Goal: Task Accomplishment & Management: Use online tool/utility

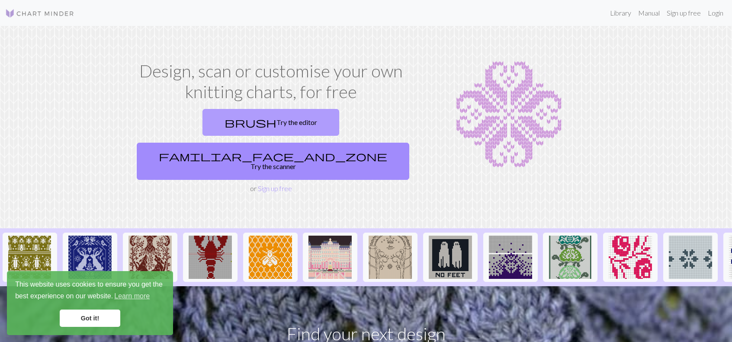
drag, startPoint x: 203, startPoint y: 127, endPoint x: 224, endPoint y: 133, distance: 21.1
click at [203, 127] on link "brush Try the editor" at bounding box center [271, 122] width 137 height 27
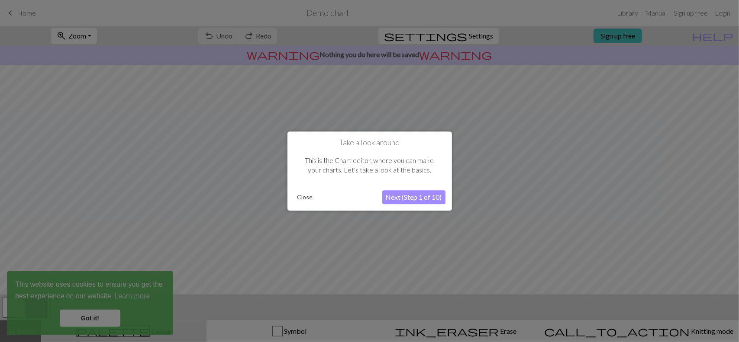
drag, startPoint x: 417, startPoint y: 198, endPoint x: 286, endPoint y: 206, distance: 131.8
click at [286, 206] on body "This website uses cookies to ensure you get the best experience on our website.…" at bounding box center [369, 171] width 739 height 342
click at [303, 198] on button "Close" at bounding box center [305, 197] width 23 height 13
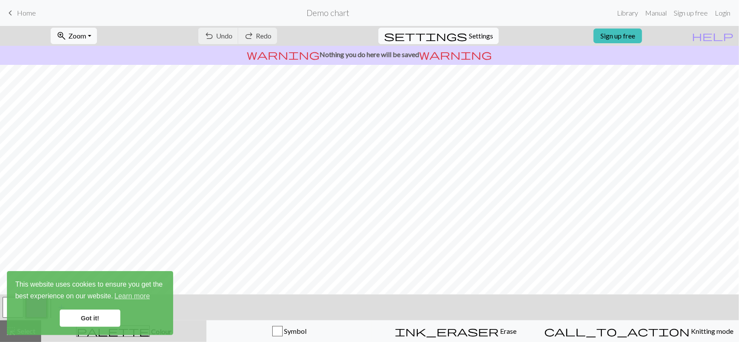
click at [469, 35] on span "Settings" at bounding box center [481, 36] width 24 height 10
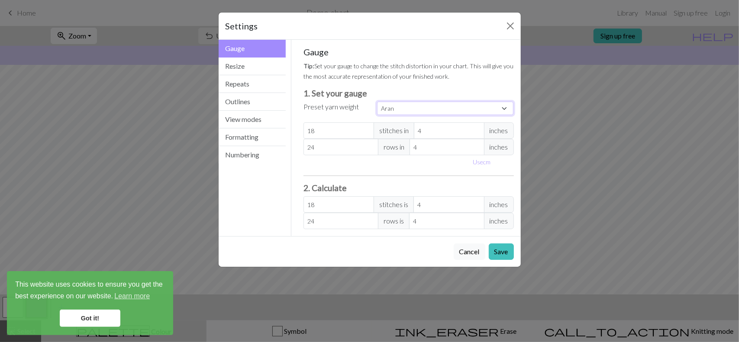
click at [433, 108] on select "Custom Square Lace Light Fingering Fingering Sport Double knit Worsted Aran Bul…" at bounding box center [445, 108] width 137 height 13
click at [487, 100] on div "Gauge Tip: Set your gauge to change the stitch distortion in your chart. This w…" at bounding box center [408, 138] width 210 height 183
click at [497, 104] on select "Custom Square Lace Light Fingering Fingering Sport Double knit Worsted Aran Bul…" at bounding box center [445, 108] width 137 height 13
select select "custom"
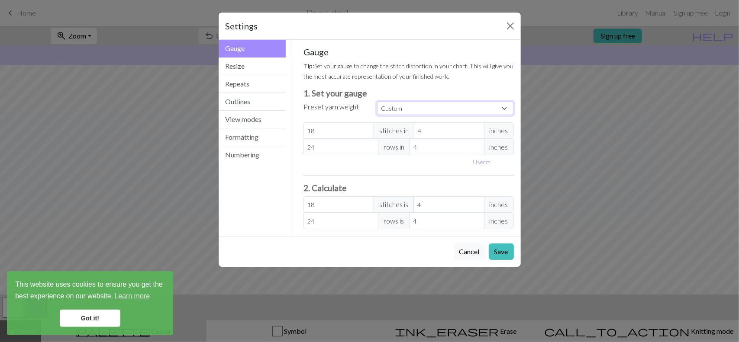
click at [377, 102] on select "Custom Square Lace Light Fingering Fingering Sport Double knit Worsted Aran Bul…" at bounding box center [445, 108] width 137 height 13
click at [348, 132] on input "18" at bounding box center [338, 130] width 71 height 16
click at [350, 68] on small "Tip: Set your gauge to change the stitch distortion in your chart. This will gi…" at bounding box center [408, 71] width 210 height 18
click at [153, 233] on div "Settings Gauge Gauge Resize Repeats Outlines View modes Formatting Numbering Ga…" at bounding box center [369, 171] width 739 height 342
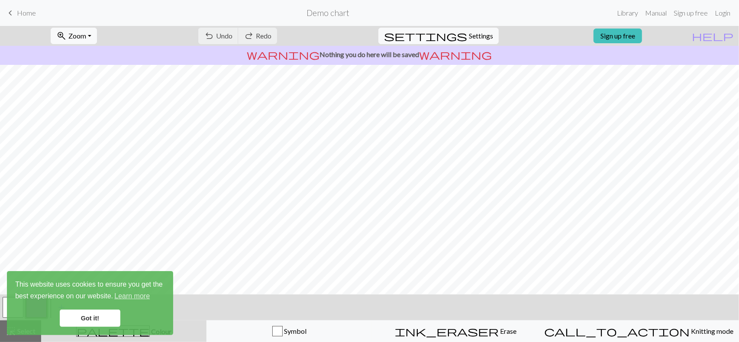
click at [581, 77] on div "zoom_in Zoom Zoom Fit all Fit width Fit height 50% 100% 150% 200% undo Undo Und…" at bounding box center [369, 184] width 739 height 316
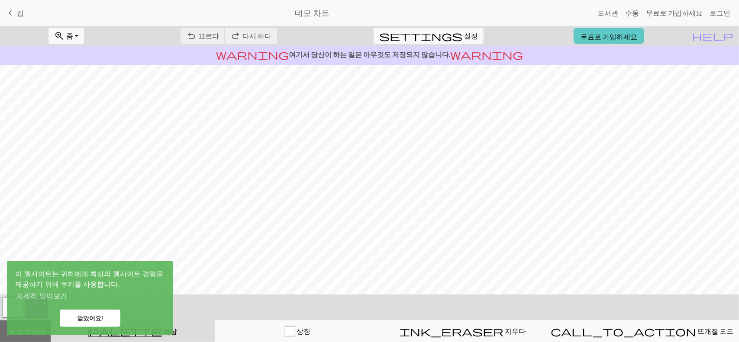
click at [637, 34] on font "무료로 가입하세요" at bounding box center [608, 36] width 57 height 8
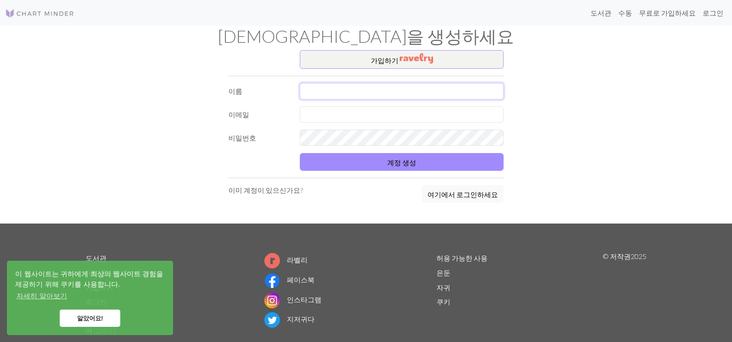
click at [380, 90] on input "text" at bounding box center [402, 91] width 204 height 16
click at [389, 91] on input "text" at bounding box center [402, 91] width 204 height 16
click at [370, 112] on input "text" at bounding box center [402, 114] width 204 height 16
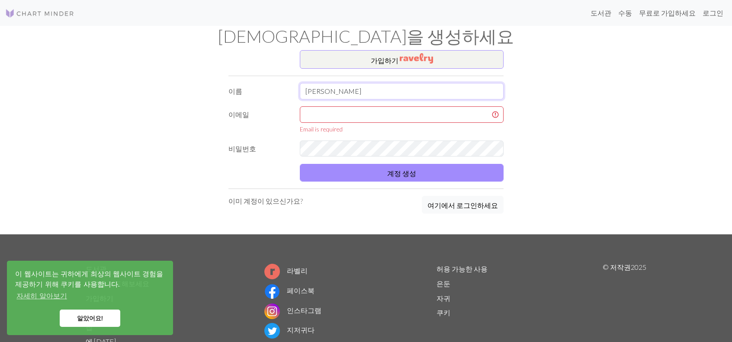
drag, startPoint x: 347, startPoint y: 99, endPoint x: 343, endPoint y: 93, distance: 6.8
click at [343, 93] on input "cheon y s" at bounding box center [402, 91] width 204 height 16
drag, startPoint x: 320, startPoint y: 89, endPoint x: 228, endPoint y: 82, distance: 92.9
click at [229, 80] on div "가입 하기 이름 cheon y s 이메일 이메일이 필요합니다 비밀번호 계정 생성 이미 계정이 있으신가요? 여기에서 로그인하세요" at bounding box center [366, 142] width 286 height 184
type input "u"
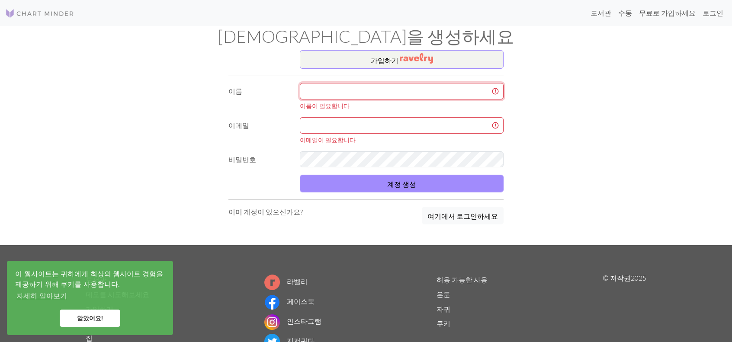
type input "p"
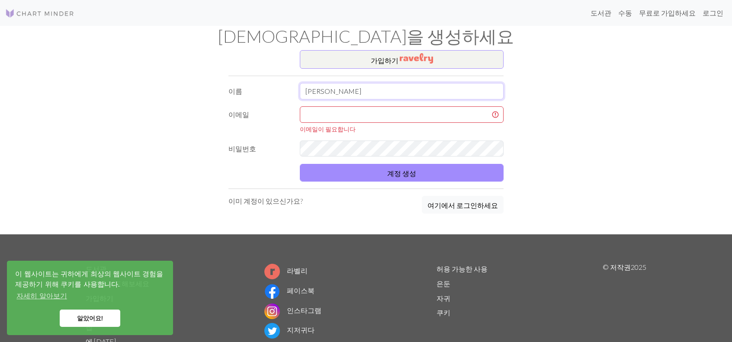
type input "young [PERSON_NAME]"
click at [371, 118] on input "text" at bounding box center [402, 114] width 204 height 16
click at [375, 120] on input "osun6129" at bounding box center [402, 114] width 204 height 16
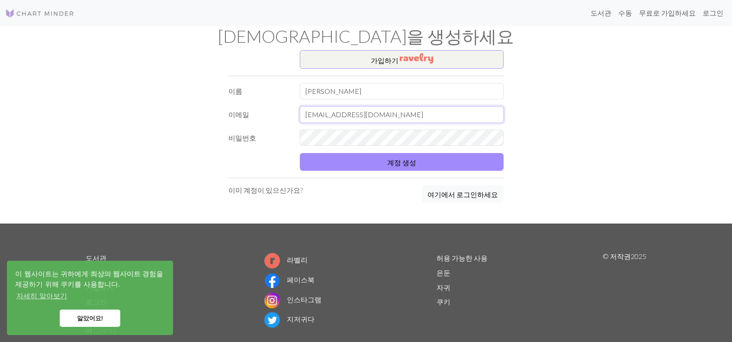
type input "[EMAIL_ADDRESS][DOMAIN_NAME]"
click at [370, 130] on form "이름 young seon 이메일 osun6129@naver.com 비밀번호 계정 생성" at bounding box center [366, 127] width 275 height 88
click at [624, 132] on div "가입 하기 이름 young seon 이메일 osun6129@naver.com 비밀번호 계정 생성 이미 계정이 있으신가요? 여기에서 로그인하세요" at bounding box center [366, 137] width 571 height 174
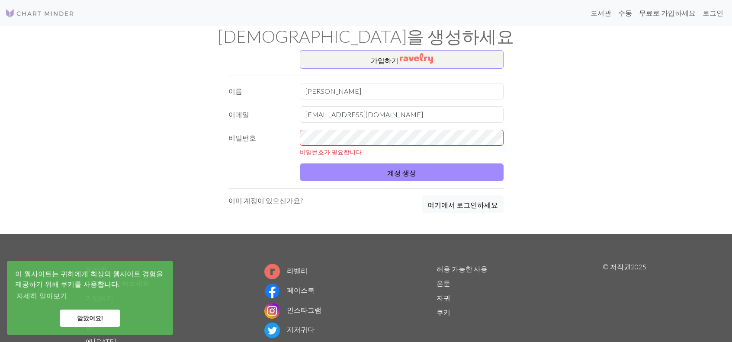
click at [267, 171] on div "계정 생성" at bounding box center [366, 173] width 286 height 18
click at [383, 173] on button "계정 생성" at bounding box center [402, 173] width 204 height 18
click at [398, 172] on font "계정 생성" at bounding box center [401, 173] width 29 height 8
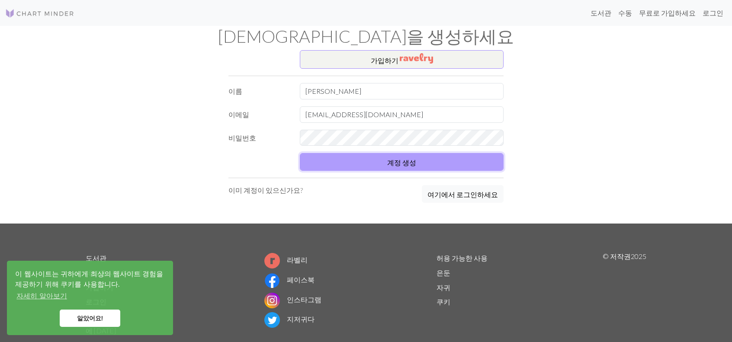
click at [375, 158] on button "계정 생성" at bounding box center [402, 162] width 204 height 18
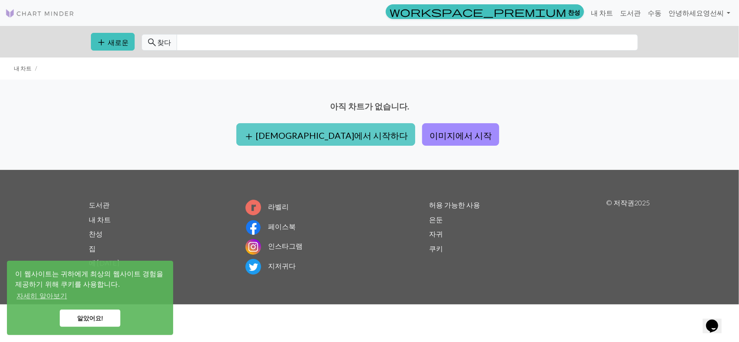
click at [351, 132] on font "빈칸에서 시작하다" at bounding box center [332, 135] width 152 height 10
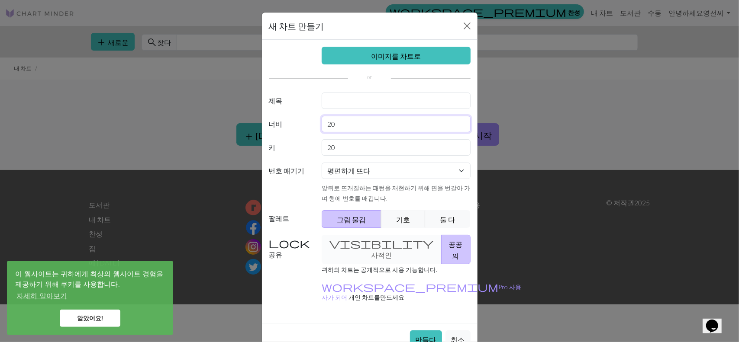
drag, startPoint x: 358, startPoint y: 124, endPoint x: 287, endPoint y: 121, distance: 71.9
click at [287, 121] on div "너비 20" at bounding box center [370, 124] width 212 height 16
click at [352, 121] on input "20" at bounding box center [396, 124] width 149 height 16
drag, startPoint x: 361, startPoint y: 127, endPoint x: 251, endPoint y: 113, distance: 111.2
click at [251, 113] on div "새 차트 만들기 이미지를 차트로 제목 너비 20 키 20 번호 매기기 평편하게 뜨다 원형으로 뜨다 레이스 뜨개질 크로스 스티치 앞뒤로 뜨개질하…" at bounding box center [369, 171] width 739 height 342
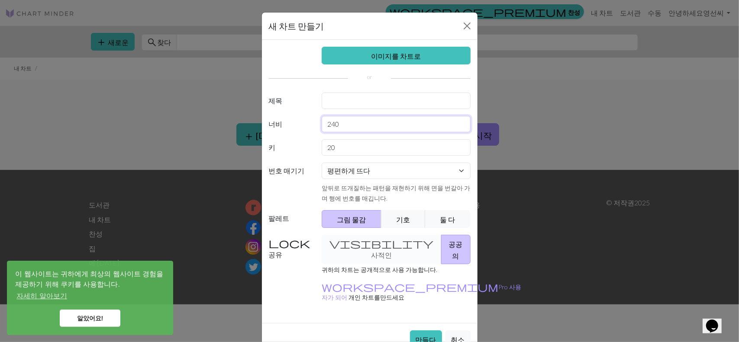
type input "240"
drag, startPoint x: 354, startPoint y: 150, endPoint x: 279, endPoint y: 149, distance: 75.3
click at [279, 149] on div "키 20" at bounding box center [370, 147] width 212 height 16
type input "300"
click at [375, 167] on select "평편하게 뜨다 원형으로 뜨다 레이스 뜨개질 크로스 스티치" at bounding box center [396, 171] width 149 height 16
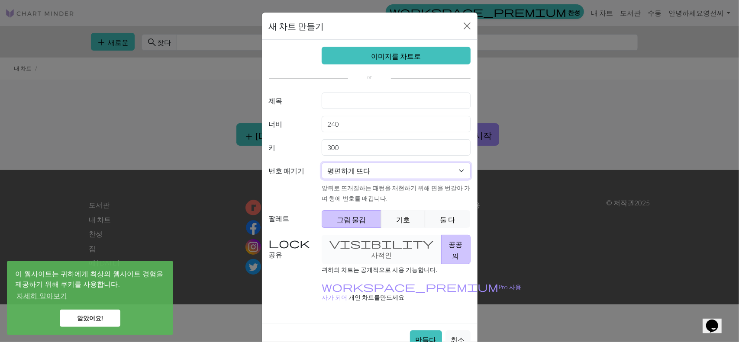
click at [389, 171] on select "평편하게 뜨다 원형으로 뜨다 레이스 뜨개질 크로스 스티치" at bounding box center [396, 171] width 149 height 16
click at [352, 245] on div "visibility 사적인 공공의" at bounding box center [395, 249] width 159 height 29
drag, startPoint x: 367, startPoint y: 247, endPoint x: 372, endPoint y: 246, distance: 5.2
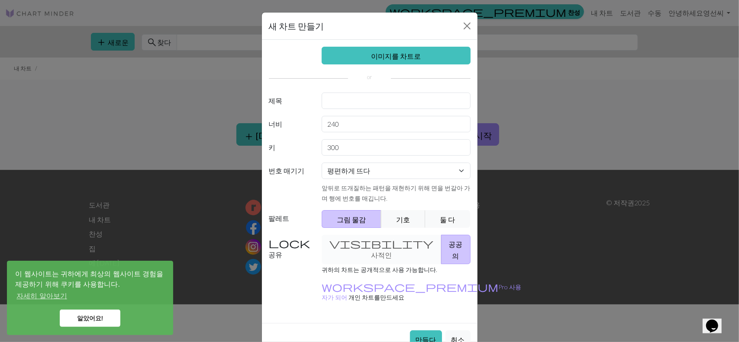
click at [367, 246] on div "visibility 사적인 공공의" at bounding box center [395, 249] width 159 height 29
click at [432, 287] on div "이미지를 차트로 제목 너비 240 키 300 번호 매기기 평편하게 뜨다 원형으로 뜨다 레이스 뜨개질 크로스 스티치 앞뒤로 뜨개질하는 패턴을 재…" at bounding box center [370, 181] width 216 height 283
click at [426, 336] on font "만들다" at bounding box center [425, 340] width 21 height 8
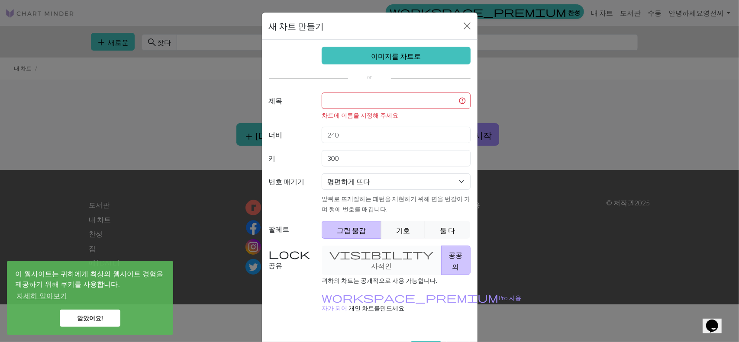
drag, startPoint x: 355, startPoint y: 91, endPoint x: 358, endPoint y: 97, distance: 6.6
click at [356, 94] on div "이미지를 차트로 제목 차트에 이름을 지정해 주세요 너비 240 키 300 번호 매기기 평편하게 뜨다 원형으로 뜨다 레이스 뜨개질 크로스 스티치…" at bounding box center [370, 187] width 216 height 294
click at [357, 99] on input "text" at bounding box center [396, 101] width 149 height 16
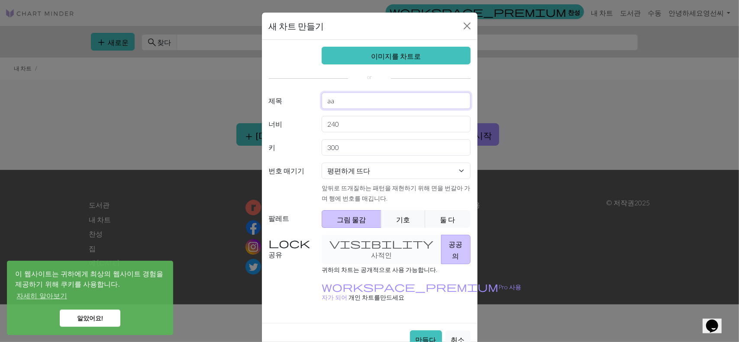
type input "a"
type input "a1"
click at [425, 335] on font "만들다" at bounding box center [425, 339] width 21 height 8
click at [426, 336] on font "만들다" at bounding box center [425, 340] width 21 height 8
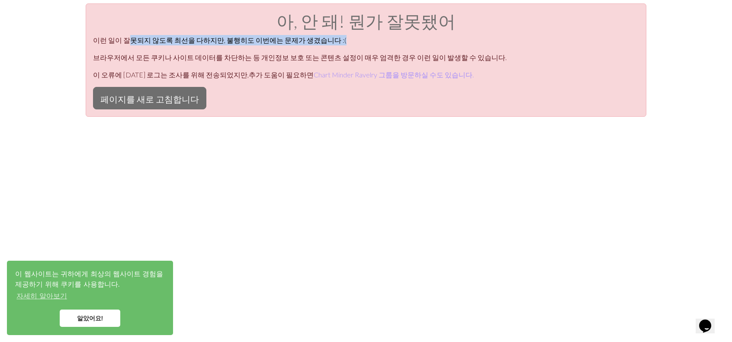
drag, startPoint x: 126, startPoint y: 42, endPoint x: 356, endPoint y: 39, distance: 230.3
click at [354, 39] on p "이런 일이 잘못되지 않도록 최선을 다하지만, 불행히도 이번에는 문제가 생겼습니다 :(" at bounding box center [366, 40] width 546 height 10
click at [351, 54] on font "브라우저에서 모든 쿠키나 사이트 데이터를 차단하는 등 개인정보 보호 또는 콘텐츠 설정이 매우 엄격한 경우 이런 일이 발생할 수 있습니다." at bounding box center [300, 57] width 414 height 8
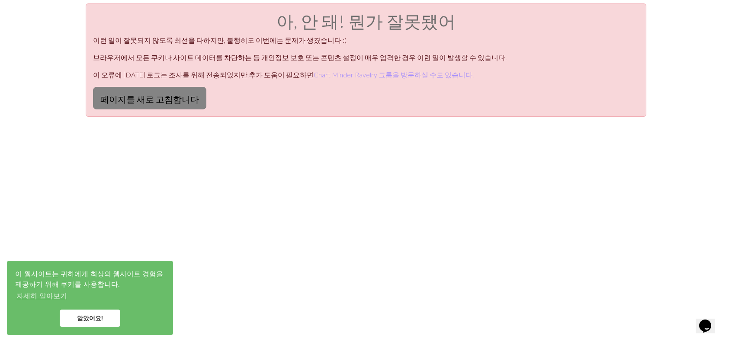
click at [167, 95] on font "페이지를 새로 고침합니다" at bounding box center [149, 99] width 99 height 10
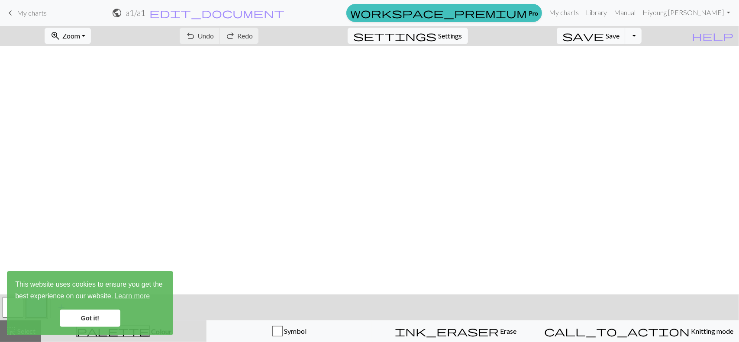
scroll to position [822, 0]
click at [80, 32] on span "Zoom" at bounding box center [71, 36] width 18 height 8
click at [98, 107] on button "50%" at bounding box center [79, 104] width 68 height 14
click at [453, 34] on span "Settings" at bounding box center [450, 36] width 24 height 10
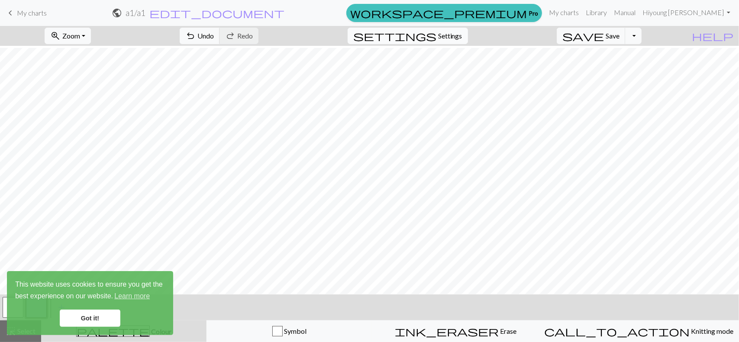
select select "aran"
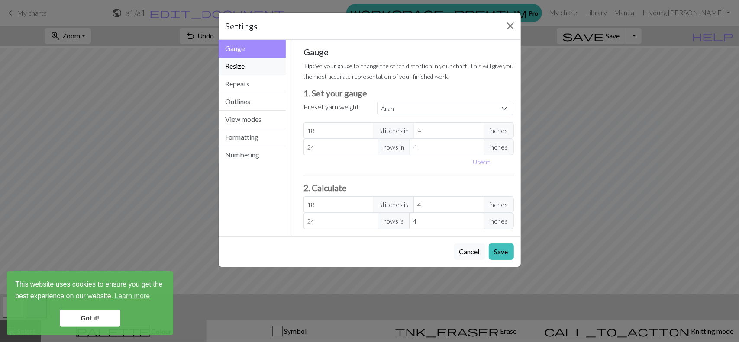
click at [243, 64] on button "Resize" at bounding box center [253, 67] width 68 height 18
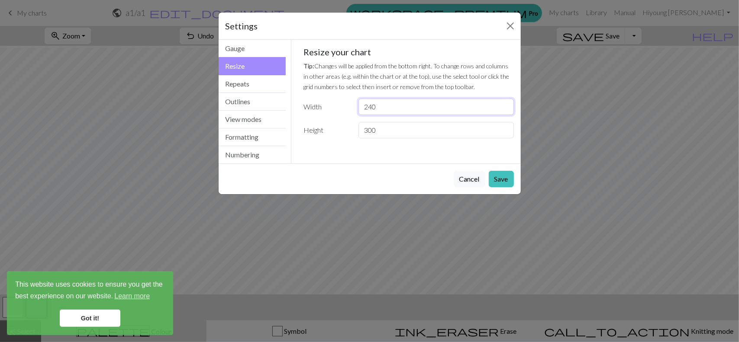
drag, startPoint x: 399, startPoint y: 113, endPoint x: 304, endPoint y: 113, distance: 94.8
click at [304, 113] on div "Width 240" at bounding box center [408, 107] width 221 height 16
type input "120"
drag, startPoint x: 388, startPoint y: 127, endPoint x: 259, endPoint y: 128, distance: 129.0
click at [259, 128] on div "Resize Gauge Resize Repeats Outlines View modes Formatting Numbering Gauge Resi…" at bounding box center [369, 102] width 312 height 124
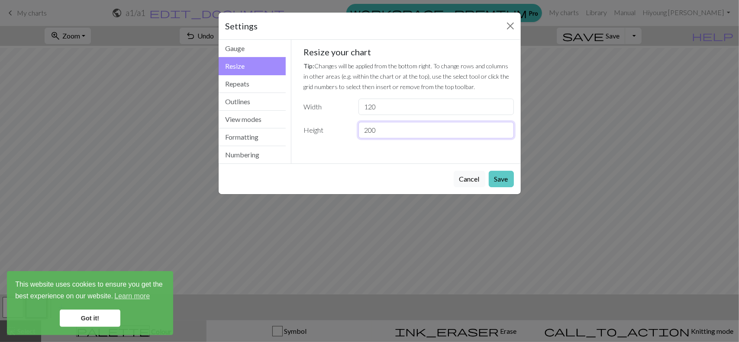
type input "200"
click at [502, 172] on button "Save" at bounding box center [501, 179] width 25 height 16
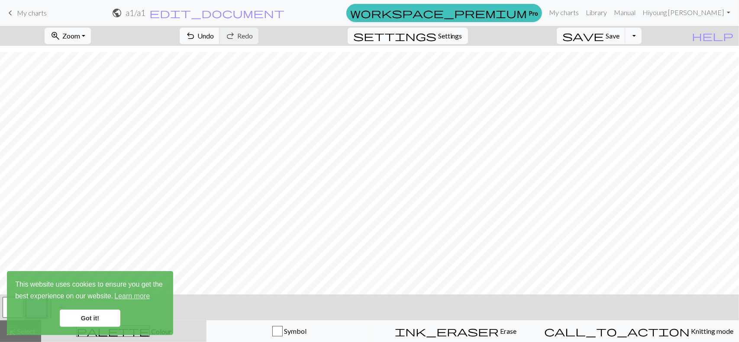
scroll to position [653, 0]
click at [91, 37] on button "zoom_in Zoom Zoom" at bounding box center [68, 36] width 46 height 16
click at [90, 105] on button "50%" at bounding box center [79, 104] width 68 height 14
click at [202, 309] on div "< > add Add a colour" at bounding box center [369, 308] width 739 height 26
click at [220, 31] on button "undo Undo Undo" at bounding box center [200, 36] width 40 height 16
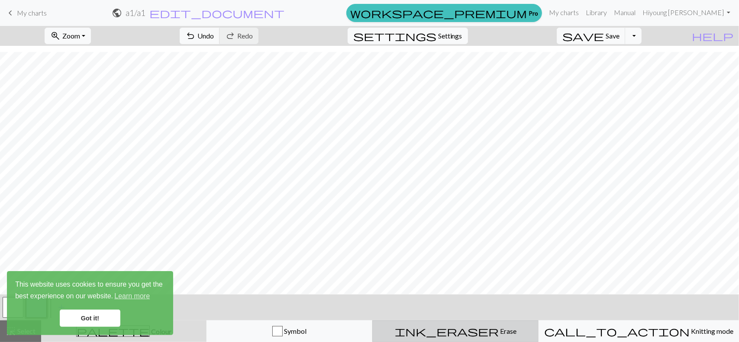
click at [499, 332] on span "Erase" at bounding box center [508, 331] width 18 height 8
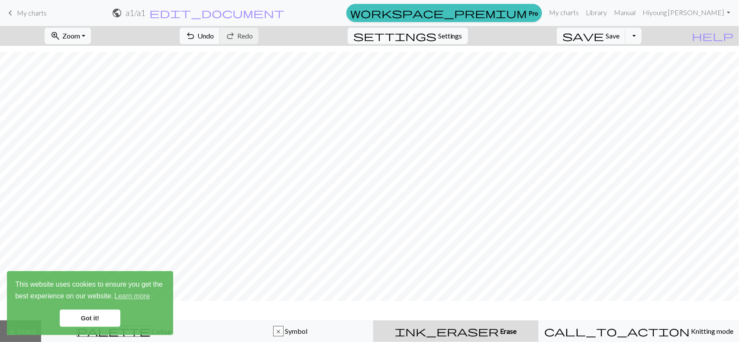
scroll to position [627, 0]
click at [214, 34] on span "Undo" at bounding box center [205, 36] width 16 height 8
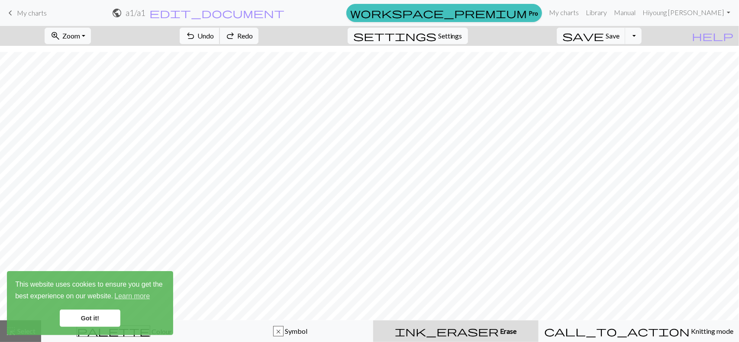
click at [214, 34] on span "Undo" at bounding box center [205, 36] width 16 height 8
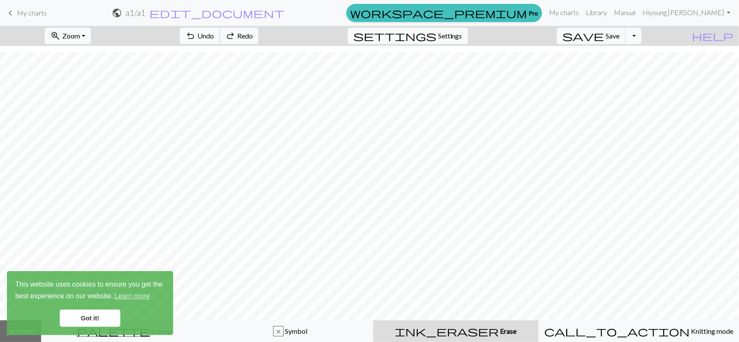
click at [214, 34] on span "Undo" at bounding box center [205, 36] width 16 height 8
click at [214, 35] on span "Undo" at bounding box center [205, 36] width 16 height 8
click at [220, 31] on button "undo Undo Undo" at bounding box center [200, 36] width 40 height 16
click at [196, 37] on span "undo" at bounding box center [190, 36] width 10 height 12
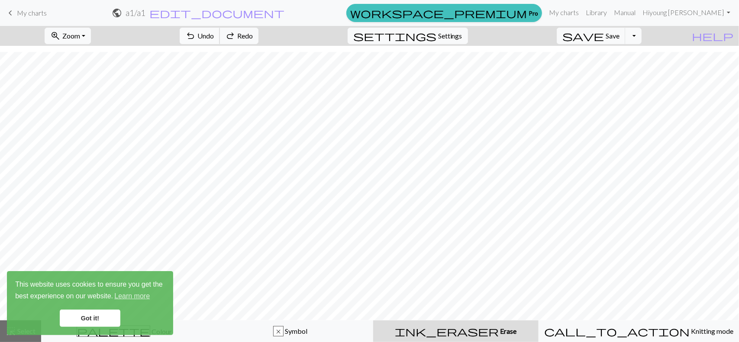
click at [196, 37] on span "undo" at bounding box center [190, 36] width 10 height 12
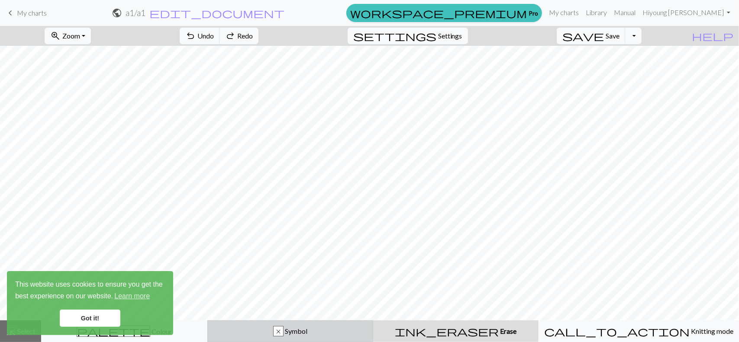
click at [306, 328] on span "Symbol" at bounding box center [295, 331] width 24 height 8
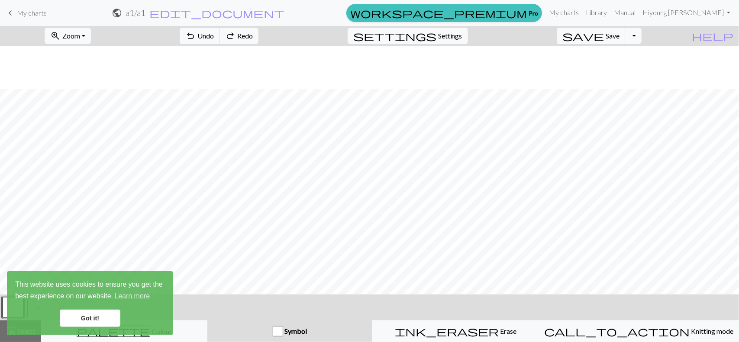
scroll to position [714, 0]
click at [283, 332] on div "button" at bounding box center [278, 331] width 10 height 10
click at [321, 334] on div "Symbol" at bounding box center [290, 331] width 155 height 10
click at [88, 317] on link "Got it!" at bounding box center [90, 318] width 61 height 17
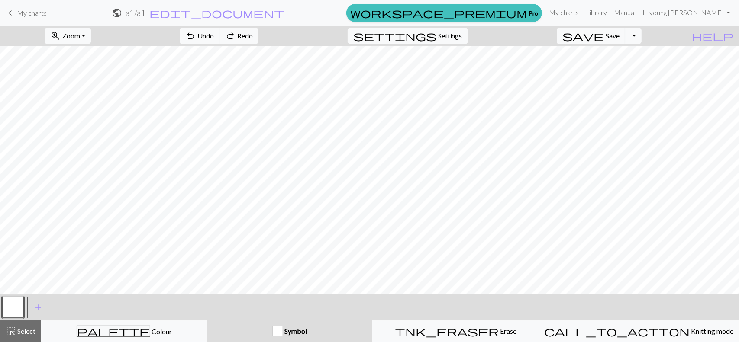
click at [306, 330] on span "Symbol" at bounding box center [295, 331] width 24 height 8
click at [285, 330] on div "Symbol" at bounding box center [290, 331] width 155 height 10
click at [283, 331] on div "button" at bounding box center [278, 331] width 10 height 10
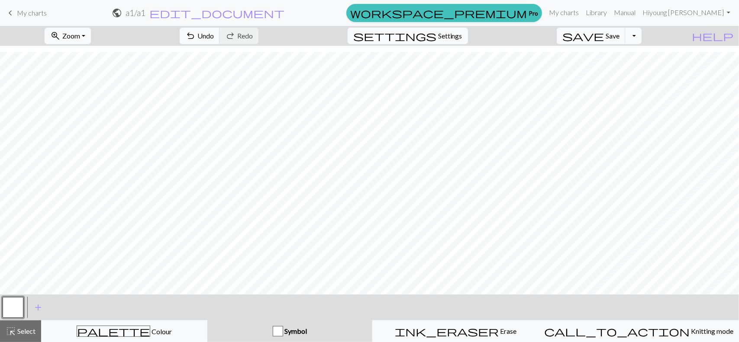
click at [303, 334] on span "Symbol" at bounding box center [295, 331] width 24 height 8
click at [13, 296] on div "< >" at bounding box center [12, 308] width 23 height 26
click at [13, 305] on button "button" at bounding box center [13, 307] width 21 height 21
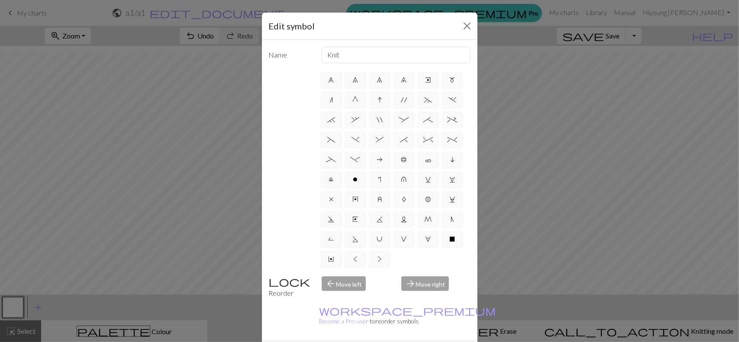
scroll to position [138, 0]
click at [330, 191] on label "x" at bounding box center [331, 199] width 22 height 17
click at [330, 274] on input "x" at bounding box center [332, 277] width 6 height 6
radio input "true"
type input "no stitch"
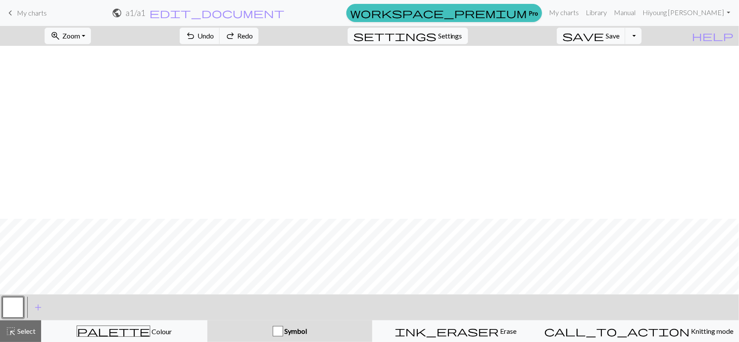
scroll to position [1086, 0]
click at [283, 329] on div "button" at bounding box center [278, 331] width 10 height 10
click at [307, 328] on span "Symbol" at bounding box center [295, 331] width 24 height 8
click at [38, 307] on span "add" at bounding box center [38, 308] width 10 height 12
click at [9, 307] on button "button" at bounding box center [13, 307] width 21 height 21
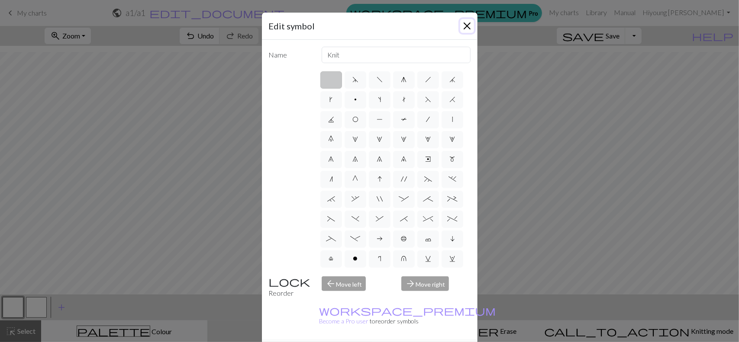
click at [466, 20] on button "Close" at bounding box center [467, 26] width 14 height 14
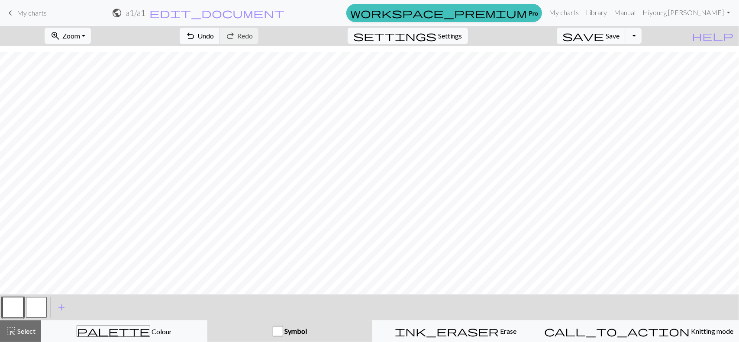
click at [307, 332] on span "Symbol" at bounding box center [295, 331] width 24 height 8
click at [8, 304] on button "button" at bounding box center [13, 307] width 21 height 21
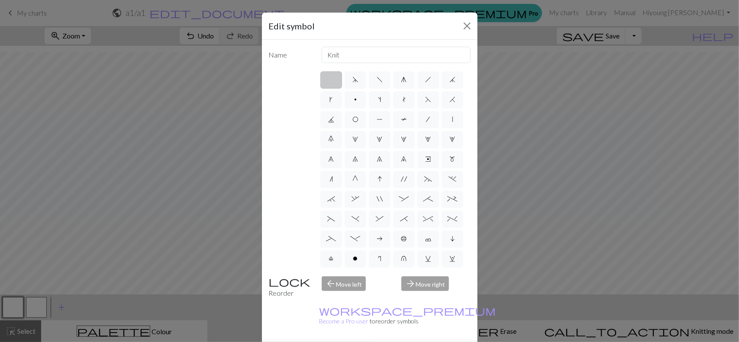
scroll to position [138, 0]
click at [330, 196] on span "x" at bounding box center [331, 199] width 4 height 7
click at [330, 274] on input "x" at bounding box center [332, 277] width 6 height 6
radio input "true"
type input "no stitch"
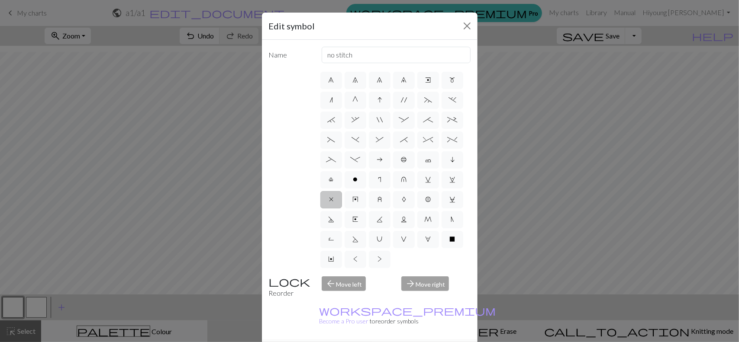
click at [335, 287] on div "arrow_back Move left" at bounding box center [356, 288] width 80 height 22
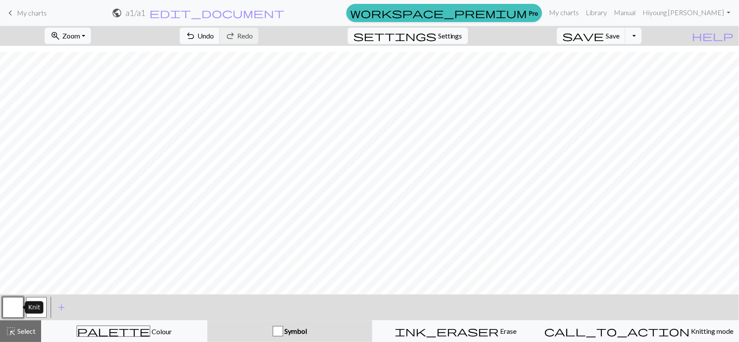
click at [12, 314] on button "button" at bounding box center [13, 307] width 21 height 21
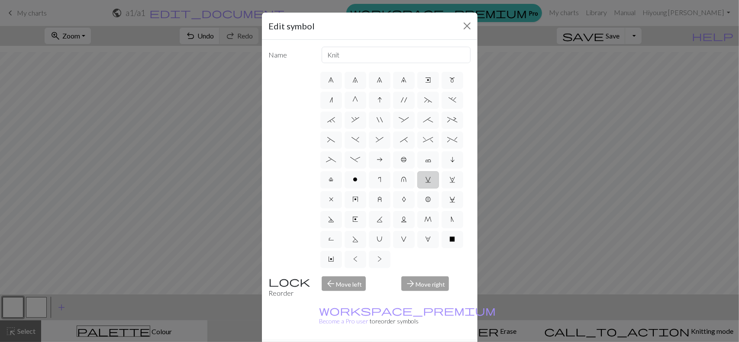
scroll to position [130, 0]
click at [329, 194] on label "x" at bounding box center [331, 199] width 22 height 17
click at [329, 274] on input "x" at bounding box center [332, 277] width 6 height 6
radio input "true"
type input "no stitch"
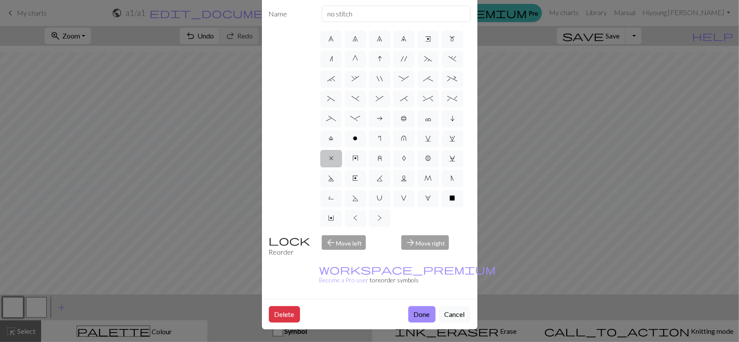
scroll to position [55, 0]
click at [415, 306] on button "Done" at bounding box center [421, 314] width 27 height 16
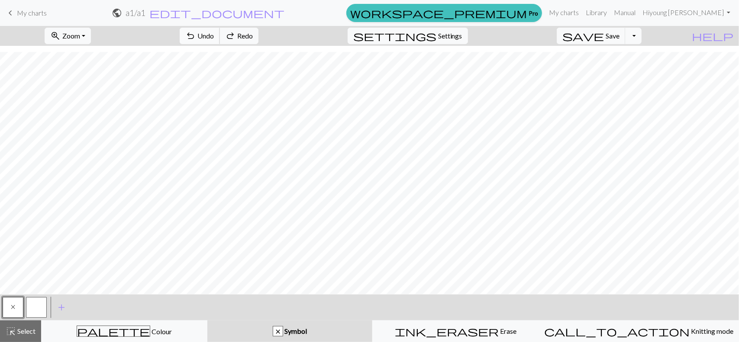
click at [214, 37] on span "Undo" at bounding box center [205, 36] width 16 height 8
click at [196, 36] on span "undo" at bounding box center [190, 36] width 10 height 12
click at [283, 330] on div "button" at bounding box center [278, 331] width 10 height 10
click at [307, 331] on span "Symbol" at bounding box center [295, 331] width 24 height 8
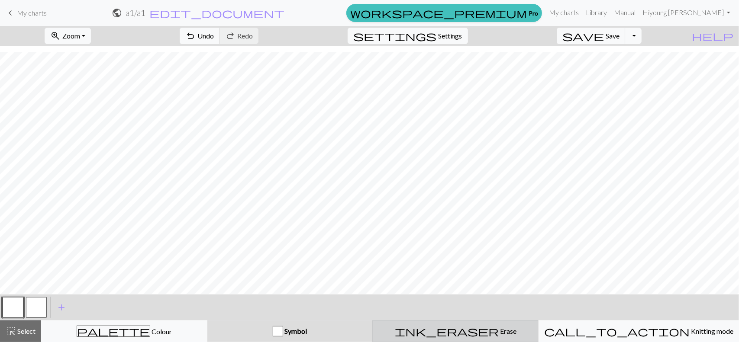
click at [470, 327] on span "ink_eraser" at bounding box center [447, 331] width 104 height 12
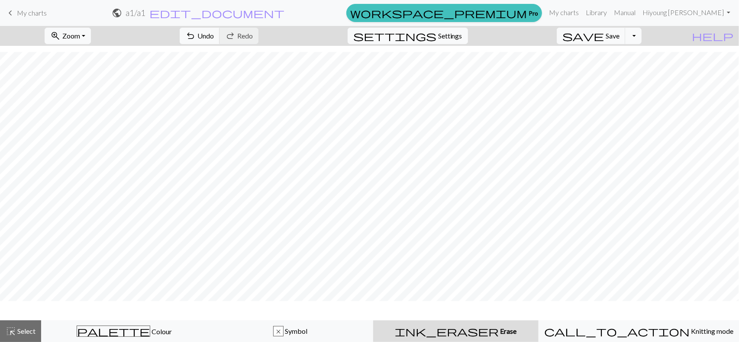
scroll to position [1060, 0]
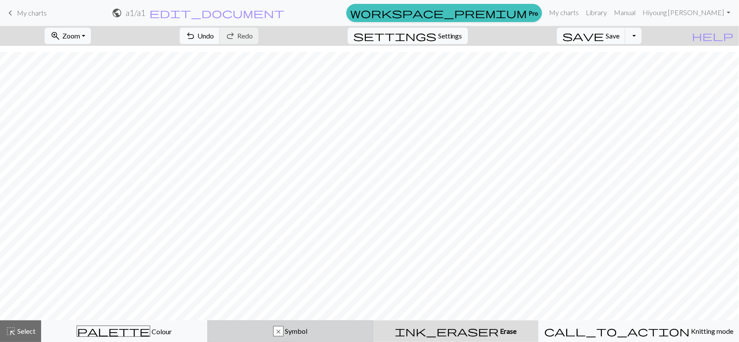
click at [304, 332] on span "Symbol" at bounding box center [295, 331] width 24 height 8
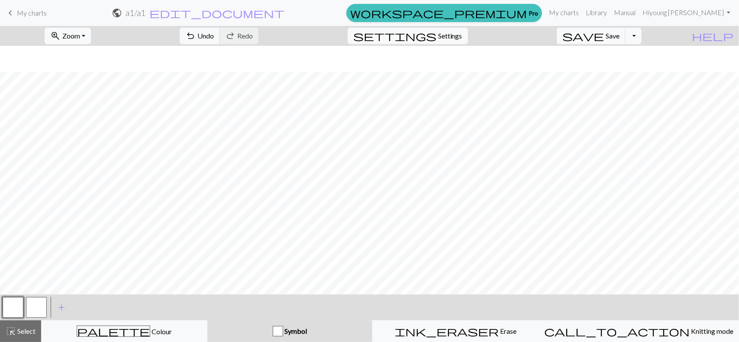
scroll to position [1086, 0]
click at [10, 334] on span "highlight_alt" at bounding box center [11, 331] width 10 height 12
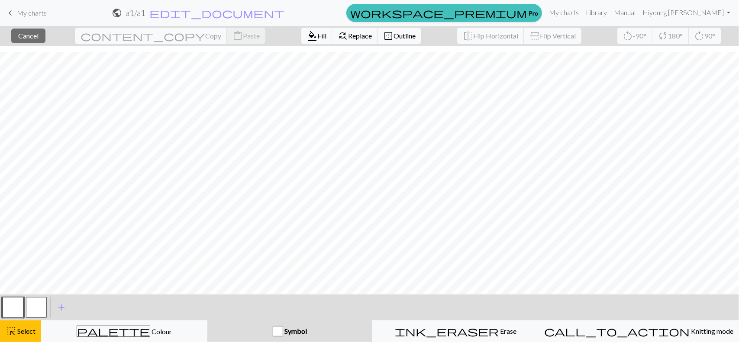
click at [334, 331] on div "Symbol" at bounding box center [290, 331] width 155 height 10
click at [15, 309] on button "button" at bounding box center [13, 307] width 21 height 21
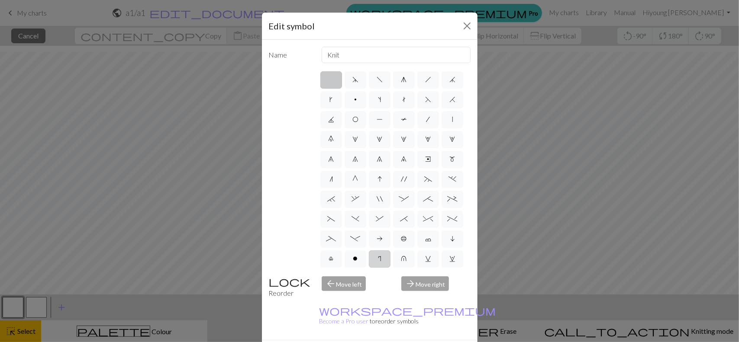
scroll to position [138, 0]
click at [329, 196] on span "x" at bounding box center [331, 199] width 4 height 7
click at [329, 274] on input "x" at bounding box center [332, 277] width 6 height 6
radio input "true"
type input "no stitch"
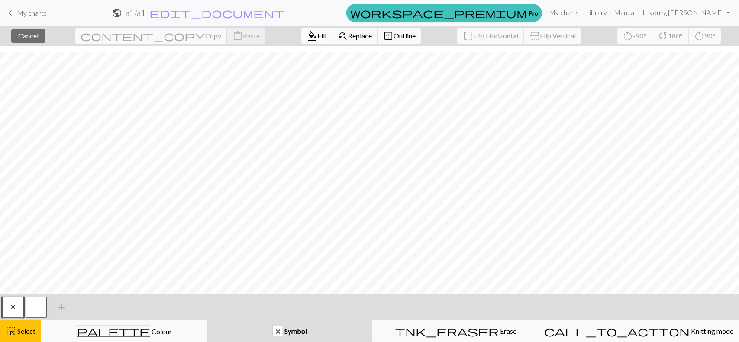
click at [301, 40] on button "format_color_fill Fill" at bounding box center [316, 36] width 31 height 16
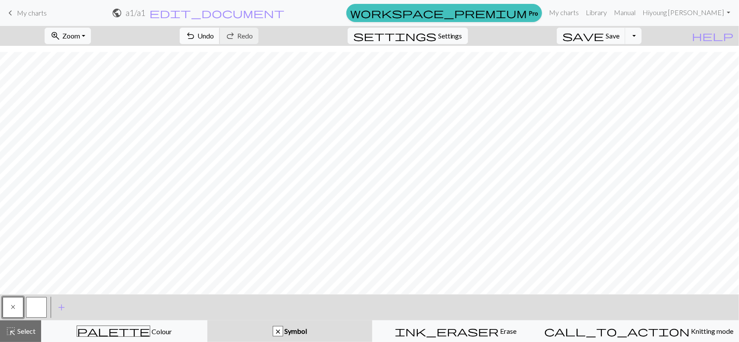
click at [214, 35] on span "Undo" at bounding box center [205, 36] width 16 height 8
click at [10, 313] on button "button" at bounding box center [13, 307] width 21 height 21
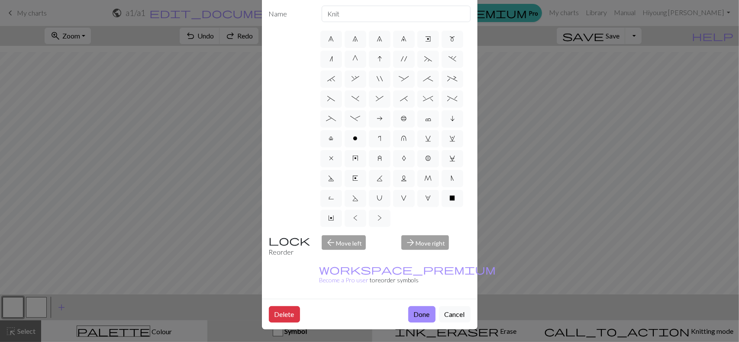
scroll to position [12, 0]
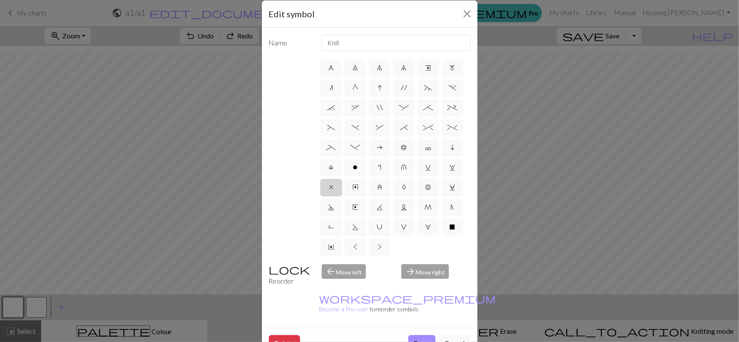
click at [329, 184] on span "x" at bounding box center [331, 187] width 4 height 7
click at [329, 261] on input "x" at bounding box center [332, 264] width 6 height 6
radio input "true"
type input "no stitch"
click at [445, 45] on input "no stitch" at bounding box center [396, 43] width 149 height 16
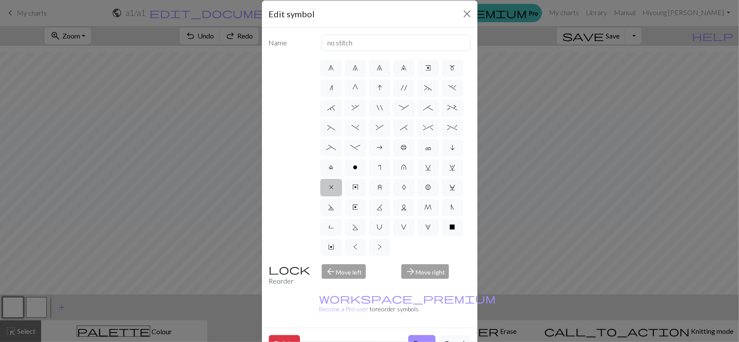
drag, startPoint x: 540, startPoint y: 127, endPoint x: 539, endPoint y: 132, distance: 4.8
click at [539, 132] on div "Edit symbol Name no stitch d f g h j k p s t F H J O P T / | 0 1 2 3 4 5 6 7 8 …" at bounding box center [369, 171] width 739 height 342
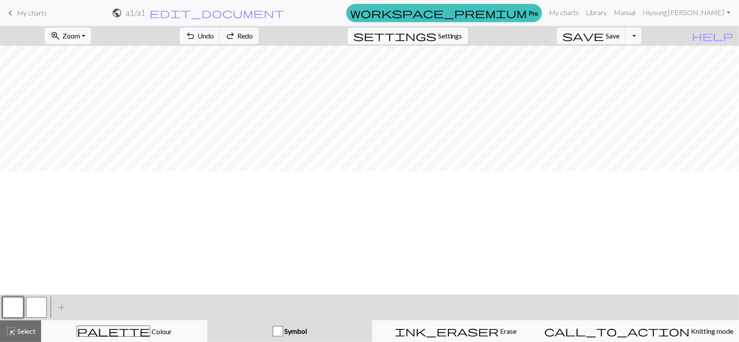
scroll to position [956, 0]
click at [80, 32] on span "Zoom" at bounding box center [71, 36] width 18 height 8
click at [90, 118] on button "100%" at bounding box center [79, 117] width 68 height 14
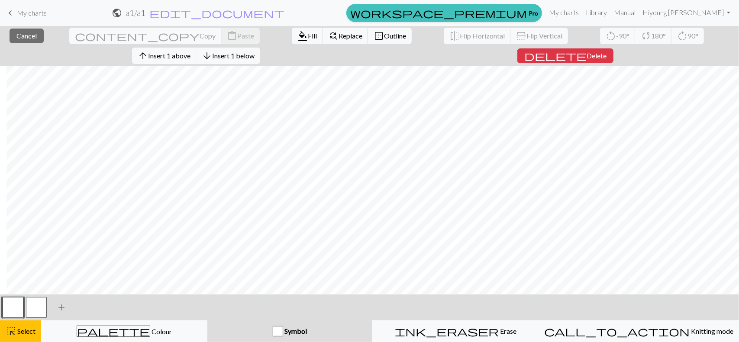
click at [59, 306] on span "add" at bounding box center [61, 308] width 10 height 12
click at [16, 303] on button "button" at bounding box center [13, 307] width 21 height 21
click at [17, 303] on button "button" at bounding box center [13, 307] width 21 height 21
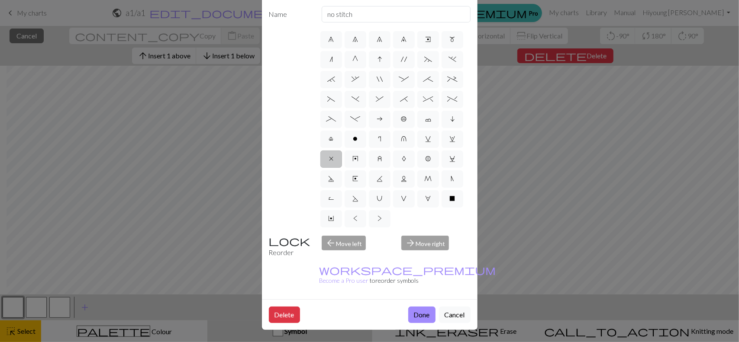
scroll to position [55, 0]
click at [328, 150] on label "x" at bounding box center [331, 158] width 22 height 17
click at [329, 232] on input "x" at bounding box center [332, 235] width 6 height 6
click at [415, 306] on button "Done" at bounding box center [421, 314] width 27 height 16
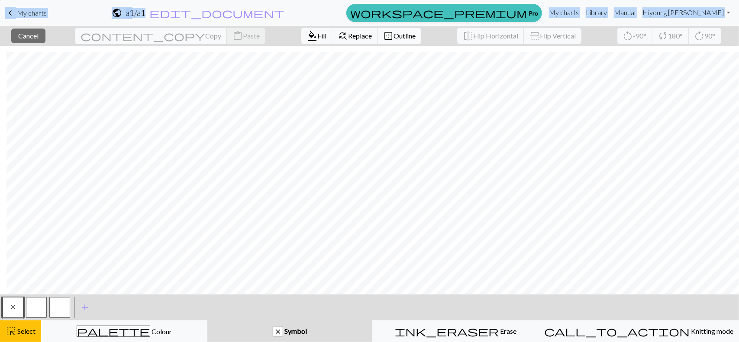
click at [393, 36] on span "Outline" at bounding box center [404, 36] width 22 height 8
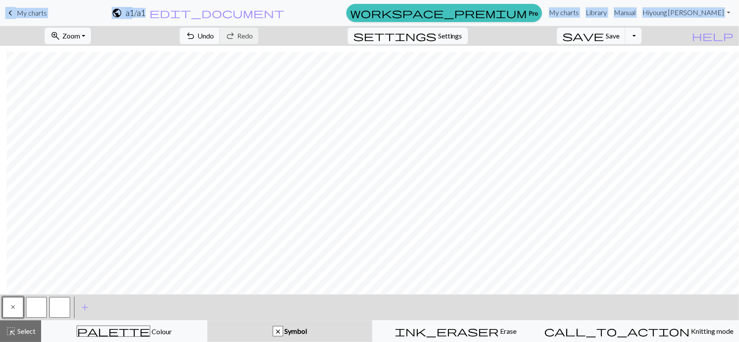
click at [301, 306] on div "< x > add Add a symbol" at bounding box center [369, 308] width 739 height 26
click at [39, 307] on button "button" at bounding box center [36, 307] width 21 height 21
click at [41, 304] on button "button" at bounding box center [36, 307] width 21 height 21
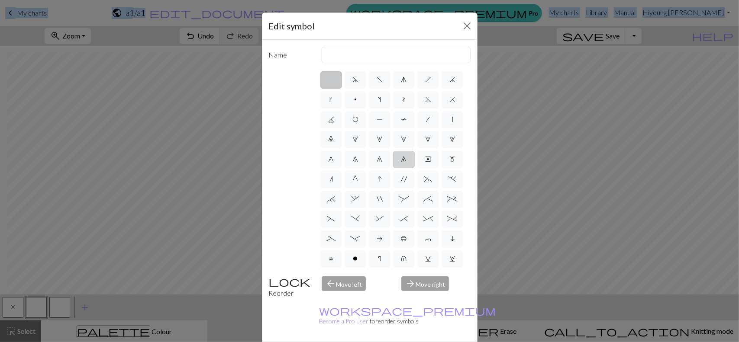
scroll to position [138, 0]
click at [353, 176] on span "o" at bounding box center [355, 179] width 5 height 7
click at [353, 254] on input "o" at bounding box center [356, 257] width 6 height 6
radio input "true"
type input "purl"
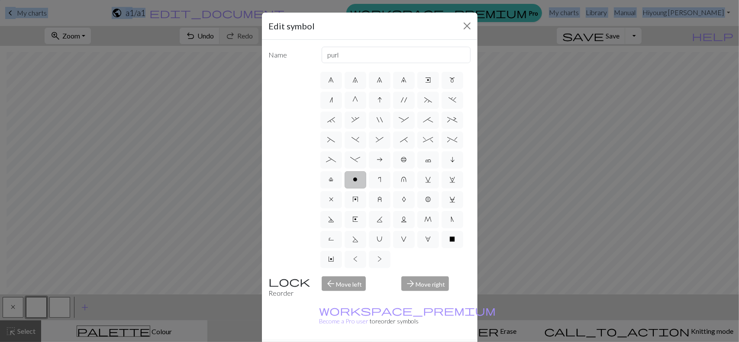
click at [286, 283] on div "Reorder" at bounding box center [290, 288] width 53 height 22
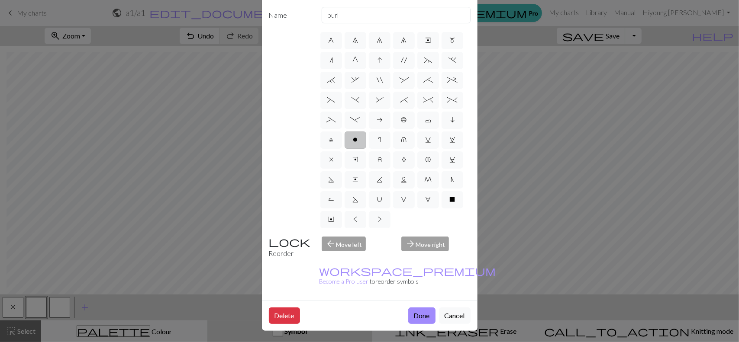
scroll to position [43, 0]
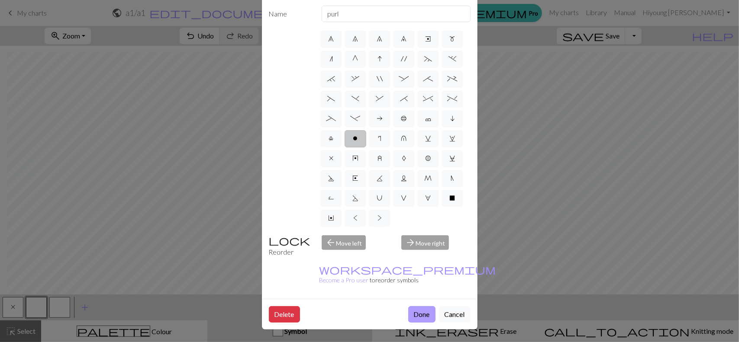
click at [419, 306] on button "Done" at bounding box center [421, 314] width 27 height 16
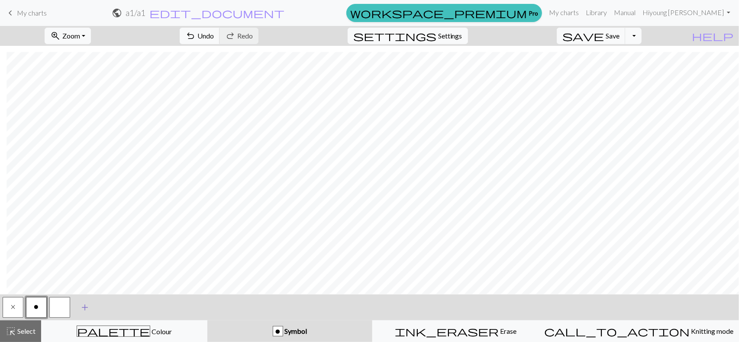
click at [83, 304] on span "add" at bounding box center [85, 308] width 10 height 12
click at [108, 302] on span "add" at bounding box center [108, 308] width 10 height 12
click at [136, 305] on span "add" at bounding box center [131, 308] width 10 height 12
click at [56, 302] on button "button" at bounding box center [59, 307] width 21 height 21
click at [59, 306] on button "button" at bounding box center [59, 307] width 21 height 21
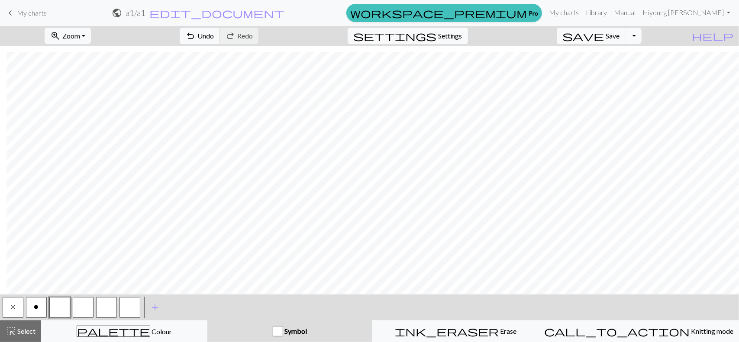
click at [60, 306] on div "Edit symbol Name d f g h j k p s t F H J O P T / | 0 1 2 3 4 5 6 7 8 9 e m n G …" at bounding box center [369, 171] width 739 height 342
click at [60, 306] on button "button" at bounding box center [59, 307] width 21 height 21
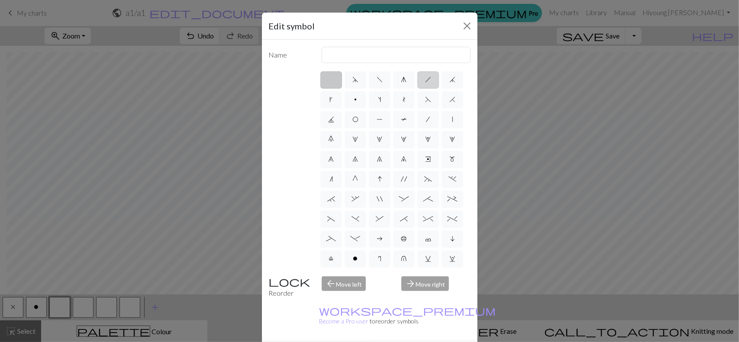
click at [425, 81] on span "h" at bounding box center [428, 79] width 6 height 7
click at [425, 80] on input "h" at bounding box center [428, 77] width 6 height 6
radio input "true"
type input "right leaning decrease"
click at [375, 83] on label "f" at bounding box center [380, 79] width 22 height 17
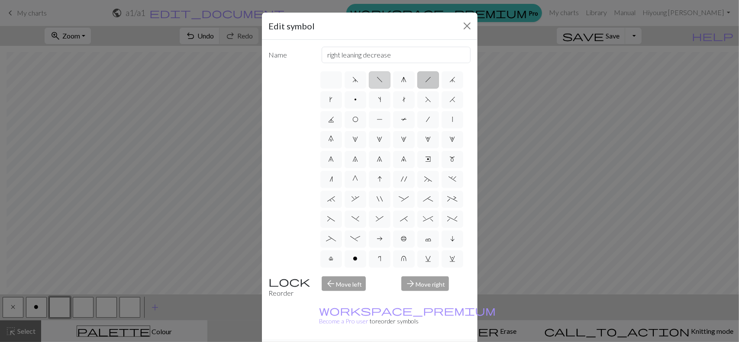
click at [377, 80] on input "f" at bounding box center [380, 77] width 6 height 6
radio input "true"
type input "left leaning decrease"
click at [422, 84] on label "h" at bounding box center [428, 79] width 22 height 17
click at [425, 80] on input "h" at bounding box center [428, 77] width 6 height 6
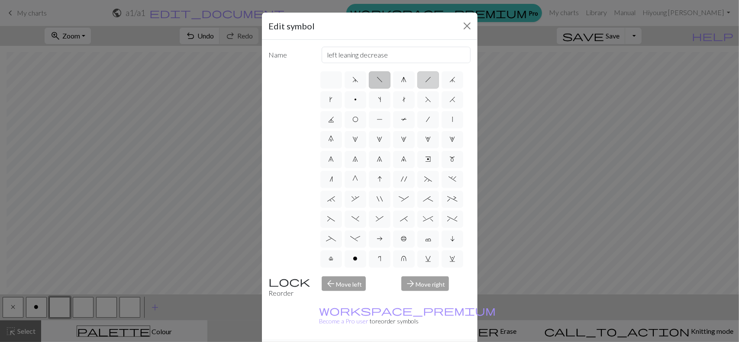
radio input "true"
type input "right leaning decrease"
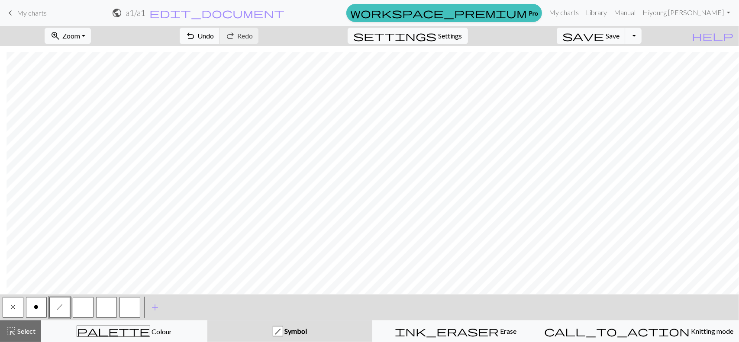
click at [82, 310] on button "button" at bounding box center [83, 307] width 21 height 21
click at [85, 304] on button "button" at bounding box center [83, 307] width 21 height 21
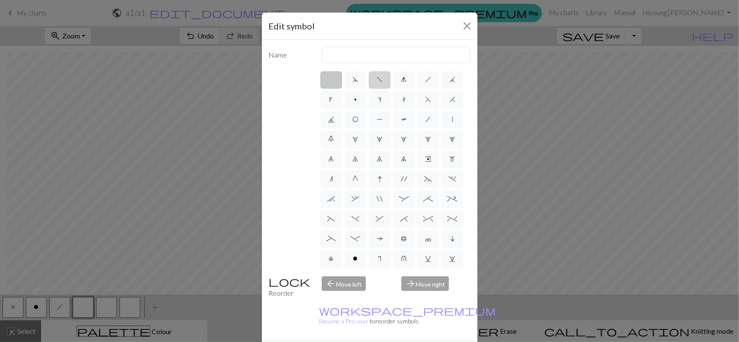
click at [372, 82] on label "f" at bounding box center [380, 79] width 22 height 17
click at [377, 80] on input "f" at bounding box center [380, 77] width 6 height 6
radio input "true"
type input "left leaning decrease"
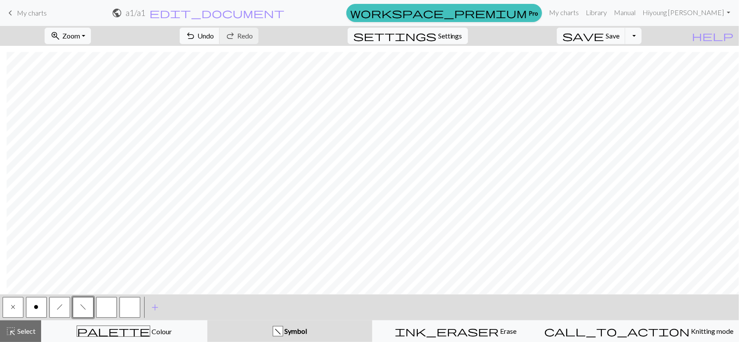
click at [106, 303] on button "button" at bounding box center [106, 307] width 21 height 21
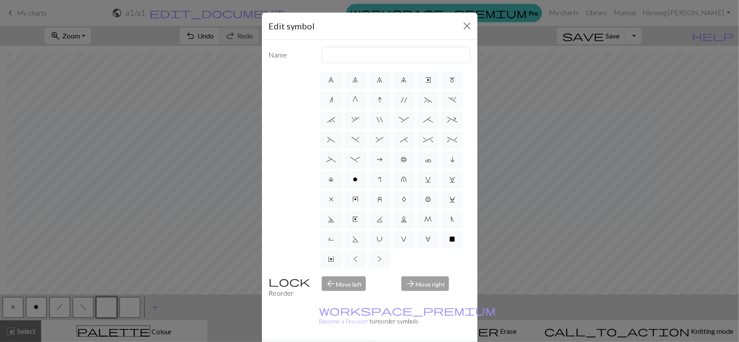
scroll to position [138, 0]
click at [345, 287] on div "arrow_back Move left" at bounding box center [356, 288] width 80 height 22
click at [344, 282] on div "arrow_back Move left" at bounding box center [356, 288] width 80 height 22
click at [432, 285] on div "arrow_forward Move right" at bounding box center [436, 288] width 80 height 22
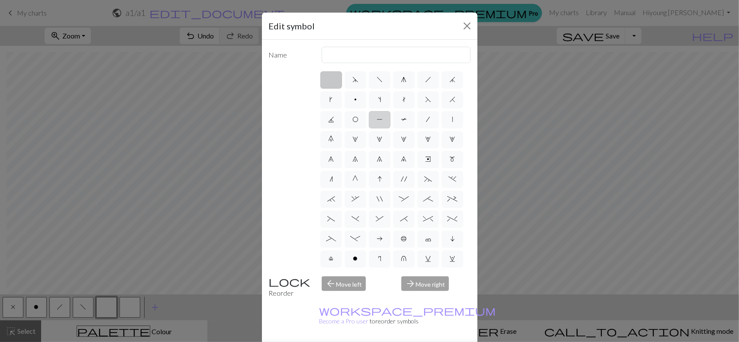
click at [390, 124] on label "P" at bounding box center [380, 119] width 22 height 17
click at [382, 120] on input "P" at bounding box center [380, 117] width 6 height 6
radio input "true"
type input "purl"
click at [383, 120] on span "P" at bounding box center [380, 119] width 6 height 7
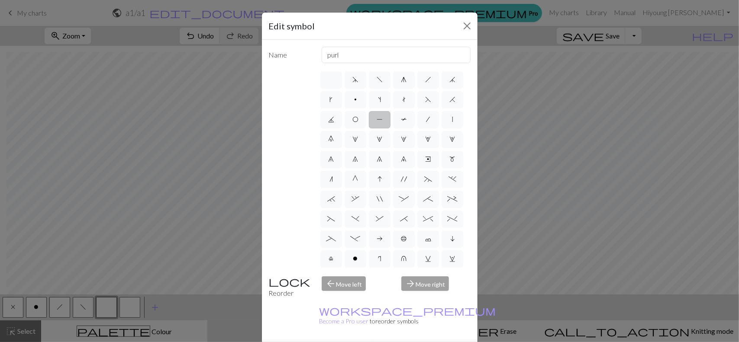
click at [382, 120] on input "P" at bounding box center [380, 117] width 6 height 6
click at [383, 119] on span "P" at bounding box center [380, 119] width 6 height 7
click at [382, 119] on input "P" at bounding box center [380, 117] width 6 height 6
click at [383, 119] on span "P" at bounding box center [380, 119] width 6 height 7
click at [382, 119] on input "P" at bounding box center [380, 117] width 6 height 6
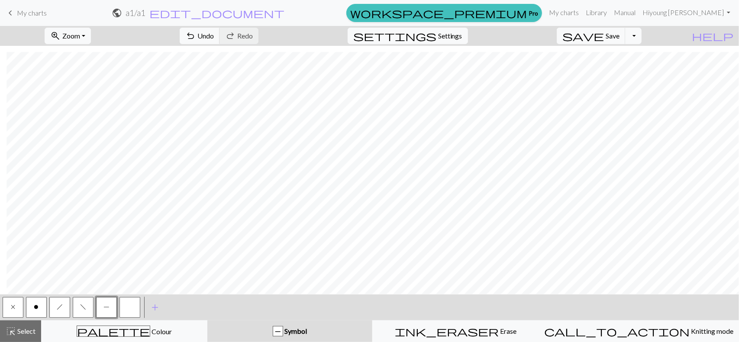
click at [130, 308] on button "button" at bounding box center [129, 307] width 21 height 21
click at [131, 309] on button "button" at bounding box center [129, 307] width 21 height 21
click at [131, 309] on div "Edit symbol Name d f g h j k p s t F H J O P T / | 0 1 2 3 4 5 6 7 8 9 e m n G …" at bounding box center [369, 171] width 739 height 342
click at [131, 309] on button "button" at bounding box center [129, 307] width 21 height 21
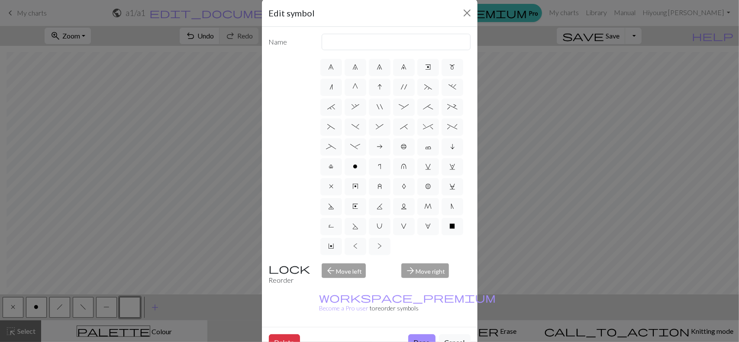
scroll to position [43, 0]
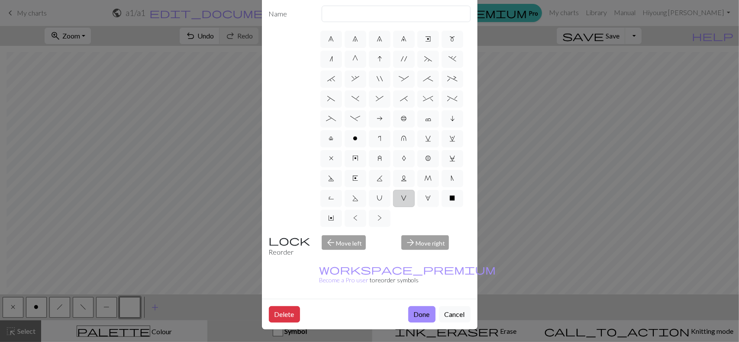
click at [393, 197] on label "V" at bounding box center [404, 198] width 22 height 17
click at [401, 272] on input "V" at bounding box center [404, 275] width 6 height 6
radio input "true"
type input "sl1 purlwise"
click at [416, 299] on div "Delete Done Cancel" at bounding box center [370, 314] width 216 height 31
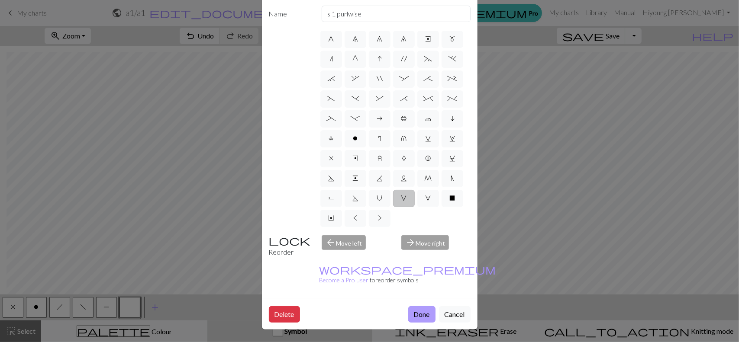
click at [418, 306] on button "Done" at bounding box center [421, 314] width 27 height 16
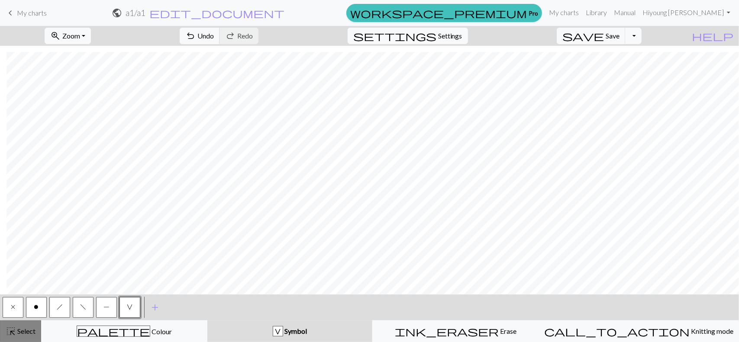
click at [14, 332] on span "highlight_alt" at bounding box center [11, 331] width 10 height 12
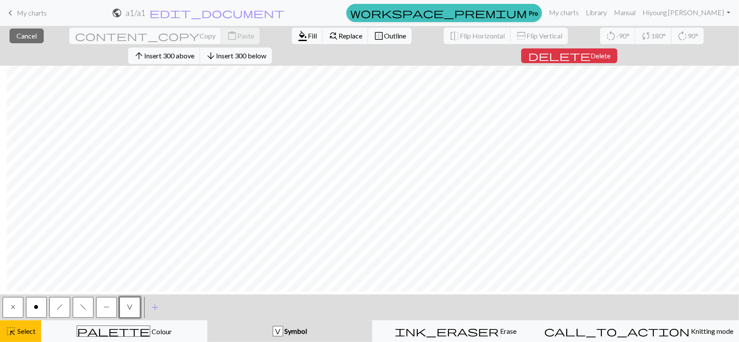
scroll to position [99, 2082]
click at [338, 35] on span "Replace" at bounding box center [350, 36] width 24 height 8
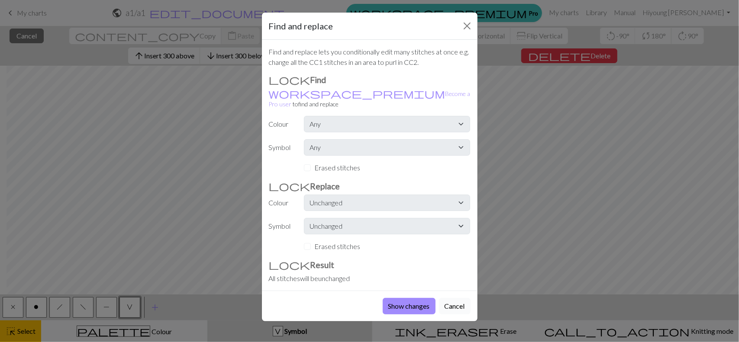
click at [454, 299] on button "Cancel" at bounding box center [455, 306] width 32 height 16
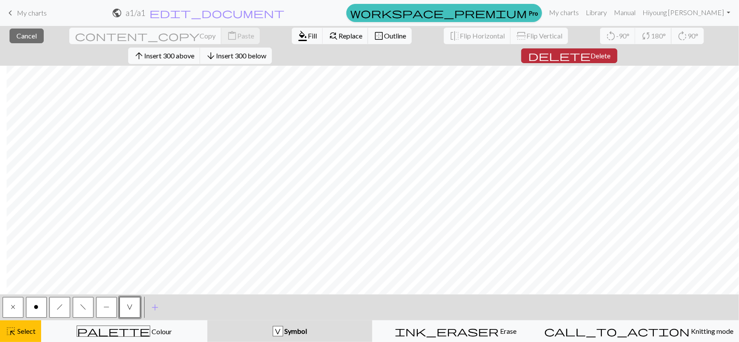
click at [610, 52] on span "Delete" at bounding box center [600, 56] width 20 height 8
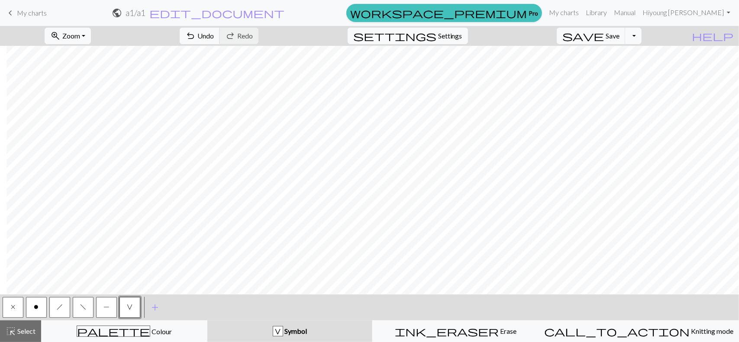
scroll to position [6, 2082]
click at [456, 36] on span "Settings" at bounding box center [450, 36] width 24 height 10
select select "aran"
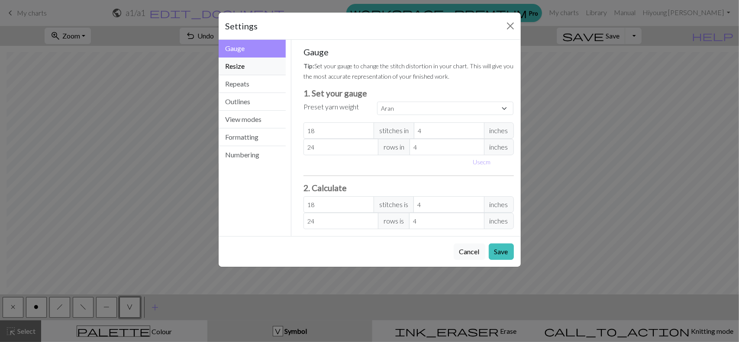
click at [247, 66] on button "Resize" at bounding box center [253, 67] width 68 height 18
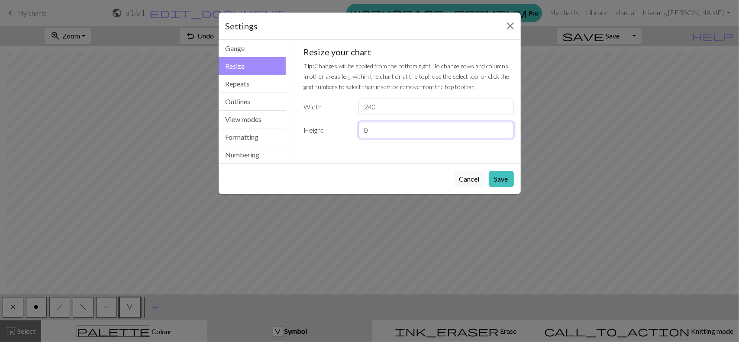
drag, startPoint x: 403, startPoint y: 131, endPoint x: 321, endPoint y: 129, distance: 82.3
click at [310, 126] on div "Height 0" at bounding box center [408, 130] width 221 height 16
type input "200"
drag, startPoint x: 372, startPoint y: 106, endPoint x: 380, endPoint y: 110, distance: 9.3
click at [380, 110] on input "240" at bounding box center [435, 107] width 155 height 16
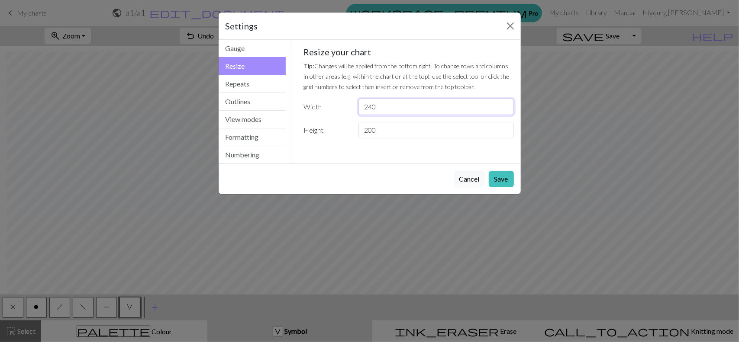
click at [416, 109] on input "240" at bounding box center [435, 107] width 155 height 16
click at [410, 105] on input "240" at bounding box center [435, 107] width 155 height 16
drag, startPoint x: 407, startPoint y: 106, endPoint x: 319, endPoint y: 103, distance: 87.9
click at [338, 104] on div "Width 240" at bounding box center [408, 107] width 221 height 16
type input "120"
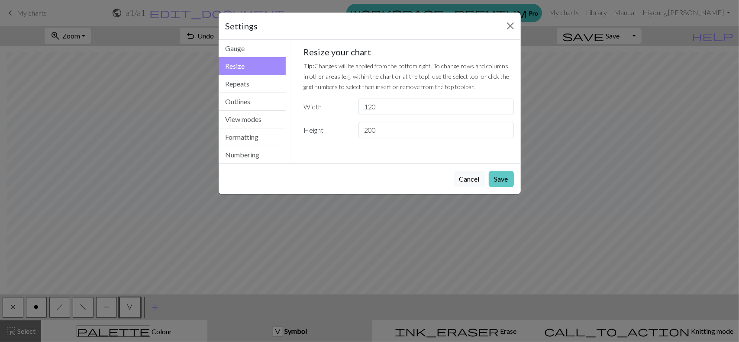
click at [506, 180] on button "Save" at bounding box center [501, 179] width 25 height 16
click at [502, 177] on button "Save" at bounding box center [501, 179] width 25 height 16
click at [508, 28] on button "Close" at bounding box center [510, 26] width 14 height 14
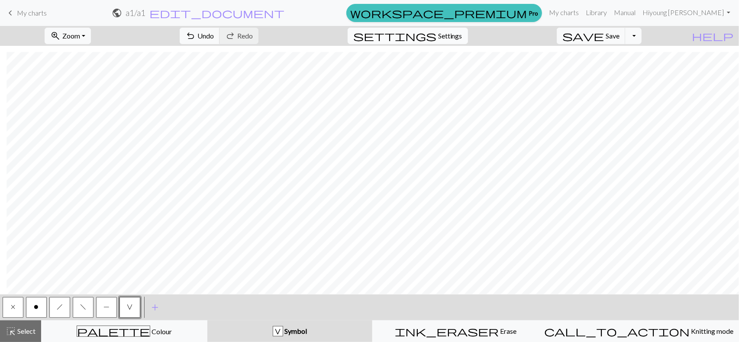
click at [462, 32] on span "Settings" at bounding box center [450, 36] width 24 height 10
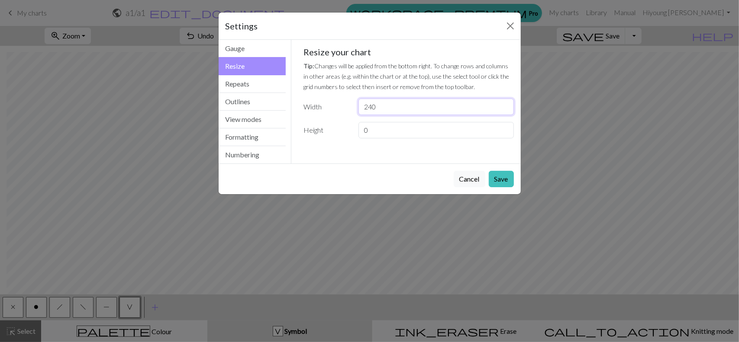
drag, startPoint x: 389, startPoint y: 106, endPoint x: 325, endPoint y: 111, distance: 64.3
click at [325, 111] on div "Width 240" at bounding box center [408, 107] width 221 height 16
type input "120"
drag, startPoint x: 400, startPoint y: 129, endPoint x: 232, endPoint y: 114, distance: 169.0
click at [239, 114] on div "Resize Gauge Resize Repeats Outlines View modes Formatting Numbering Gauge Resi…" at bounding box center [369, 102] width 312 height 124
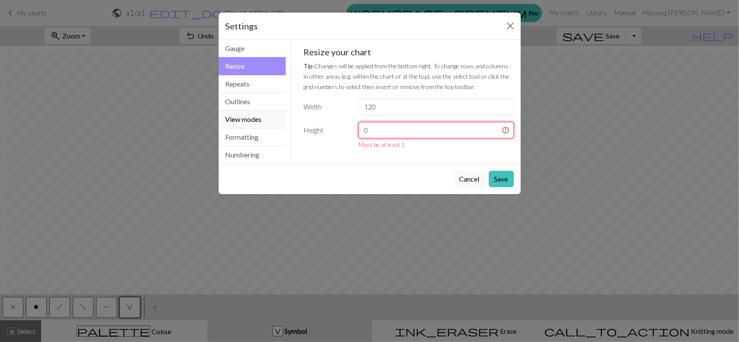
type input "1"
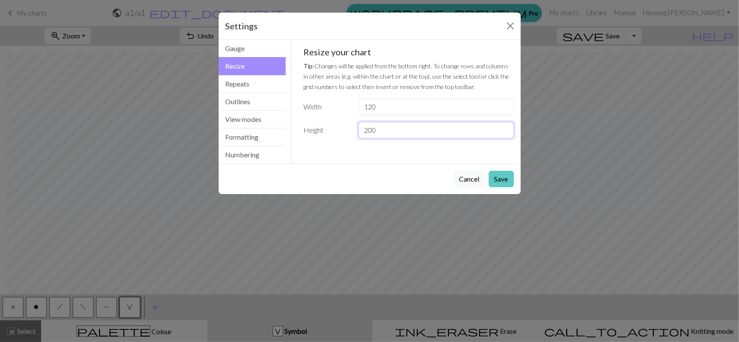
type input "200"
click at [494, 174] on button "Save" at bounding box center [501, 179] width 25 height 16
click at [367, 23] on div "Settings" at bounding box center [370, 26] width 302 height 27
click at [223, 50] on button "Gauge" at bounding box center [253, 49] width 68 height 18
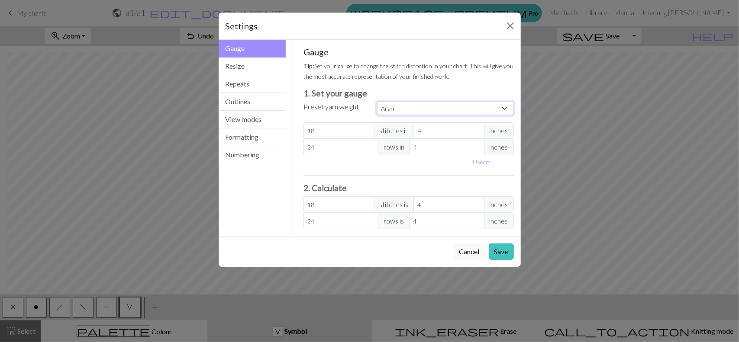
click at [438, 111] on select "Custom Square Lace Light Fingering Fingering Sport Double knit Worsted Aran Bul…" at bounding box center [445, 108] width 137 height 13
click at [441, 108] on select "Custom Square Lace Light Fingering Fingering Sport Double knit Worsted Aran Bul…" at bounding box center [445, 108] width 137 height 13
click at [510, 24] on button "Close" at bounding box center [510, 26] width 14 height 14
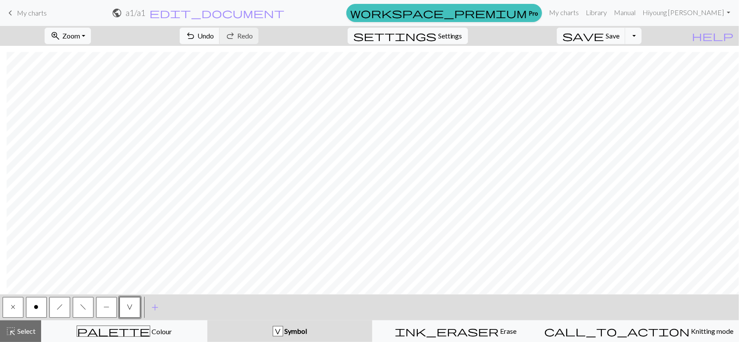
click at [307, 331] on span "Symbol" at bounding box center [295, 331] width 24 height 8
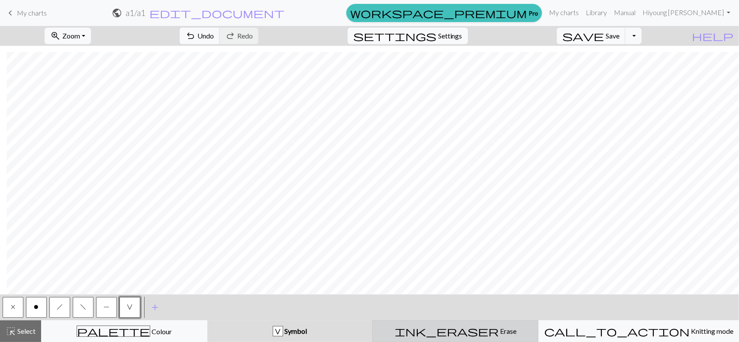
click at [453, 332] on div "ink_eraser Erase Erase" at bounding box center [455, 331] width 155 height 10
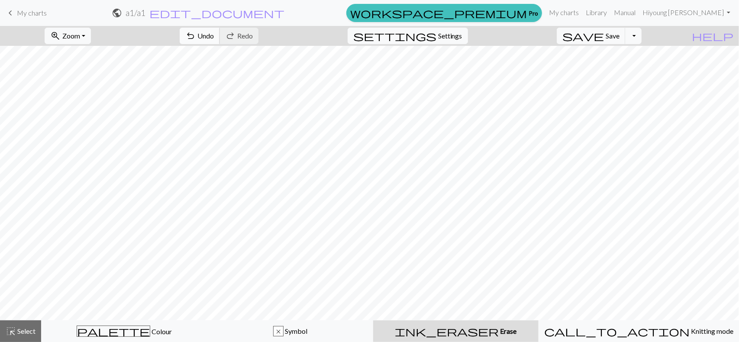
click at [214, 35] on span "Undo" at bounding box center [205, 36] width 16 height 8
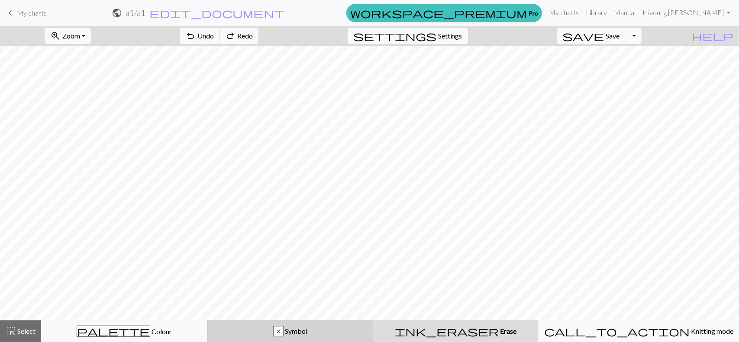
click at [328, 331] on div "x Symbol" at bounding box center [290, 331] width 155 height 10
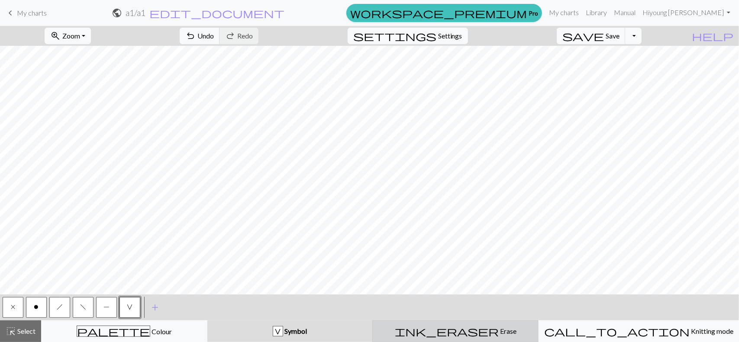
click at [500, 334] on div "ink_eraser Erase Erase" at bounding box center [455, 331] width 155 height 10
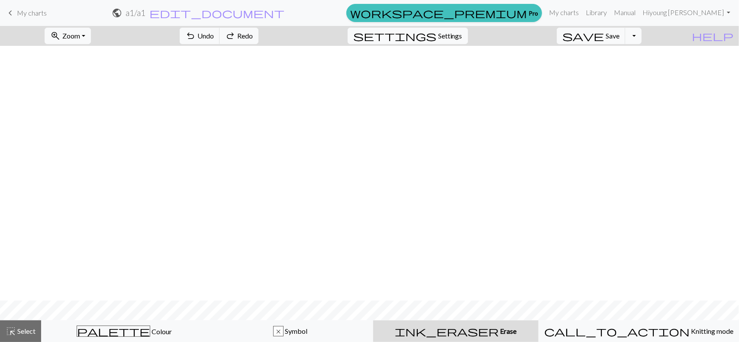
scroll to position [260, 0]
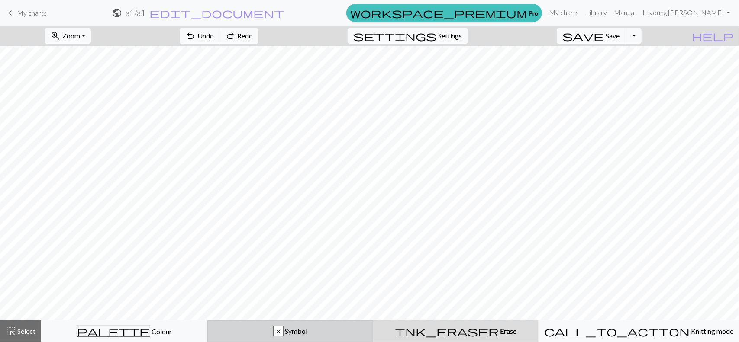
click at [339, 337] on button "x Symbol" at bounding box center [290, 332] width 166 height 22
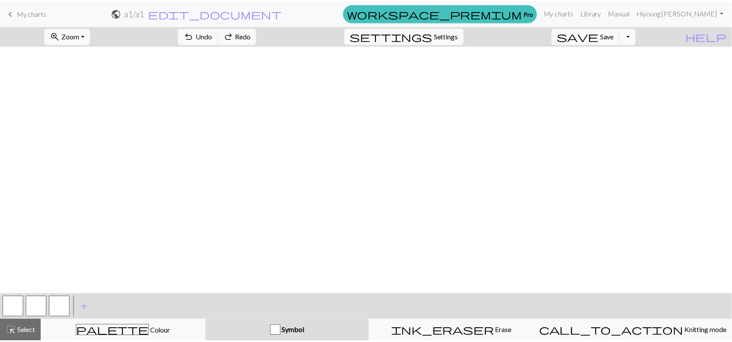
scroll to position [2393, 0]
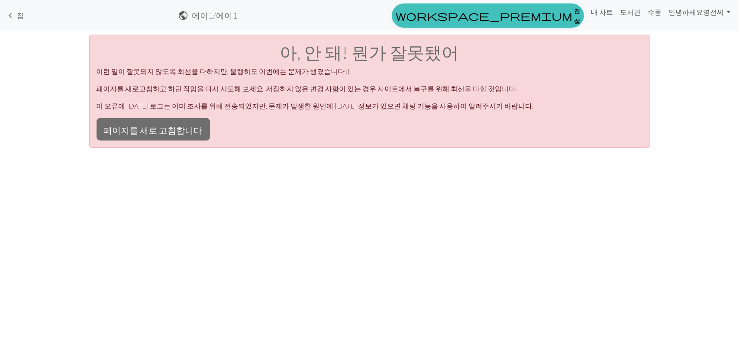
click at [9, 13] on span "keyboard_arrow_left" at bounding box center [10, 16] width 10 height 12
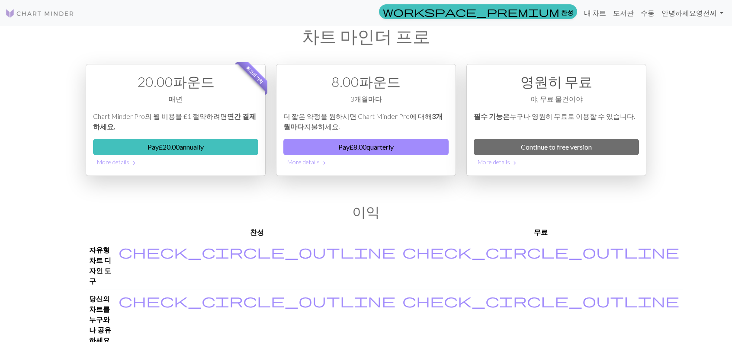
click at [8, 16] on img at bounding box center [39, 13] width 69 height 10
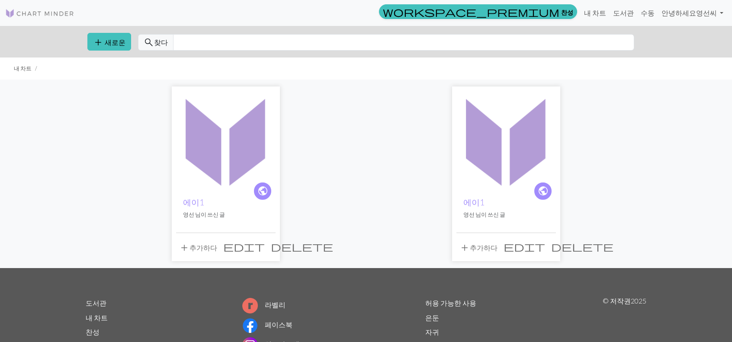
click at [258, 167] on img at bounding box center [226, 141] width 100 height 100
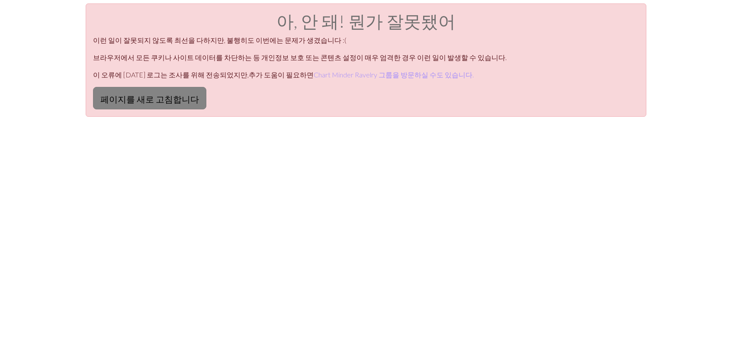
click at [172, 100] on font "페이지를 새로 고침합니다" at bounding box center [149, 99] width 99 height 10
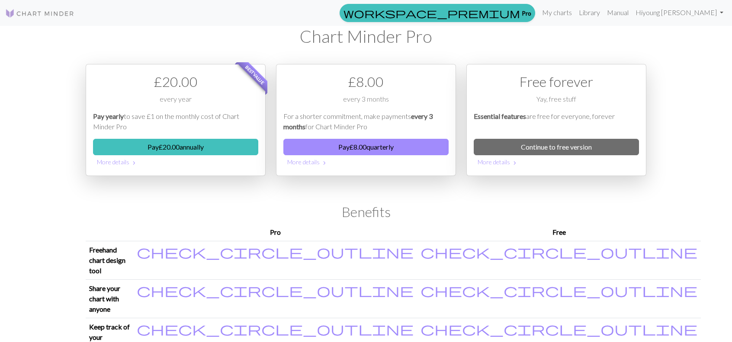
scroll to position [23, 0]
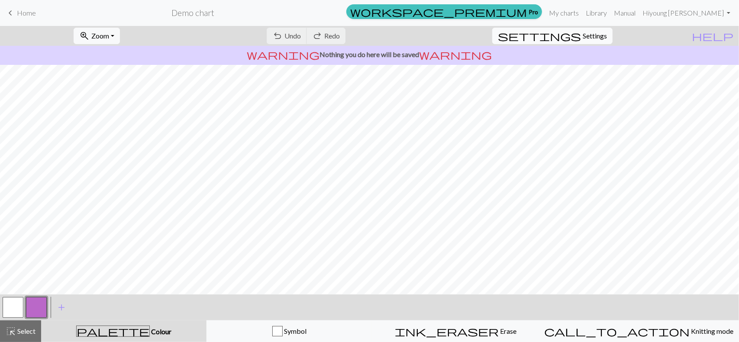
click at [607, 36] on span "Settings" at bounding box center [595, 36] width 24 height 10
select select "aran"
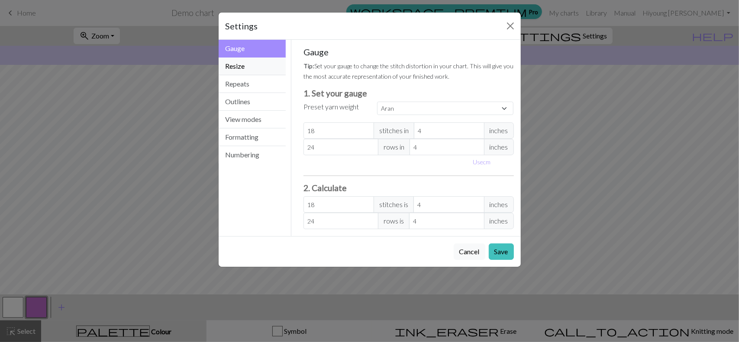
click at [262, 66] on button "Resize" at bounding box center [253, 67] width 68 height 18
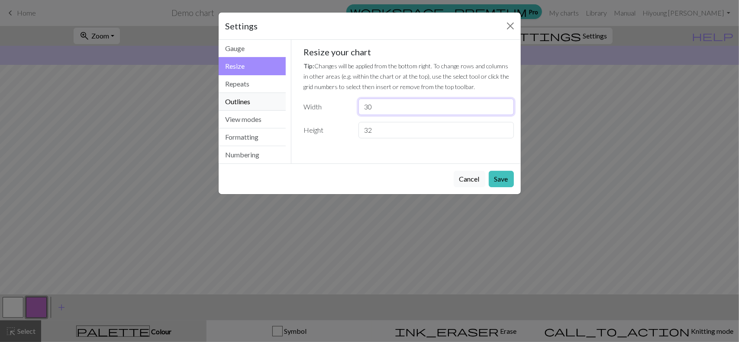
drag, startPoint x: 387, startPoint y: 107, endPoint x: 268, endPoint y: 108, distance: 119.0
click at [271, 108] on div "Resize Gauge Resize Repeats Outlines View modes Formatting Numbering Gauge Resi…" at bounding box center [369, 102] width 312 height 124
type input "120"
drag, startPoint x: 373, startPoint y: 129, endPoint x: 306, endPoint y: 136, distance: 67.0
click at [306, 136] on div "Height 32" at bounding box center [408, 130] width 221 height 16
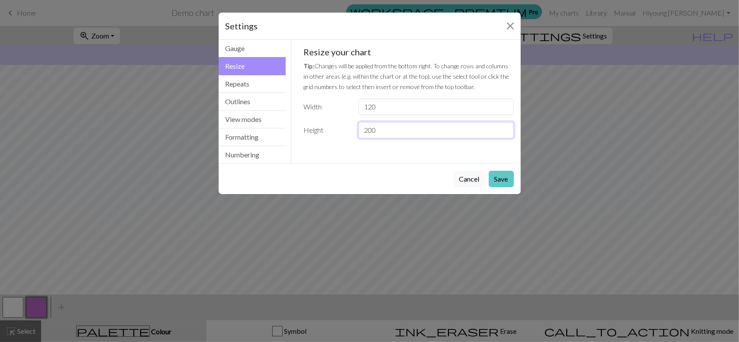
type input "200"
click at [513, 180] on button "Save" at bounding box center [501, 179] width 25 height 16
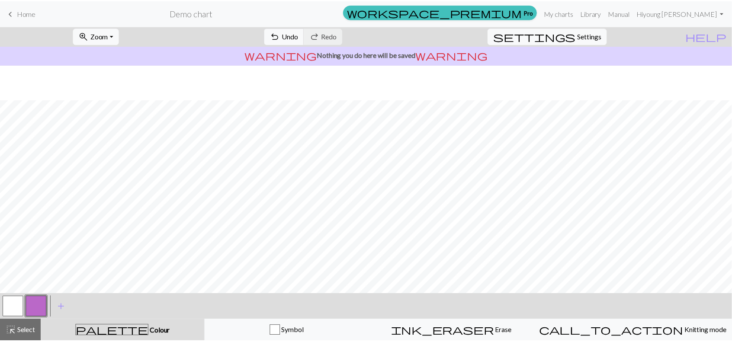
scroll to position [216, 0]
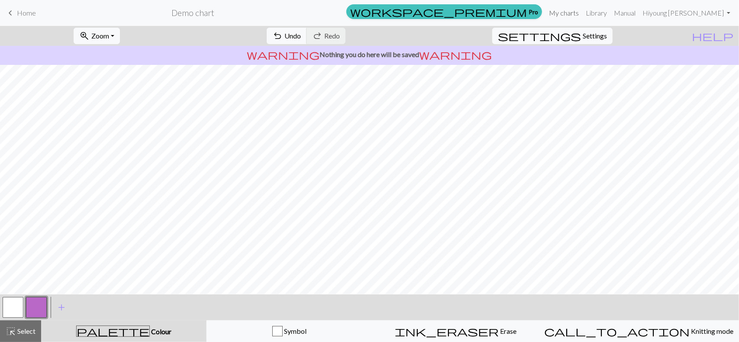
click at [582, 10] on link "My charts" at bounding box center [563, 12] width 37 height 17
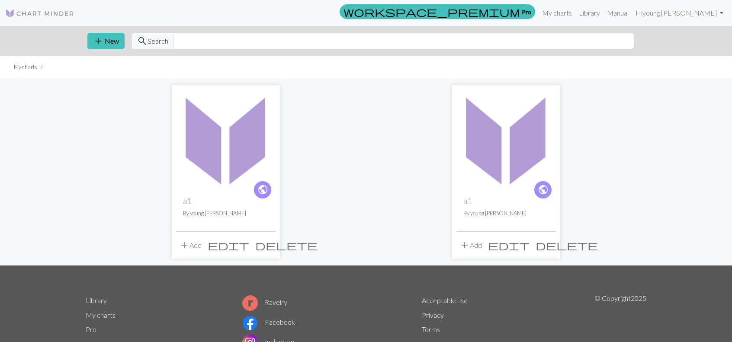
click at [249, 244] on span "edit" at bounding box center [229, 245] width 42 height 12
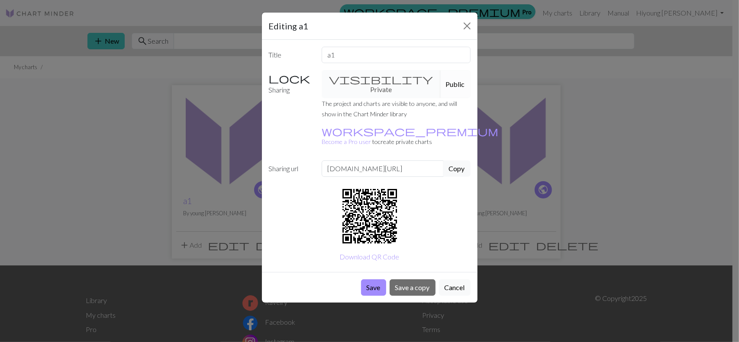
drag, startPoint x: 426, startPoint y: 217, endPoint x: 422, endPoint y: 210, distance: 8.1
click at [426, 216] on div "Title a1 Sharing visibility Private Public The project and charts are visible t…" at bounding box center [370, 156] width 216 height 232
click at [370, 81] on div "visibility Private Public" at bounding box center [395, 84] width 159 height 28
click at [400, 128] on small "workspace_premium Become a Pro user to create private charts" at bounding box center [410, 137] width 177 height 18
click at [454, 280] on button "Cancel" at bounding box center [455, 288] width 32 height 16
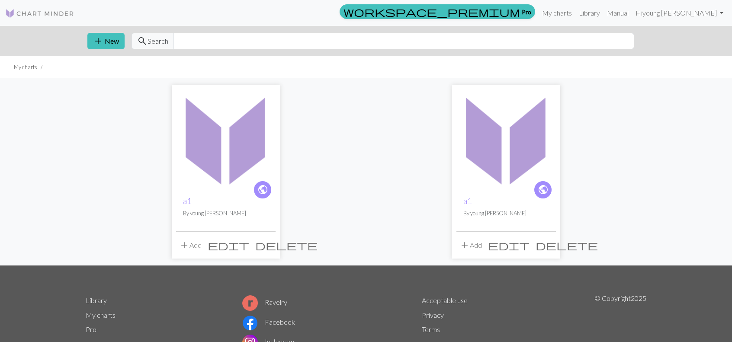
drag, startPoint x: 586, startPoint y: 278, endPoint x: 554, endPoint y: 242, distance: 48.8
click at [584, 276] on footer "Library My charts Pro Home About Ravelry Facebook Instagram Twitter Acceptable …" at bounding box center [366, 333] width 732 height 134
click at [499, 171] on img at bounding box center [507, 140] width 100 height 100
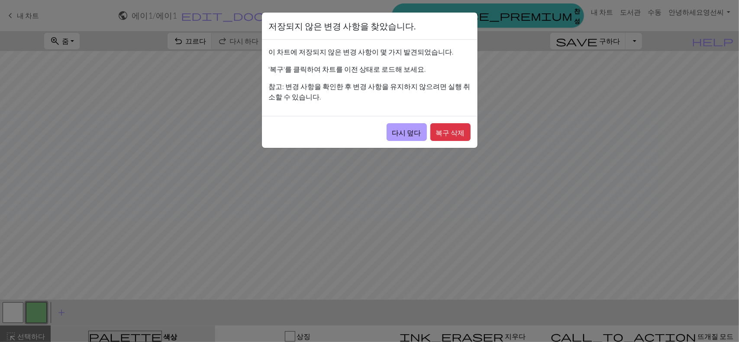
click at [419, 125] on button "다시 덮다" at bounding box center [406, 132] width 40 height 18
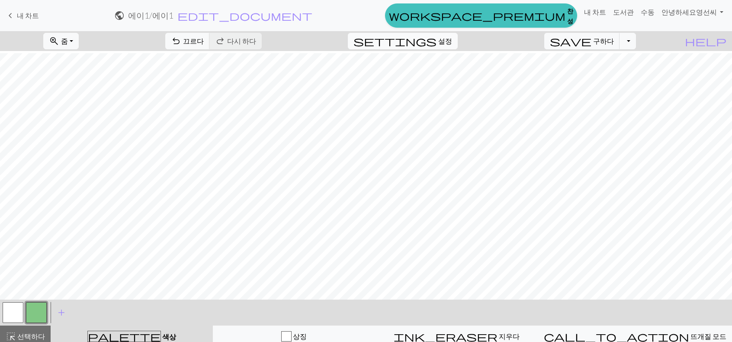
scroll to position [1212, 0]
click at [452, 41] on font "설정" at bounding box center [445, 41] width 14 height 8
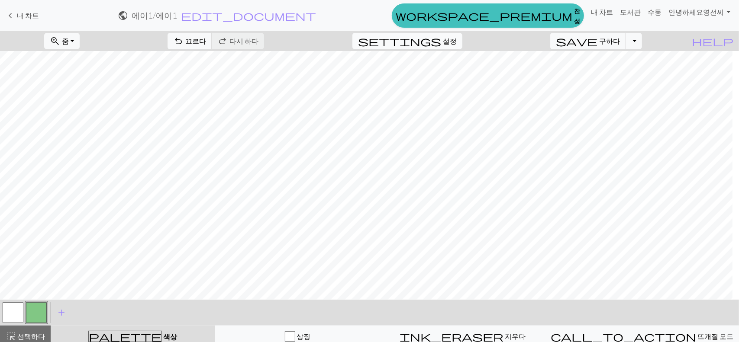
select select "aran"
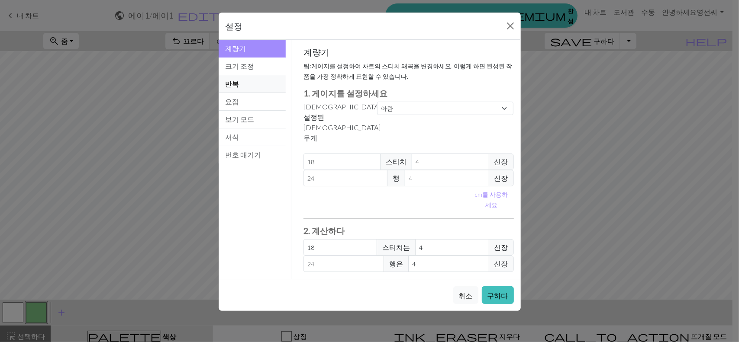
click at [240, 75] on button "반복" at bounding box center [253, 84] width 68 height 18
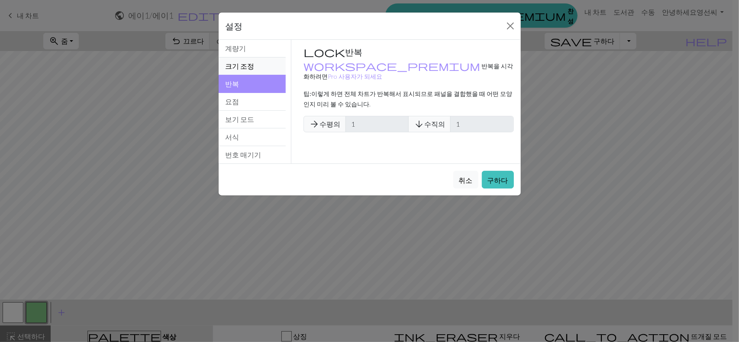
click at [252, 62] on font "크기 조정" at bounding box center [239, 66] width 29 height 8
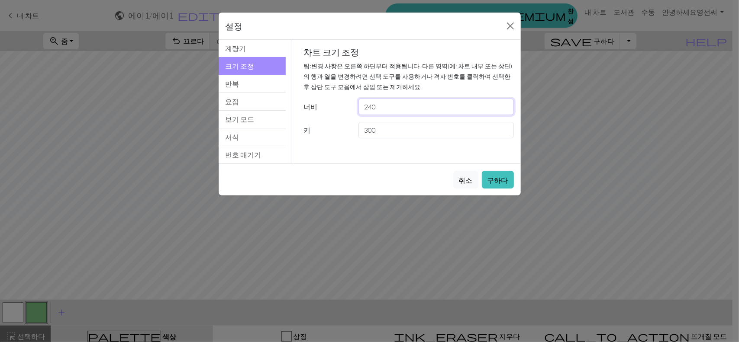
drag, startPoint x: 394, startPoint y: 107, endPoint x: 291, endPoint y: 101, distance: 103.2
click at [291, 101] on div "계량기 팁: 게이지를 설정하여 차트의 스티치 왜곡을 변경하세요. 이렇게 하면 완성된 작품을 가장 정확하게 표현할 수 있습니다. 1. 게이지를 …" at bounding box center [408, 102] width 235 height 124
type input "120"
drag, startPoint x: 394, startPoint y: 131, endPoint x: 213, endPoint y: 129, distance: 181.4
click at [222, 136] on div "Resize 계량기 크기 조정 반복 요점 보기 모드 서식 번호 매기기 계량기 크기 조정 반복 요점 보기 모드 서식 번호 매기기 계량기 팁: 게…" at bounding box center [369, 102] width 312 height 124
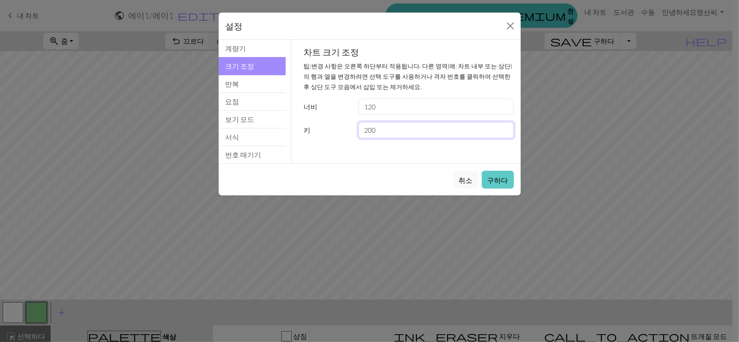
type input "200"
click at [499, 179] on font "구하다" at bounding box center [497, 180] width 21 height 8
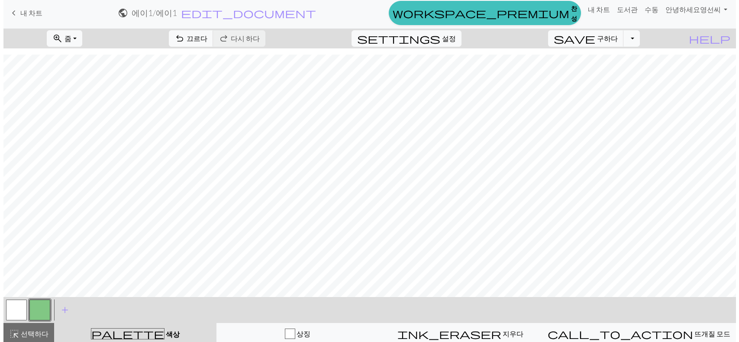
scroll to position [8, 0]
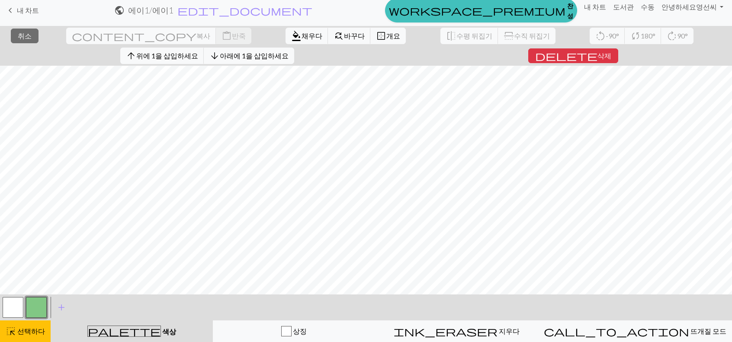
click at [10, 308] on button "button" at bounding box center [13, 307] width 21 height 21
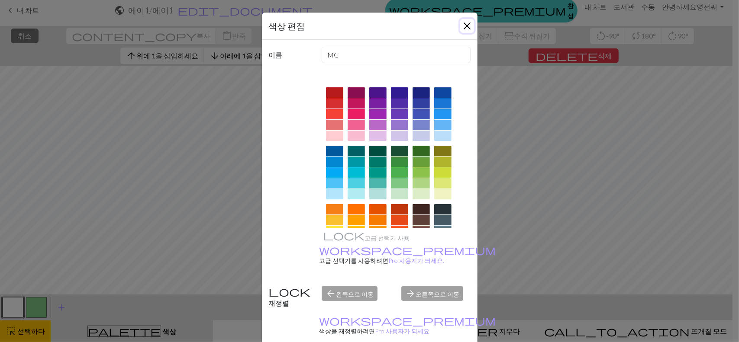
click at [465, 27] on button "닫다" at bounding box center [467, 26] width 14 height 14
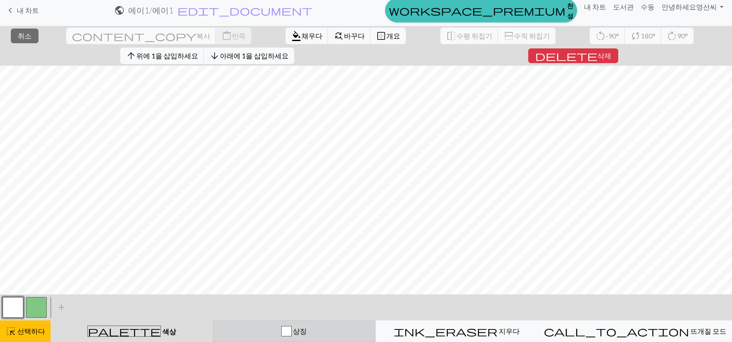
click at [307, 328] on font "상징" at bounding box center [300, 331] width 14 height 8
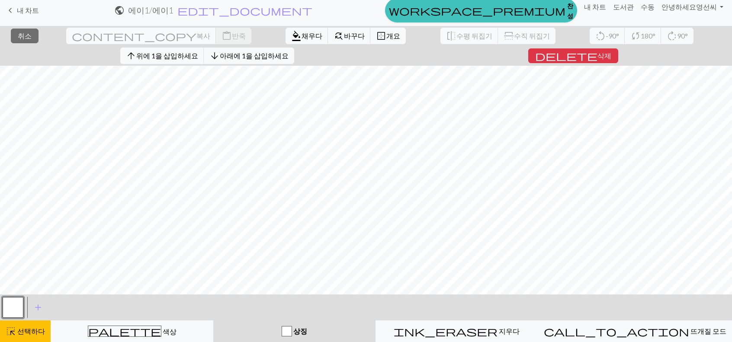
click at [14, 305] on button "button" at bounding box center [13, 307] width 21 height 21
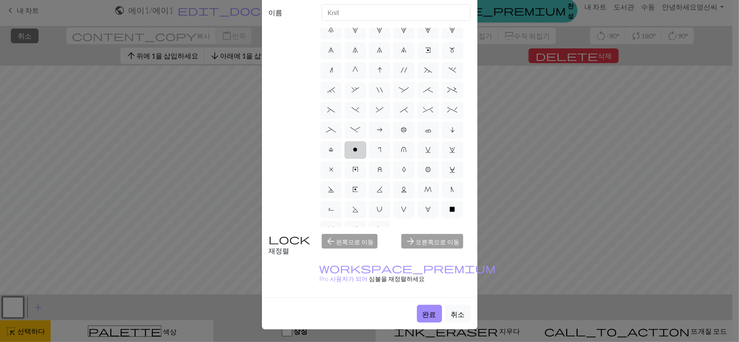
scroll to position [95, 0]
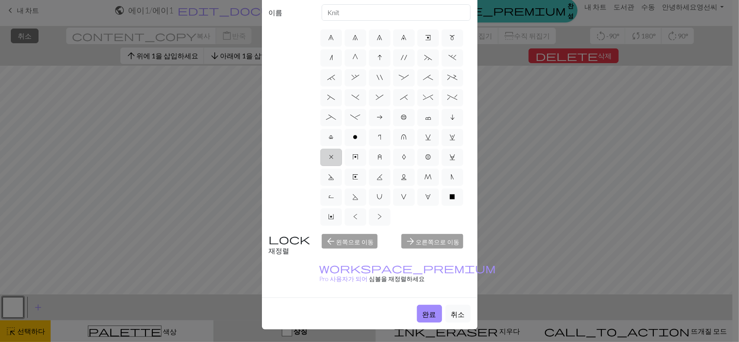
click at [330, 166] on label "x" at bounding box center [331, 157] width 22 height 17
click at [330, 231] on input "x" at bounding box center [332, 234] width 6 height 6
radio input "true"
type input "no stitch"
click at [432, 310] on font "완료" at bounding box center [429, 314] width 14 height 8
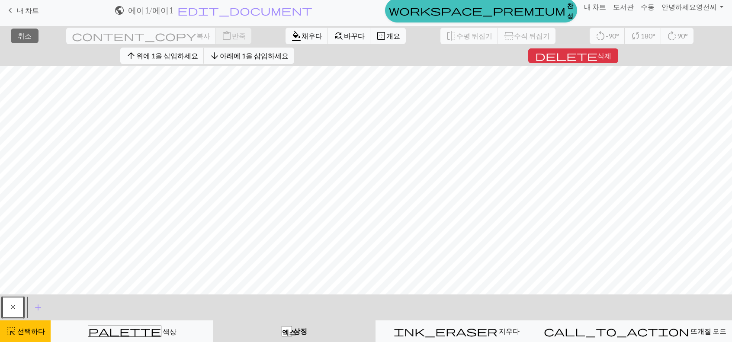
click at [198, 52] on font "위에 1을 삽입하세요" at bounding box center [167, 56] width 62 height 8
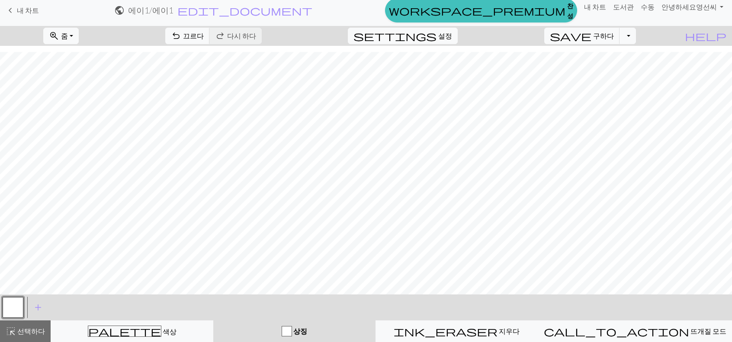
click at [303, 328] on span "상징" at bounding box center [299, 331] width 15 height 8
click at [42, 309] on span "add" at bounding box center [38, 308] width 10 height 12
click at [63, 304] on span "add" at bounding box center [61, 308] width 10 height 12
click at [39, 307] on button "button" at bounding box center [36, 307] width 21 height 21
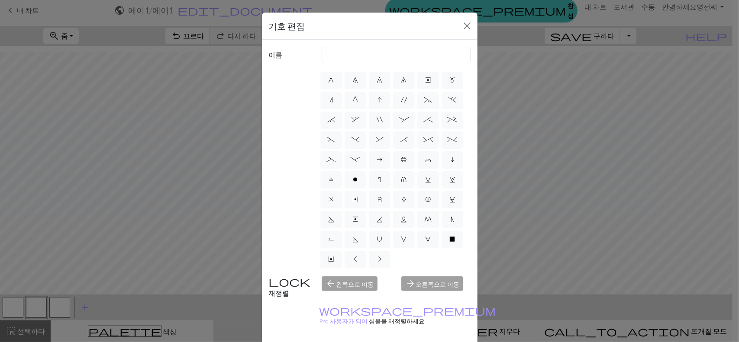
scroll to position [138, 0]
click at [333, 191] on label "x" at bounding box center [331, 199] width 22 height 17
click at [333, 274] on input "x" at bounding box center [332, 277] width 6 height 6
radio input "true"
type input "no stitch"
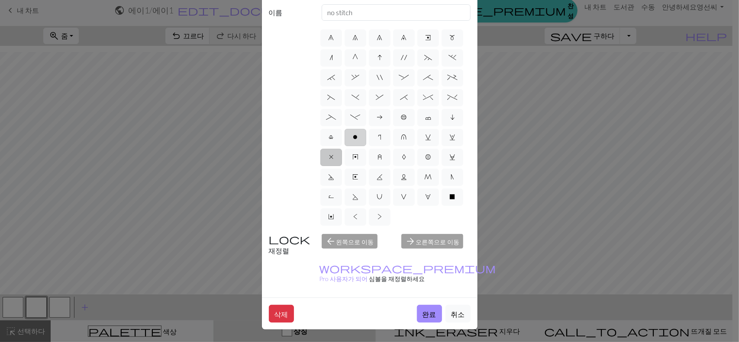
click at [345, 129] on label "o" at bounding box center [356, 137] width 22 height 17
click at [353, 211] on input "o" at bounding box center [356, 214] width 6 height 6
radio input "true"
type input "purl"
click at [329, 154] on span "x" at bounding box center [331, 157] width 4 height 7
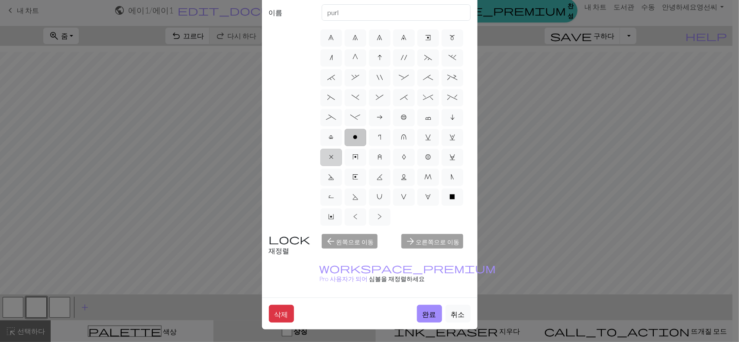
click at [329, 231] on input "x" at bounding box center [332, 234] width 6 height 6
radio input "true"
type input "no stitch"
click at [427, 310] on font "완료" at bounding box center [429, 314] width 14 height 8
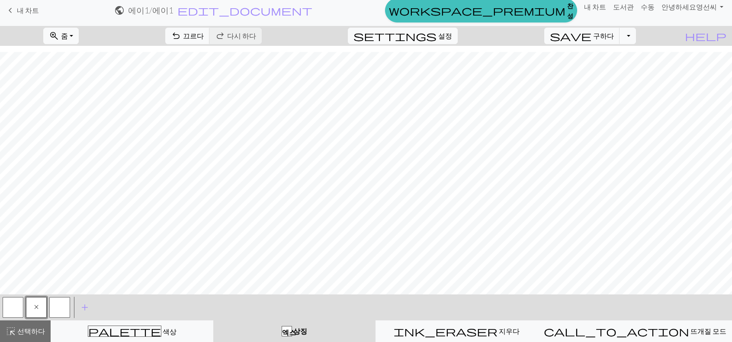
click at [13, 309] on button "button" at bounding box center [13, 307] width 21 height 21
click at [11, 306] on button "button" at bounding box center [13, 307] width 21 height 21
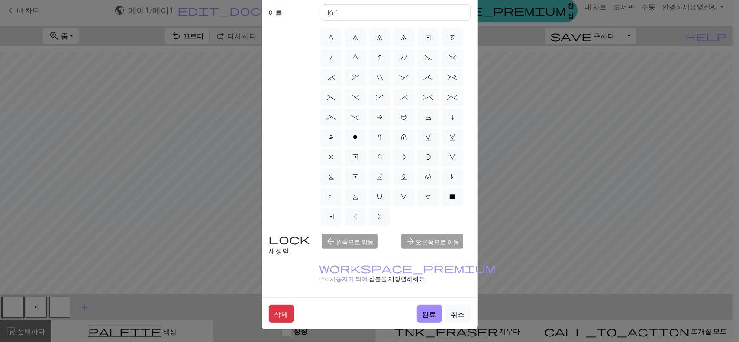
scroll to position [0, 0]
click at [425, 34] on span "h" at bounding box center [428, 37] width 6 height 7
click at [425, 32] on input "h" at bounding box center [428, 35] width 6 height 6
radio input "true"
type input "right leaning decrease"
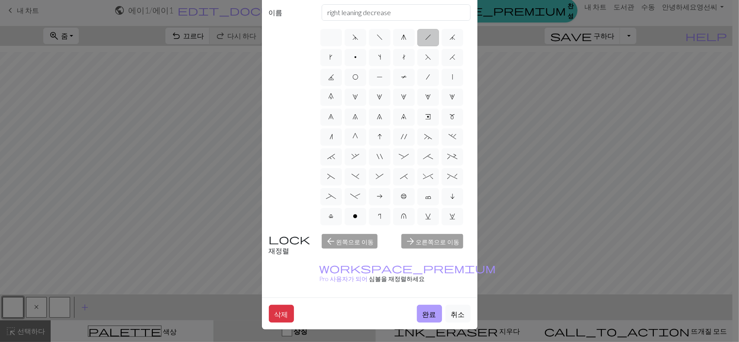
click at [421, 305] on button "완료" at bounding box center [429, 314] width 25 height 18
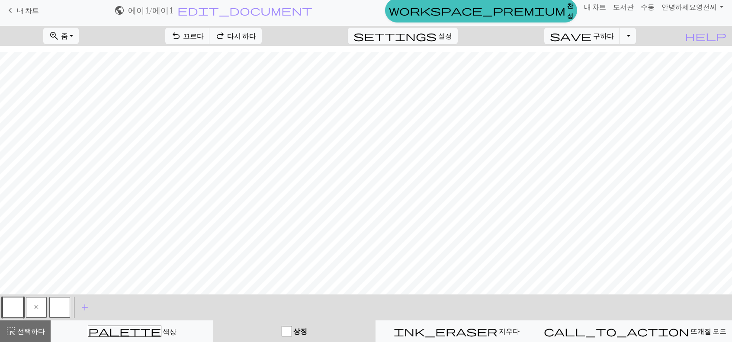
click at [53, 307] on button "button" at bounding box center [59, 307] width 21 height 21
click at [57, 309] on button "button" at bounding box center [59, 307] width 21 height 21
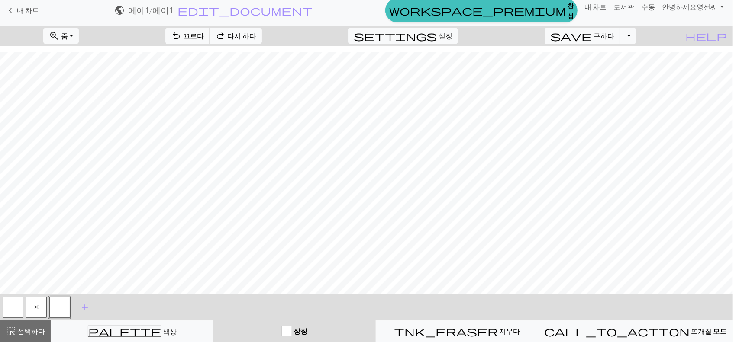
click at [57, 309] on div "Edit symbol Name d f g h j k p s t F H J O P T / | 0 1 2 3 4 5 6 7 8 9 e m n G …" at bounding box center [369, 171] width 739 height 342
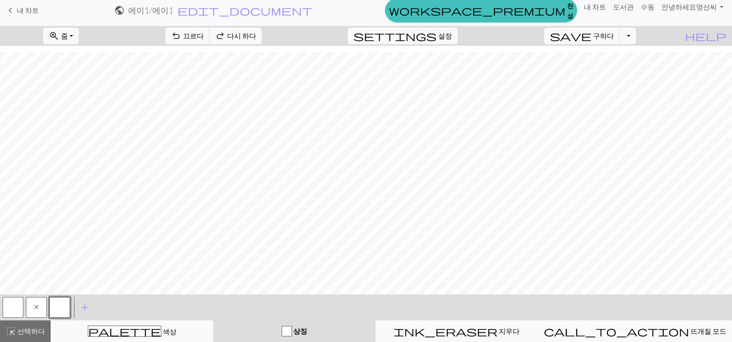
click at [61, 306] on button "button" at bounding box center [59, 307] width 21 height 21
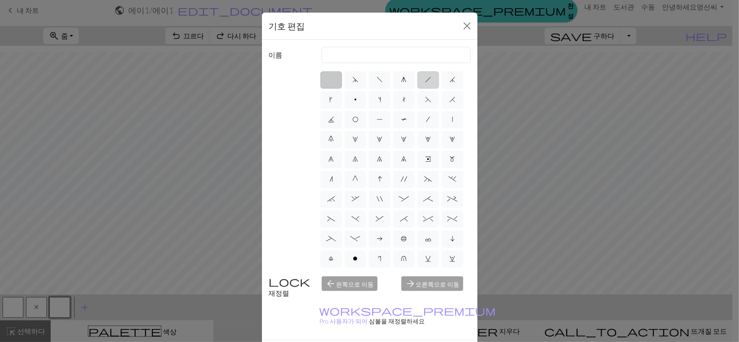
click at [425, 78] on span "h" at bounding box center [428, 79] width 6 height 7
click at [425, 78] on input "h" at bounding box center [428, 77] width 6 height 6
radio input "true"
type input "right leaning decrease"
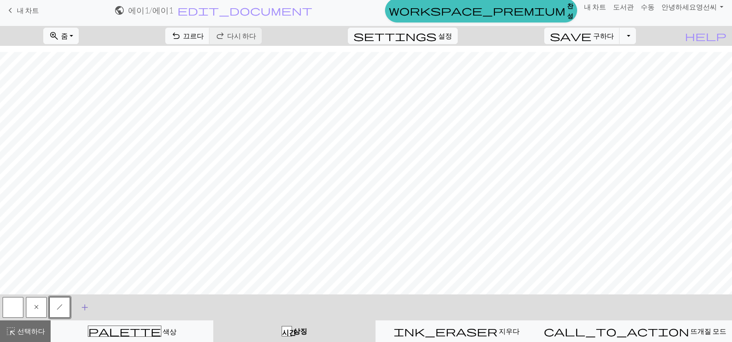
click at [83, 303] on span "add" at bounding box center [85, 308] width 10 height 12
click at [81, 311] on button "button" at bounding box center [83, 307] width 21 height 21
click at [87, 310] on button "button" at bounding box center [83, 307] width 21 height 21
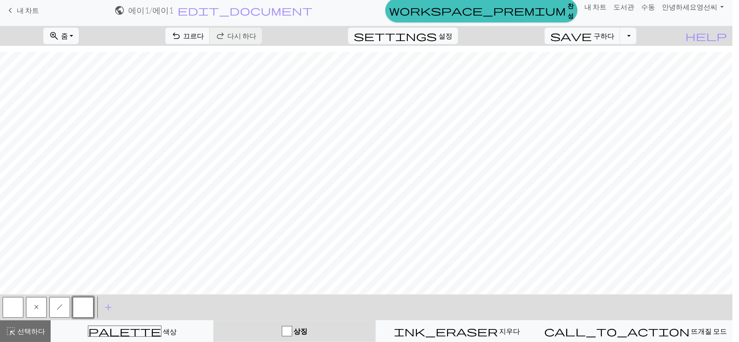
click at [86, 310] on div "Edit symbol Name d f g h j k p s t F H J O P T / | 0 1 2 3 4 5 6 7 8 9 e m n G …" at bounding box center [369, 171] width 739 height 342
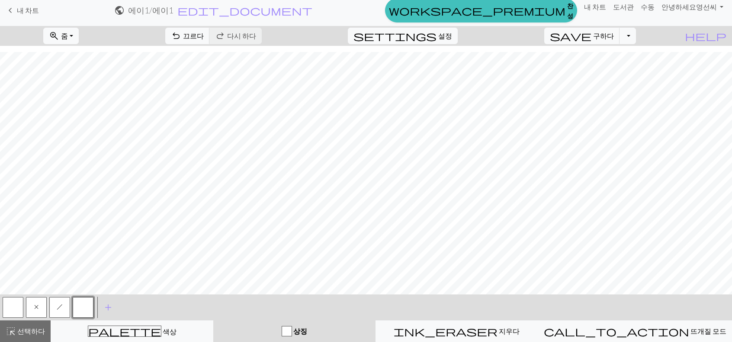
click at [90, 306] on button "button" at bounding box center [83, 307] width 21 height 21
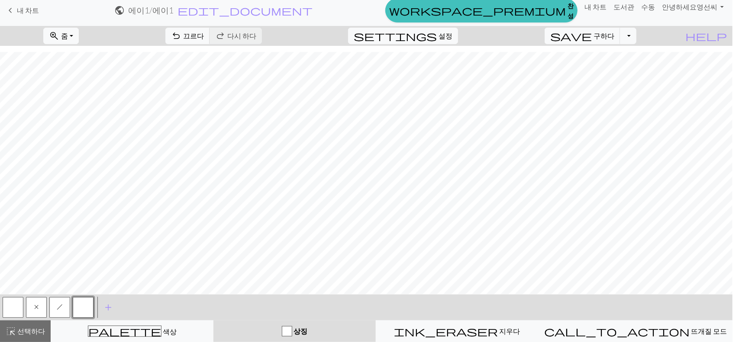
click at [90, 306] on div "Edit symbol Name d f g h j k p s t F H J O P T / | 0 1 2 3 4 5 6 7 8 9 e m n G …" at bounding box center [369, 171] width 739 height 342
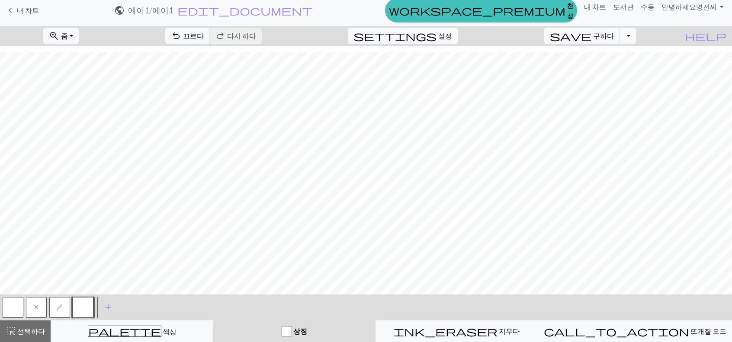
click at [83, 305] on button "button" at bounding box center [83, 307] width 21 height 21
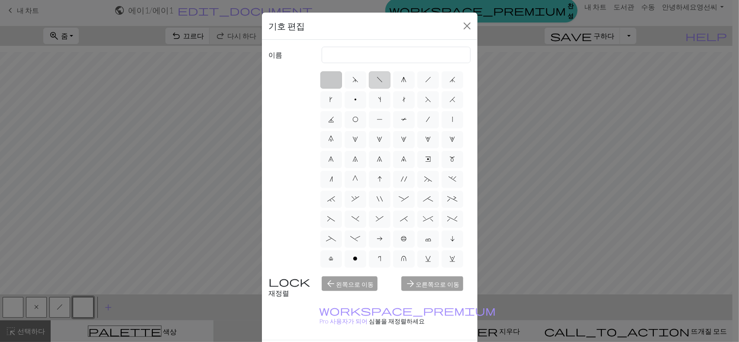
click at [379, 84] on label "f" at bounding box center [380, 79] width 22 height 17
click at [379, 80] on input "f" at bounding box center [380, 77] width 6 height 6
radio input "true"
type input "left leaning decrease"
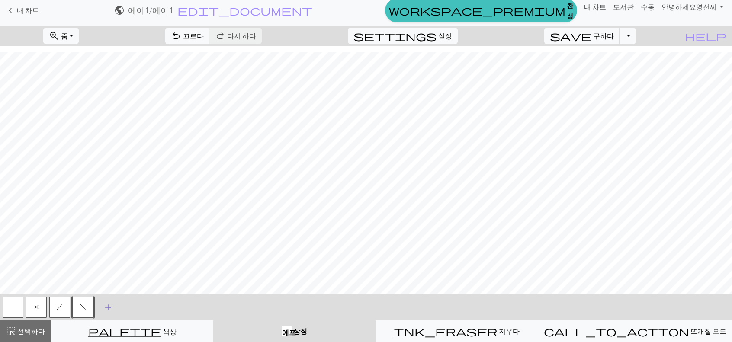
click at [106, 305] on span "add" at bounding box center [108, 308] width 10 height 12
click at [105, 308] on button "button" at bounding box center [106, 307] width 21 height 21
click at [106, 309] on button "button" at bounding box center [106, 307] width 21 height 21
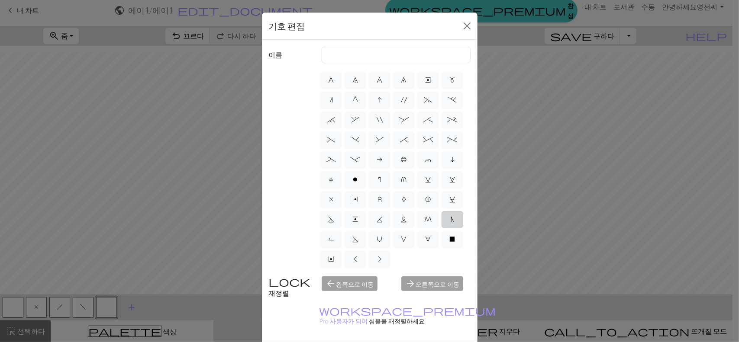
scroll to position [138, 0]
click at [345, 171] on label "o" at bounding box center [356, 179] width 22 height 17
click at [353, 254] on input "o" at bounding box center [356, 257] width 6 height 6
radio input "true"
type input "purl"
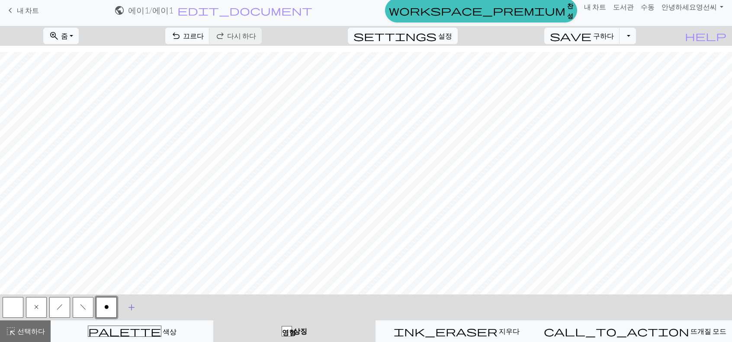
click at [128, 306] on span "add" at bounding box center [131, 308] width 10 height 12
click at [129, 309] on button "button" at bounding box center [129, 307] width 21 height 21
click at [135, 307] on button "button" at bounding box center [129, 307] width 21 height 21
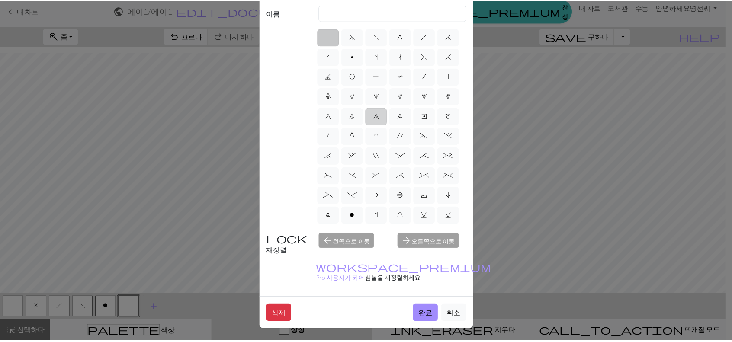
scroll to position [0, 0]
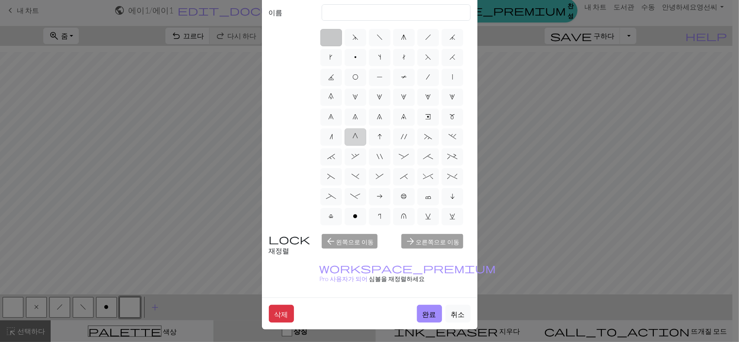
click at [358, 146] on label "G" at bounding box center [356, 137] width 22 height 17
click at [358, 137] on input "G" at bounding box center [356, 135] width 6 height 6
radio input "true"
type input "psso"
click at [428, 310] on font "완료" at bounding box center [429, 314] width 14 height 8
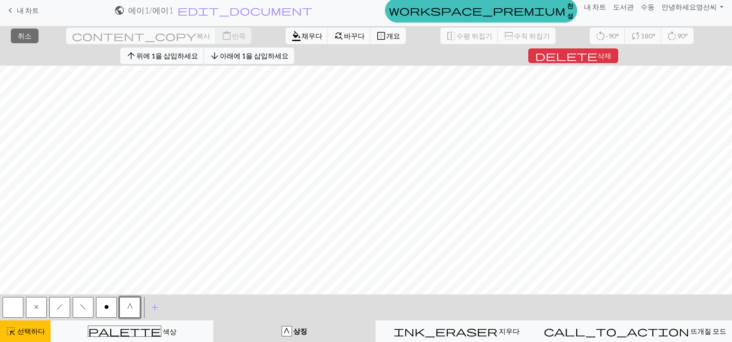
click at [40, 303] on button "x" at bounding box center [36, 307] width 21 height 21
click at [302, 32] on font "채우다" at bounding box center [312, 36] width 21 height 8
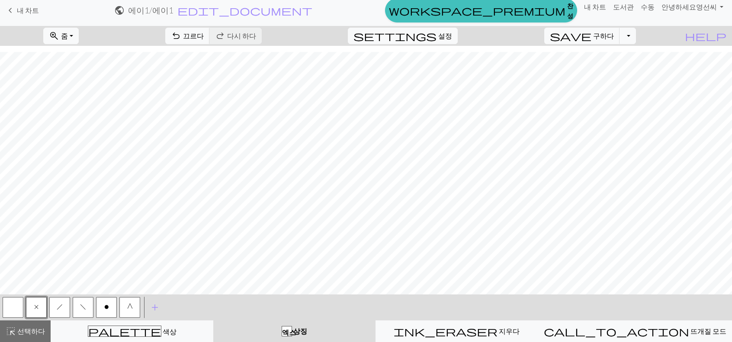
click at [102, 310] on button "o" at bounding box center [106, 307] width 21 height 21
click at [26, 329] on font "선택하다" at bounding box center [31, 331] width 28 height 8
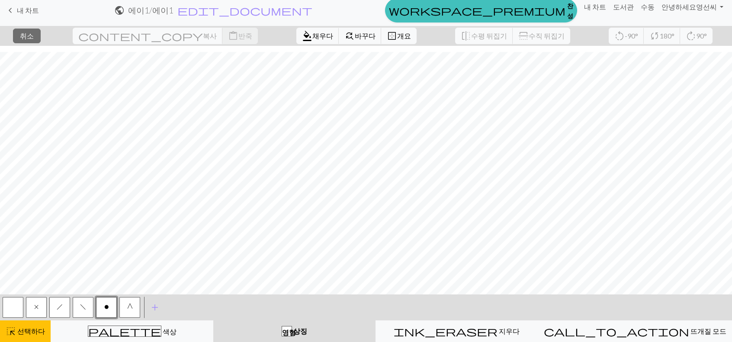
drag, startPoint x: 92, startPoint y: 290, endPoint x: 206, endPoint y: 303, distance: 114.5
click at [206, 303] on div "< x h f o G > add 색상을 추가하세요" at bounding box center [366, 308] width 732 height 26
click at [26, 329] on font "선택하다" at bounding box center [31, 331] width 28 height 8
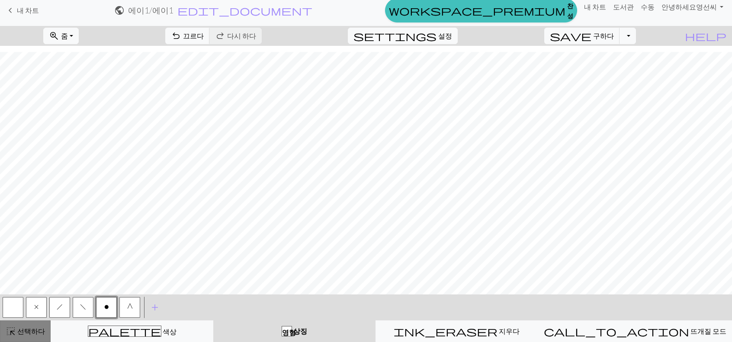
click at [12, 335] on span "highlight_alt" at bounding box center [11, 331] width 10 height 12
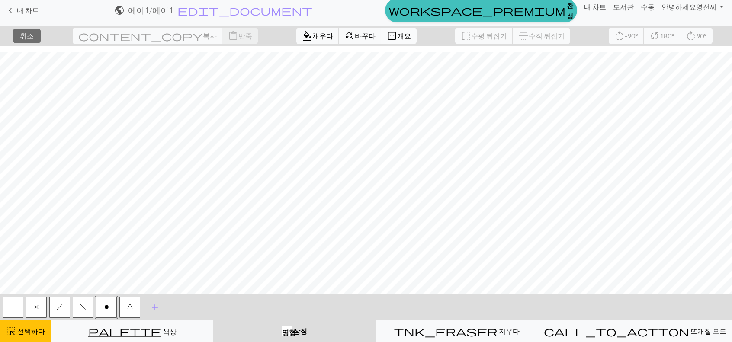
click at [387, 35] on span "border_outer" at bounding box center [392, 36] width 10 height 12
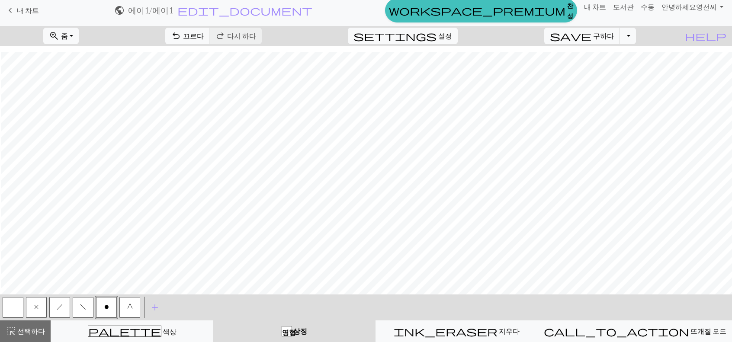
scroll to position [1527, 514]
click at [33, 332] on font "선택하다" at bounding box center [31, 331] width 28 height 8
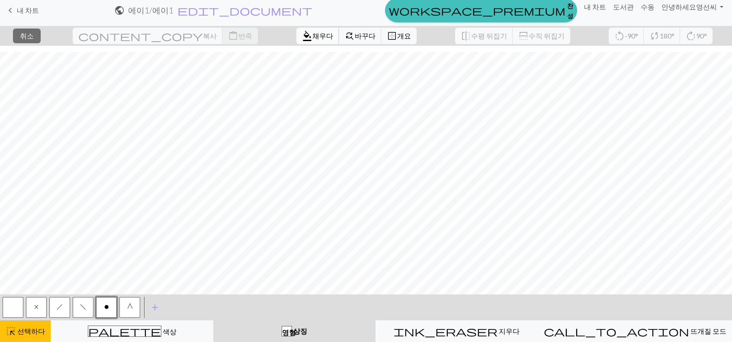
click at [312, 34] on font "채우다" at bounding box center [322, 36] width 21 height 8
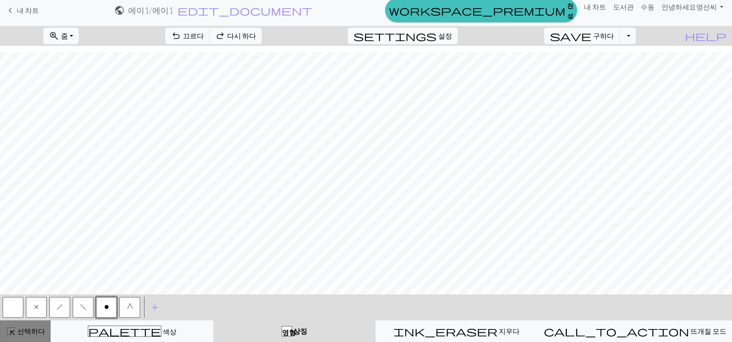
click at [11, 335] on span "highlight_alt" at bounding box center [11, 331] width 10 height 12
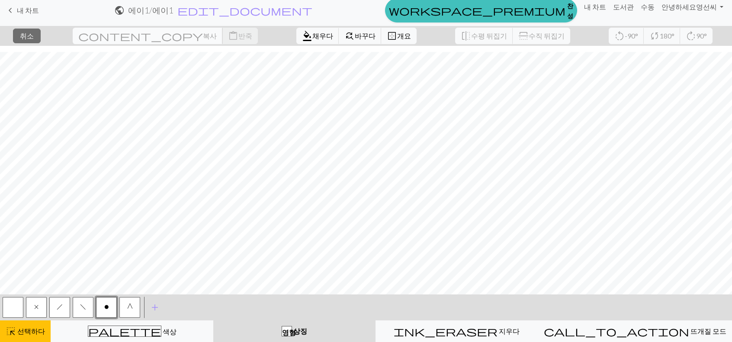
click at [203, 37] on font "복사" at bounding box center [210, 36] width 14 height 8
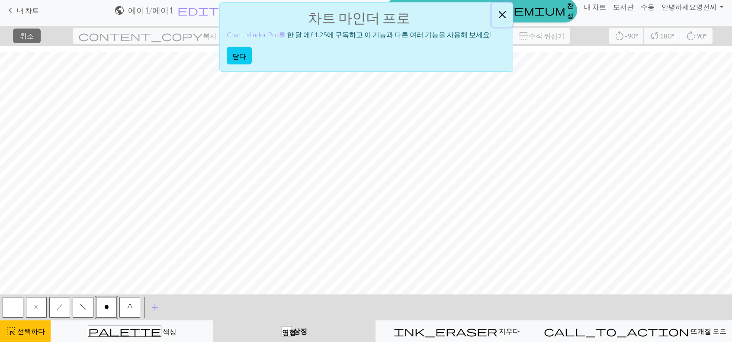
click at [495, 13] on button "닫다" at bounding box center [502, 15] width 21 height 24
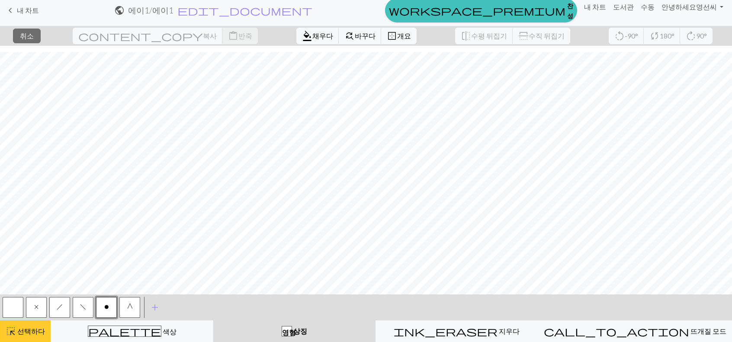
click at [31, 330] on font "선택하다" at bounding box center [31, 331] width 28 height 8
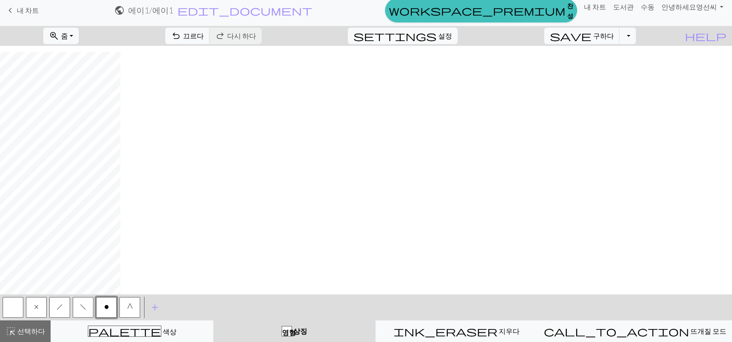
scroll to position [1527, 0]
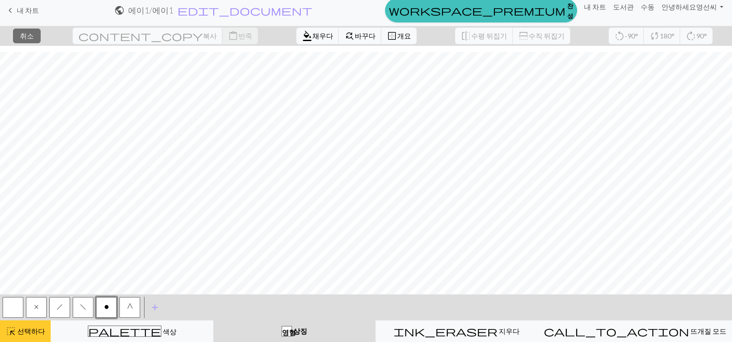
click at [32, 331] on font "선택하다" at bounding box center [31, 331] width 28 height 8
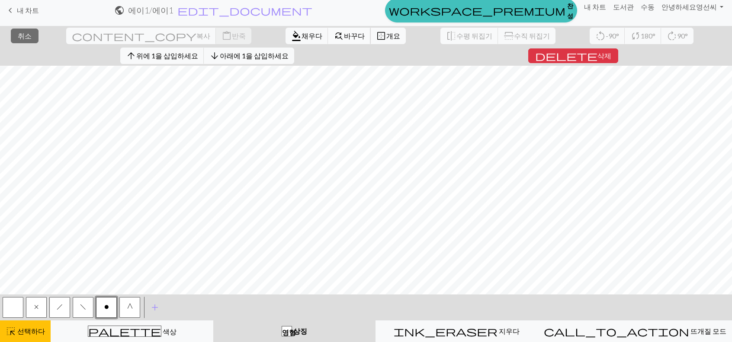
click at [344, 38] on font "바꾸다" at bounding box center [354, 36] width 21 height 8
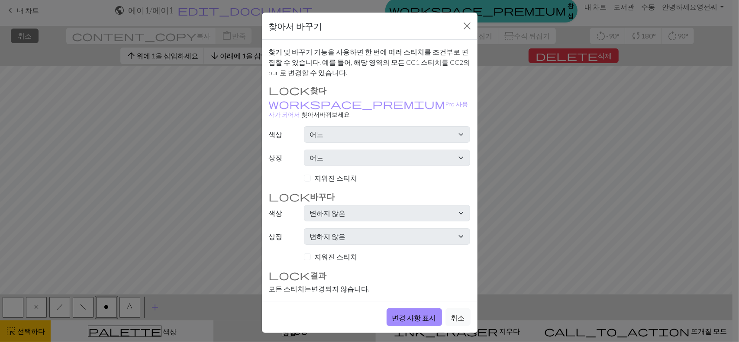
click at [333, 253] on font "지워진 스티치" at bounding box center [335, 257] width 43 height 8
drag, startPoint x: 349, startPoint y: 170, endPoint x: 316, endPoint y: 161, distance: 33.8
click at [349, 174] on font "지워진 스티치" at bounding box center [335, 178] width 43 height 8
click at [303, 173] on div "지워진 스티치" at bounding box center [370, 178] width 212 height 11
click at [306, 173] on div "지워진 스티치" at bounding box center [387, 178] width 166 height 10
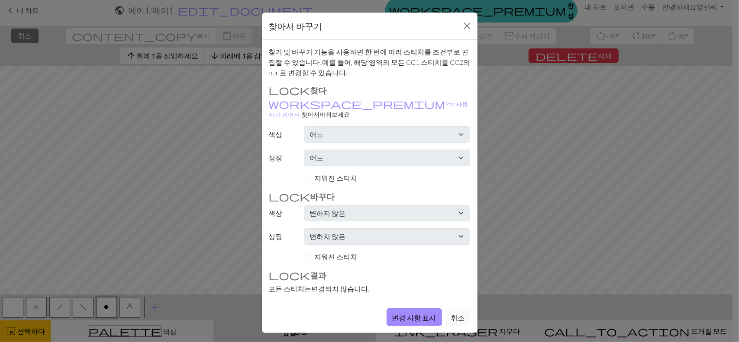
click at [456, 314] on font "취소" at bounding box center [458, 318] width 14 height 8
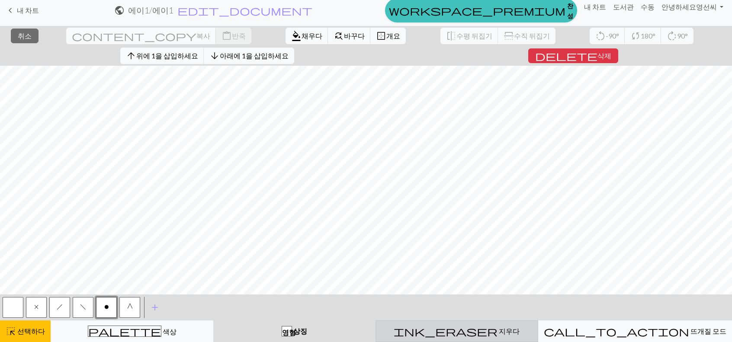
click at [468, 330] on span "ink_eraser" at bounding box center [446, 331] width 104 height 12
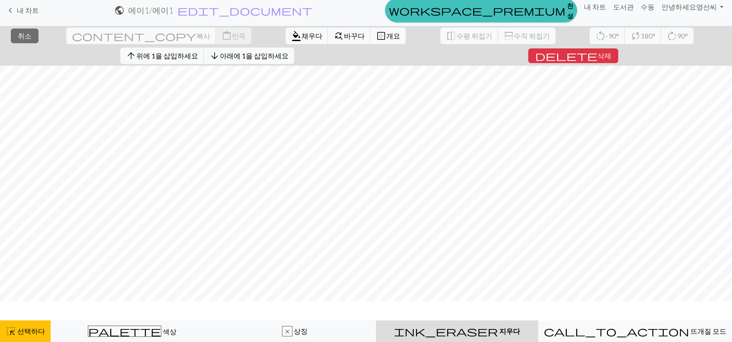
scroll to position [1501, 0]
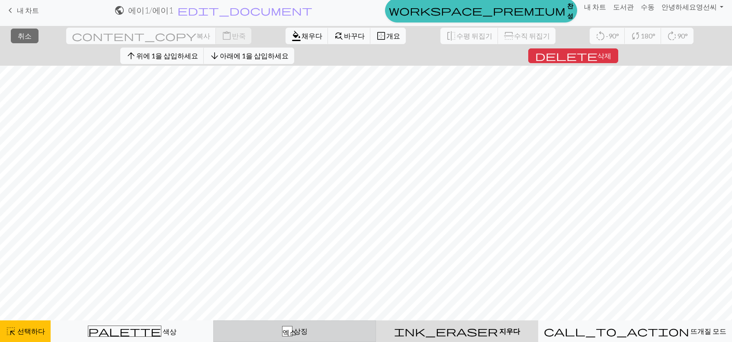
click at [296, 333] on font "엑스" at bounding box center [290, 331] width 14 height 7
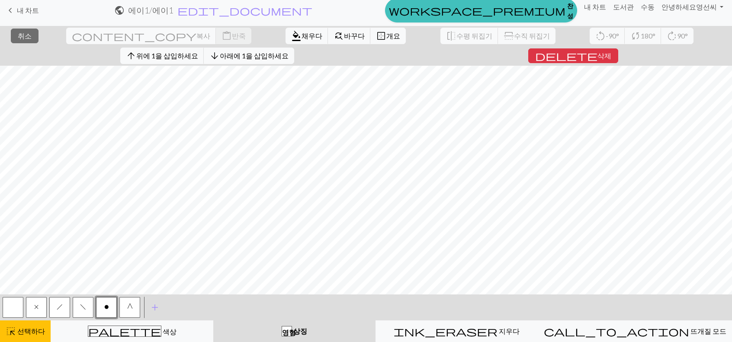
click at [10, 305] on button "button" at bounding box center [13, 307] width 21 height 21
click at [302, 35] on font "채우다" at bounding box center [312, 36] width 21 height 8
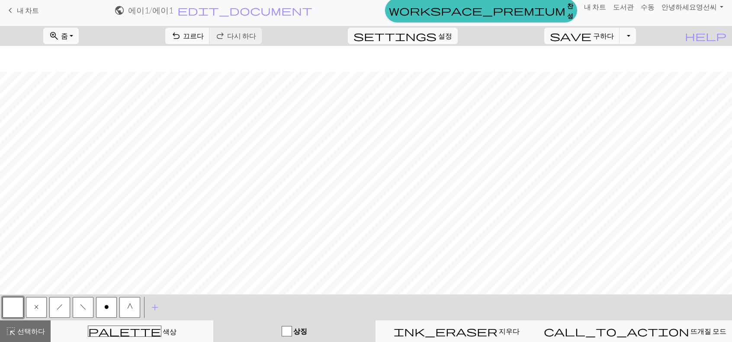
scroll to position [1527, 0]
click at [104, 308] on span "o" at bounding box center [106, 307] width 5 height 7
click at [450, 34] on button "settings 설정" at bounding box center [403, 36] width 110 height 16
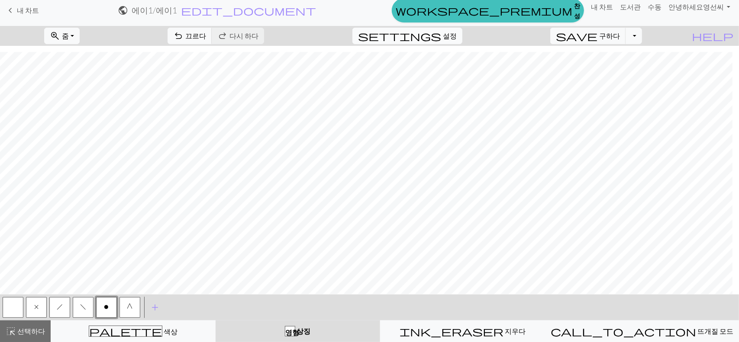
select select "aran"
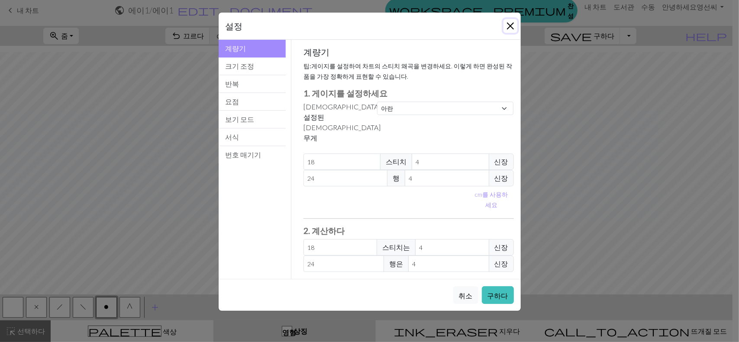
click at [512, 25] on button "닫다" at bounding box center [510, 26] width 14 height 14
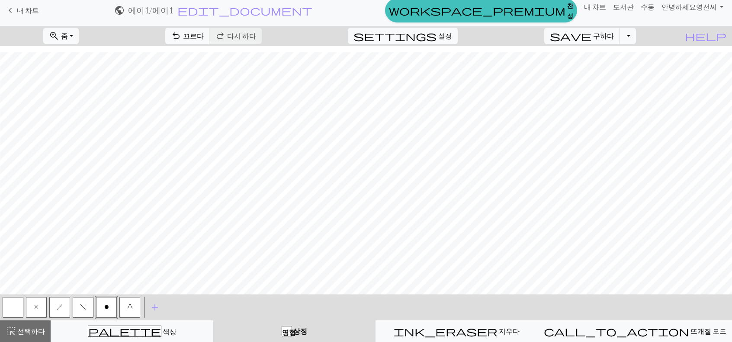
scroll to position [1527, 704]
click at [33, 328] on font "선택하다" at bounding box center [31, 331] width 28 height 8
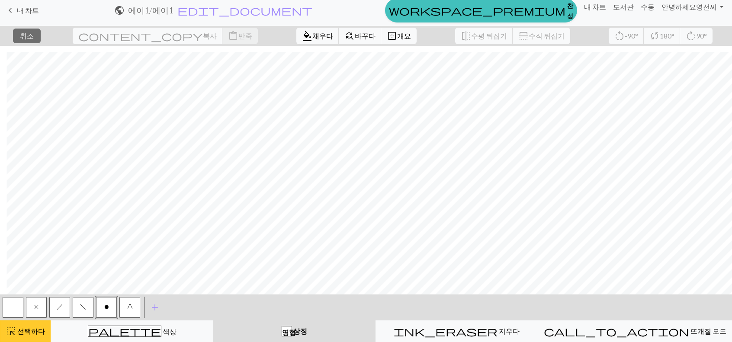
click at [27, 325] on button "highlight_alt 선택하다 선택하다" at bounding box center [25, 332] width 51 height 22
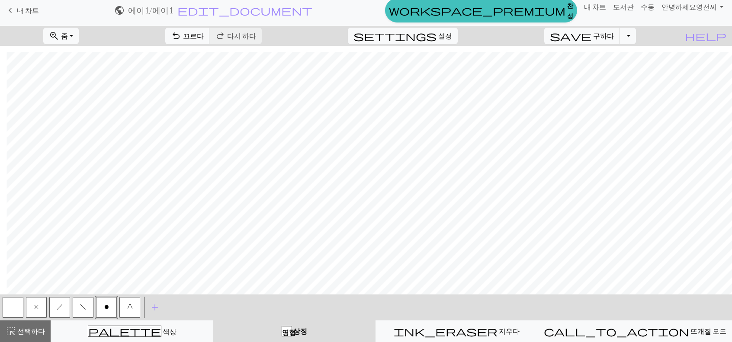
click at [12, 302] on button "button" at bounding box center [13, 307] width 21 height 21
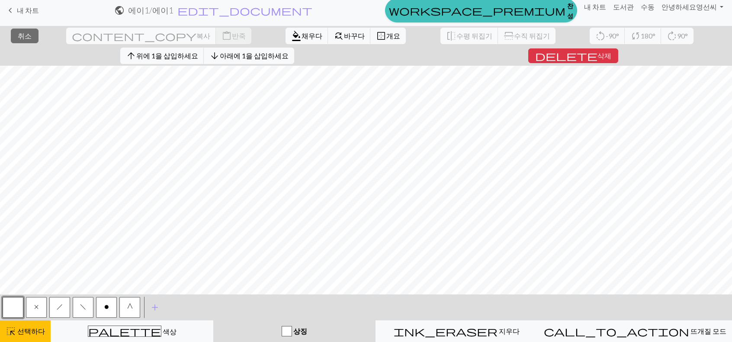
click at [39, 305] on button "x" at bounding box center [36, 307] width 21 height 21
click at [302, 38] on font "채우다" at bounding box center [312, 36] width 21 height 8
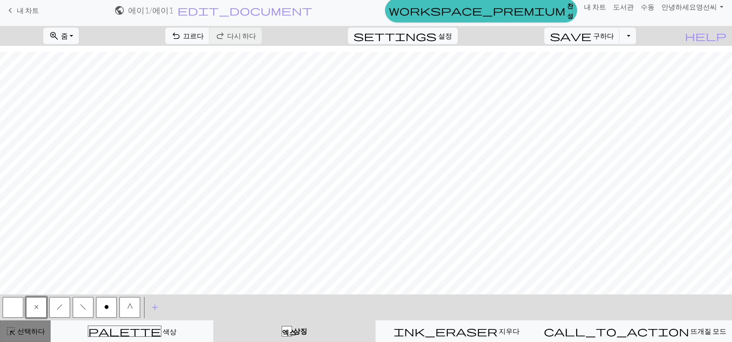
click at [22, 331] on font "선택하다" at bounding box center [31, 331] width 28 height 8
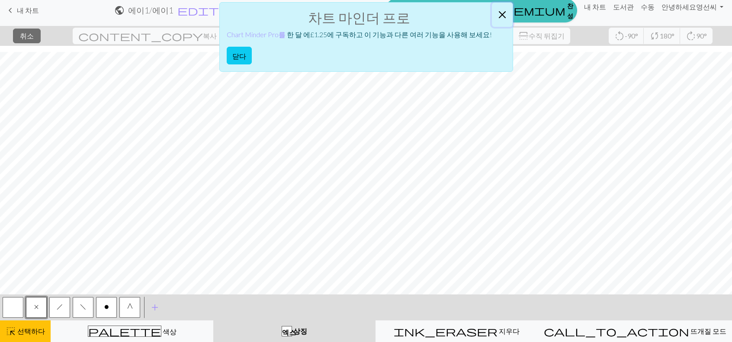
click at [495, 13] on button "닫다" at bounding box center [502, 15] width 21 height 24
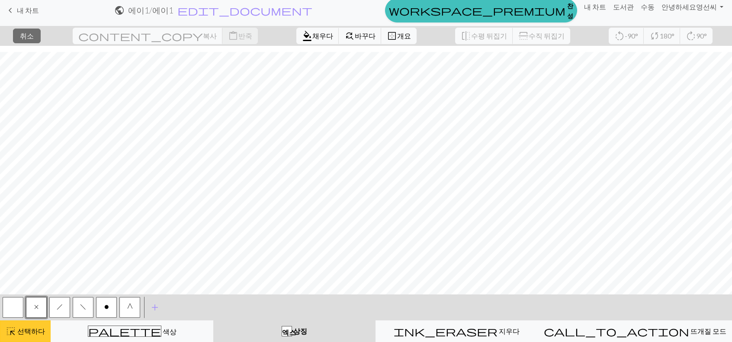
click at [26, 329] on font "선택하다" at bounding box center [31, 331] width 28 height 8
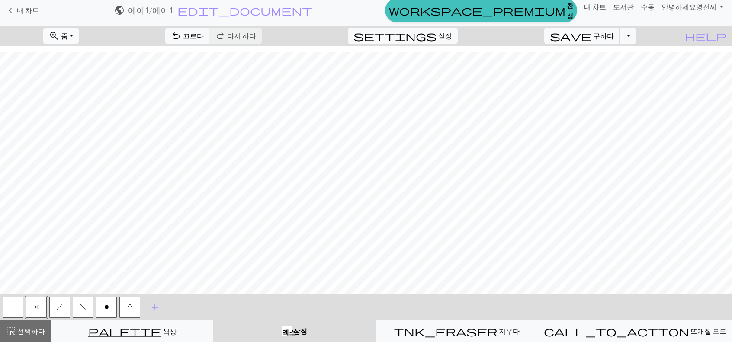
click at [79, 32] on button "zoom_in 줌 줌" at bounding box center [60, 36] width 35 height 16
click at [92, 108] on button "50%" at bounding box center [78, 104] width 68 height 14
click at [79, 30] on button "zoom_in 줌 줌" at bounding box center [60, 36] width 35 height 16
click at [106, 65] on button "너비에 맞게" at bounding box center [78, 68] width 68 height 14
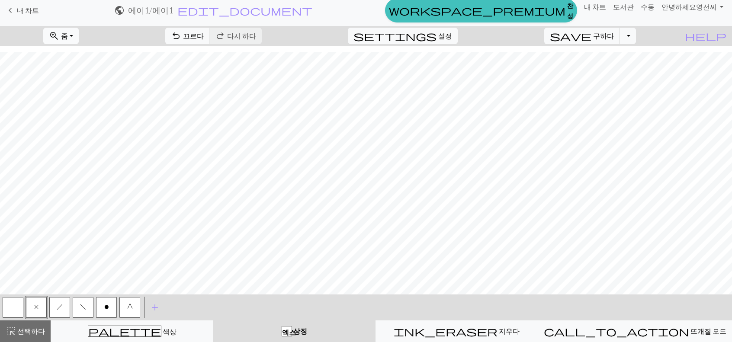
click at [79, 30] on button "zoom_in 줌 줌" at bounding box center [60, 36] width 35 height 16
click at [87, 56] on font "모두에 적합" at bounding box center [69, 54] width 36 height 8
click at [79, 31] on button "zoom_in 줌 줌" at bounding box center [60, 36] width 35 height 16
click at [91, 113] on button "100%" at bounding box center [78, 117] width 68 height 14
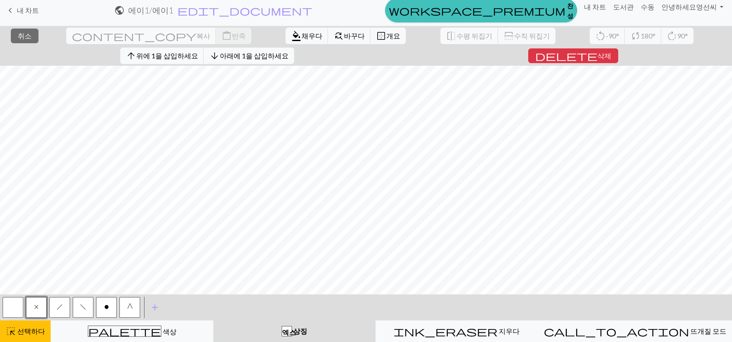
click at [36, 311] on button "x" at bounding box center [36, 307] width 21 height 21
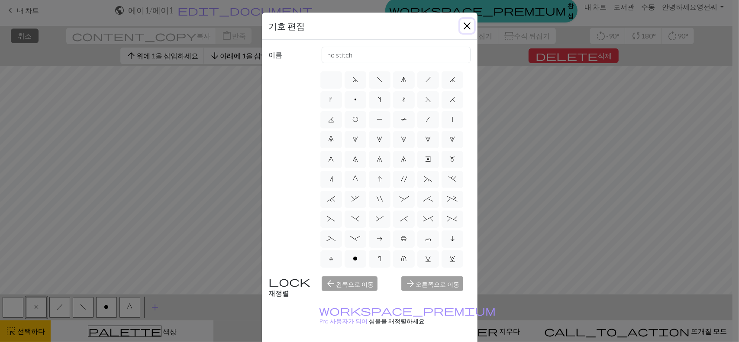
click at [467, 25] on button "닫다" at bounding box center [467, 26] width 14 height 14
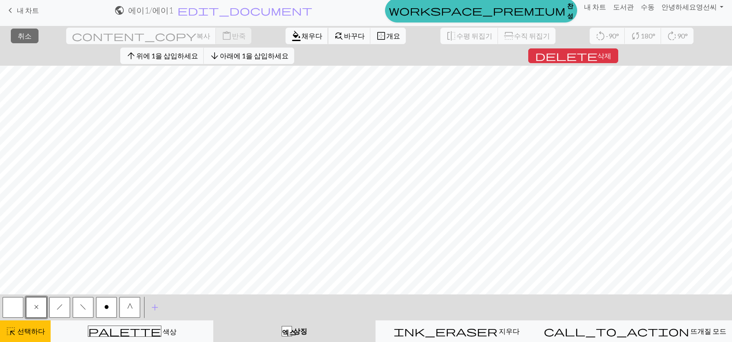
click at [302, 32] on font "채우다" at bounding box center [312, 36] width 21 height 8
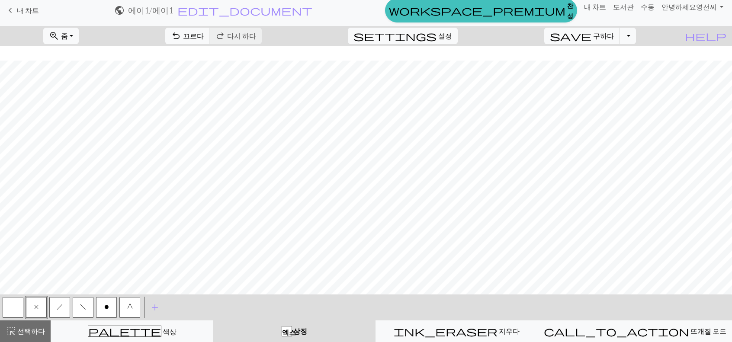
scroll to position [1441, 0]
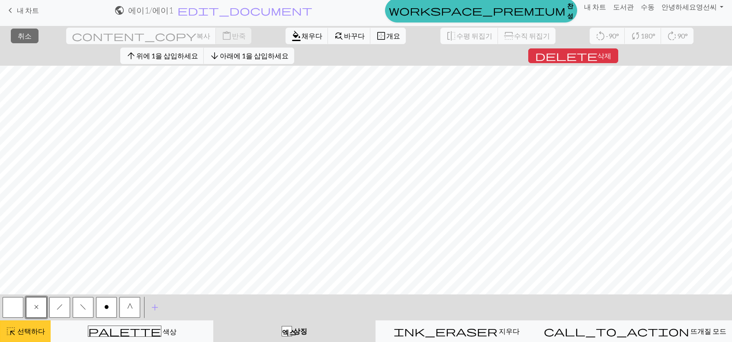
click at [27, 333] on font "선택하다" at bounding box center [31, 331] width 28 height 8
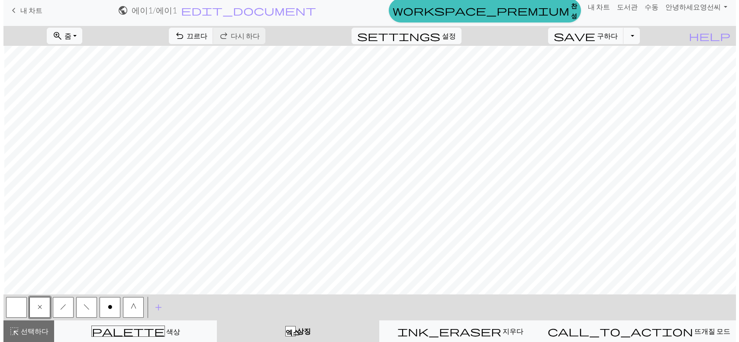
scroll to position [1441, 650]
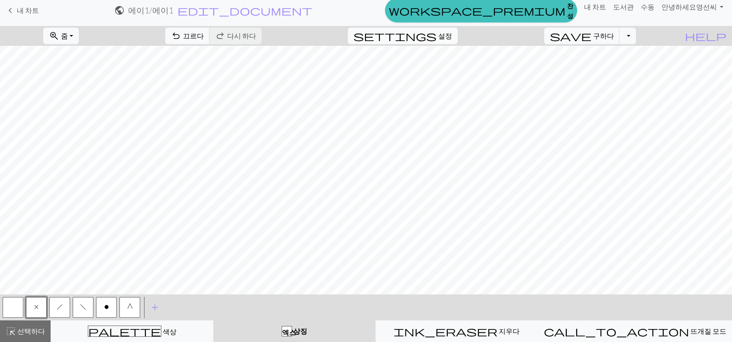
click at [452, 39] on font "설정" at bounding box center [445, 36] width 14 height 8
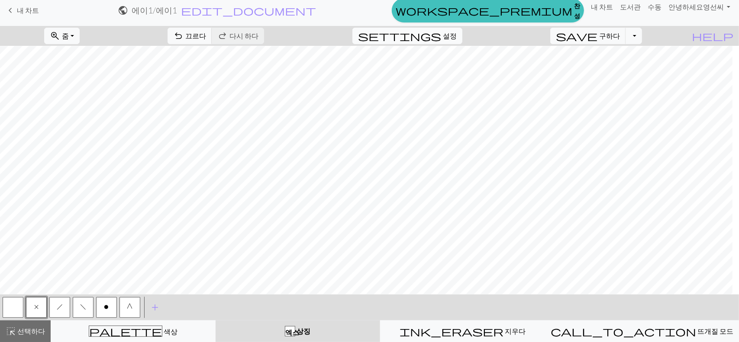
select select "aran"
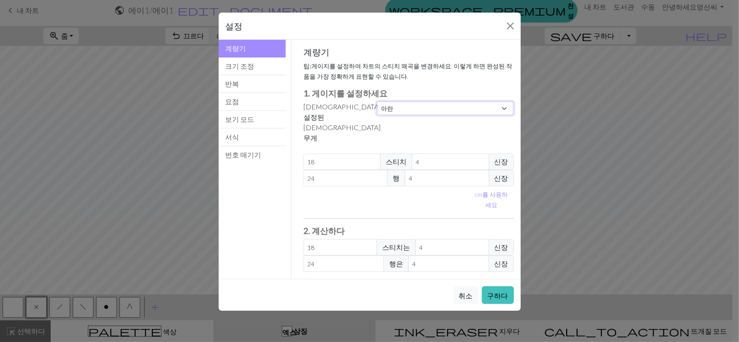
click at [423, 103] on select "관습 정사각형 레이스 가벼운 손가락질 운지법 스포츠 더블 니트 소모사 아란 부피가 큰 매우 부피가 크다" at bounding box center [445, 108] width 137 height 13
click at [377, 102] on select "관습 정사각형 레이스 가벼운 손가락질 운지법 스포츠 더블 니트 소모사 아란 부피가 큰 매우 부피가 크다" at bounding box center [445, 108] width 137 height 13
click at [344, 154] on input "18" at bounding box center [341, 162] width 77 height 16
click at [507, 25] on button "닫다" at bounding box center [510, 26] width 14 height 14
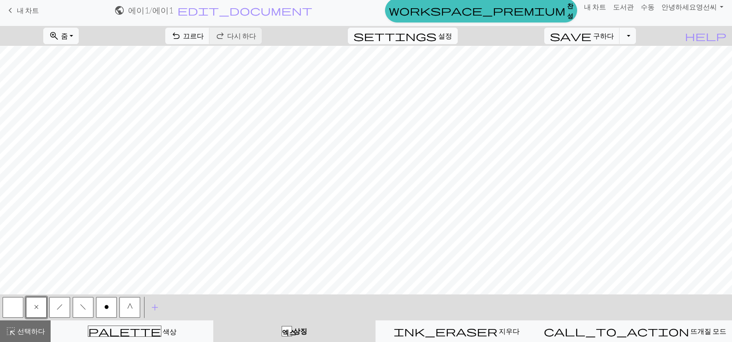
click at [458, 34] on button "settings 설정" at bounding box center [403, 36] width 110 height 16
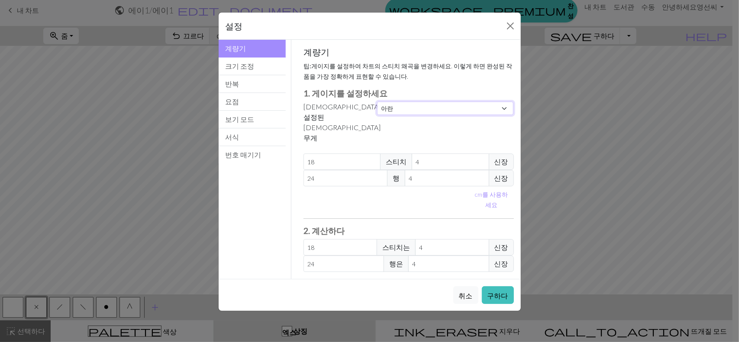
click at [399, 108] on select "관습 정사각형 레이스 가벼운 손가락질 운지법 스포츠 더블 니트 소모사 아란 부피가 큰 매우 부피가 크다" at bounding box center [445, 108] width 137 height 13
select select "square"
click at [377, 102] on select "관습 정사각형 레이스 가벼운 손가락질 운지법 스포츠 더블 니트 소모사 아란 부피가 큰 매우 부피가 크다" at bounding box center [445, 108] width 137 height 13
type input "32"
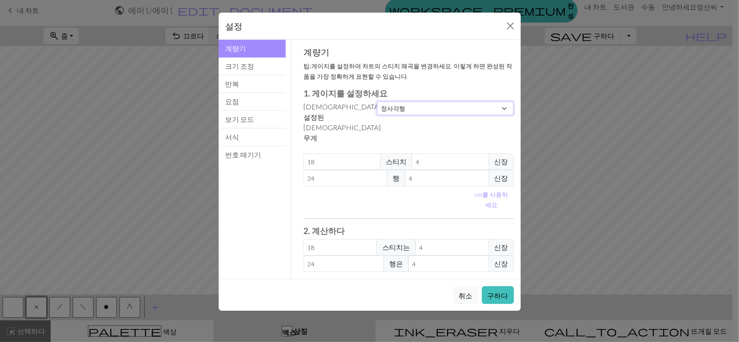
type input "32"
click at [500, 292] on font "구하다" at bounding box center [497, 296] width 21 height 8
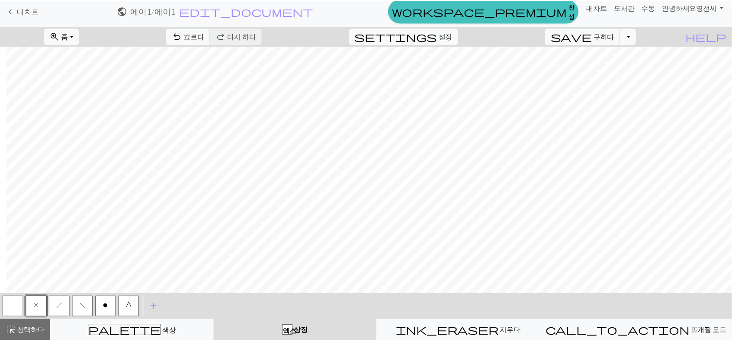
scroll to position [1441, 345]
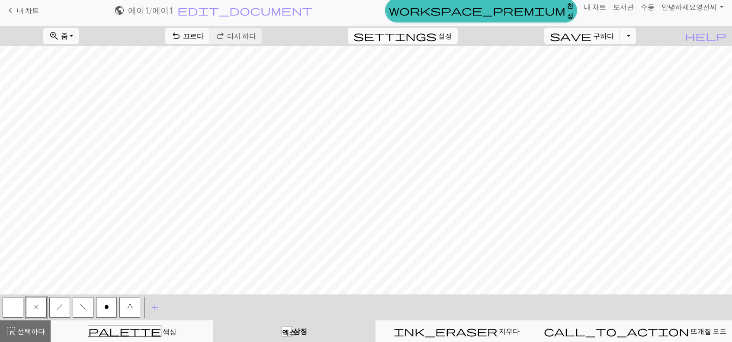
click at [452, 32] on font "설정" at bounding box center [445, 36] width 14 height 8
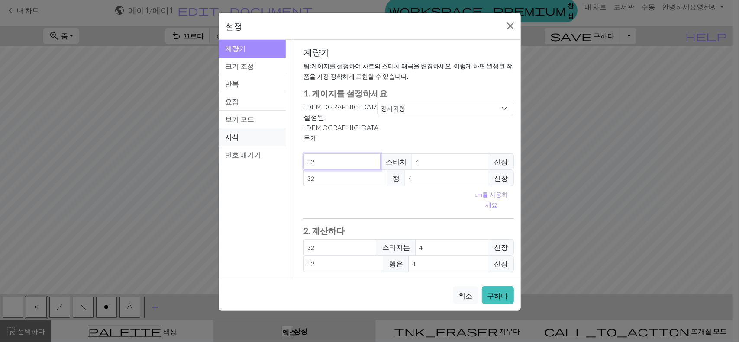
drag, startPoint x: 325, startPoint y: 129, endPoint x: 248, endPoint y: 137, distance: 77.5
click at [248, 137] on div "계량기 계량기 크기 조정 반복 요점 보기 모드 서식 번호 매기기 계량기 크기 조정 반복 요점 보기 모드 서식 번호 매기기 계량기 팁: 게이지를…" at bounding box center [369, 159] width 312 height 239
select select "custom"
type input "2"
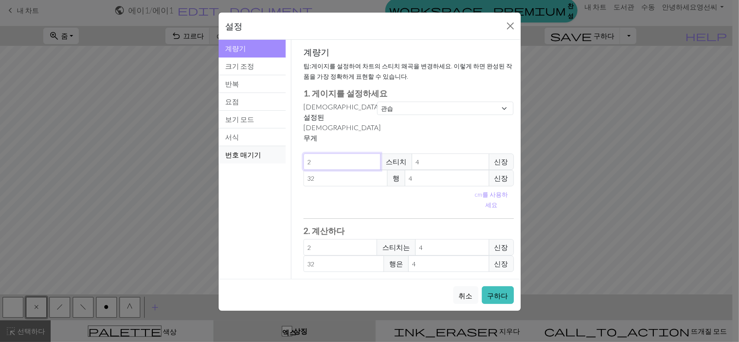
type input "24"
drag, startPoint x: 316, startPoint y: 145, endPoint x: 235, endPoint y: 151, distance: 81.6
click at [250, 151] on div "계량기 계량기 크기 조정 반복 요점 보기 모드 서식 번호 매기기 계량기 크기 조정 반복 요점 보기 모드 서식 번호 매기기 계량기 팁: 게이지를…" at bounding box center [369, 159] width 312 height 239
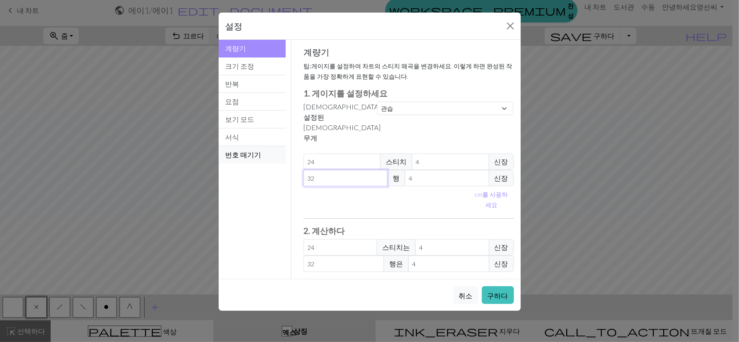
type input "2"
type input "24"
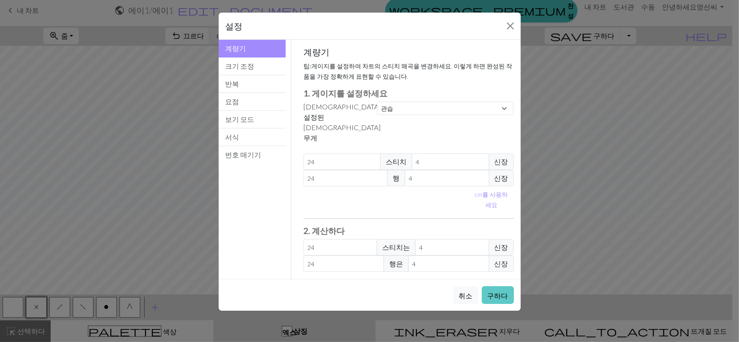
click at [507, 292] on font "구하다" at bounding box center [497, 296] width 21 height 8
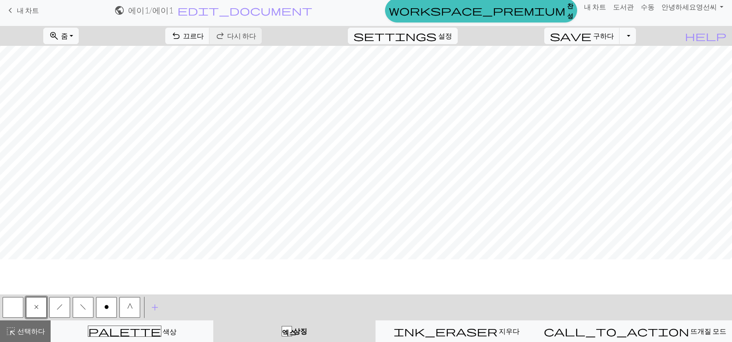
scroll to position [1398, 0]
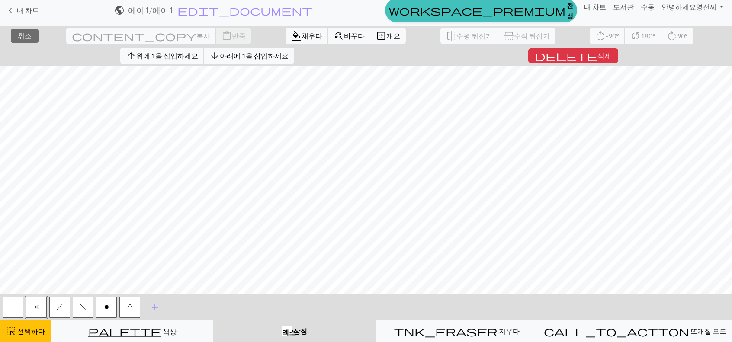
click at [40, 305] on button "x" at bounding box center [36, 307] width 21 height 21
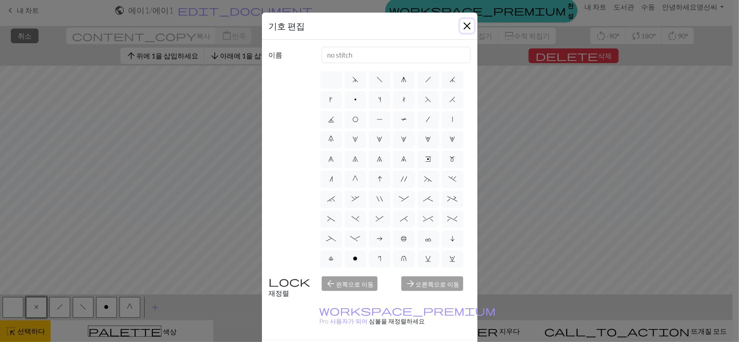
drag, startPoint x: 465, startPoint y: 21, endPoint x: 303, endPoint y: 11, distance: 162.2
click at [465, 21] on button "닫다" at bounding box center [467, 26] width 14 height 14
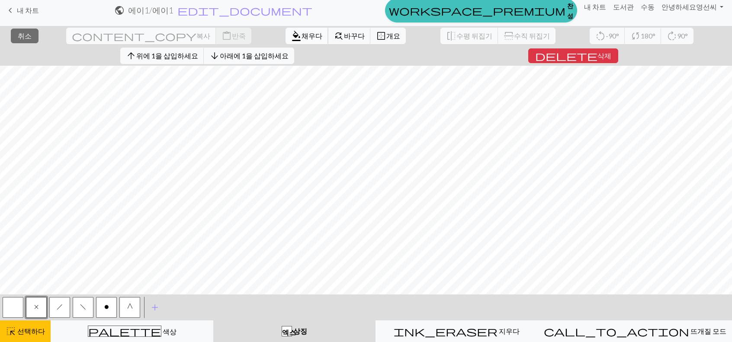
click at [302, 33] on font "채우다" at bounding box center [312, 36] width 21 height 8
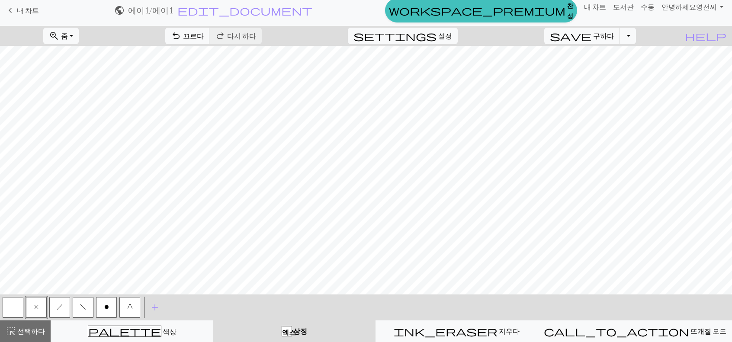
click at [102, 305] on button "o" at bounding box center [106, 307] width 21 height 21
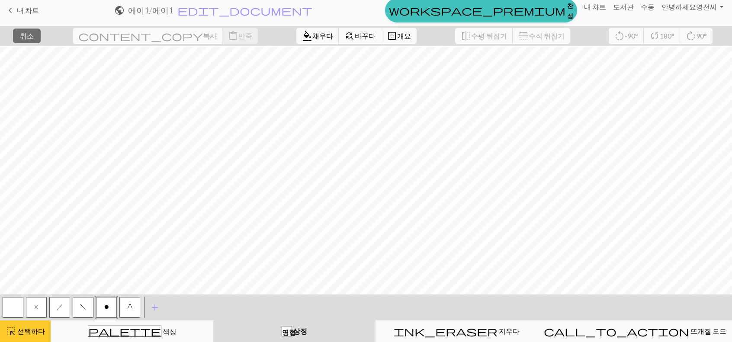
click at [19, 330] on font "선택하다" at bounding box center [31, 331] width 28 height 8
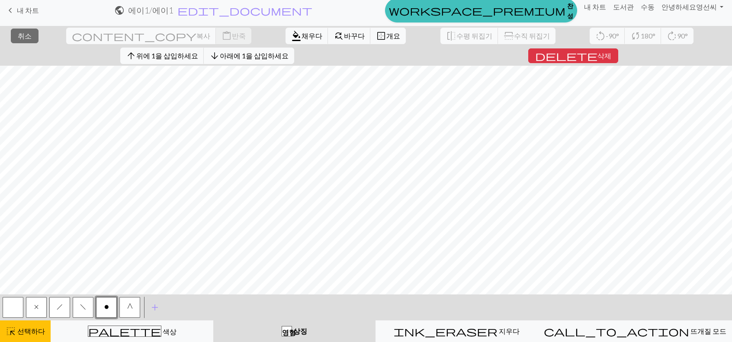
click at [34, 304] on span "x" at bounding box center [36, 307] width 4 height 7
click at [302, 34] on font "채우다" at bounding box center [312, 36] width 21 height 8
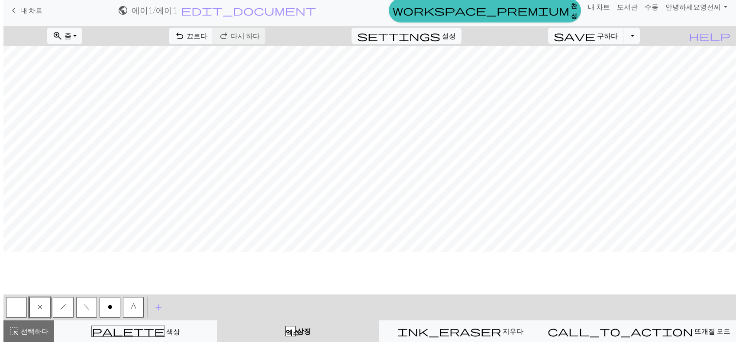
scroll to position [1354, 0]
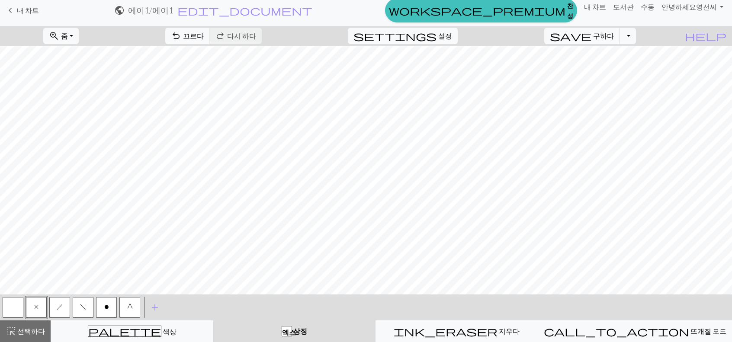
drag, startPoint x: 87, startPoint y: 309, endPoint x: 78, endPoint y: 299, distance: 12.6
click at [85, 308] on button "f" at bounding box center [83, 307] width 21 height 21
click at [82, 312] on button "f" at bounding box center [83, 307] width 21 height 21
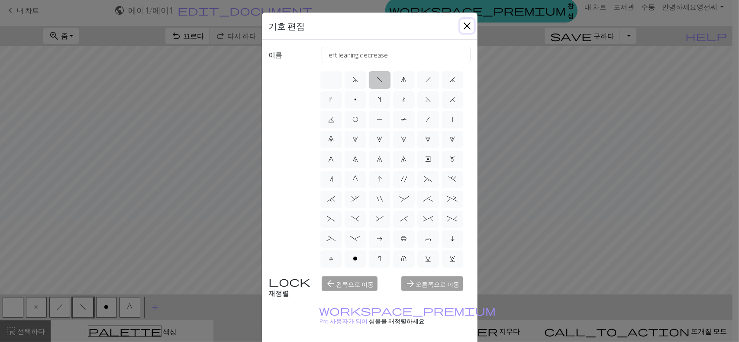
click at [461, 26] on button "닫다" at bounding box center [467, 26] width 14 height 14
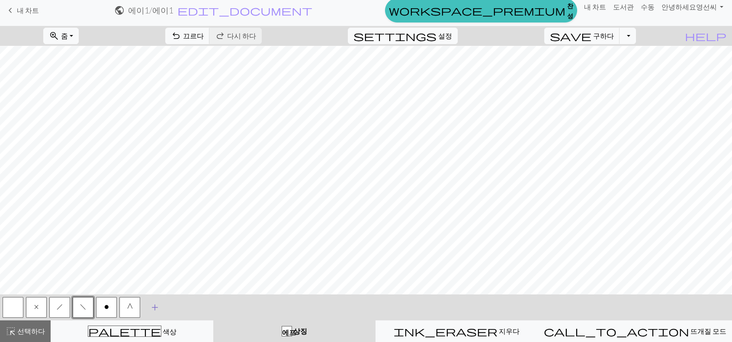
click at [149, 303] on button "add 기호 추가" at bounding box center [155, 308] width 22 height 22
click at [151, 309] on button "button" at bounding box center [153, 307] width 21 height 21
click at [153, 306] on button "button" at bounding box center [153, 307] width 21 height 21
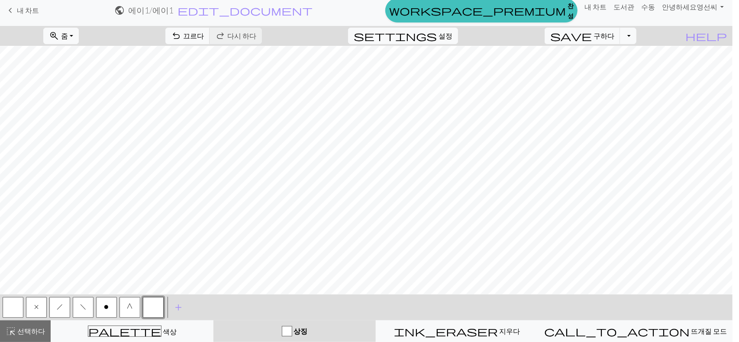
click at [153, 306] on div "Edit symbol Name d f g h j k p s t F H J O P T / | 0 1 2 3 4 5 6 7 8 9 e m n G …" at bounding box center [369, 171] width 739 height 342
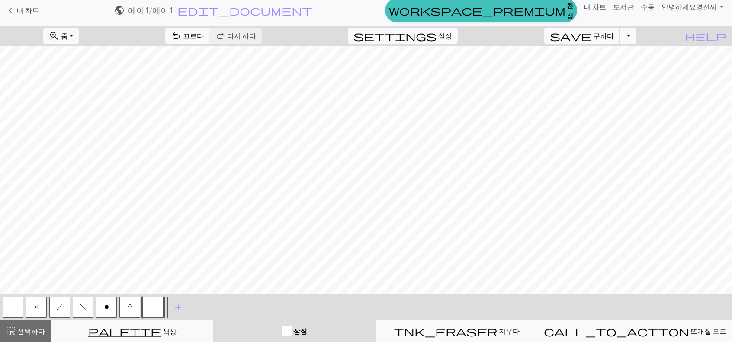
click at [154, 306] on button "button" at bounding box center [153, 307] width 21 height 21
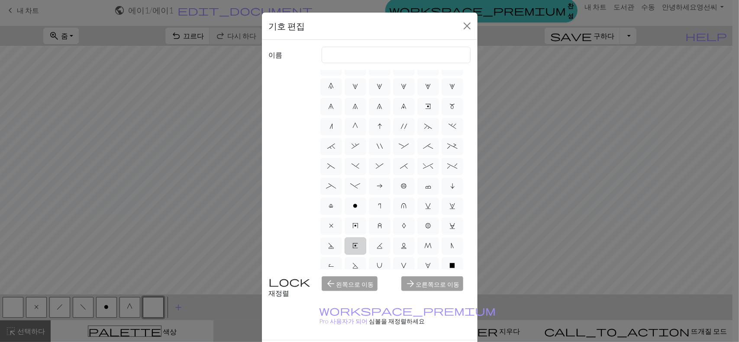
scroll to position [9, 0]
click at [358, 109] on span "O" at bounding box center [355, 110] width 6 height 7
click at [358, 114] on input "O" at bounding box center [355, 117] width 6 height 6
radio input "true"
type input "yo"
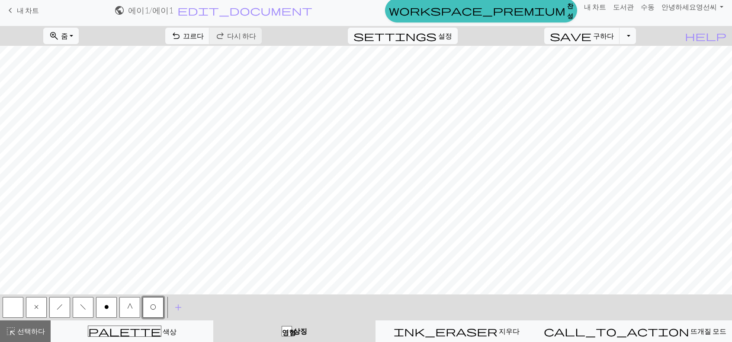
click at [153, 310] on span "O" at bounding box center [153, 307] width 6 height 7
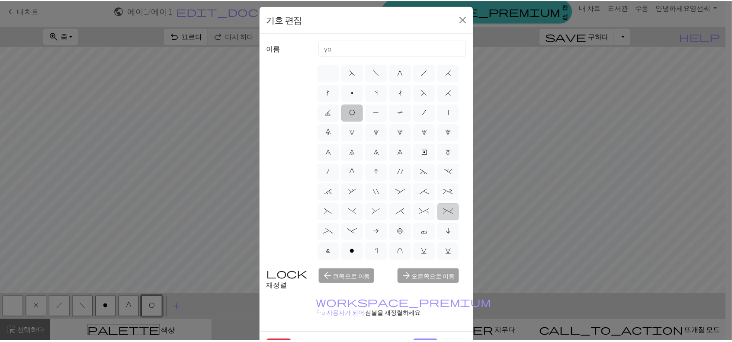
scroll to position [0, 0]
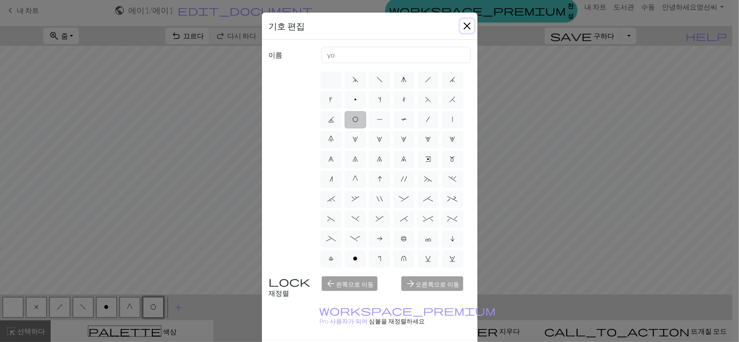
click at [464, 25] on button "닫다" at bounding box center [467, 26] width 14 height 14
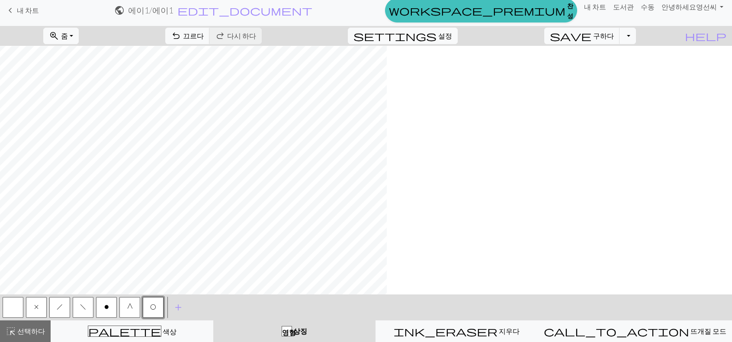
scroll to position [1268, 0]
click at [81, 309] on span "f" at bounding box center [83, 307] width 6 height 7
click at [61, 304] on span "h" at bounding box center [60, 307] width 6 height 7
drag, startPoint x: 156, startPoint y: 303, endPoint x: 135, endPoint y: 289, distance: 25.5
click at [155, 303] on button "O" at bounding box center [153, 307] width 21 height 21
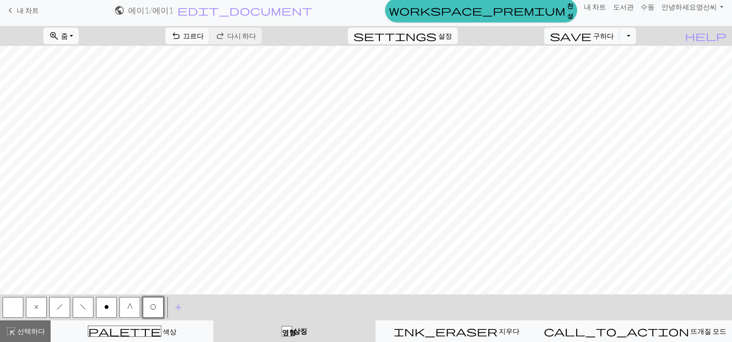
drag, startPoint x: 61, startPoint y: 308, endPoint x: 56, endPoint y: 290, distance: 18.0
click at [59, 305] on span "h" at bounding box center [60, 307] width 6 height 7
click at [76, 309] on button "f" at bounding box center [83, 307] width 21 height 21
drag, startPoint x: 62, startPoint y: 306, endPoint x: 78, endPoint y: 299, distance: 17.2
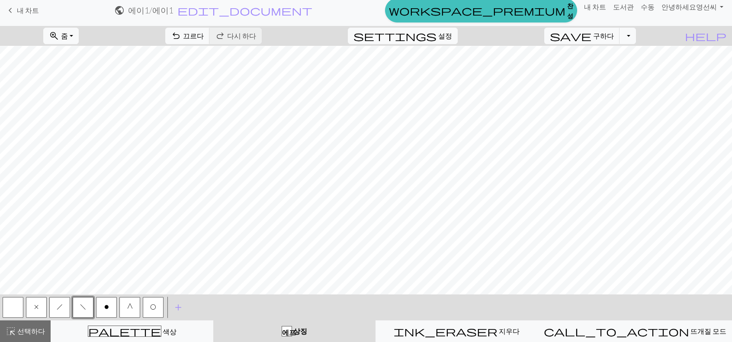
click at [63, 306] on button "h" at bounding box center [59, 307] width 21 height 21
click at [75, 305] on button "f" at bounding box center [83, 307] width 21 height 21
click at [57, 311] on button "h" at bounding box center [59, 307] width 21 height 21
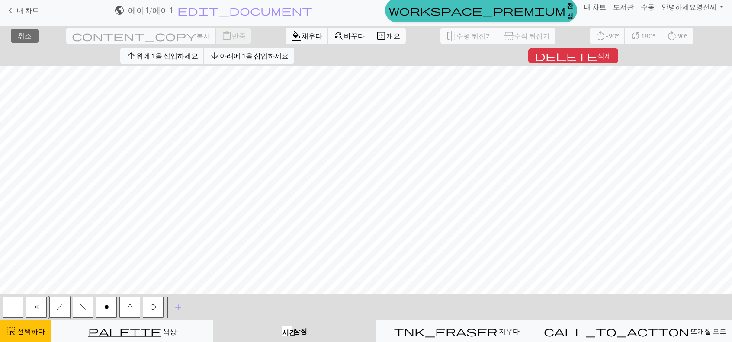
click at [34, 309] on span "x" at bounding box center [36, 307] width 4 height 7
click at [302, 38] on font "채우다" at bounding box center [312, 36] width 21 height 8
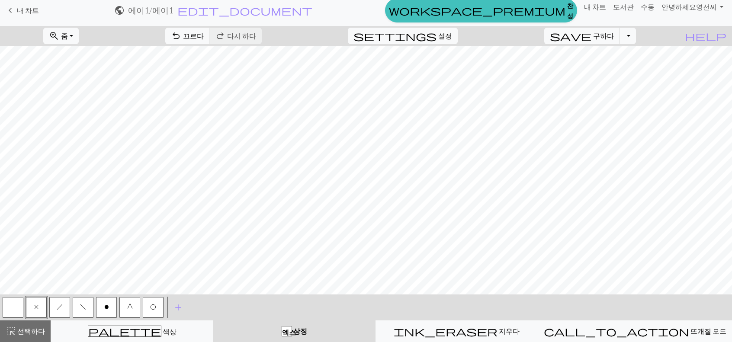
click at [107, 308] on span "o" at bounding box center [106, 307] width 5 height 7
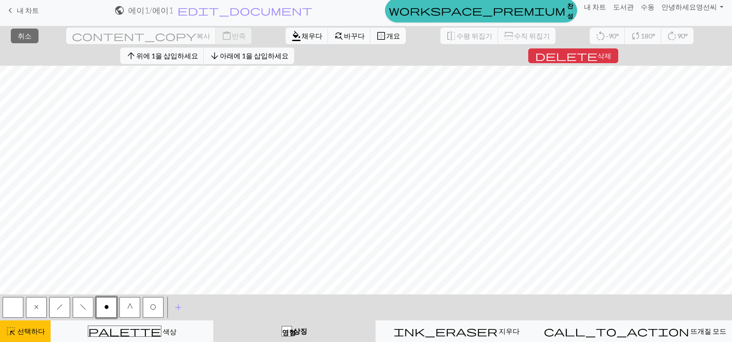
click at [37, 306] on span "x" at bounding box center [36, 307] width 4 height 7
click at [302, 34] on font "채우다" at bounding box center [312, 36] width 21 height 8
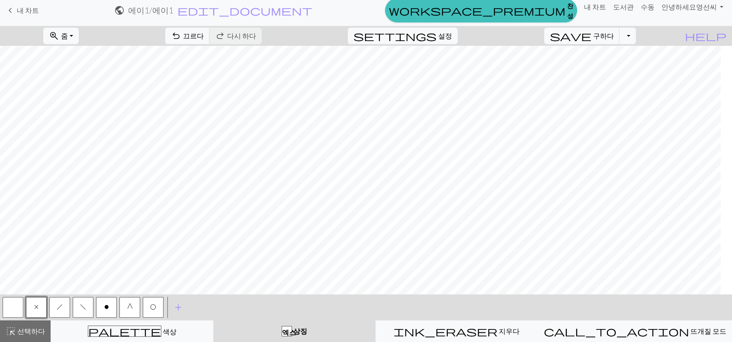
scroll to position [1095, 0]
click at [462, 294] on div "zoom_in 줌 줌 모두에 적합 너비에 맞게 높이에 맞게 50% 100% 150% 200% undo 끄르다 끄르다 redo 다시 하다 다시 …" at bounding box center [366, 184] width 732 height 316
click at [21, 331] on font "선택하다" at bounding box center [31, 331] width 28 height 8
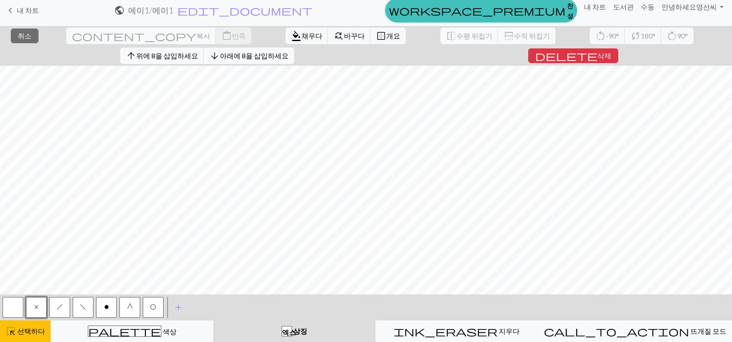
click at [11, 310] on button "button" at bounding box center [13, 307] width 21 height 21
click at [13, 307] on button "button" at bounding box center [13, 307] width 21 height 21
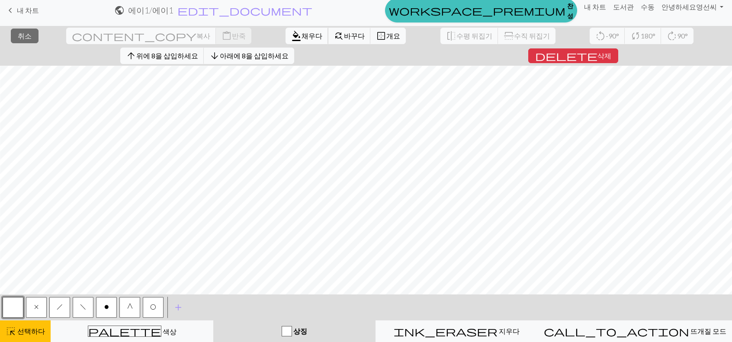
click at [302, 39] on font "채우다" at bounding box center [312, 36] width 21 height 8
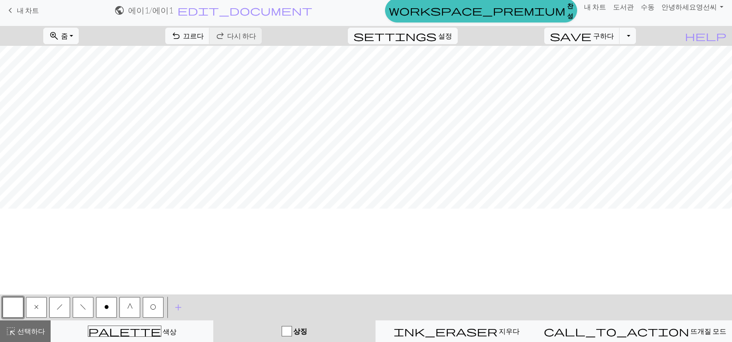
scroll to position [1138, 0]
click at [11, 307] on button "button" at bounding box center [13, 307] width 21 height 21
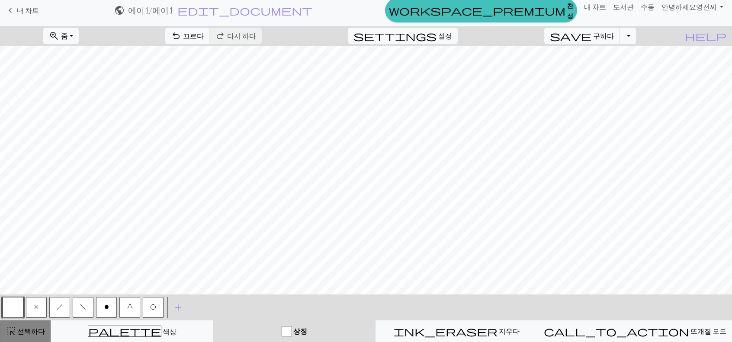
click at [25, 328] on font "선택하다" at bounding box center [31, 331] width 28 height 8
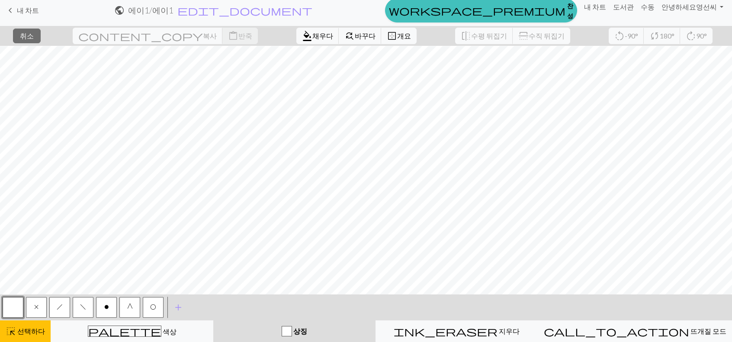
click at [16, 309] on button "button" at bounding box center [13, 307] width 21 height 21
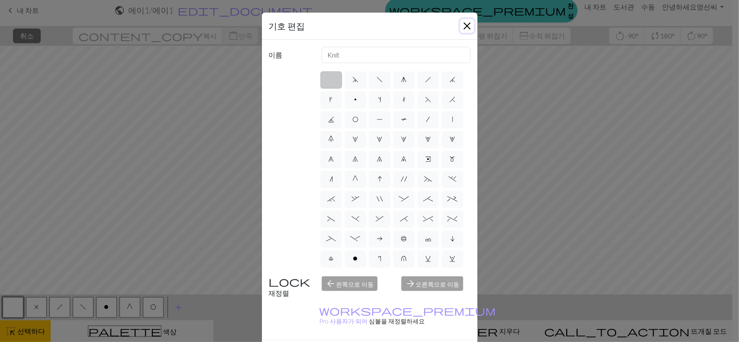
click at [461, 28] on button "닫다" at bounding box center [467, 26] width 14 height 14
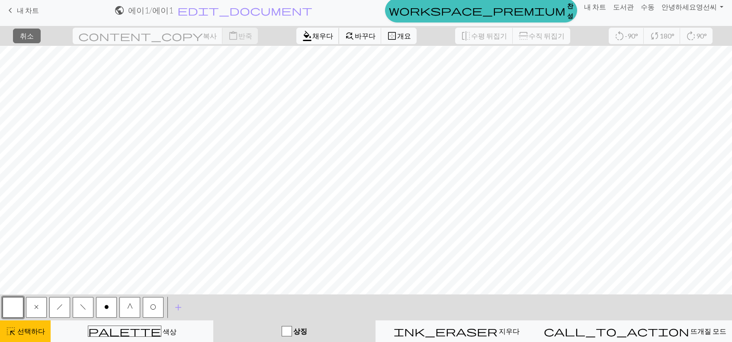
click at [312, 35] on font "채우다" at bounding box center [322, 36] width 21 height 8
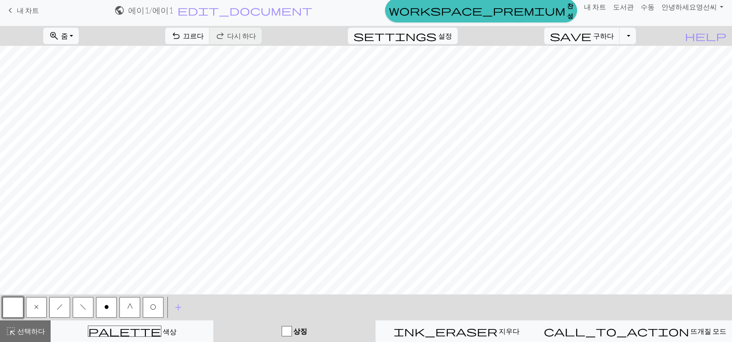
drag, startPoint x: 38, startPoint y: 329, endPoint x: 48, endPoint y: 310, distance: 21.3
click at [39, 328] on font "선택하다" at bounding box center [31, 331] width 28 height 8
click at [37, 304] on span "x" at bounding box center [36, 307] width 4 height 7
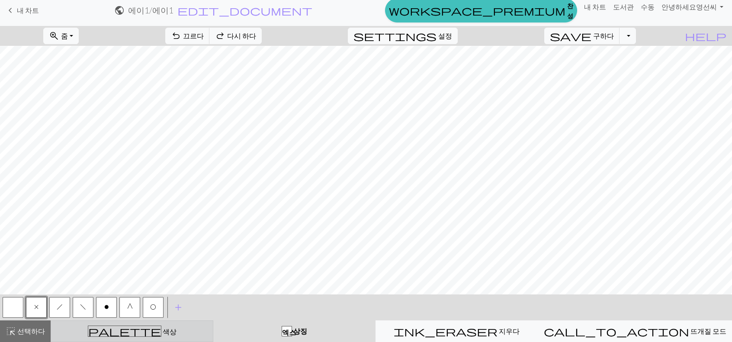
click at [151, 331] on div "palette 색상 색상" at bounding box center [131, 331] width 151 height 11
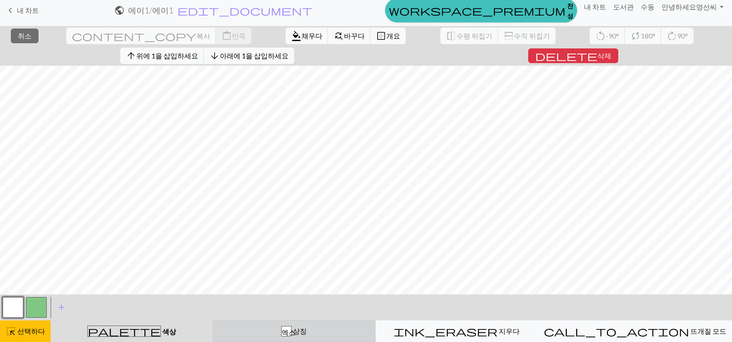
click at [43, 310] on button "button" at bounding box center [36, 307] width 21 height 21
click at [302, 33] on font "채우다" at bounding box center [312, 36] width 21 height 8
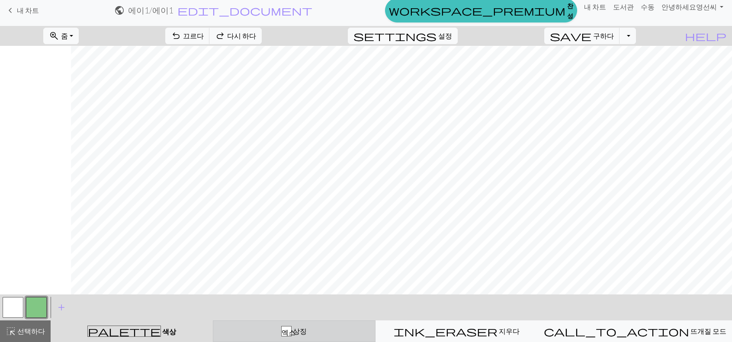
scroll to position [1095, 352]
click at [663, 296] on div "< > add 기호 추가" at bounding box center [366, 308] width 732 height 26
click at [11, 305] on button "button" at bounding box center [13, 307] width 21 height 21
click at [296, 330] on font "엑스" at bounding box center [289, 331] width 14 height 7
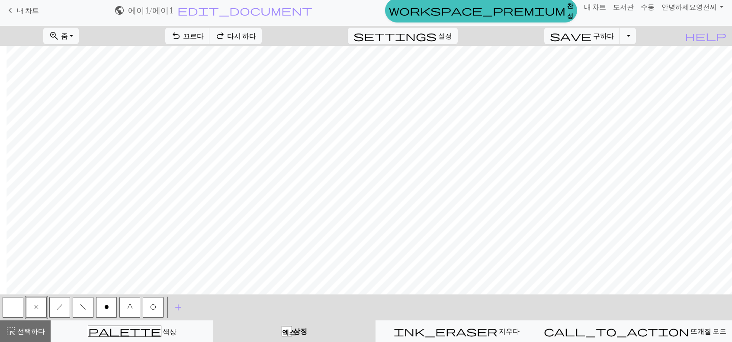
click at [11, 305] on button "button" at bounding box center [13, 307] width 21 height 21
click at [42, 305] on button "x" at bounding box center [36, 307] width 21 height 21
click at [32, 308] on button "x" at bounding box center [36, 307] width 21 height 21
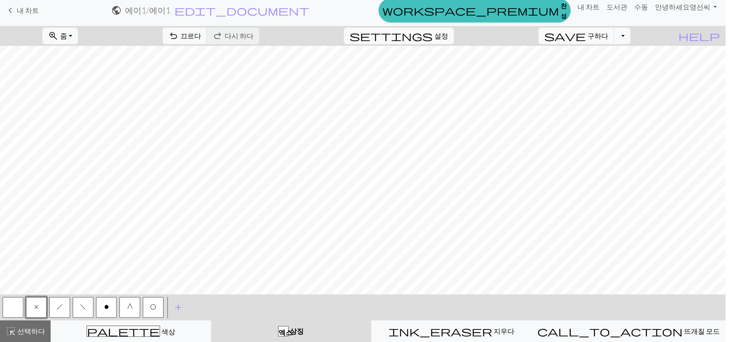
scroll to position [1095, 351]
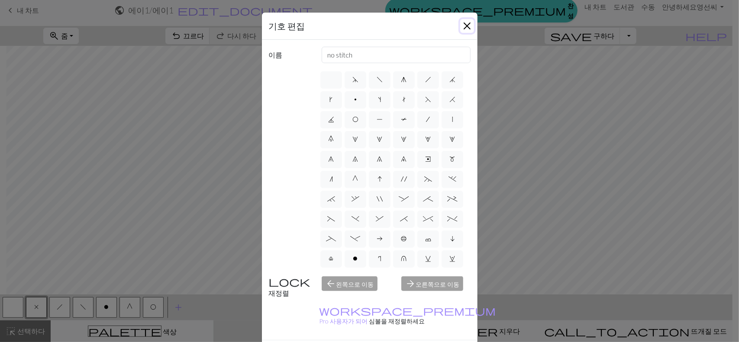
drag, startPoint x: 464, startPoint y: 26, endPoint x: 632, endPoint y: 32, distance: 167.6
click at [465, 26] on button "닫다" at bounding box center [467, 26] width 14 height 14
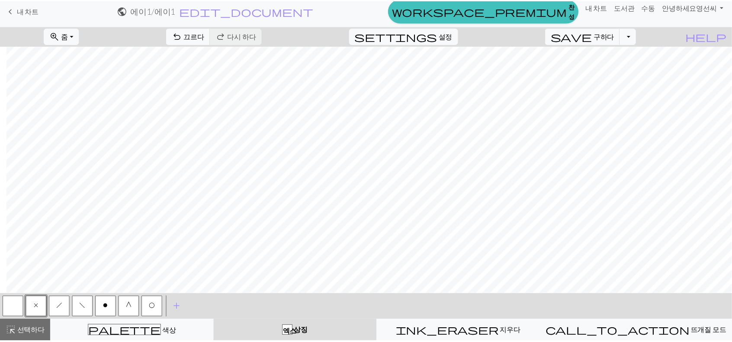
scroll to position [1095, 345]
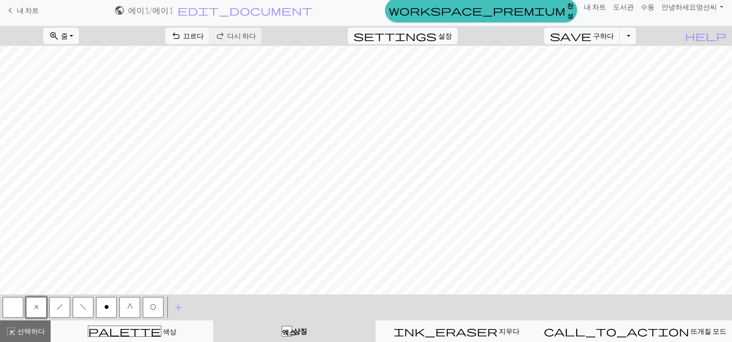
click at [12, 309] on button "button" at bounding box center [13, 307] width 21 height 21
click at [20, 328] on font "선택하다" at bounding box center [31, 331] width 28 height 8
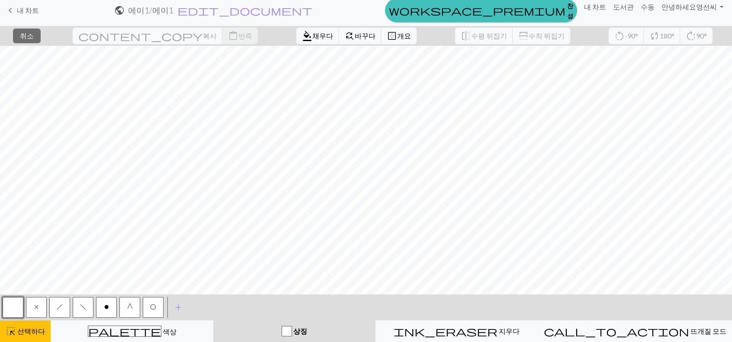
click at [13, 307] on button "button" at bounding box center [13, 307] width 21 height 21
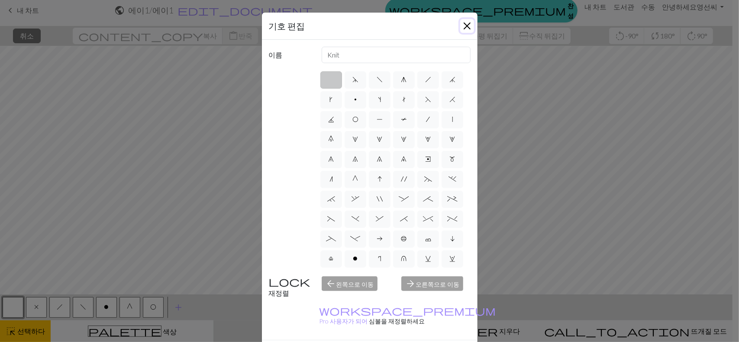
drag, startPoint x: 462, startPoint y: 29, endPoint x: 428, endPoint y: 26, distance: 33.9
click at [462, 29] on button "닫다" at bounding box center [467, 26] width 14 height 14
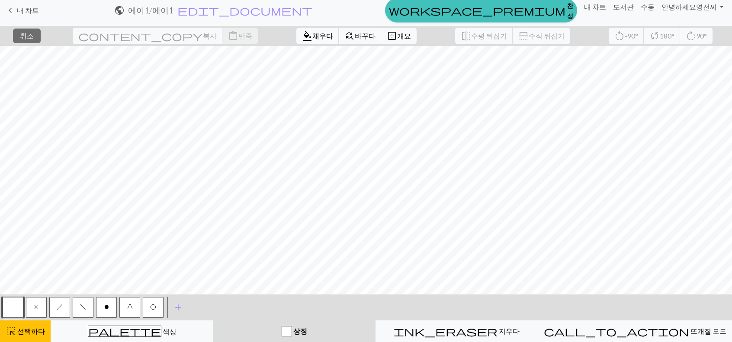
click at [302, 35] on span "format_color_fill" at bounding box center [307, 36] width 10 height 12
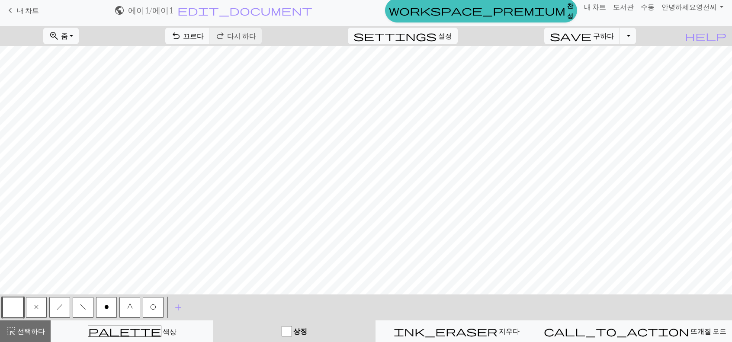
click at [35, 312] on button "x" at bounding box center [36, 307] width 21 height 21
drag, startPoint x: 15, startPoint y: 307, endPoint x: 23, endPoint y: 304, distance: 9.2
click at [16, 307] on button "button" at bounding box center [13, 307] width 21 height 21
click at [39, 306] on button "x" at bounding box center [36, 307] width 21 height 21
drag, startPoint x: 21, startPoint y: 329, endPoint x: 3, endPoint y: 291, distance: 42.0
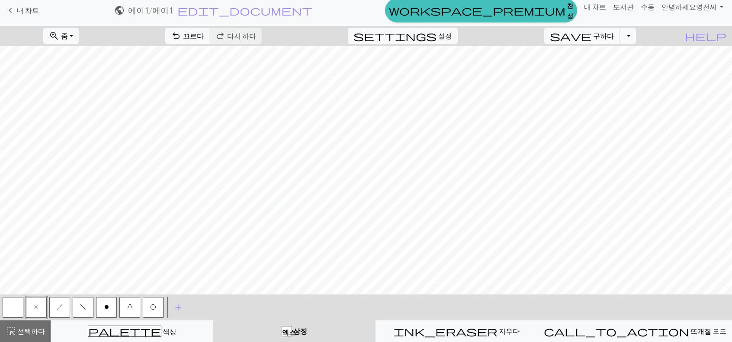
click at [20, 329] on font "선택하다" at bounding box center [31, 331] width 28 height 8
click at [338, 294] on div "zoom_in 줌 줌 모두에 적합 너비에 맞게 높이에 맞게 50% 100% 150% 200% undo 끄르다 끄르다 redo 다시 하다 다시 …" at bounding box center [366, 184] width 732 height 316
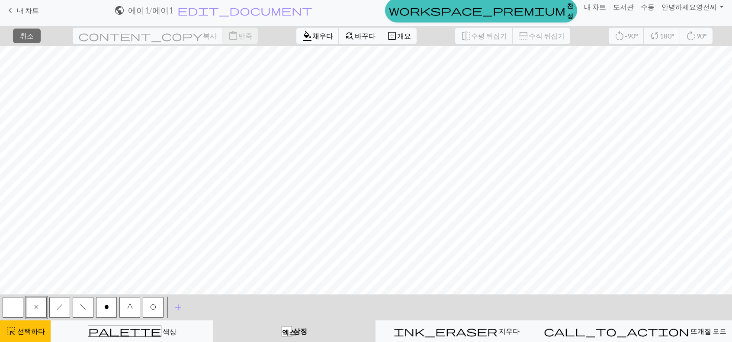
click at [312, 32] on font "채우다" at bounding box center [322, 36] width 21 height 8
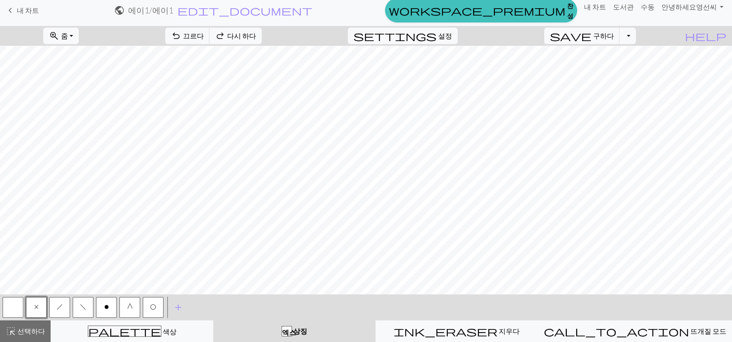
click at [17, 304] on button "button" at bounding box center [13, 307] width 21 height 21
click at [22, 337] on html "이 웹사이트는 귀하에게 최상의 웹사이트 경험을 제공하기 위해 쿠키를 사용합니다. 자세히 알아보기 알았어요! keyboard_arrow_left…" at bounding box center [366, 166] width 732 height 342
drag, startPoint x: 26, startPoint y: 335, endPoint x: 29, endPoint y: 307, distance: 28.3
click at [27, 335] on font "선택하다" at bounding box center [31, 331] width 28 height 8
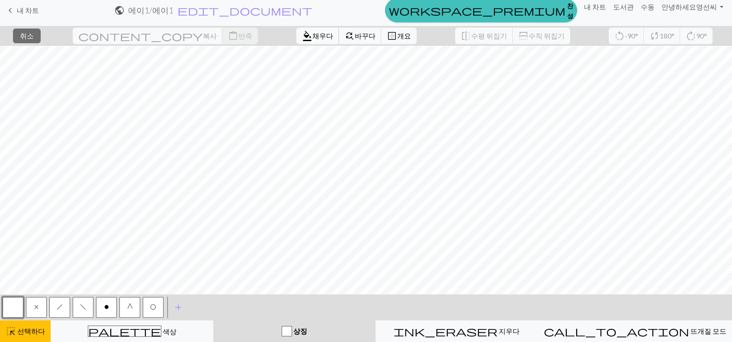
click at [302, 35] on span "format_color_fill" at bounding box center [307, 36] width 10 height 12
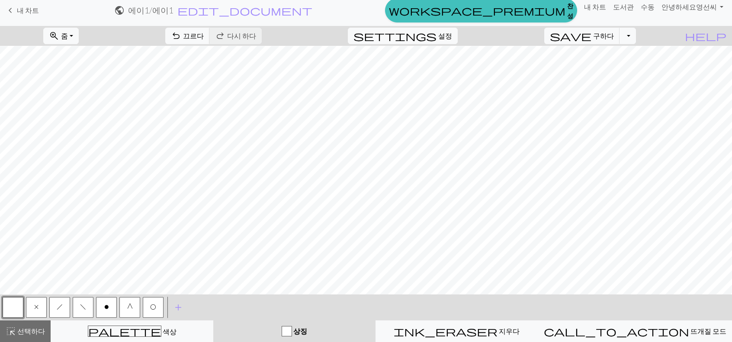
click at [35, 313] on button "x" at bounding box center [36, 307] width 21 height 21
click at [40, 308] on button "x" at bounding box center [36, 307] width 21 height 21
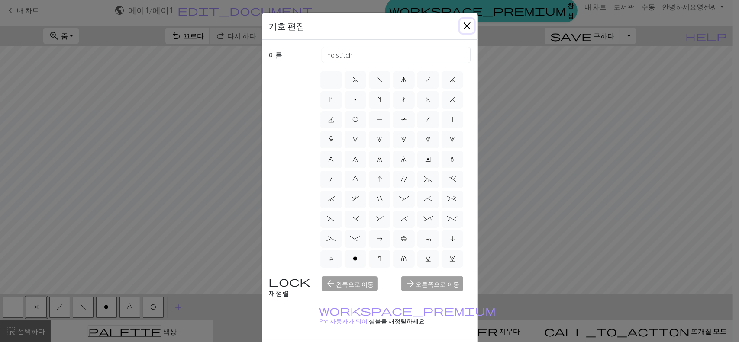
click at [462, 25] on button "닫다" at bounding box center [467, 26] width 14 height 14
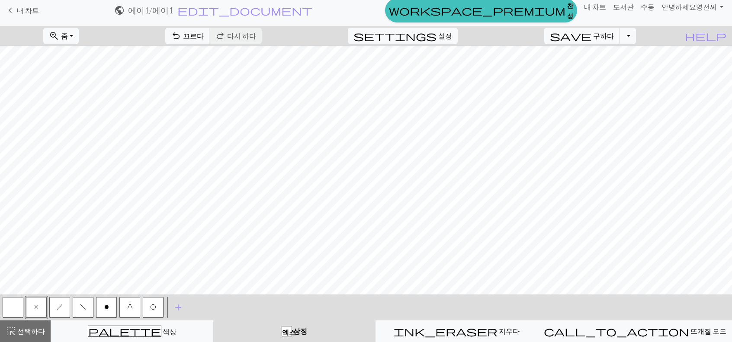
click at [13, 312] on button "button" at bounding box center [13, 307] width 21 height 21
click at [40, 309] on button "x" at bounding box center [36, 307] width 21 height 21
click at [573, 284] on div "zoom_in 줌 줌 모두에 적합 너비에 맞게 높이에 맞게 50% 100% 150% 200% undo 끄르다 끄르다 redo 다시 하다 다시 …" at bounding box center [366, 184] width 732 height 316
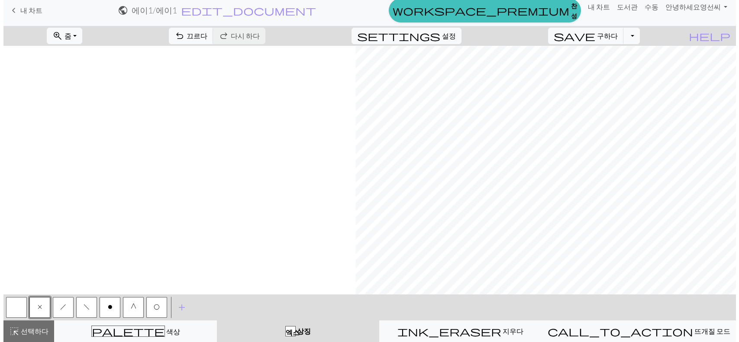
scroll to position [1095, 352]
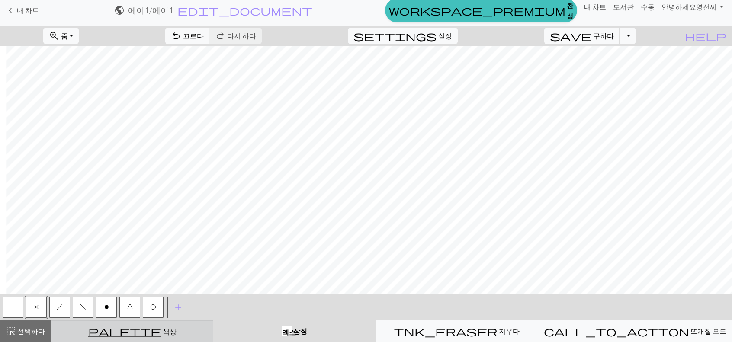
click at [126, 328] on span "palette" at bounding box center [124, 331] width 73 height 12
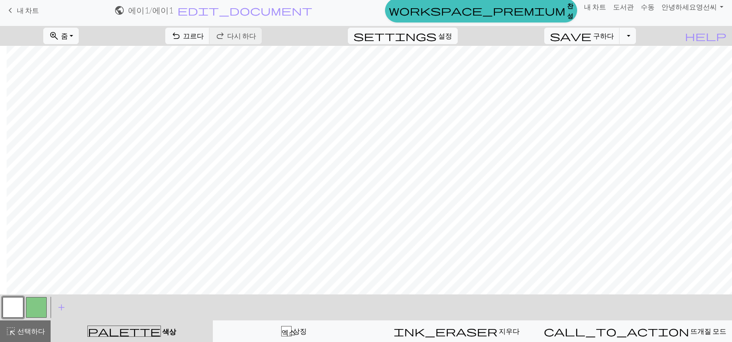
click at [42, 306] on button "button" at bounding box center [36, 307] width 21 height 21
drag, startPoint x: 13, startPoint y: 332, endPoint x: 82, endPoint y: 314, distance: 71.6
click at [13, 332] on span "highlight_alt" at bounding box center [11, 331] width 10 height 12
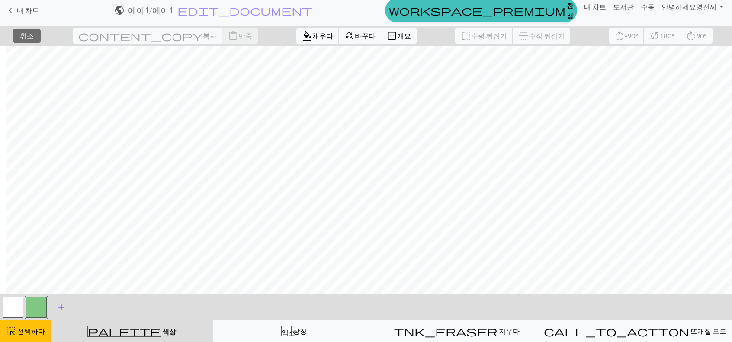
click at [58, 305] on span "add" at bounding box center [61, 308] width 10 height 12
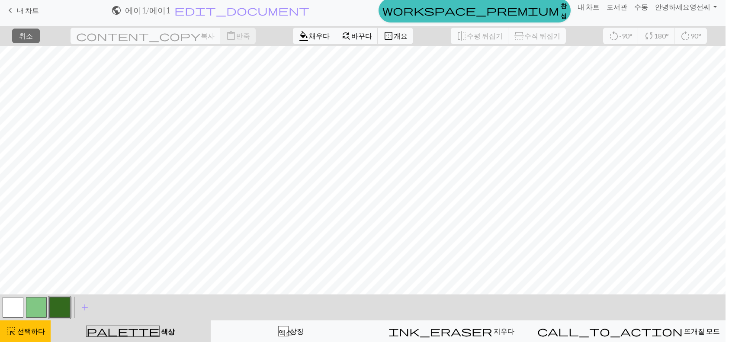
scroll to position [1095, 351]
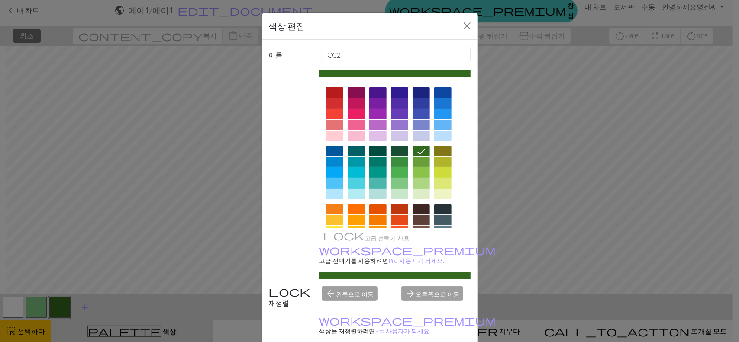
click at [394, 136] on div at bounding box center [399, 136] width 17 height 10
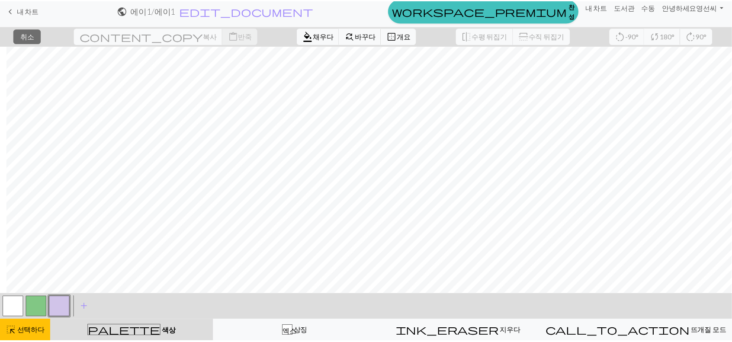
scroll to position [1095, 345]
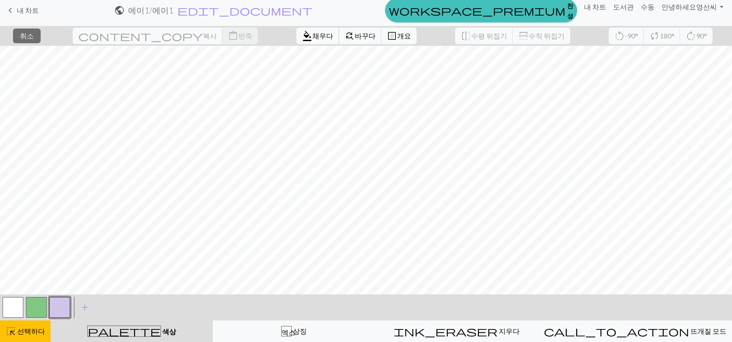
click at [312, 33] on font "채우다" at bounding box center [322, 36] width 21 height 8
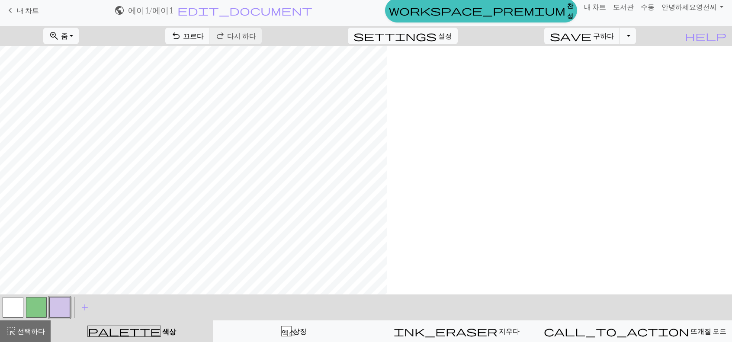
scroll to position [1095, 0]
click at [10, 309] on button "button" at bounding box center [13, 307] width 21 height 21
click at [13, 334] on span "highlight_alt" at bounding box center [11, 331] width 10 height 12
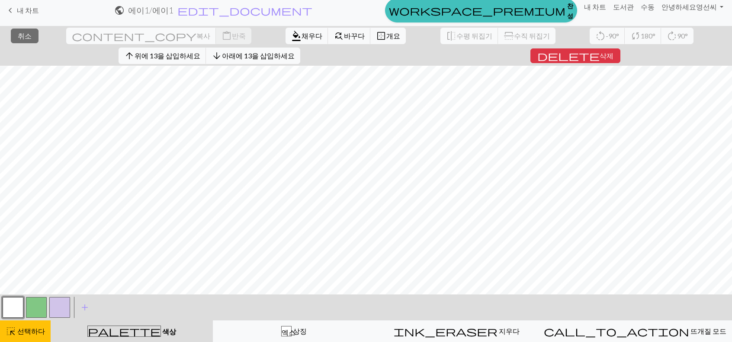
click at [11, 308] on button "button" at bounding box center [13, 307] width 21 height 21
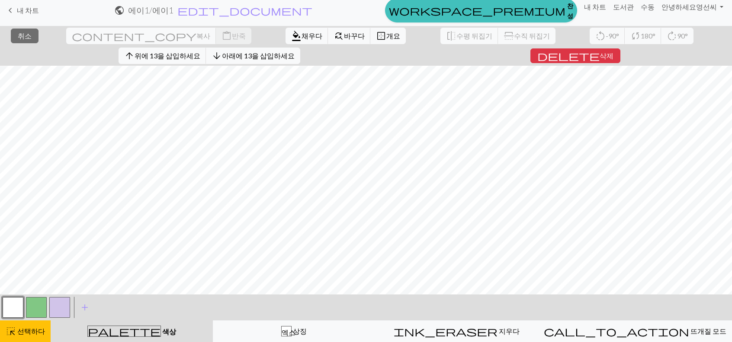
click at [4, 303] on button "button" at bounding box center [13, 307] width 21 height 21
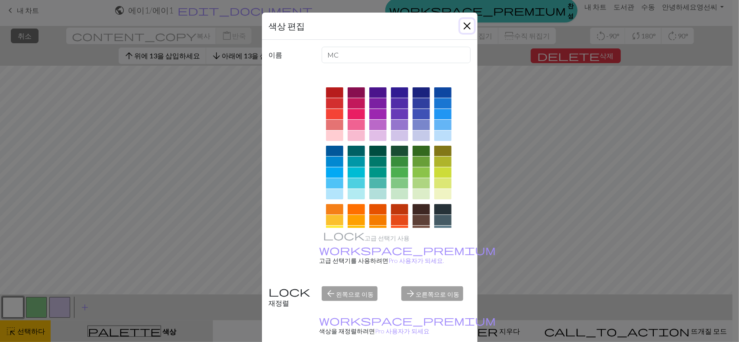
click at [464, 24] on button "닫다" at bounding box center [467, 26] width 14 height 14
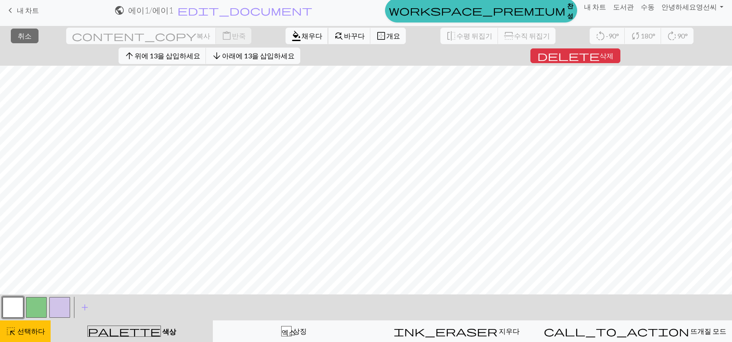
click at [291, 32] on span "format_color_fill" at bounding box center [296, 36] width 10 height 12
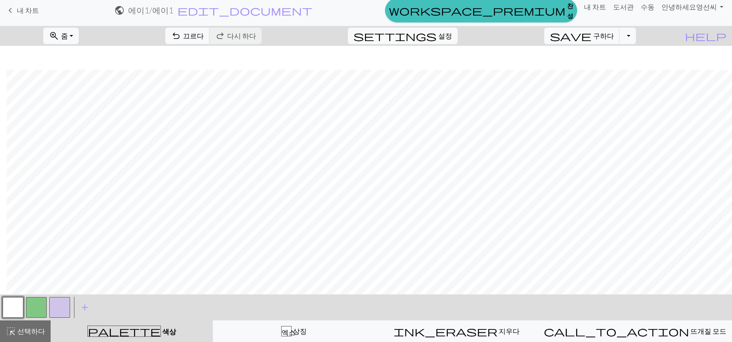
scroll to position [1029, 352]
click at [79, 38] on button "zoom_in 줌 줌" at bounding box center [60, 36] width 35 height 16
click at [68, 118] on font "100%" at bounding box center [59, 117] width 17 height 8
click at [79, 34] on button "zoom_in 줌 줌" at bounding box center [60, 36] width 35 height 16
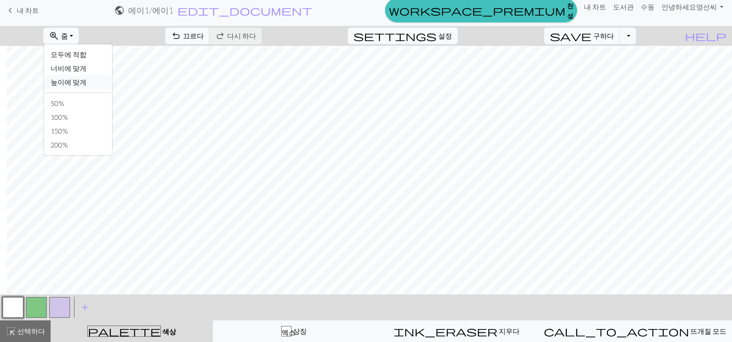
click at [87, 78] on font "높이에 맞게" at bounding box center [69, 82] width 36 height 8
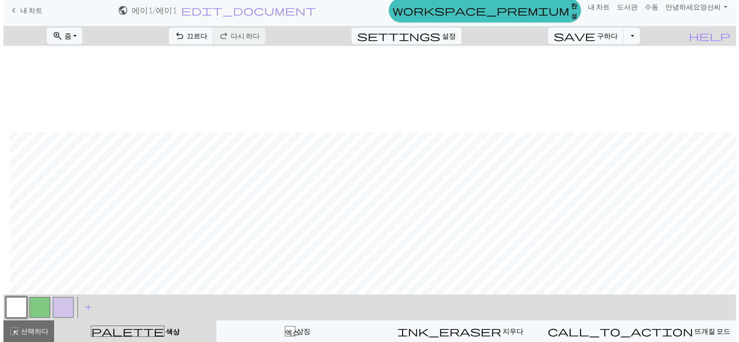
scroll to position [567, 6]
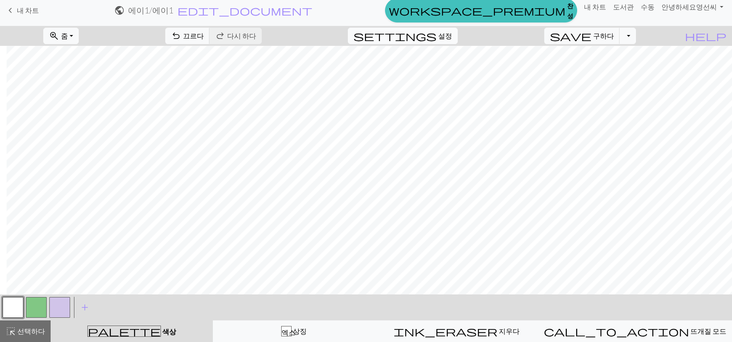
click at [450, 32] on button "settings 설정" at bounding box center [403, 36] width 110 height 16
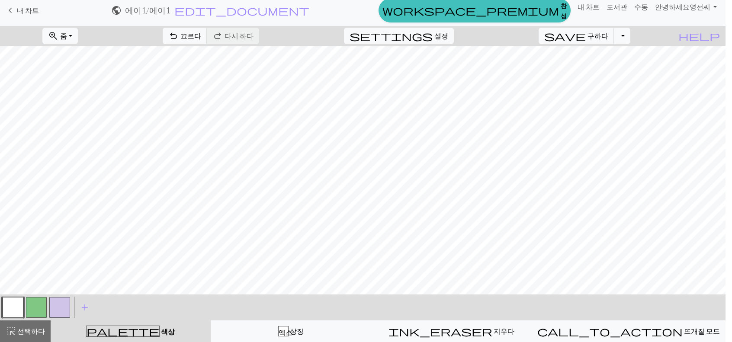
scroll to position [567, 6]
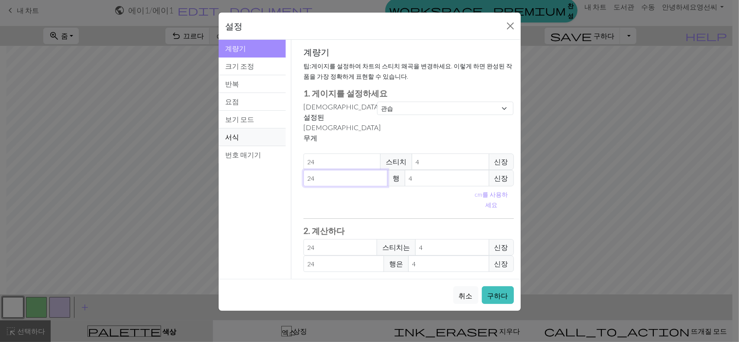
drag, startPoint x: 336, startPoint y: 151, endPoint x: 230, endPoint y: 129, distance: 108.3
click at [235, 130] on div "계량기 계량기 크기 조정 반복 요점 보기 모드 서식 번호 매기기 계량기 크기 조정 반복 요점 보기 모드 서식 번호 매기기 계량기 팁: 게이지를…" at bounding box center [369, 159] width 312 height 239
type input "3"
type input "34"
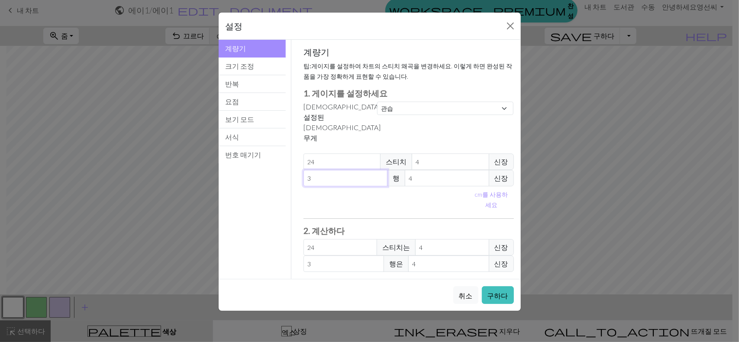
type input "34"
click at [508, 292] on font "구하다" at bounding box center [497, 296] width 21 height 8
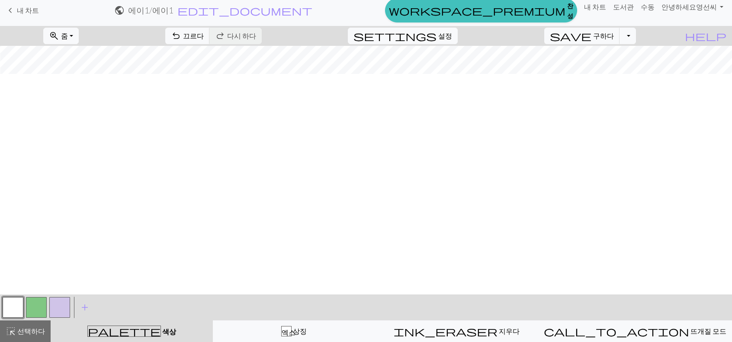
scroll to position [302, 6]
click at [79, 33] on button "zoom_in 줌 줌" at bounding box center [60, 36] width 35 height 16
drag, startPoint x: 97, startPoint y: 119, endPoint x: 104, endPoint y: 71, distance: 48.9
click at [104, 71] on div "모두에 적합 너비에 맞게 높이에 맞게 50% 100% 150% 200%" at bounding box center [77, 100] width 69 height 112
click at [79, 34] on button "zoom_in 줌 줌" at bounding box center [60, 36] width 35 height 16
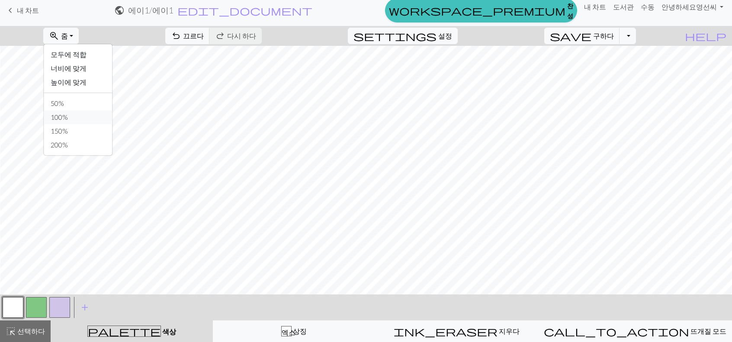
click at [87, 117] on button "100%" at bounding box center [78, 117] width 68 height 14
click at [452, 38] on font "설정" at bounding box center [445, 36] width 14 height 8
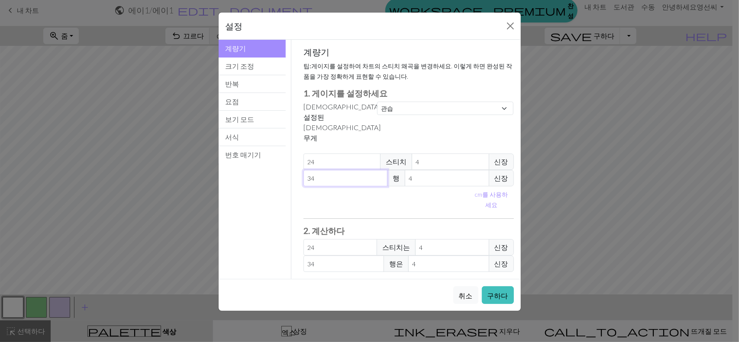
drag, startPoint x: 342, startPoint y: 147, endPoint x: 187, endPoint y: 144, distance: 155.4
click at [187, 144] on div "설정 계량기 계량기 크기 조정 반복 요점 보기 모드 서식 번호 매기기 계량기 크기 조정 반복 요점 보기 모드 서식 번호 매기기 계량기 팁: 게…" at bounding box center [369, 171] width 739 height 342
type input "2"
type input "24"
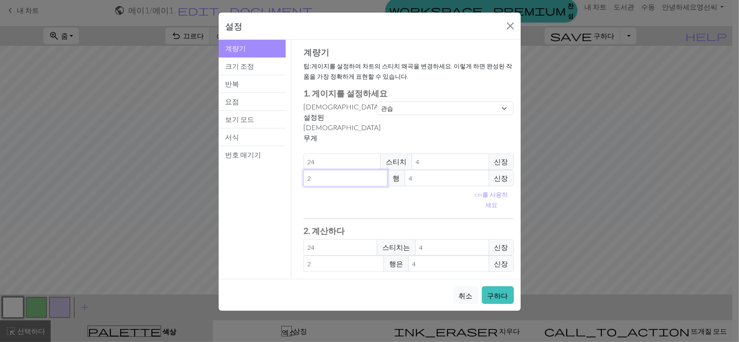
type input "24"
click at [509, 287] on button "구하다" at bounding box center [498, 296] width 32 height 18
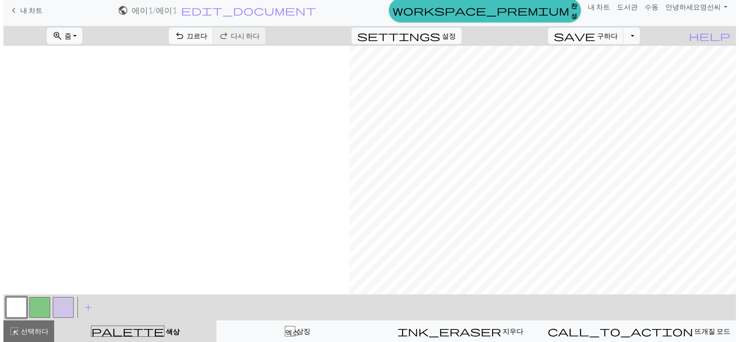
scroll to position [1081, 352]
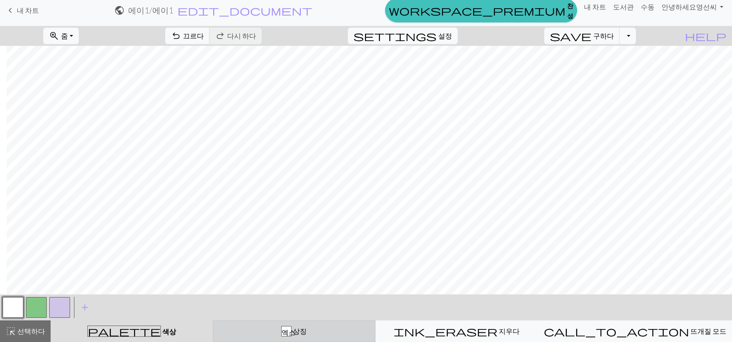
click at [303, 336] on div "엑스 상징" at bounding box center [294, 331] width 151 height 10
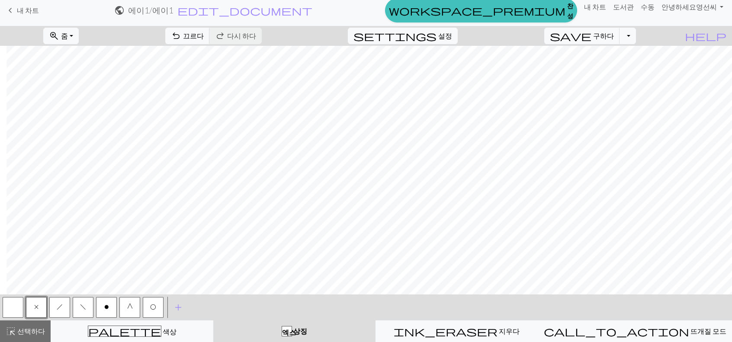
click at [42, 305] on button "x" at bounding box center [36, 307] width 21 height 21
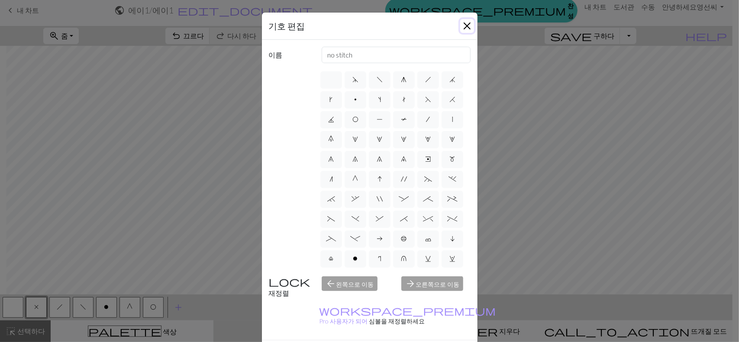
click at [465, 26] on button "닫다" at bounding box center [467, 26] width 14 height 14
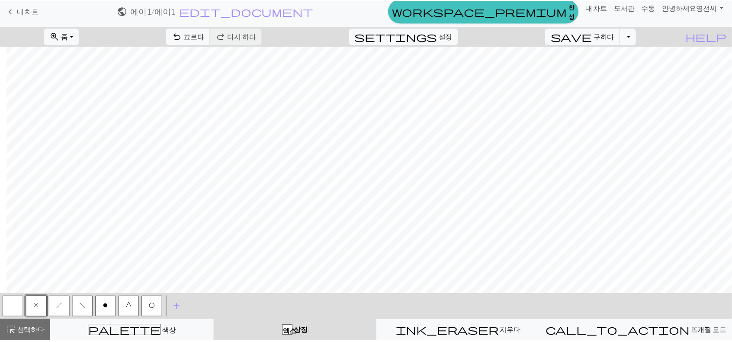
scroll to position [1081, 345]
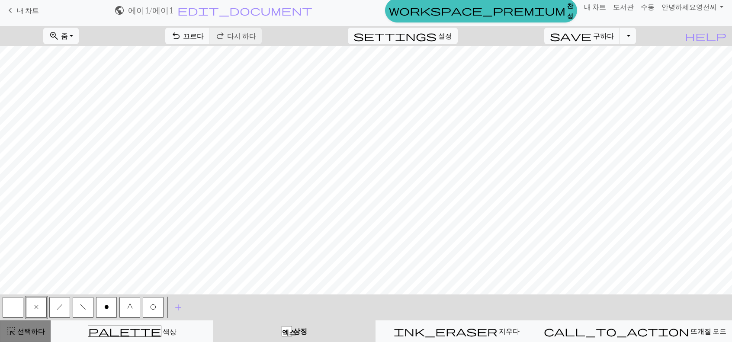
drag, startPoint x: 19, startPoint y: 332, endPoint x: 195, endPoint y: 317, distance: 176.4
click at [22, 330] on font "선택하다" at bounding box center [31, 331] width 28 height 8
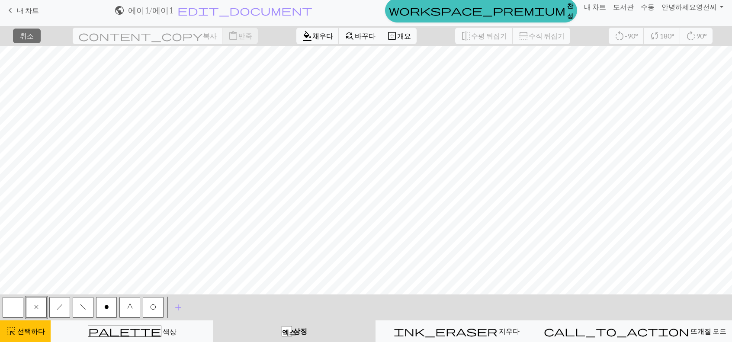
scroll to position [1081, 352]
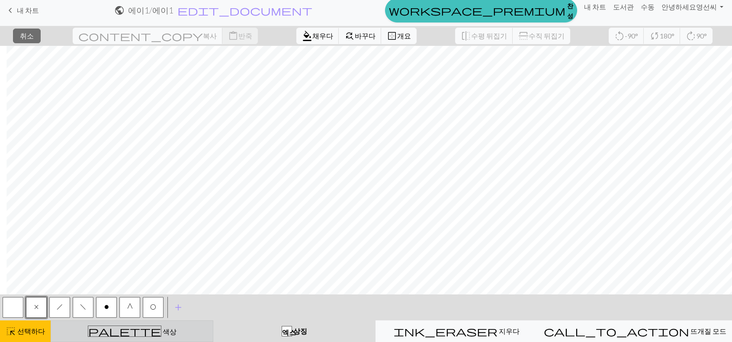
click at [163, 334] on font "색상" at bounding box center [170, 332] width 14 height 8
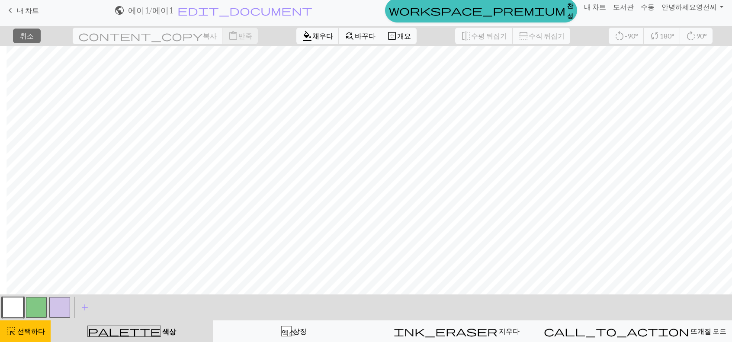
click at [58, 303] on button "button" at bounding box center [59, 307] width 21 height 21
click at [296, 30] on button "format_color_fill 채우다" at bounding box center [317, 36] width 43 height 16
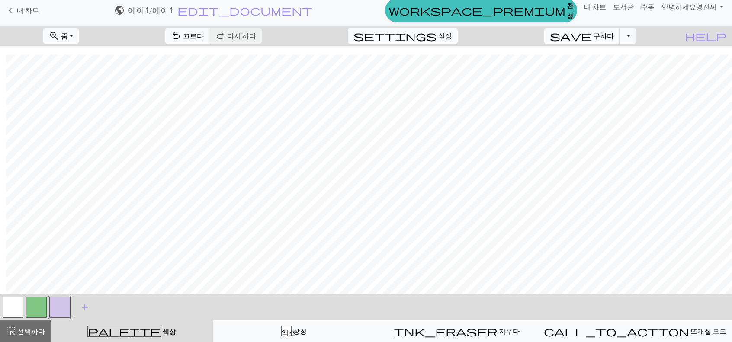
scroll to position [1064, 352]
drag, startPoint x: 351, startPoint y: 325, endPoint x: 432, endPoint y: 299, distance: 85.0
click at [352, 325] on button "엑스 상징" at bounding box center [294, 332] width 163 height 22
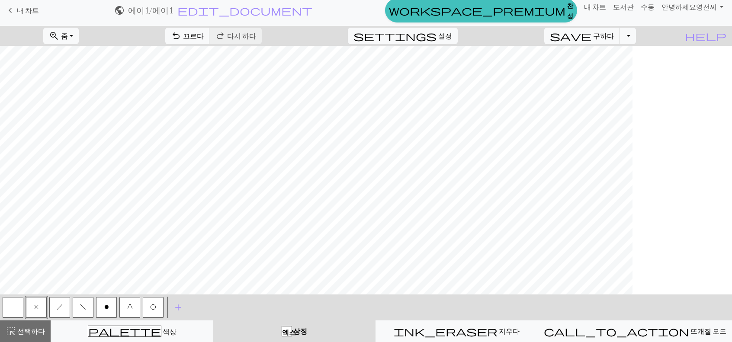
scroll to position [1064, 0]
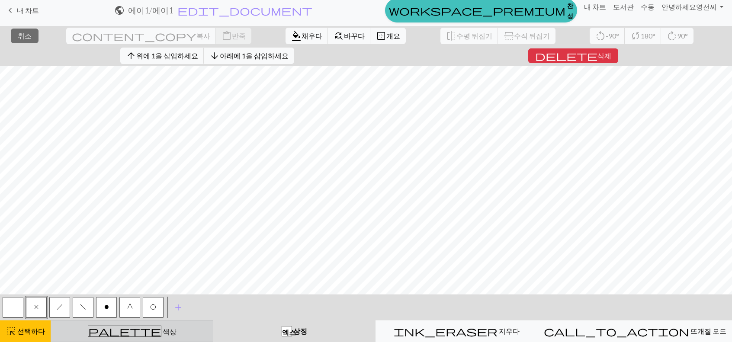
click at [122, 330] on span "palette" at bounding box center [124, 331] width 73 height 12
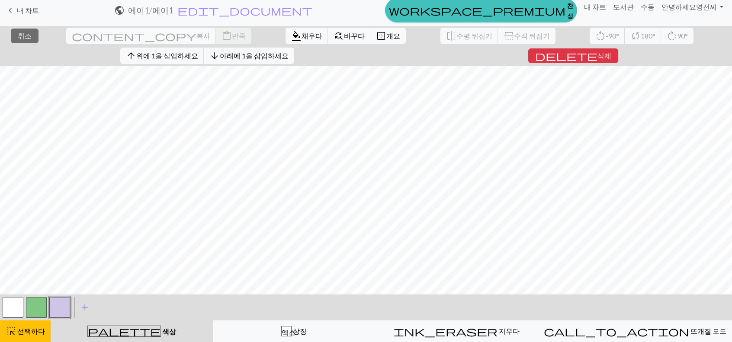
click at [56, 310] on button "button" at bounding box center [59, 307] width 21 height 21
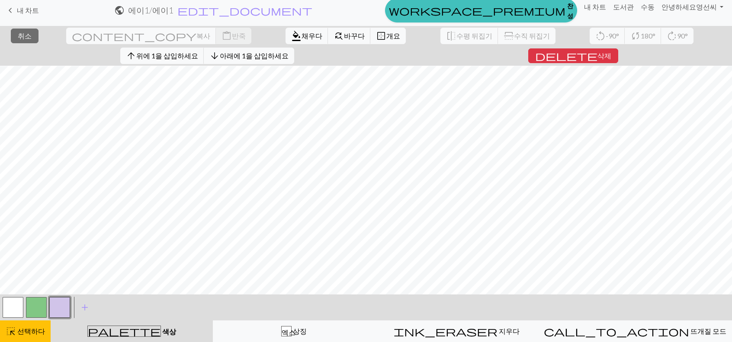
click at [35, 316] on button "button" at bounding box center [36, 307] width 21 height 21
click at [35, 309] on button "button" at bounding box center [36, 307] width 21 height 21
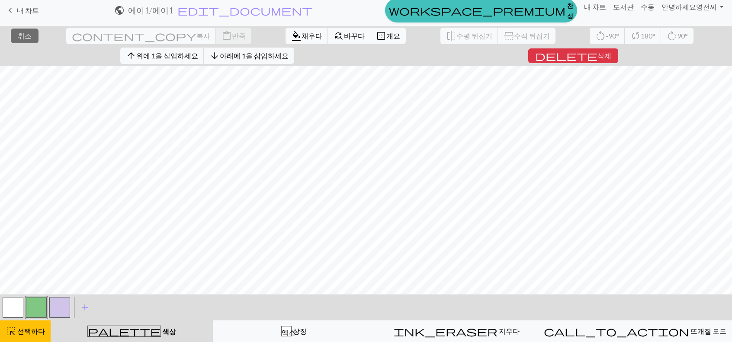
click at [37, 305] on button "button" at bounding box center [36, 307] width 21 height 21
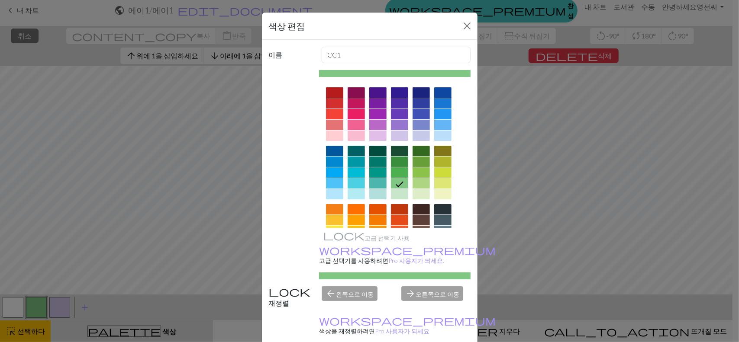
drag, startPoint x: 451, startPoint y: 335, endPoint x: 433, endPoint y: 318, distance: 24.8
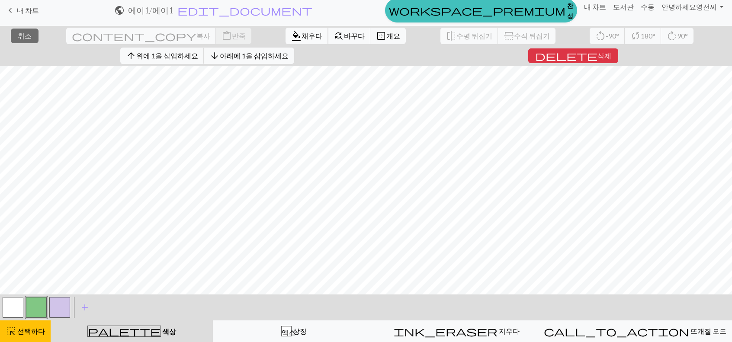
click at [302, 35] on font "채우다" at bounding box center [312, 36] width 21 height 8
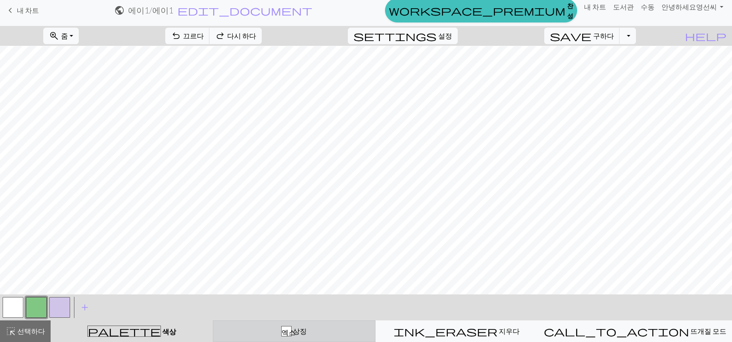
click at [339, 327] on div "엑스 상징" at bounding box center [294, 331] width 151 height 10
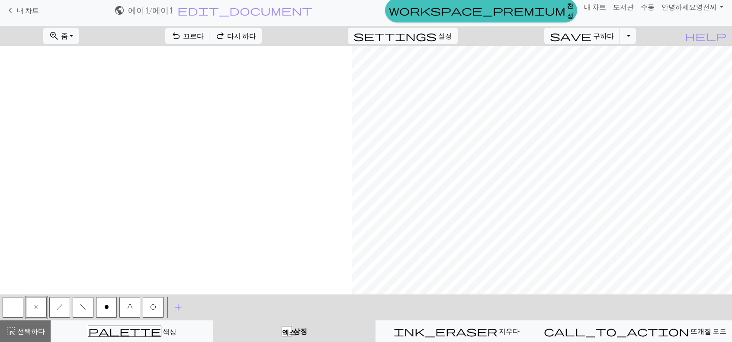
scroll to position [1064, 352]
drag, startPoint x: 25, startPoint y: 331, endPoint x: 16, endPoint y: 292, distance: 40.0
click at [25, 328] on font "선택하다" at bounding box center [31, 331] width 28 height 8
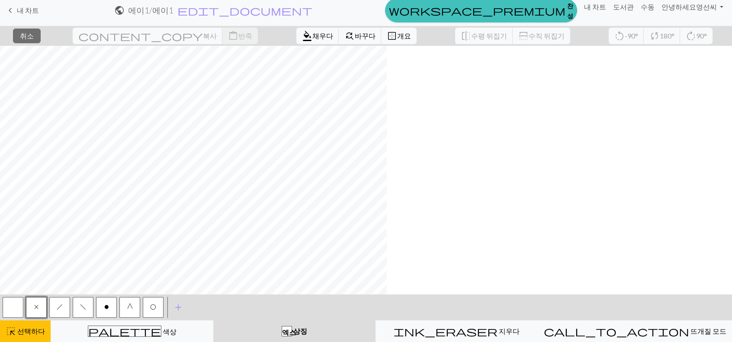
scroll to position [1064, 0]
click at [26, 326] on div "highlight_alt 선택하다 선택하다" at bounding box center [25, 331] width 39 height 10
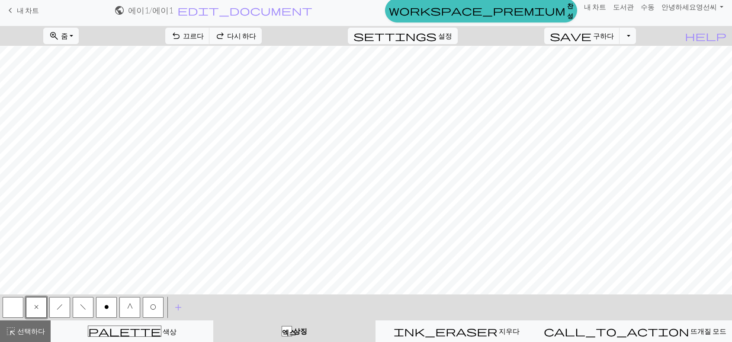
drag, startPoint x: 27, startPoint y: 328, endPoint x: 24, endPoint y: 306, distance: 23.1
click at [28, 326] on div "highlight_alt 선택하다 선택하다" at bounding box center [25, 331] width 39 height 10
click at [29, 326] on button "highlight_alt 선택하다 선택하다" at bounding box center [25, 332] width 51 height 22
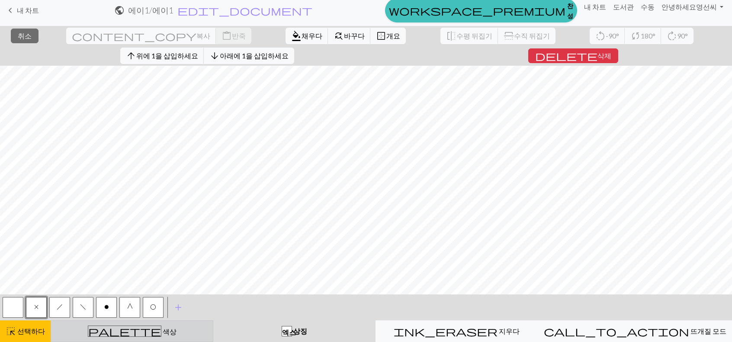
click at [124, 332] on span "palette" at bounding box center [124, 331] width 73 height 12
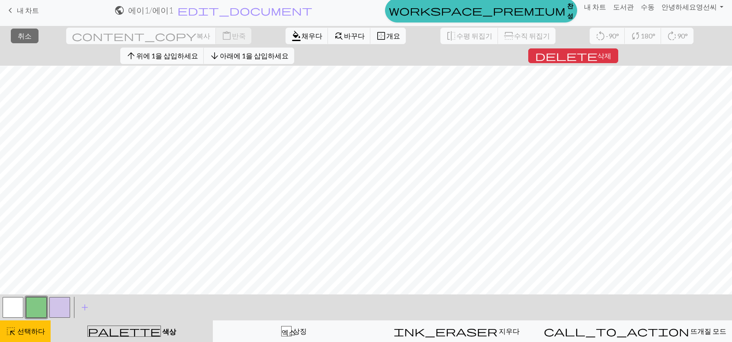
click at [10, 303] on button "button" at bounding box center [13, 307] width 21 height 21
click at [302, 34] on font "채우다" at bounding box center [312, 36] width 21 height 8
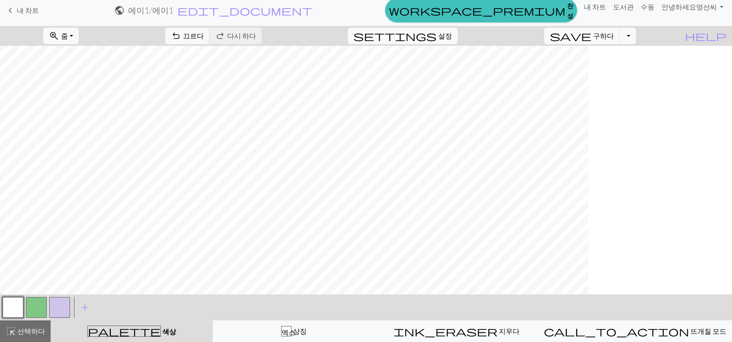
scroll to position [1021, 0]
drag, startPoint x: 260, startPoint y: 295, endPoint x: 203, endPoint y: 296, distance: 56.3
click at [203, 296] on div "zoom_in 줌 줌 모두에 적합 너비에 맞게 높이에 맞게 50% 100% 150% 200% undo 끄르다 끄르다 redo 다시 하다 다시 …" at bounding box center [366, 184] width 732 height 316
drag, startPoint x: 228, startPoint y: 296, endPoint x: 149, endPoint y: 296, distance: 78.8
click at [151, 297] on div "< > add 기호 추가" at bounding box center [366, 308] width 732 height 26
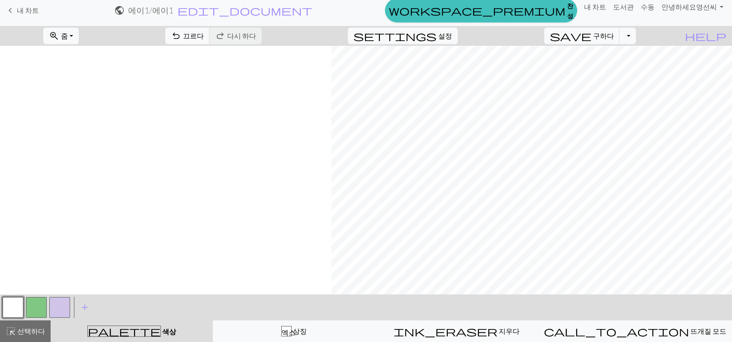
scroll to position [1021, 352]
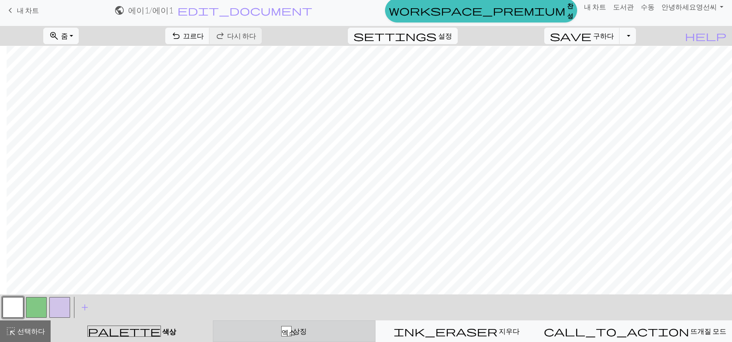
drag, startPoint x: 261, startPoint y: 332, endPoint x: 257, endPoint y: 328, distance: 5.6
click at [257, 328] on div "엑스 상징" at bounding box center [294, 331] width 151 height 10
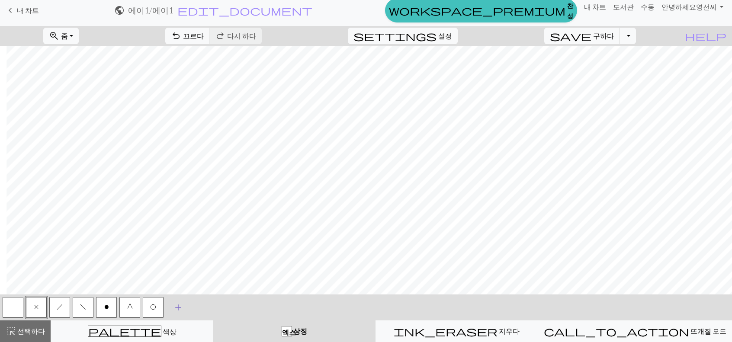
click at [183, 307] on span "add" at bounding box center [178, 308] width 10 height 12
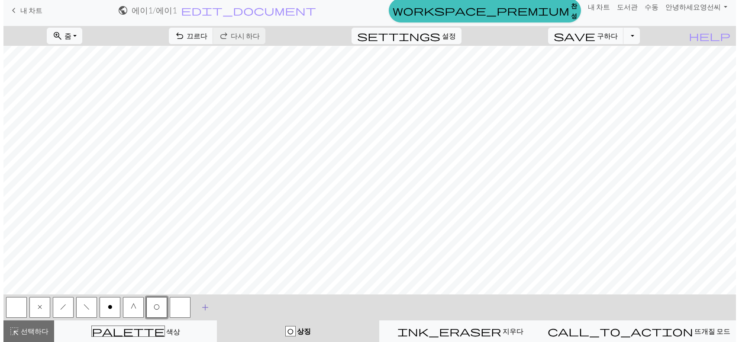
scroll to position [1021, 345]
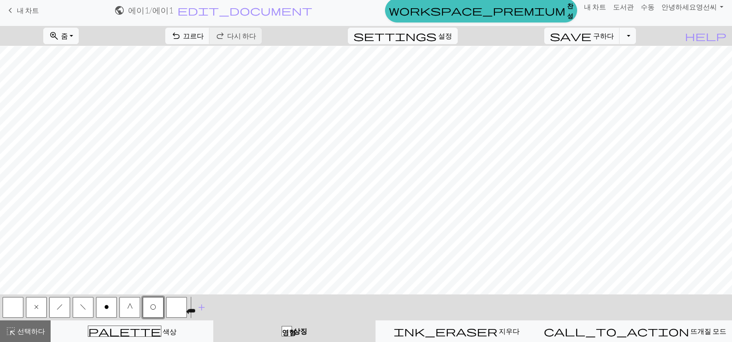
click at [181, 306] on button "button" at bounding box center [176, 307] width 21 height 21
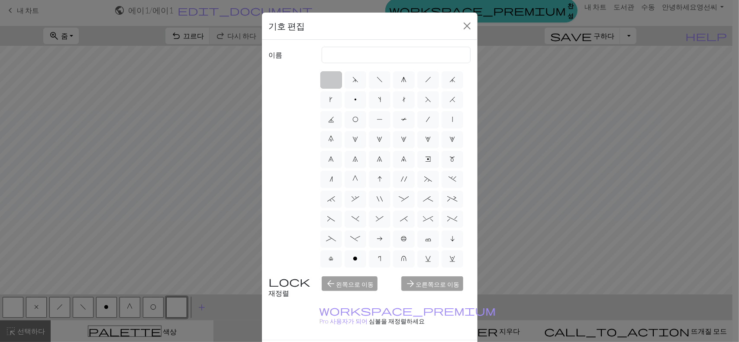
drag, startPoint x: 467, startPoint y: 153, endPoint x: 461, endPoint y: 189, distance: 36.1
click at [461, 189] on div "이름 d f g h j k p s t F H J O P T / | 0 1 2 3 4 5 6 7 8 9 e m n G I ' ~ . ` , " …" at bounding box center [370, 190] width 216 height 300
click at [369, 151] on label "a" at bounding box center [380, 159] width 22 height 17
click at [377, 234] on input "a" at bounding box center [380, 237] width 6 height 6
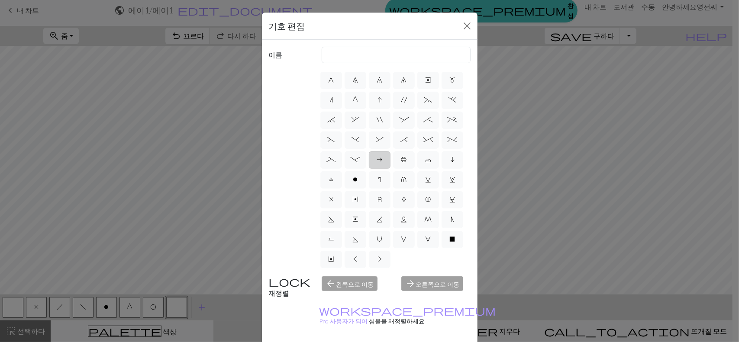
radio input "true"
type input "Purl on WS"
click at [441, 246] on label "X" at bounding box center [452, 239] width 22 height 17
click at [450, 313] on input "X" at bounding box center [453, 316] width 6 height 6
radio input "true"
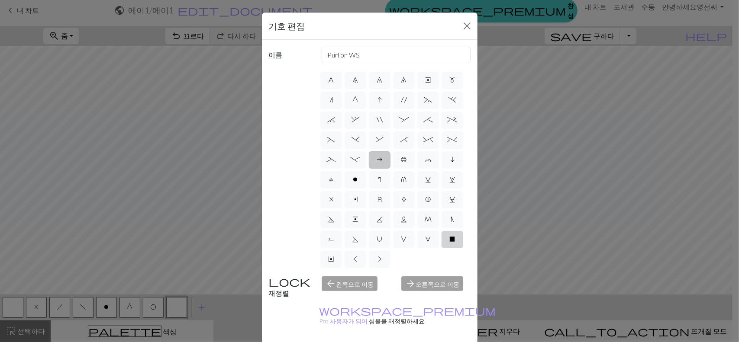
type input "no stitch"
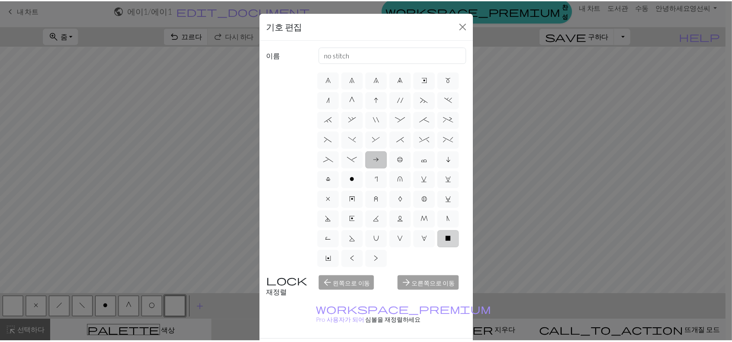
scroll to position [55, 0]
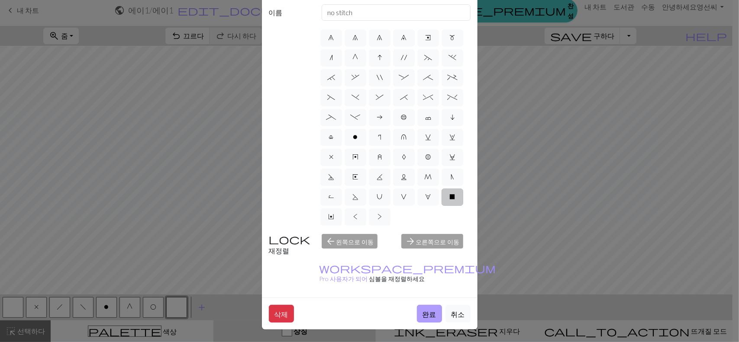
click at [428, 310] on font "완료" at bounding box center [429, 314] width 14 height 8
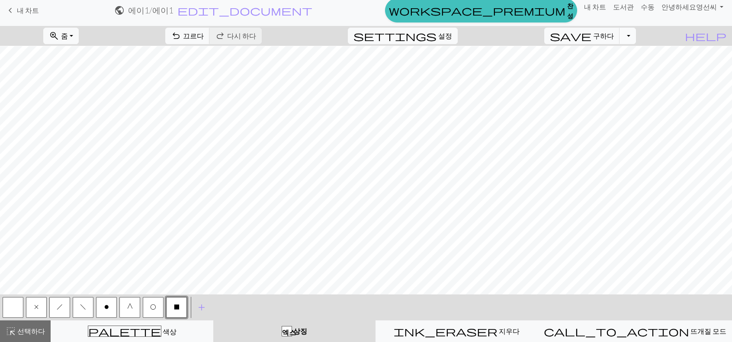
click at [636, 36] on button "드롭다운 토글" at bounding box center [628, 36] width 16 height 16
click at [607, 55] on font "사본을 저장하세요" at bounding box center [569, 54] width 120 height 8
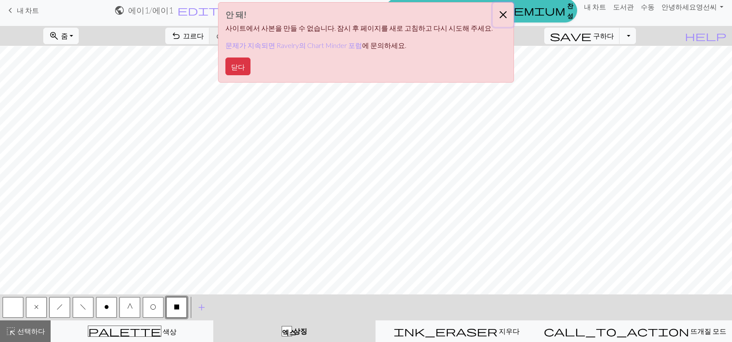
click at [496, 14] on button "닫다" at bounding box center [503, 15] width 21 height 24
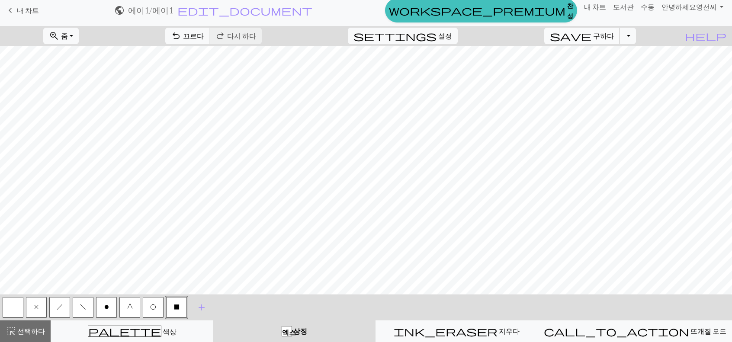
click at [609, 36] on font "구하다" at bounding box center [603, 36] width 21 height 8
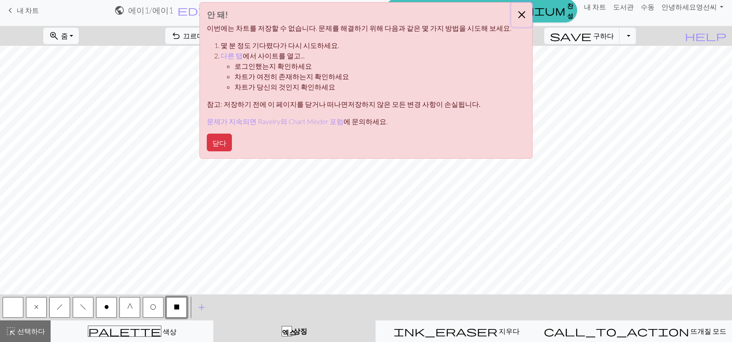
click at [512, 13] on button "닫다" at bounding box center [522, 15] width 21 height 24
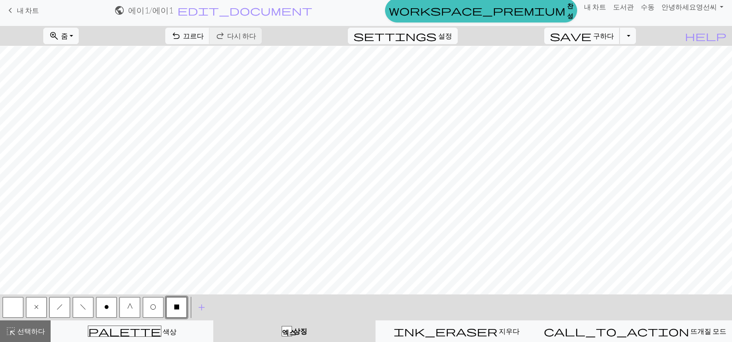
click at [592, 35] on span "save" at bounding box center [571, 36] width 42 height 12
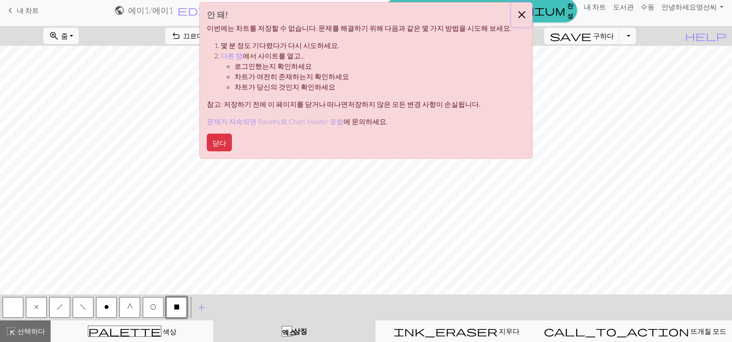
click at [514, 10] on button "닫다" at bounding box center [522, 15] width 21 height 24
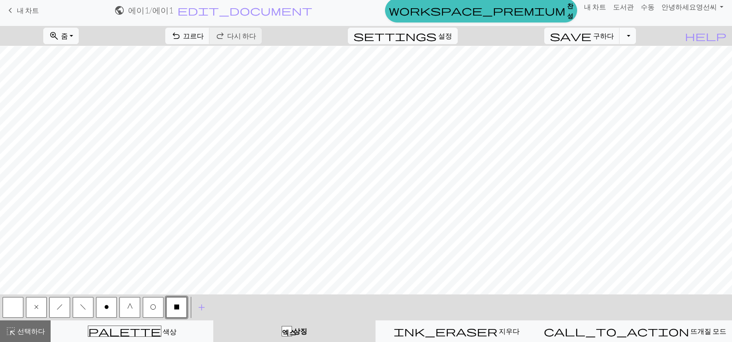
click at [636, 37] on button "드롭다운 토글" at bounding box center [628, 36] width 16 height 16
click at [454, 68] on font "다운로드" at bounding box center [440, 68] width 28 height 8
click at [15, 310] on button "button" at bounding box center [13, 307] width 21 height 21
click at [614, 39] on font "구하다" at bounding box center [603, 36] width 21 height 8
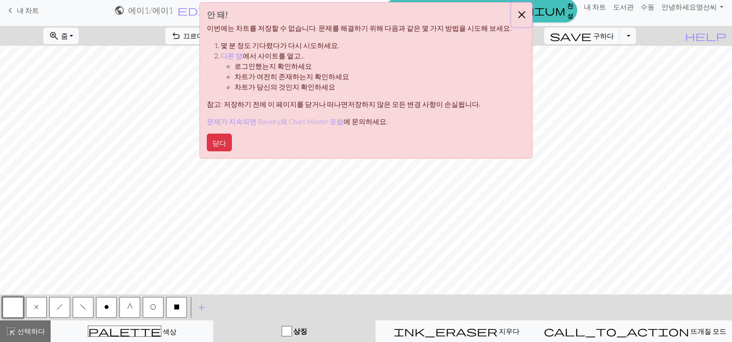
click at [512, 14] on button "닫다" at bounding box center [522, 15] width 21 height 24
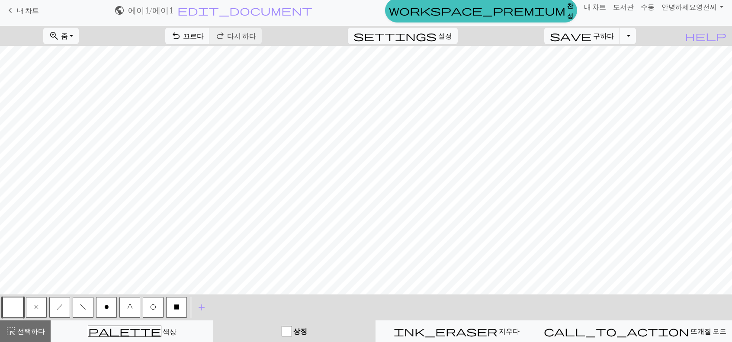
click at [636, 34] on button "드롭다운 토글" at bounding box center [628, 36] width 16 height 16
click at [454, 65] on font "다운로드" at bounding box center [440, 68] width 28 height 8
click at [636, 35] on button "드롭다운 토글" at bounding box center [628, 36] width 16 height 16
click at [454, 71] on font "다운로드" at bounding box center [440, 68] width 28 height 8
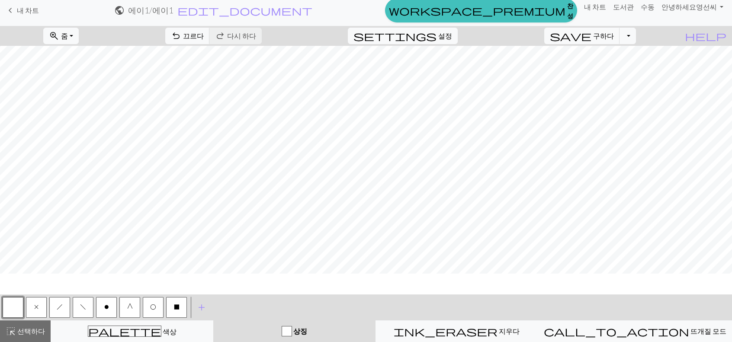
scroll to position [501, 345]
click at [613, 39] on font "구하다" at bounding box center [603, 36] width 21 height 8
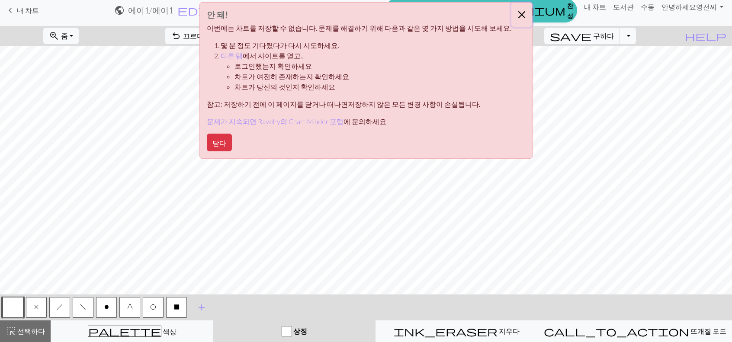
click at [512, 13] on button "닫다" at bounding box center [522, 15] width 21 height 24
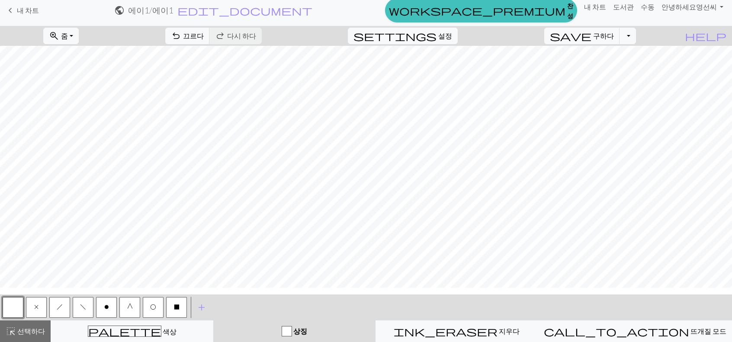
scroll to position [242, 345]
click at [718, 39] on span "help" at bounding box center [706, 36] width 42 height 12
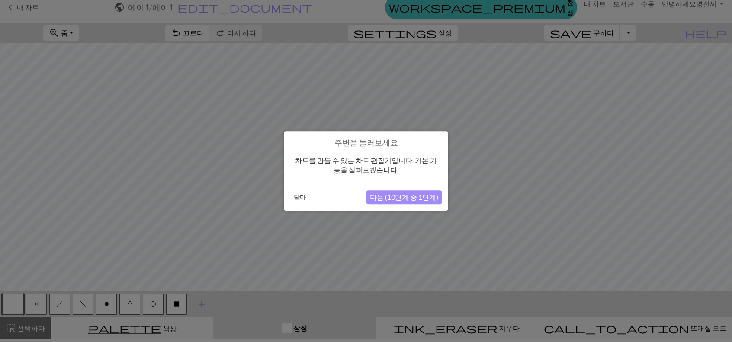
click at [299, 197] on font "닫다" at bounding box center [300, 196] width 12 height 7
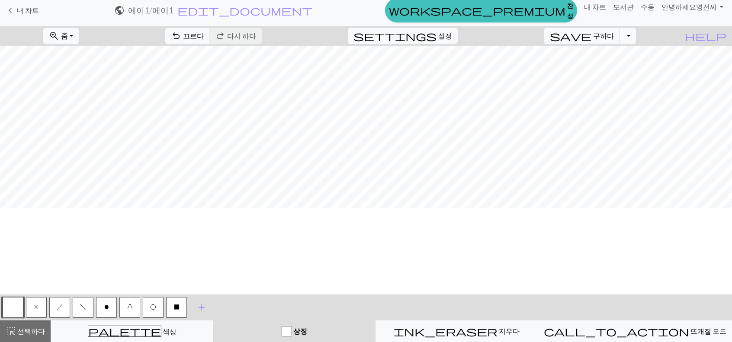
scroll to position [1125, 345]
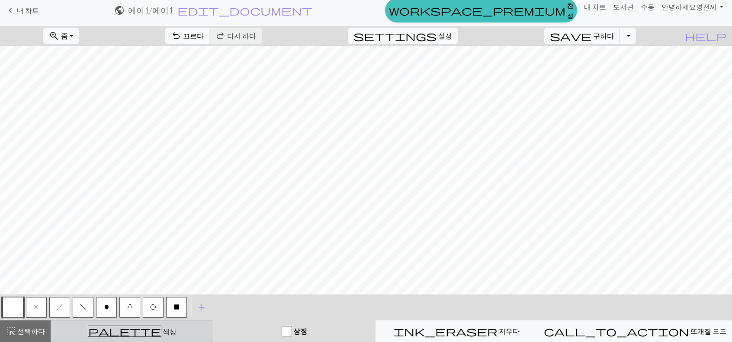
click at [91, 332] on div "palette 색상 색상" at bounding box center [131, 331] width 151 height 11
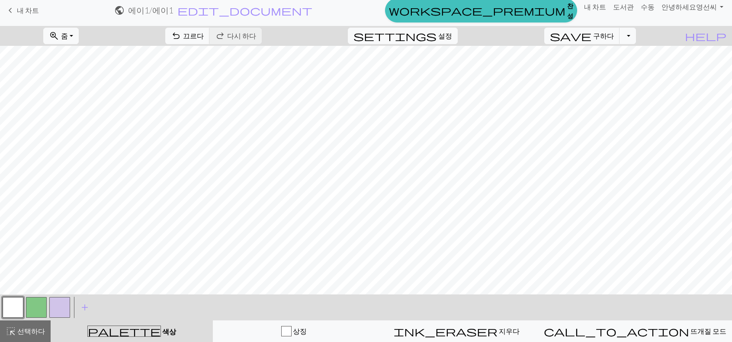
click at [11, 310] on button "button" at bounding box center [13, 307] width 21 height 21
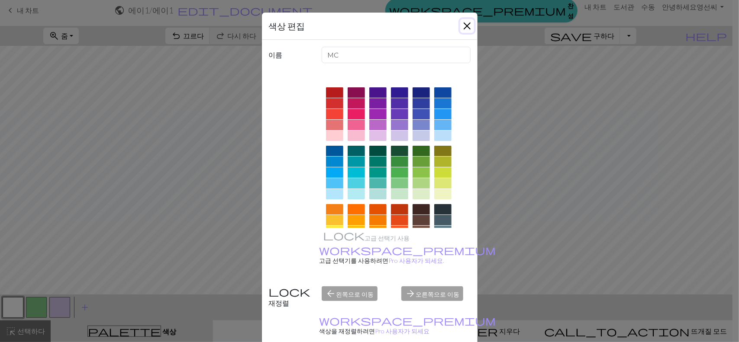
click at [463, 26] on button "닫다" at bounding box center [467, 26] width 14 height 14
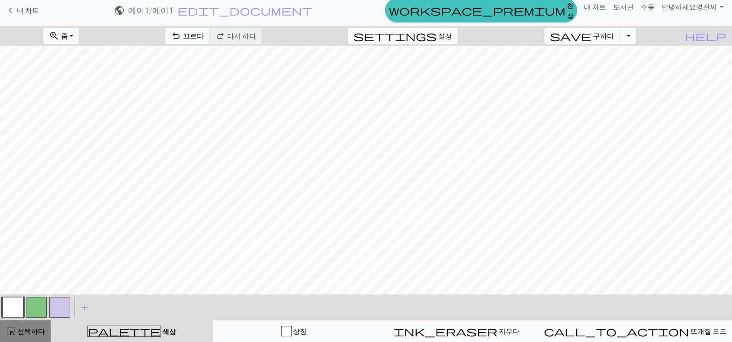
click at [16, 329] on div "highlight_alt 선택하다 선택하다" at bounding box center [25, 331] width 39 height 10
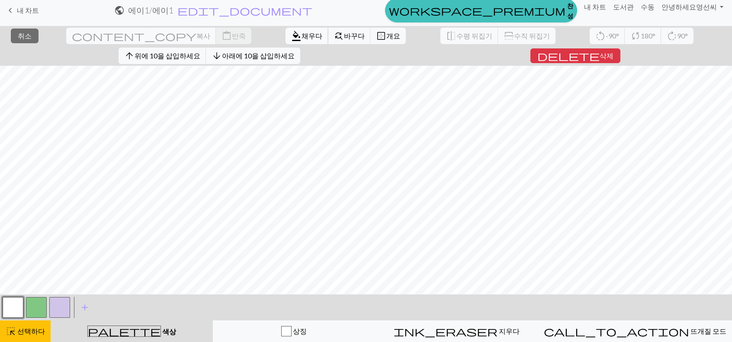
click at [302, 35] on font "채우다" at bounding box center [312, 36] width 21 height 8
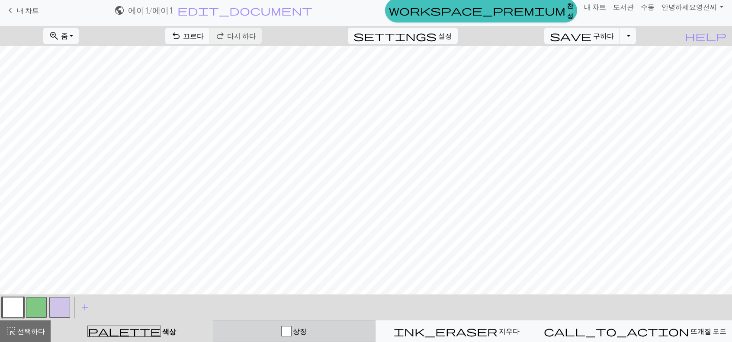
click at [323, 335] on div "상징" at bounding box center [294, 331] width 151 height 10
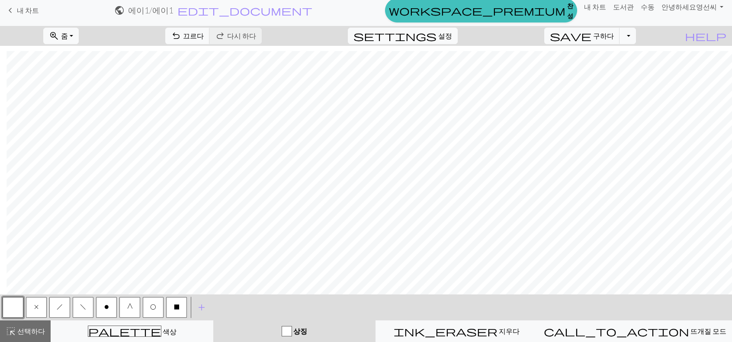
scroll to position [1298, 352]
click at [79, 38] on button "zoom_in 줌 줌" at bounding box center [60, 36] width 35 height 16
click at [82, 107] on button "50%" at bounding box center [78, 104] width 68 height 14
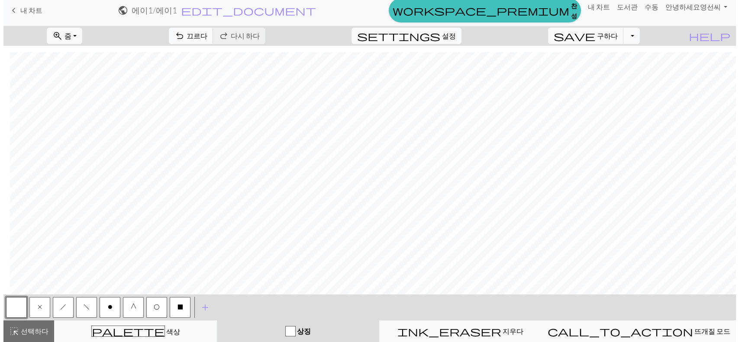
scroll to position [653, 6]
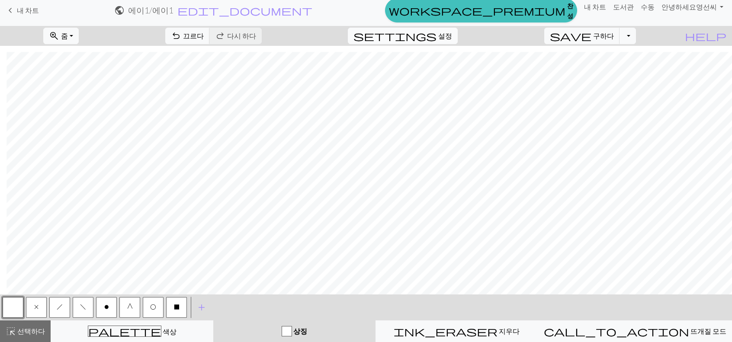
click at [458, 32] on button "settings 설정" at bounding box center [403, 36] width 110 height 16
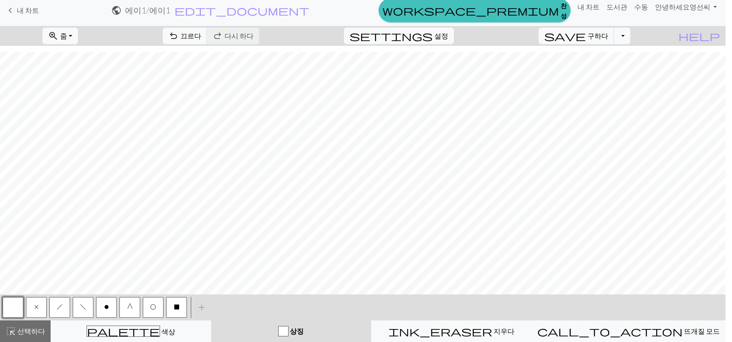
scroll to position [653, 6]
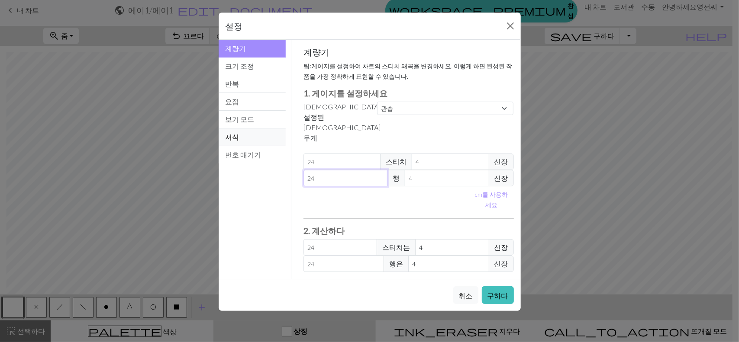
drag, startPoint x: 354, startPoint y: 146, endPoint x: 231, endPoint y: 135, distance: 123.4
click at [239, 142] on div "계량기 계량기 크기 조정 반복 요점 보기 모드 서식 번호 매기기 계량기 크기 조정 반복 요점 보기 모드 서식 번호 매기기 계량기 팁: 게이지를…" at bounding box center [369, 159] width 312 height 239
type input "3"
type input "34"
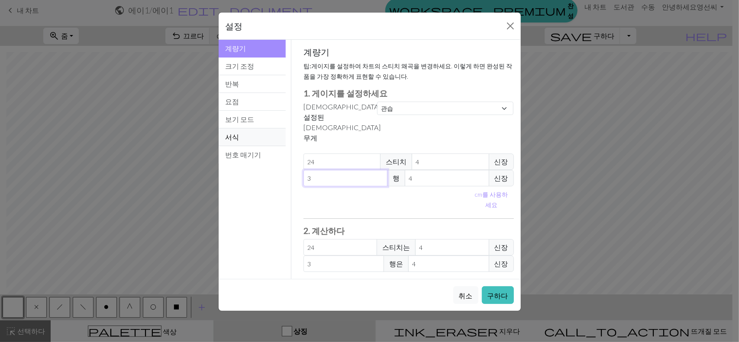
type input "34"
click at [510, 287] on button "구하다" at bounding box center [498, 296] width 32 height 18
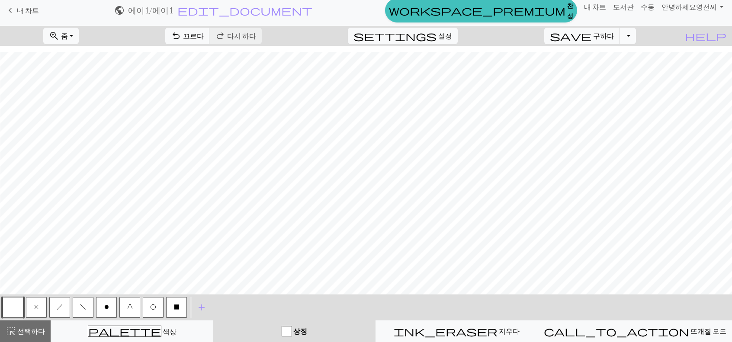
click at [636, 37] on button "드롭다운 토글" at bounding box center [628, 36] width 16 height 16
click at [454, 68] on font "다운로드" at bounding box center [440, 68] width 28 height 8
click at [312, 11] on span "edit_document" at bounding box center [244, 10] width 135 height 12
select select "68b302683eea154e623ab0b4"
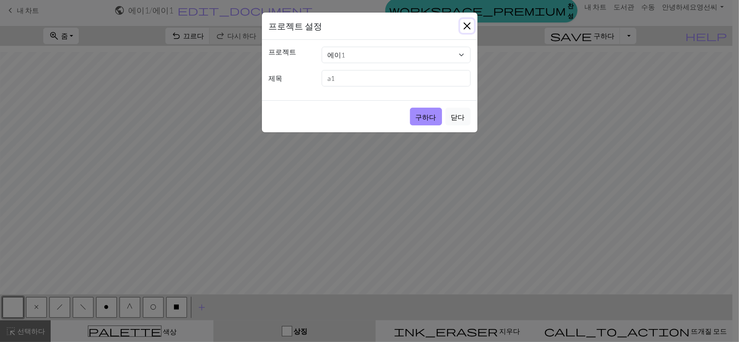
click at [465, 27] on button "닫다" at bounding box center [467, 26] width 14 height 14
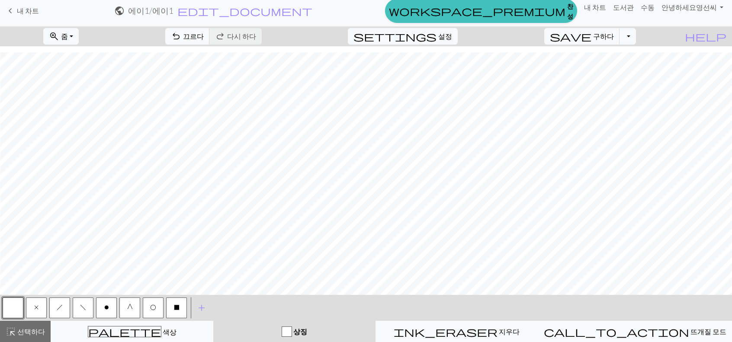
scroll to position [0, 0]
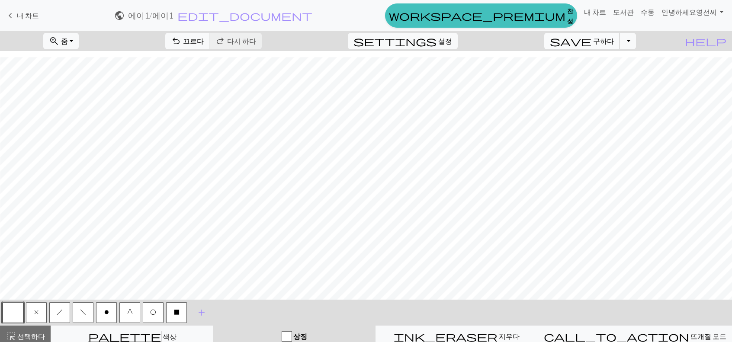
click at [614, 45] on font "구하다" at bounding box center [603, 41] width 21 height 8
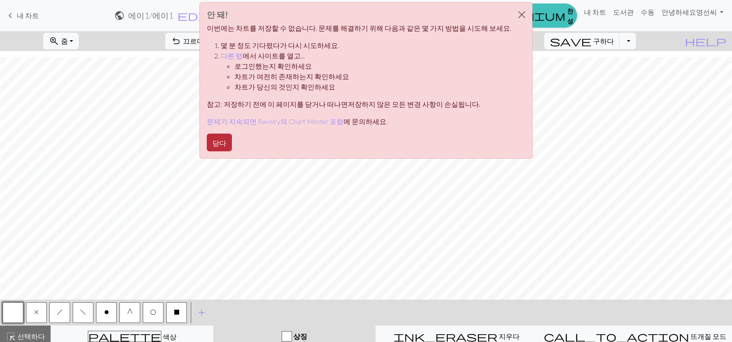
click at [226, 145] on font "닫다" at bounding box center [220, 143] width 14 height 8
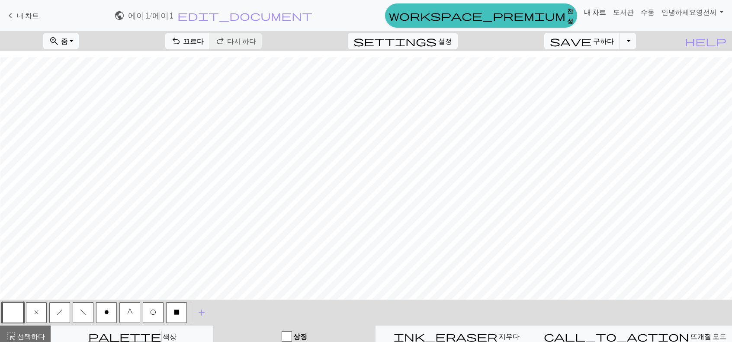
click at [600, 13] on font "내 차트" at bounding box center [595, 12] width 22 height 8
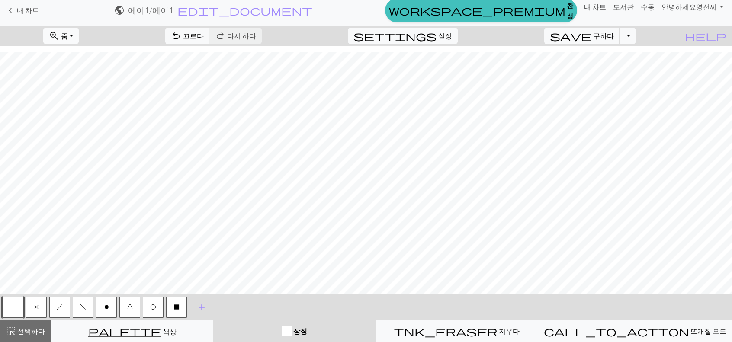
click at [79, 35] on button "zoom_in 줌 줌" at bounding box center [60, 36] width 35 height 16
click at [87, 78] on font "높이에 맞게" at bounding box center [69, 82] width 36 height 8
click at [79, 38] on button "zoom_in 줌 줌" at bounding box center [60, 36] width 35 height 16
click at [88, 104] on button "50%" at bounding box center [78, 104] width 68 height 14
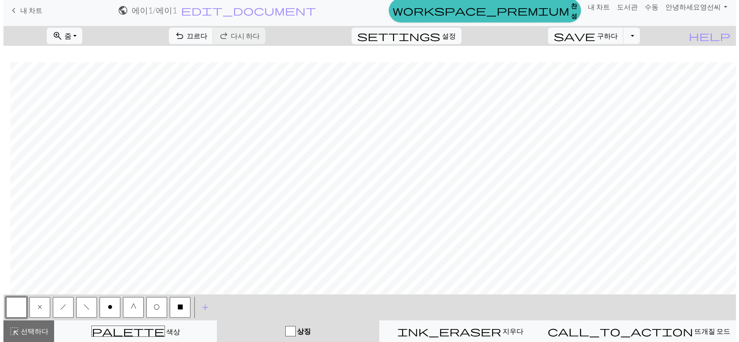
scroll to position [540, 44]
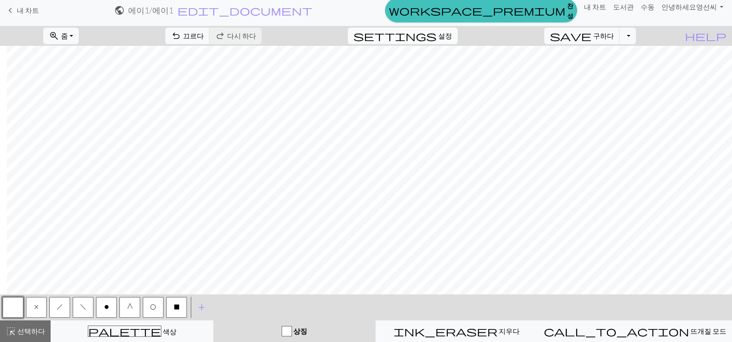
click at [452, 33] on font "설정" at bounding box center [445, 36] width 14 height 8
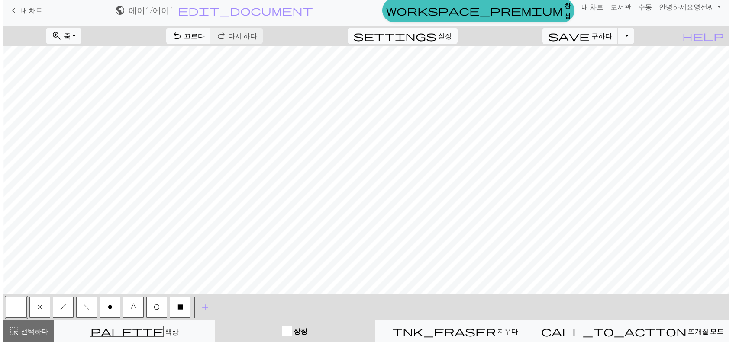
scroll to position [540, 44]
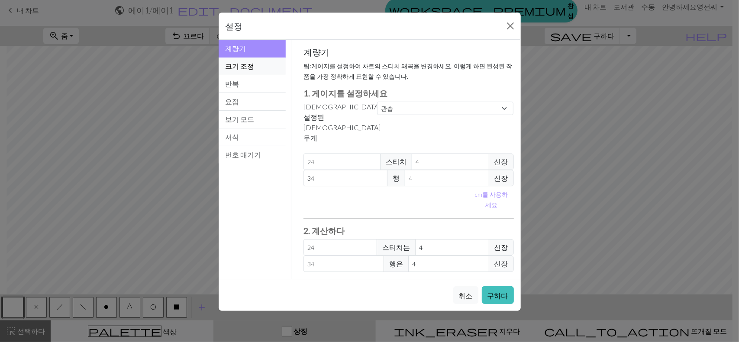
click at [248, 69] on font "크기 조정" at bounding box center [239, 66] width 29 height 8
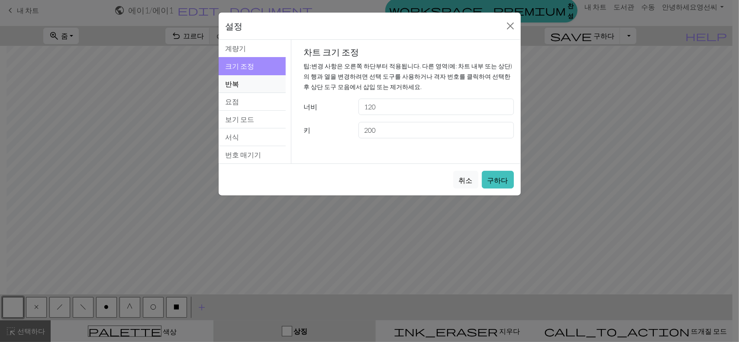
click at [255, 85] on button "반복" at bounding box center [253, 84] width 68 height 18
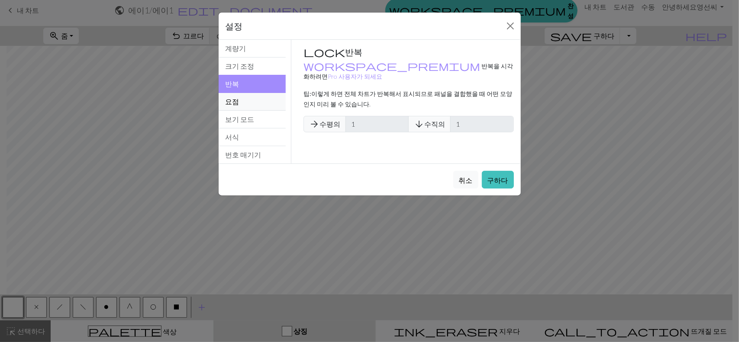
click at [257, 99] on button "요점" at bounding box center [253, 102] width 68 height 18
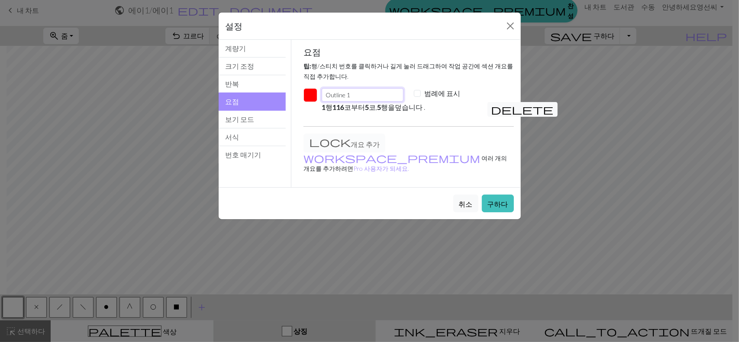
click at [390, 97] on input "Outline 1" at bounding box center [362, 94] width 81 height 13
click at [312, 96] on button "button" at bounding box center [310, 95] width 14 height 14
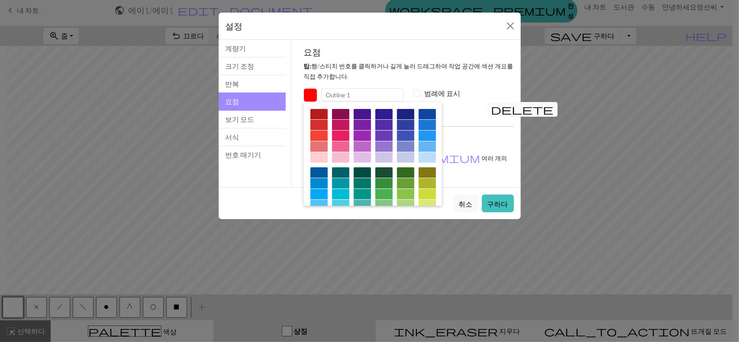
click at [377, 71] on p "팁: 행/스티치 번호를 클릭하거나 길게 눌러 드래그하여 작업 공간에 섹션 개요를 직접 추가합니다." at bounding box center [408, 71] width 210 height 21
click at [370, 91] on input "Outline 1" at bounding box center [362, 94] width 81 height 13
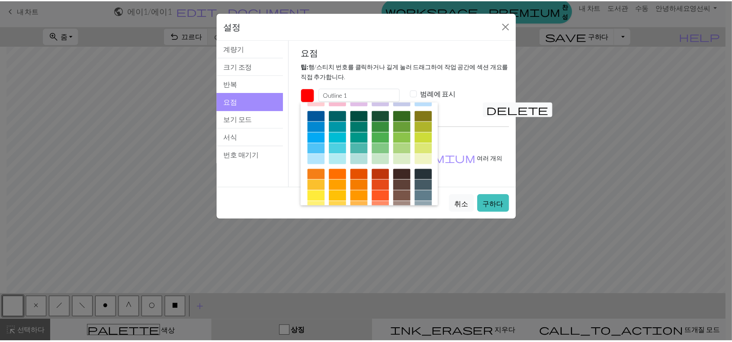
scroll to position [139, 0]
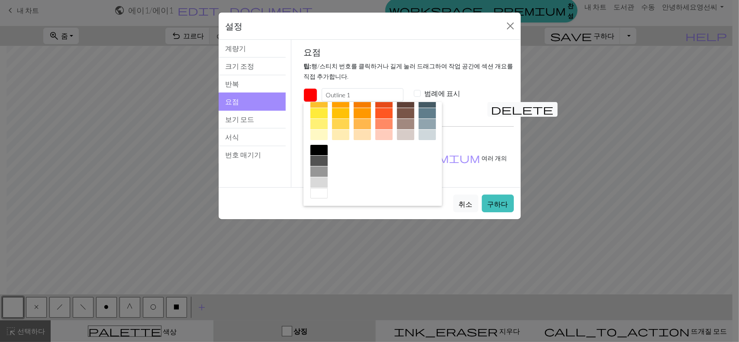
click at [328, 179] on div at bounding box center [318, 182] width 17 height 10
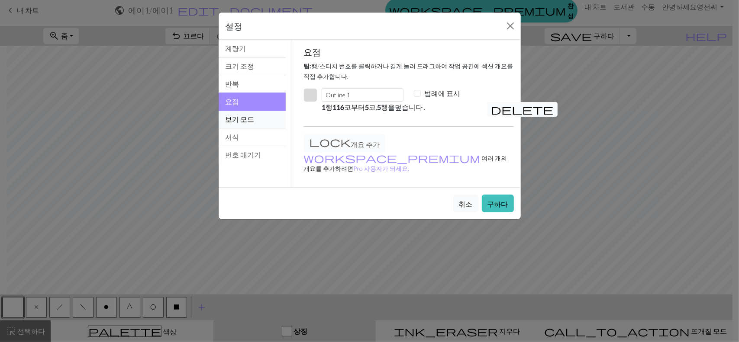
click at [254, 119] on button "보기 모드" at bounding box center [253, 120] width 68 height 18
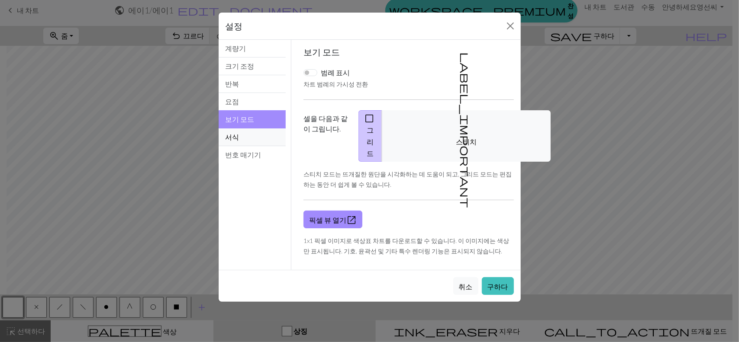
click at [263, 142] on button "서식" at bounding box center [253, 138] width 68 height 18
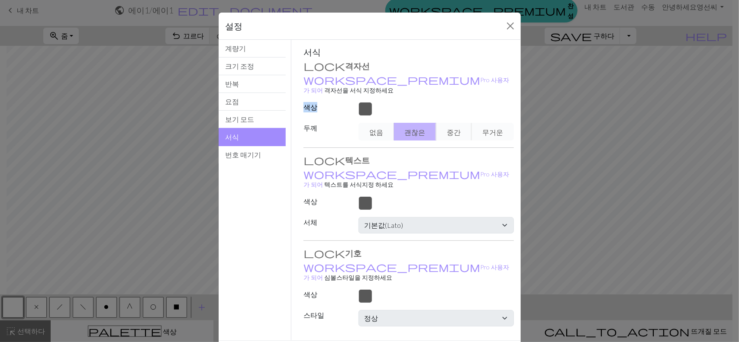
drag, startPoint x: 425, startPoint y: 82, endPoint x: 394, endPoint y: 122, distance: 50.3
click at [394, 122] on div "서식 격자선 workspace_premium Pro 사용자가 되어 격자선을 서식 지정 하세요 색상 두께 없음 괜찮은 중간 무거운 텍스트 wor…" at bounding box center [408, 187] width 210 height 280
click at [359, 141] on div "서식 격자선 workspace_premium Pro 사용자가 되어 격자선을 서식 지정 하세요 색상 두께 없음 괜찮은 중간 무거운 텍스트 wor…" at bounding box center [408, 187] width 210 height 280
click at [362, 102] on div at bounding box center [435, 109] width 165 height 14
click at [436, 102] on div at bounding box center [435, 109] width 165 height 14
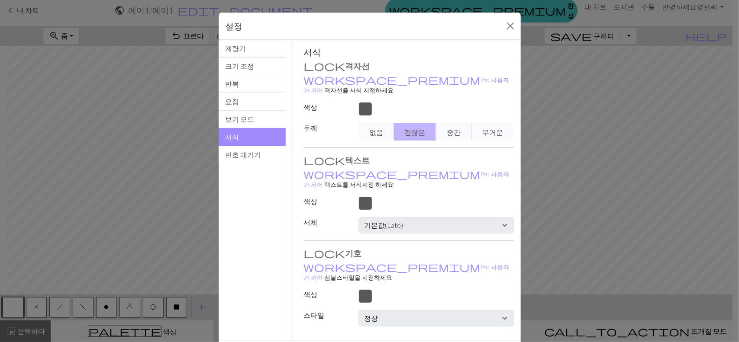
click at [362, 129] on div "없음 괜찮은 중간 무거운" at bounding box center [435, 132] width 165 height 18
click at [368, 127] on div "없음 괜찮은 중간 무거운" at bounding box center [435, 132] width 165 height 18
click at [239, 153] on font "번호 매기기" at bounding box center [243, 155] width 36 height 8
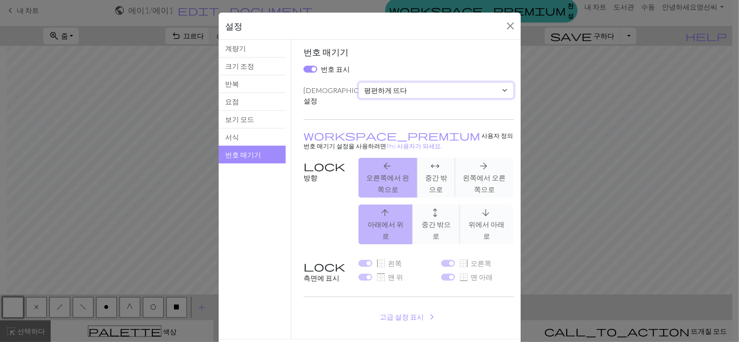
click at [434, 85] on select "관습 평편하게 뜨다 원형으로 뜨다 레이스 뜨개질 크로스 스티치" at bounding box center [435, 90] width 155 height 16
click at [433, 85] on select "관습 평편하게 뜨다 원형으로 뜨다 레이스 뜨개질 크로스 스티치" at bounding box center [435, 90] width 155 height 16
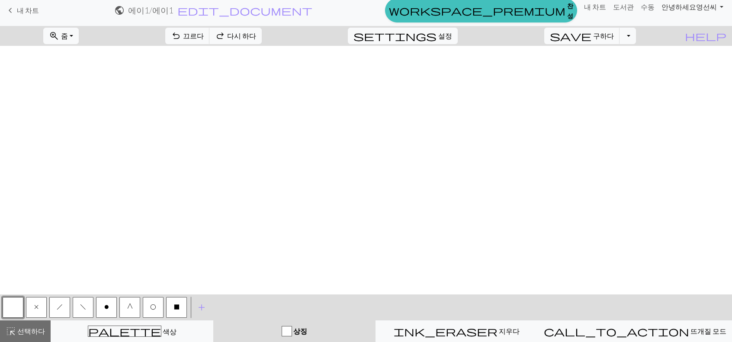
scroll to position [567, 37]
click at [636, 36] on button "드롭다운 토글" at bounding box center [628, 36] width 16 height 16
click at [454, 71] on font "다운로드" at bounding box center [440, 68] width 28 height 8
click at [451, 35] on font "설정" at bounding box center [445, 36] width 14 height 8
select select "flat"
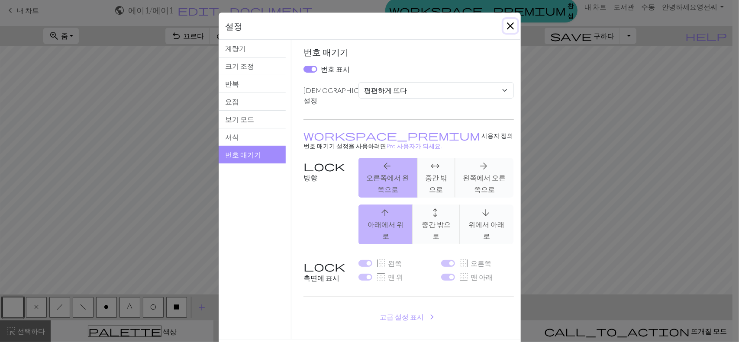
click at [508, 26] on button "닫다" at bounding box center [510, 26] width 14 height 14
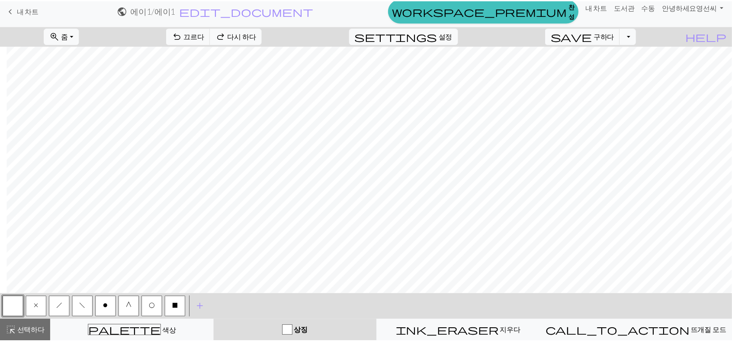
scroll to position [480, 37]
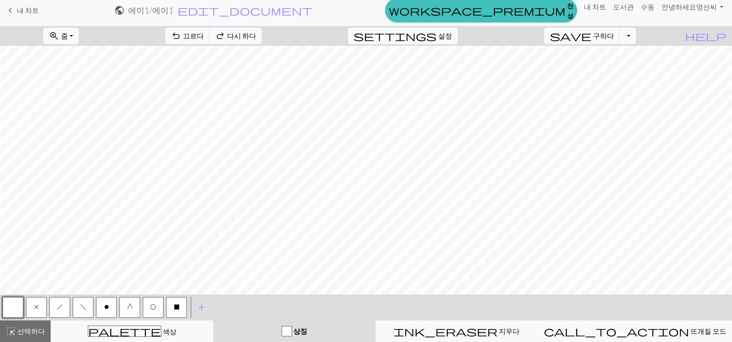
click at [452, 35] on font "설정" at bounding box center [445, 36] width 14 height 8
select select "flat"
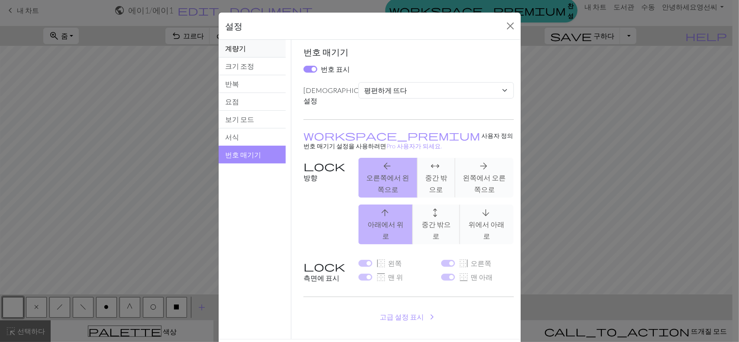
click at [252, 52] on button "계량기" at bounding box center [253, 49] width 68 height 18
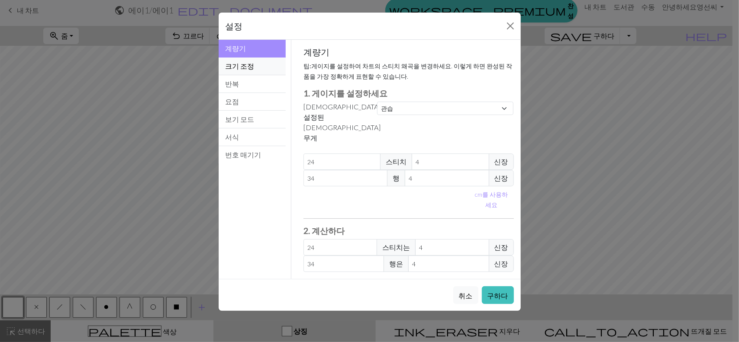
click at [261, 66] on button "크기 조정" at bounding box center [253, 67] width 68 height 18
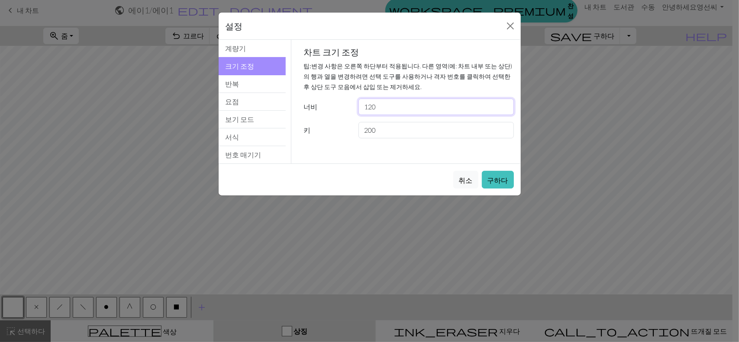
drag, startPoint x: 393, startPoint y: 106, endPoint x: 312, endPoint y: 113, distance: 81.7
click at [310, 112] on div "너비 120" at bounding box center [408, 107] width 221 height 16
drag, startPoint x: 401, startPoint y: 135, endPoint x: 260, endPoint y: 130, distance: 141.2
click at [263, 133] on div "Resize 계량기 크기 조정 반복 요점 보기 모드 서식 번호 매기기 계량기 크기 조정 반복 요점 보기 모드 서식 번호 매기기 계량기 팁: 게…" at bounding box center [369, 102] width 312 height 124
type input "100"
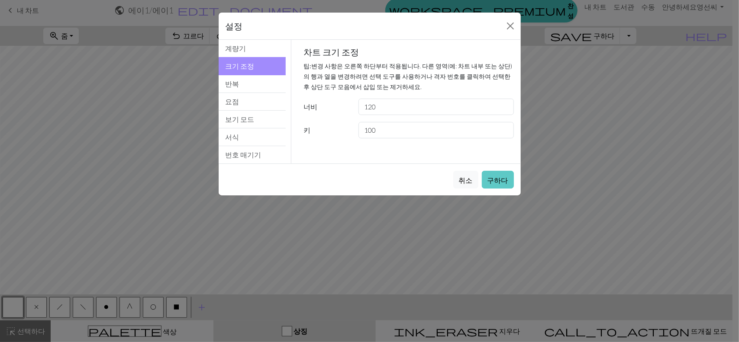
click at [505, 182] on font "구하다" at bounding box center [497, 180] width 21 height 8
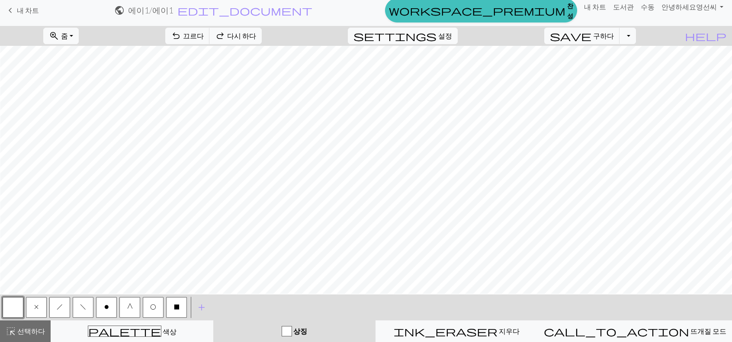
scroll to position [524, 37]
click at [437, 38] on span "settings" at bounding box center [395, 36] width 83 height 12
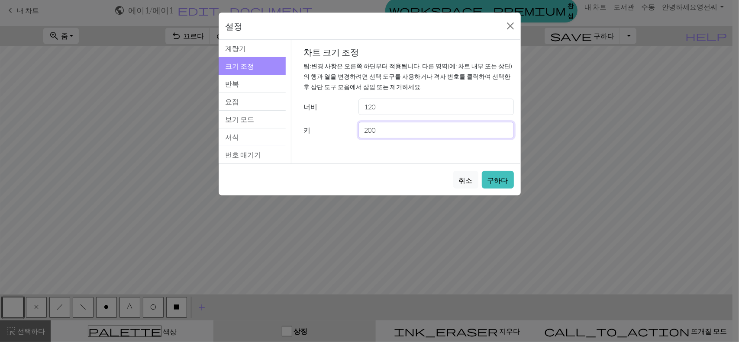
drag, startPoint x: 394, startPoint y: 133, endPoint x: 335, endPoint y: 129, distance: 59.0
click at [335, 129] on div "키 200" at bounding box center [408, 130] width 221 height 16
click at [727, 212] on div "설정 크기 조정 계량기 크기 조정 반복 요점 보기 모드 서식 번호 매기기 계량기 크기 조정 반복 요점 보기 모드 서식 번호 매기기 계량기 팁:…" at bounding box center [369, 171] width 739 height 342
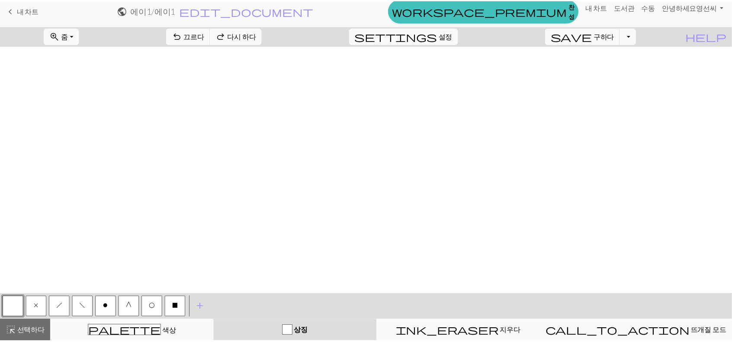
scroll to position [0, 37]
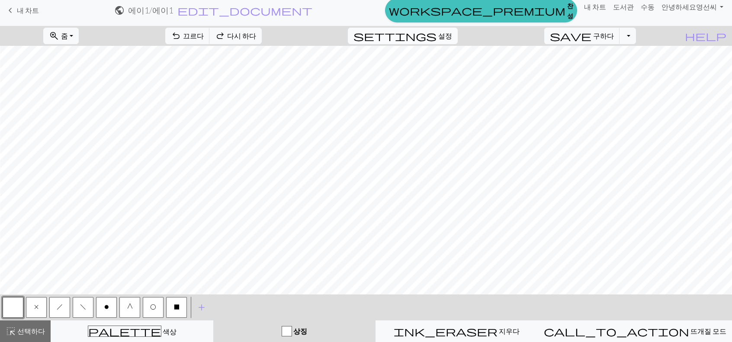
click at [450, 33] on font "설정" at bounding box center [445, 36] width 14 height 8
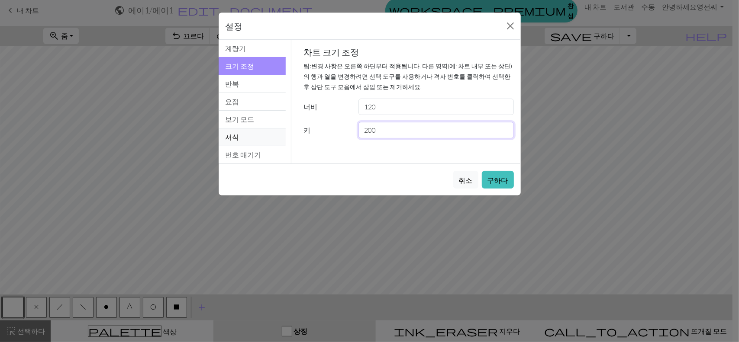
drag, startPoint x: 386, startPoint y: 134, endPoint x: 270, endPoint y: 132, distance: 116.0
click at [270, 132] on div "크기 조정 계량기 크기 조정 반복 요점 보기 모드 서식 번호 매기기 계량기 크기 조정 반복 요점 보기 모드 서식 번호 매기기 계량기 팁: 게이…" at bounding box center [369, 102] width 312 height 124
type input "150"
click at [502, 176] on font "구하다" at bounding box center [497, 180] width 21 height 8
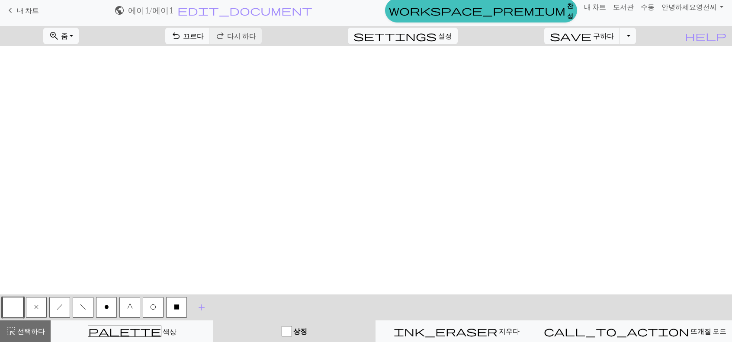
scroll to position [437, 37]
click at [452, 32] on font "설정" at bounding box center [445, 36] width 14 height 8
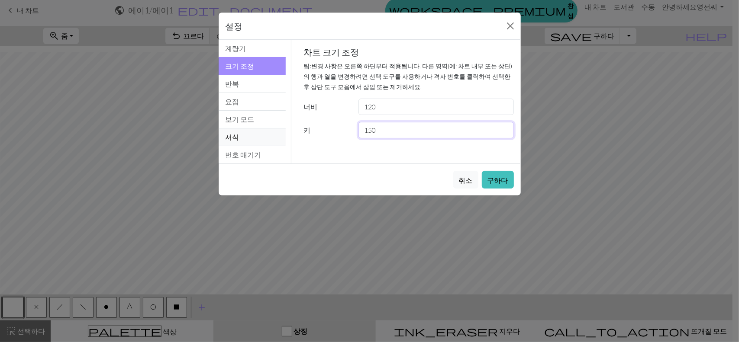
drag, startPoint x: 403, startPoint y: 129, endPoint x: 274, endPoint y: 129, distance: 129.0
click at [276, 131] on div "크기 조정 계량기 크기 조정 반복 요점 보기 모드 서식 번호 매기기 계량기 크기 조정 반복 요점 보기 모드 서식 번호 매기기 계량기 팁: 게이…" at bounding box center [369, 102] width 312 height 124
type input "200"
click at [498, 181] on font "구하다" at bounding box center [497, 180] width 21 height 8
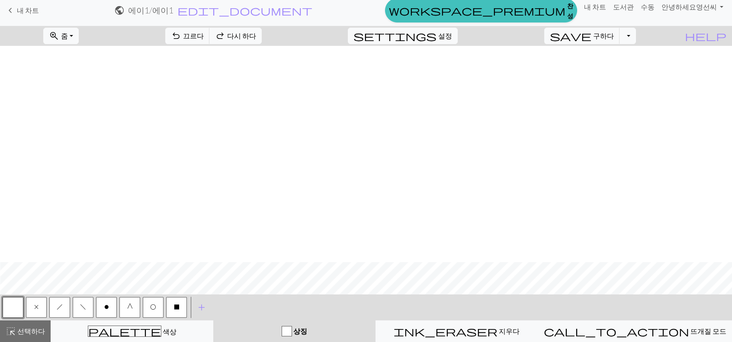
scroll to position [653, 37]
click at [614, 37] on font "구하다" at bounding box center [603, 36] width 21 height 8
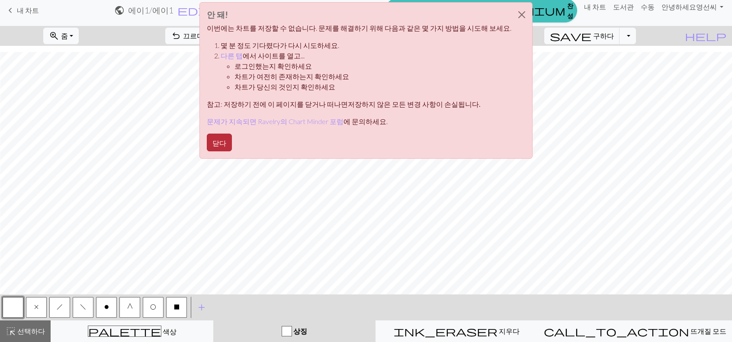
click at [226, 140] on font "닫다" at bounding box center [220, 143] width 14 height 8
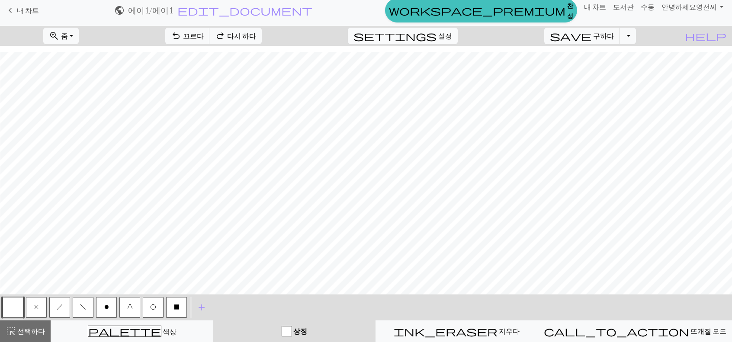
click at [458, 29] on button "settings 설정" at bounding box center [403, 36] width 110 height 16
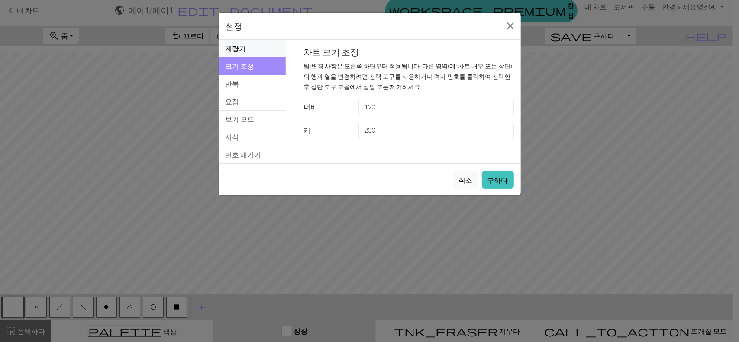
click at [259, 45] on button "계량기" at bounding box center [253, 49] width 68 height 18
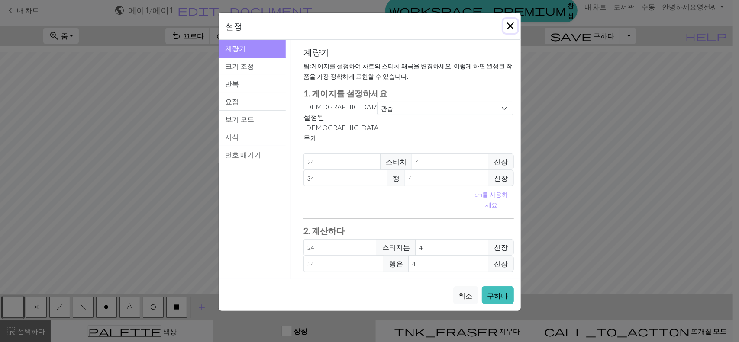
click at [512, 26] on button "닫다" at bounding box center [510, 26] width 14 height 14
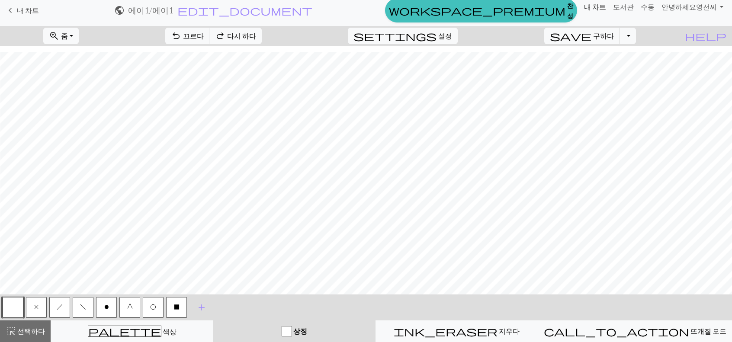
click at [603, 5] on font "내 차트" at bounding box center [595, 7] width 22 height 8
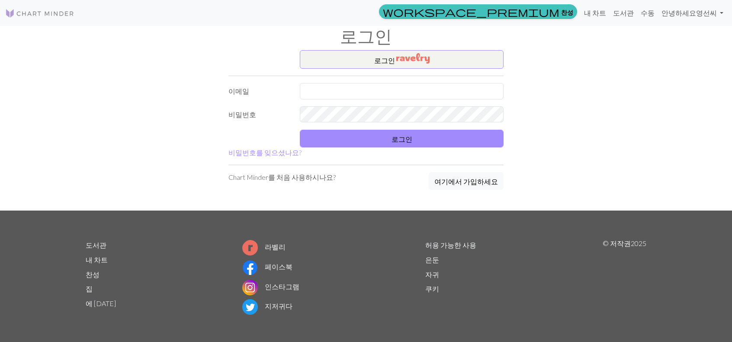
click at [630, 104] on div "로그인 ​ 이메일 비밀번호 로그인 비밀번호를 잊으셨나요? Chart Minder를 처음 사용하시나요? 여기에서 가입하세요" at bounding box center [366, 130] width 571 height 161
click at [685, 12] on font "안녕하세요" at bounding box center [679, 13] width 35 height 8
click at [602, 16] on font "내 차트" at bounding box center [595, 13] width 22 height 8
click at [675, 11] on font "안녕하세요" at bounding box center [679, 13] width 35 height 8
click at [679, 35] on font "계정 설정" at bounding box center [683, 36] width 29 height 8
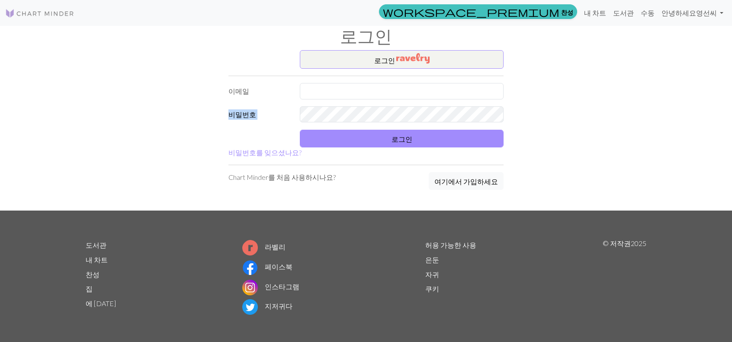
drag, startPoint x: 106, startPoint y: 122, endPoint x: 109, endPoint y: 125, distance: 4.7
click at [106, 124] on div "로그인 ​ 이메일 비밀번호 로그인 비밀번호를 잊으셨나요? Chart Minder를 처음 사용하시나요? 여기에서 가입하세요" at bounding box center [366, 130] width 571 height 161
click at [592, 15] on font "내 차트" at bounding box center [595, 13] width 22 height 8
click at [403, 92] on input "text" at bounding box center [402, 91] width 204 height 16
type input "osun6129@naver.com"
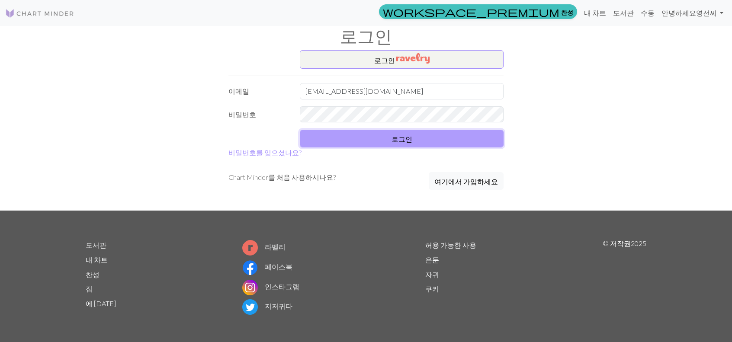
click at [396, 138] on font "로그인" at bounding box center [402, 139] width 21 height 8
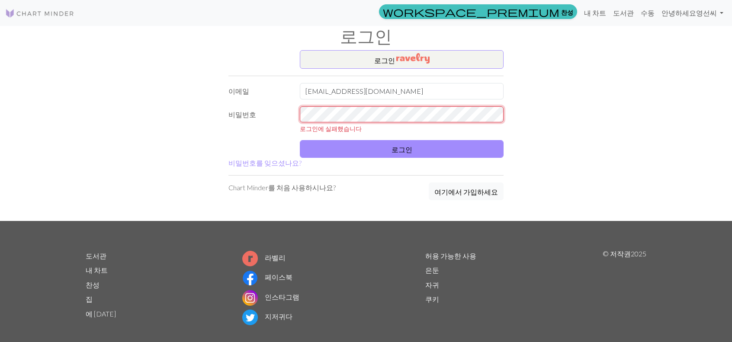
click at [100, 107] on div "로그인 ​ 이메일 osun6129@naver.com 비밀번호 로그인에 실패했습니다 로그인 비밀번호를 잊으셨나요? Chart Minder를 처음…" at bounding box center [366, 135] width 571 height 171
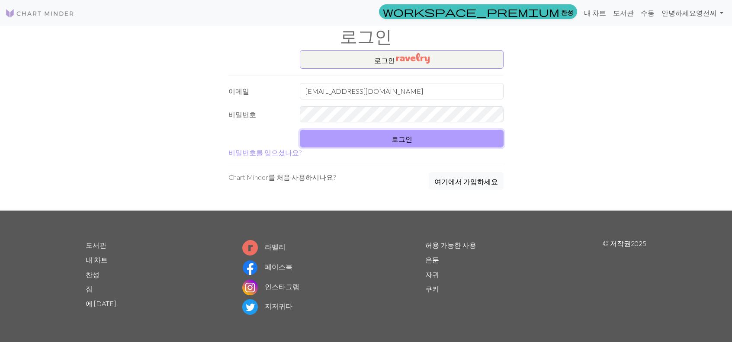
click at [375, 131] on button "로그인" at bounding box center [402, 139] width 204 height 18
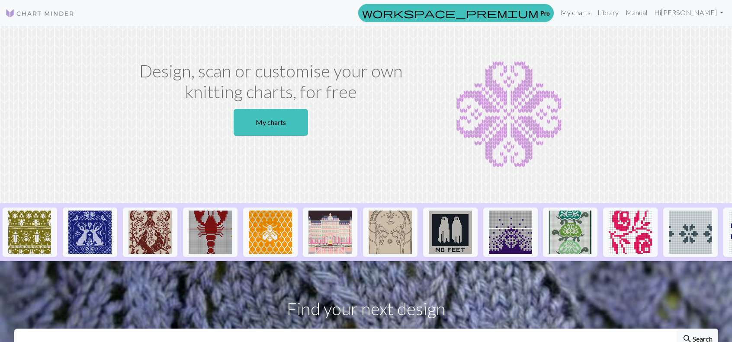
click at [594, 16] on link "My charts" at bounding box center [575, 12] width 37 height 17
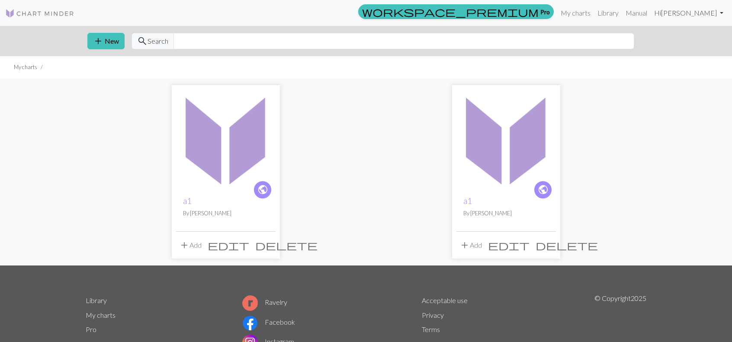
click at [718, 13] on link "Hi young seon" at bounding box center [689, 12] width 76 height 17
click at [658, 153] on div "public a1 By young seon add Add edit delete public a1 By young seon add Add edi…" at bounding box center [366, 171] width 732 height 187
click at [223, 196] on h2 "a1" at bounding box center [226, 201] width 86 height 10
click at [264, 193] on span "public" at bounding box center [263, 189] width 11 height 13
click at [249, 248] on span "edit" at bounding box center [229, 245] width 42 height 12
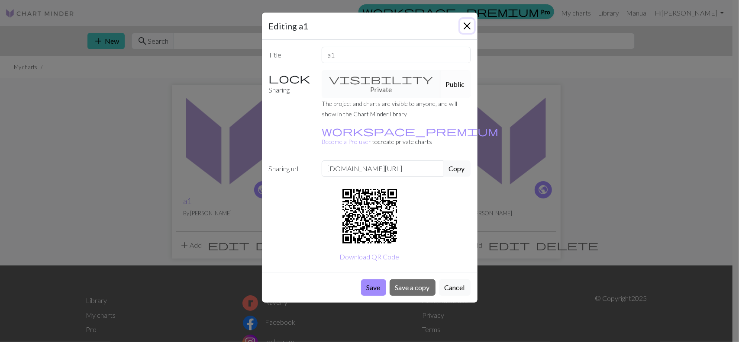
click at [466, 22] on button "Close" at bounding box center [467, 26] width 14 height 14
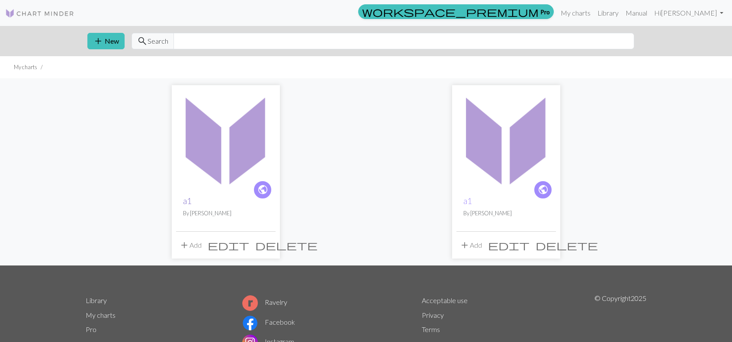
click at [184, 200] on link "a1" at bounding box center [187, 201] width 9 height 10
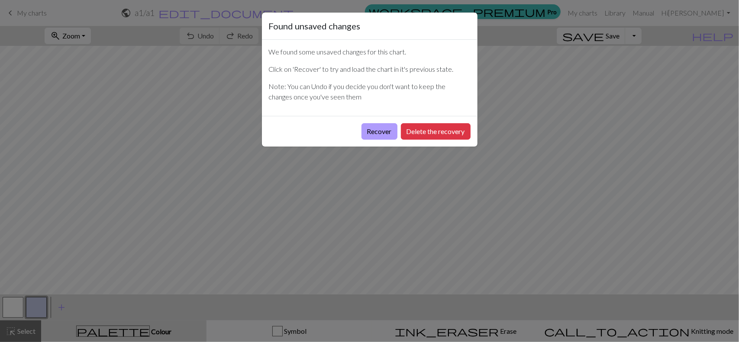
click at [383, 133] on button "Recover" at bounding box center [379, 131] width 36 height 16
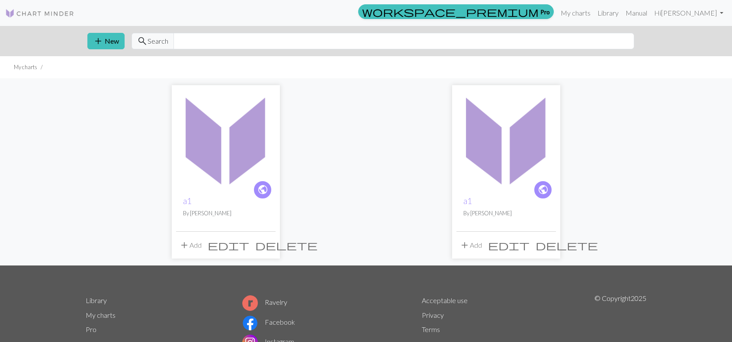
click at [490, 170] on img at bounding box center [507, 140] width 100 height 100
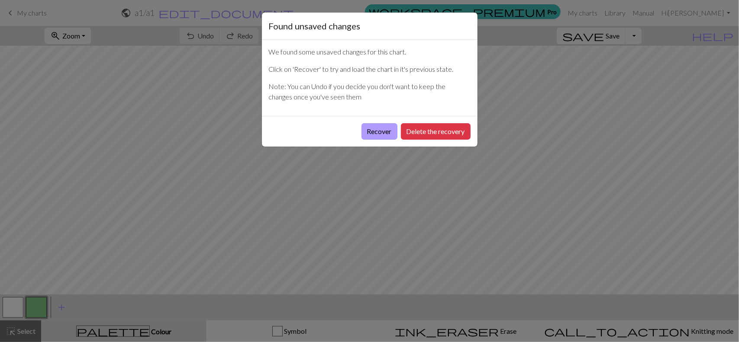
click at [381, 134] on button "Recover" at bounding box center [379, 131] width 36 height 16
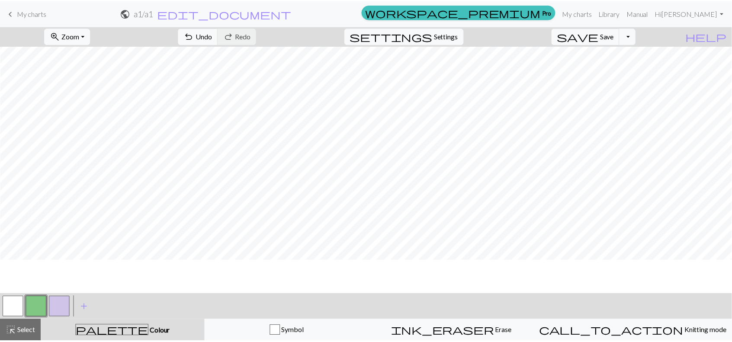
scroll to position [1095, 569]
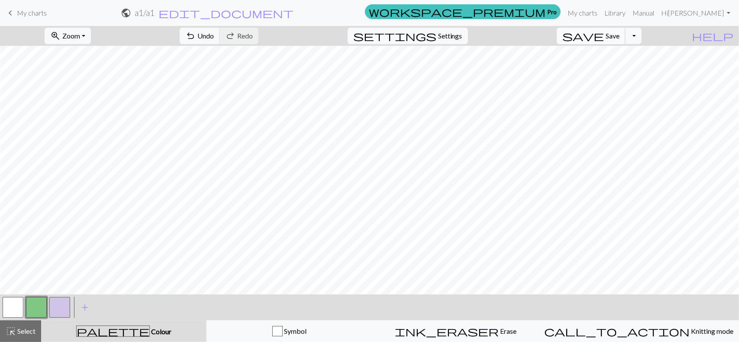
click at [618, 40] on button "save Save Save" at bounding box center [591, 36] width 69 height 16
click at [641, 37] on button "Toggle Dropdown" at bounding box center [633, 36] width 16 height 16
click at [630, 71] on button "save_alt Download" at bounding box center [570, 68] width 143 height 14
click at [604, 35] on span "save" at bounding box center [583, 36] width 42 height 12
click at [641, 38] on button "Toggle Dropdown" at bounding box center [633, 36] width 16 height 16
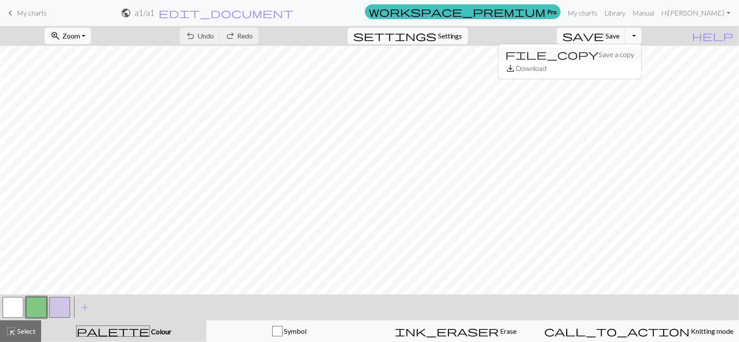
click at [631, 55] on button "file_copy Save a copy" at bounding box center [570, 55] width 143 height 14
click at [601, 15] on link "My charts" at bounding box center [582, 12] width 37 height 17
drag, startPoint x: 632, startPoint y: 13, endPoint x: 414, endPoint y: 30, distance: 219.2
click at [629, 13] on link "Library" at bounding box center [615, 12] width 28 height 17
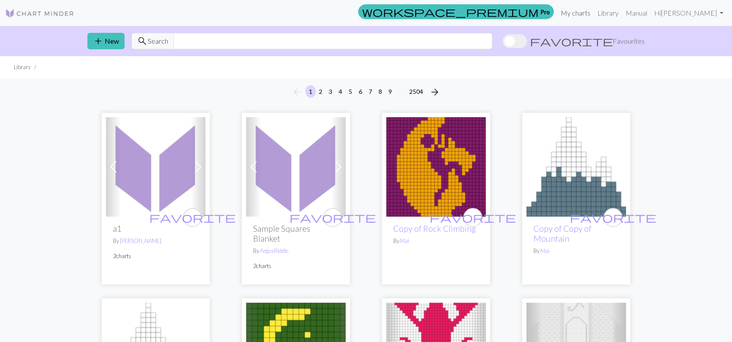
click at [594, 13] on link "My charts" at bounding box center [575, 12] width 37 height 17
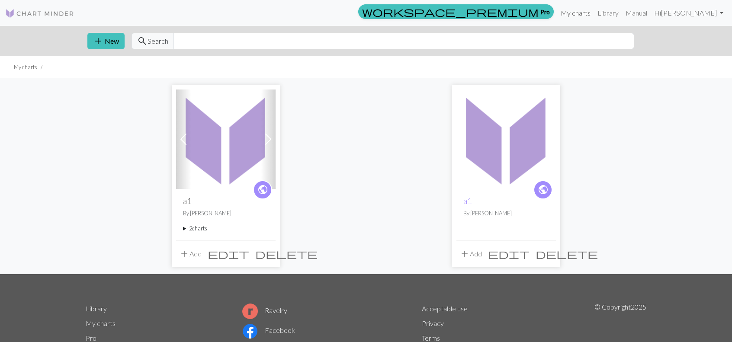
click at [594, 12] on link "My charts" at bounding box center [575, 12] width 37 height 17
click at [622, 16] on link "Library" at bounding box center [608, 12] width 28 height 17
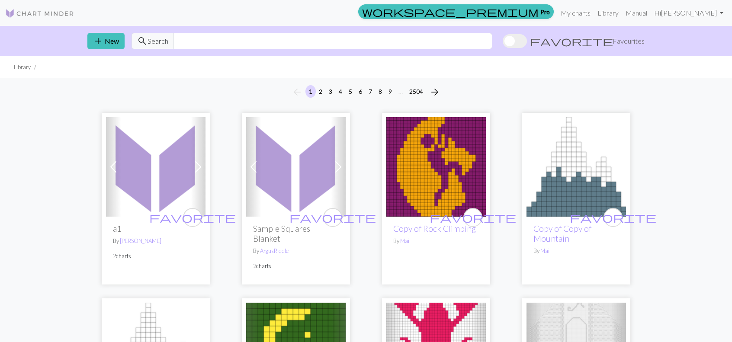
click at [165, 174] on img at bounding box center [156, 167] width 100 height 100
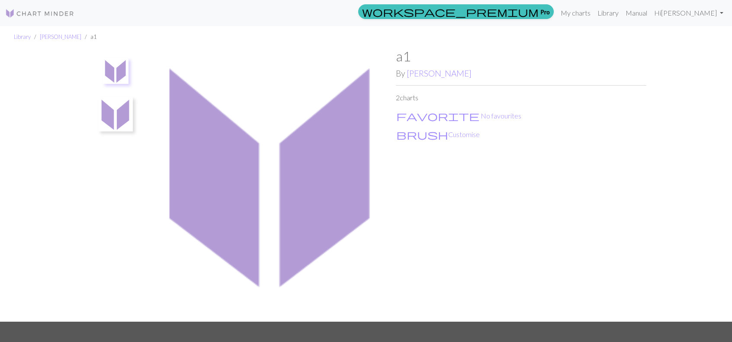
drag, startPoint x: 500, startPoint y: 135, endPoint x: 454, endPoint y: 125, distance: 47.6
click at [499, 134] on p "brush Customise" at bounding box center [521, 135] width 251 height 12
click at [352, 148] on img at bounding box center [270, 185] width 251 height 274
click at [420, 97] on p "2 charts" at bounding box center [521, 98] width 251 height 10
click at [422, 77] on link "young [PERSON_NAME]" at bounding box center [439, 73] width 65 height 10
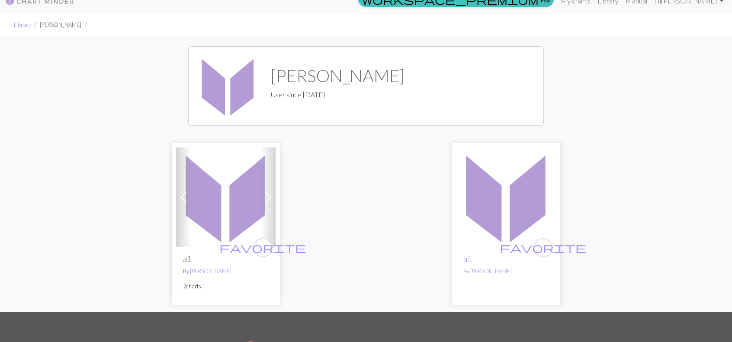
scroll to position [43, 0]
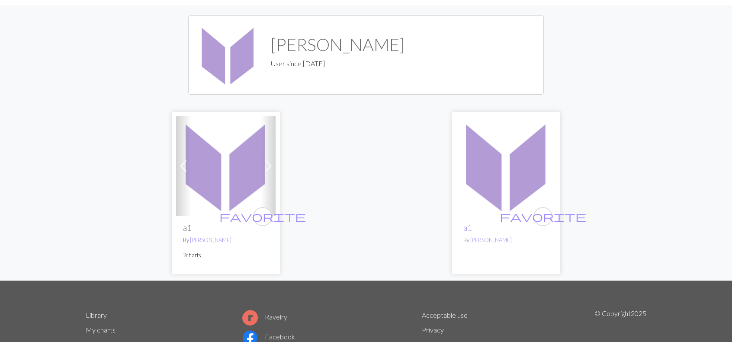
click at [212, 175] on img at bounding box center [226, 166] width 100 height 100
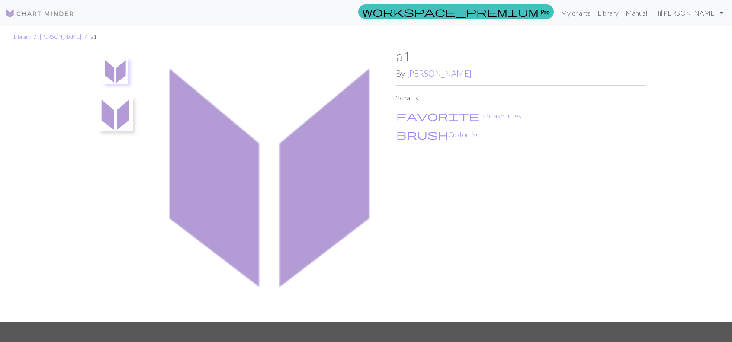
click at [280, 180] on img at bounding box center [270, 185] width 251 height 274
click at [415, 160] on div "a1 By young seon 2 charts favorite No favourites brush Customise" at bounding box center [521, 185] width 251 height 274
click at [296, 185] on img at bounding box center [270, 185] width 251 height 274
click at [710, 16] on link "Hi young seon" at bounding box center [689, 12] width 76 height 17
click at [344, 126] on img at bounding box center [270, 185] width 251 height 274
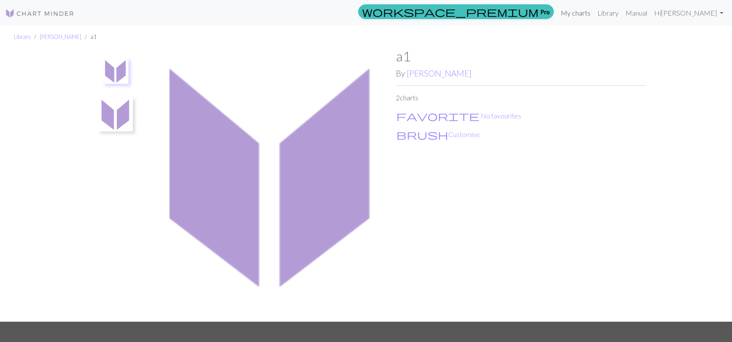
click at [594, 16] on link "My charts" at bounding box center [575, 12] width 37 height 17
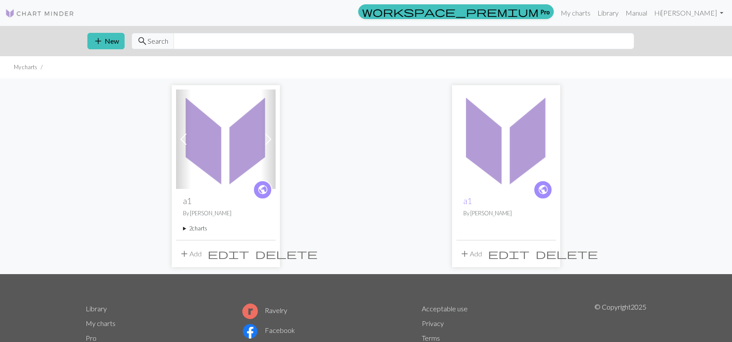
click at [506, 156] on img at bounding box center [507, 140] width 100 height 100
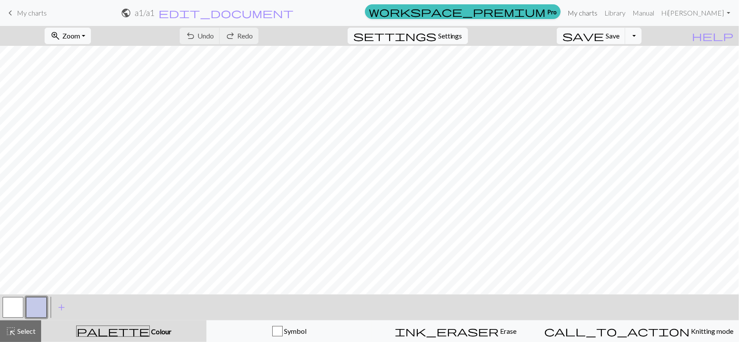
click at [596, 14] on link "My charts" at bounding box center [582, 12] width 37 height 17
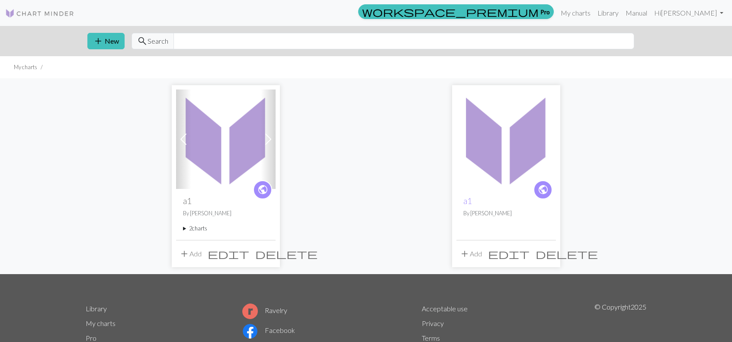
click at [271, 251] on span "delete" at bounding box center [286, 254] width 62 height 12
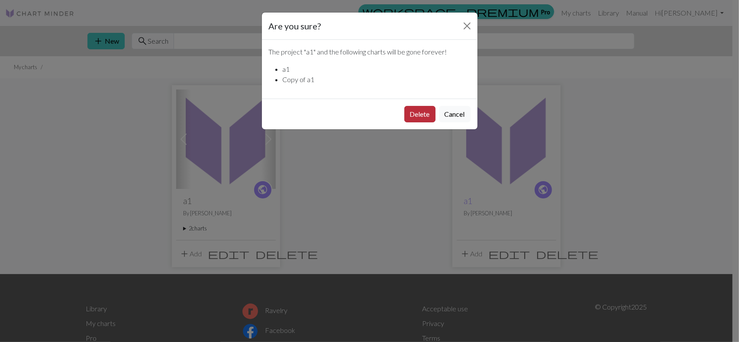
click at [416, 112] on button "Delete" at bounding box center [419, 114] width 31 height 16
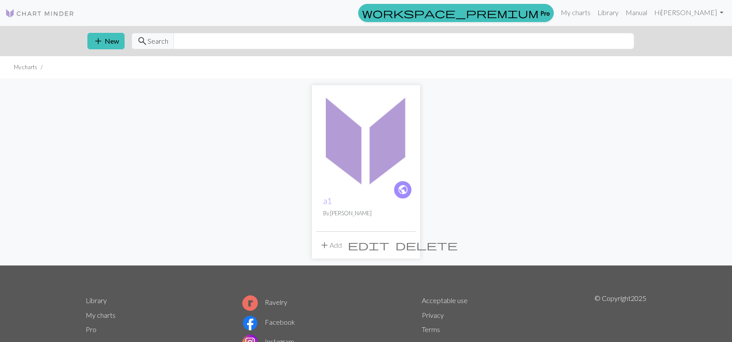
click at [535, 144] on div "public a1 By [PERSON_NAME] add Add edit delete" at bounding box center [366, 171] width 571 height 187
click at [378, 176] on img at bounding box center [366, 140] width 100 height 100
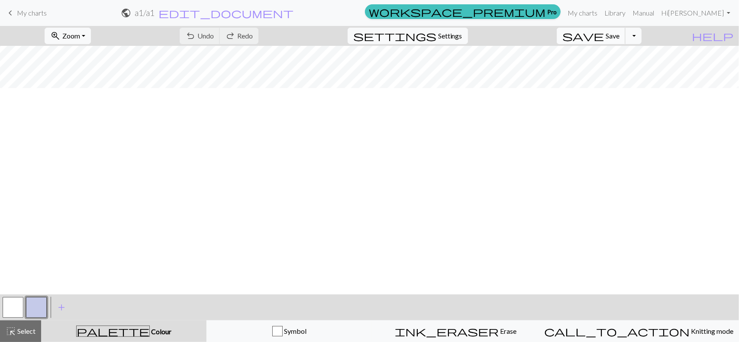
scroll to position [2177, 0]
click at [601, 12] on link "My charts" at bounding box center [582, 12] width 37 height 17
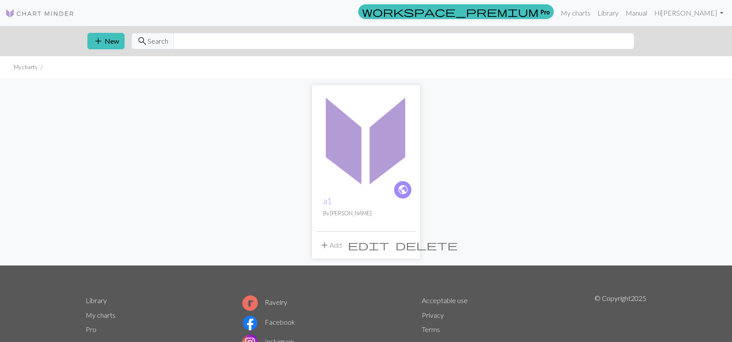
click at [338, 140] on img at bounding box center [366, 140] width 100 height 100
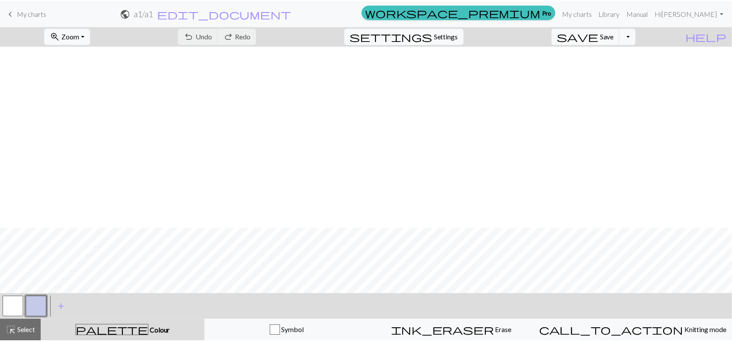
scroll to position [2393, 0]
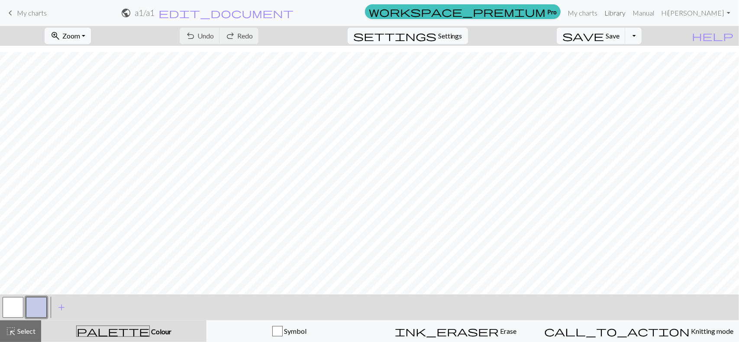
click at [629, 16] on link "Library" at bounding box center [615, 12] width 28 height 17
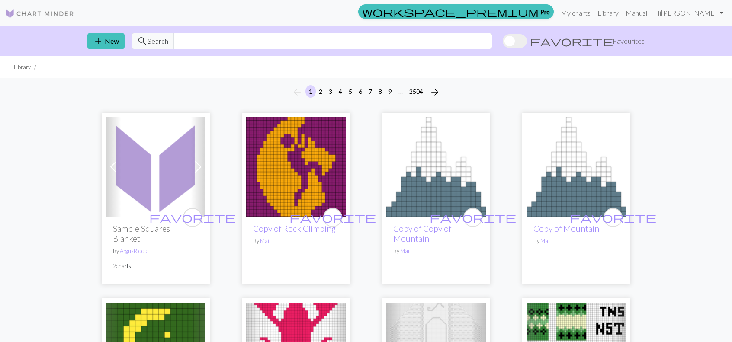
click at [122, 262] on p "2 charts" at bounding box center [156, 266] width 86 height 8
click at [131, 248] on link "ArgusRiddle" at bounding box center [134, 251] width 29 height 7
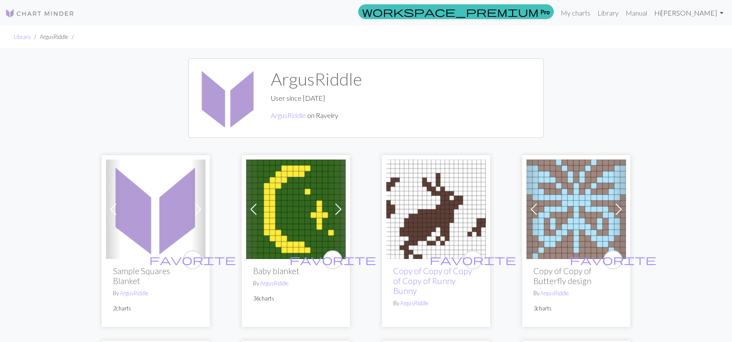
click at [706, 14] on link "Hi [PERSON_NAME]" at bounding box center [689, 12] width 76 height 17
click at [594, 15] on link "My charts" at bounding box center [575, 12] width 37 height 17
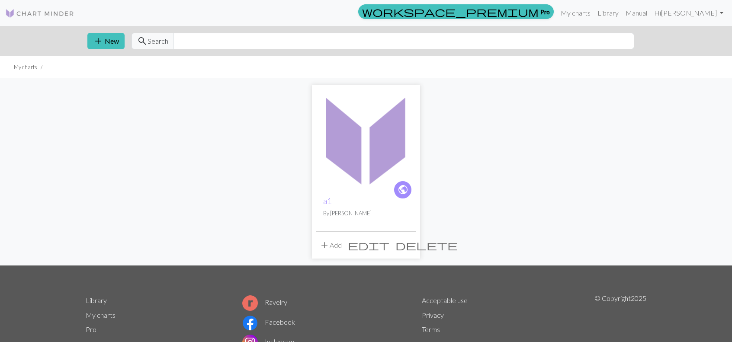
click at [338, 163] on img at bounding box center [366, 140] width 100 height 100
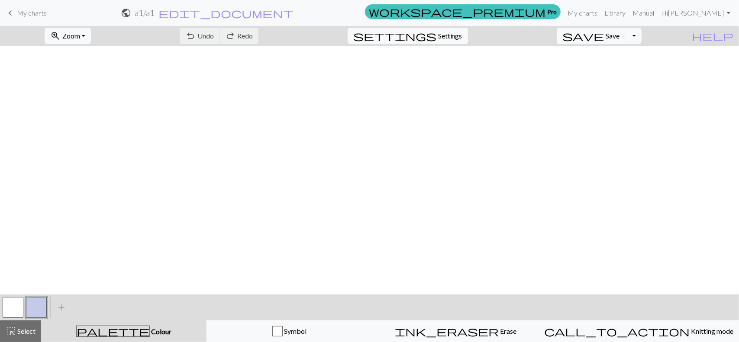
scroll to position [2393, 0]
click at [730, 39] on span "help" at bounding box center [713, 36] width 42 height 12
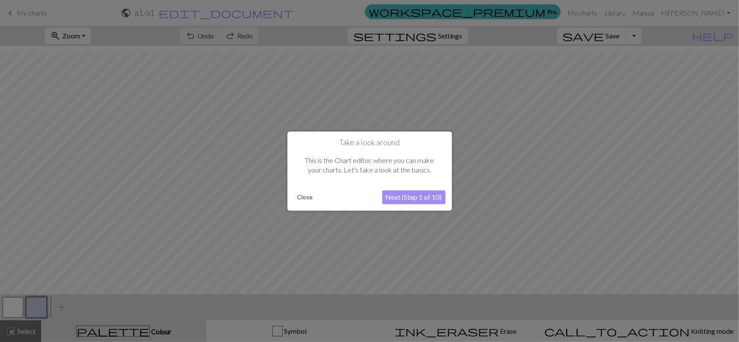
click at [424, 198] on button "Next (Step 1 of 10)" at bounding box center [413, 197] width 63 height 14
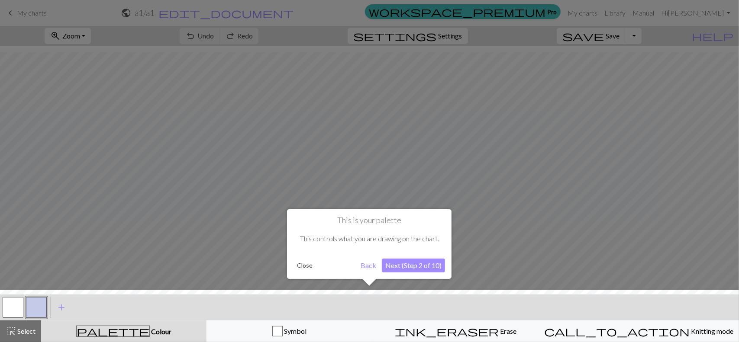
click at [425, 267] on button "Next (Step 2 of 10)" at bounding box center [413, 266] width 63 height 14
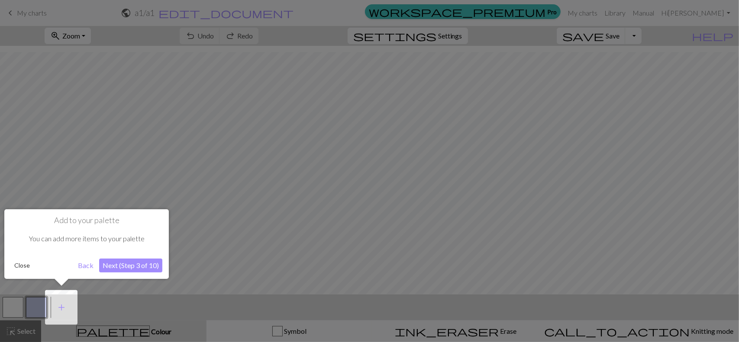
click at [142, 267] on button "Next (Step 3 of 10)" at bounding box center [130, 266] width 63 height 14
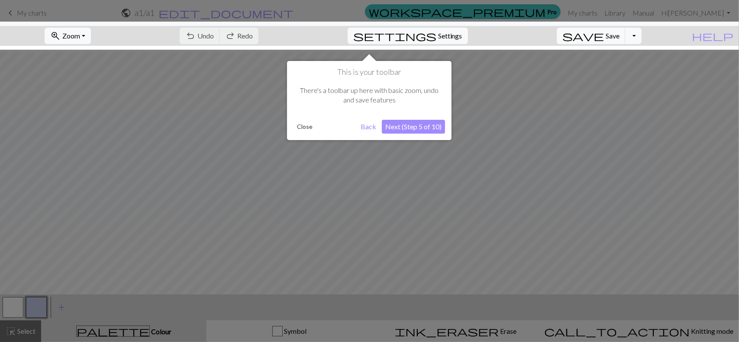
click at [436, 121] on button "Next (Step 5 of 10)" at bounding box center [413, 127] width 63 height 14
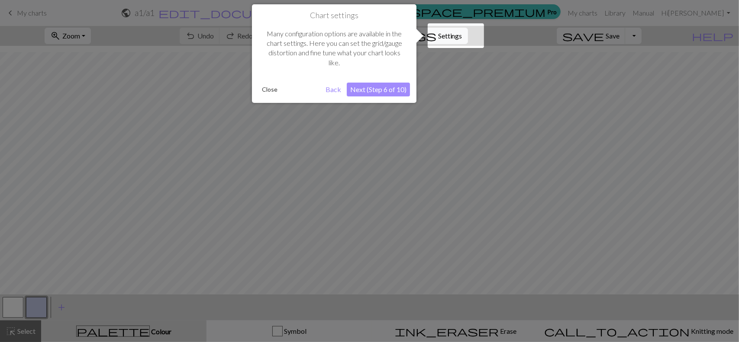
click at [387, 90] on button "Next (Step 6 of 10)" at bounding box center [378, 90] width 63 height 14
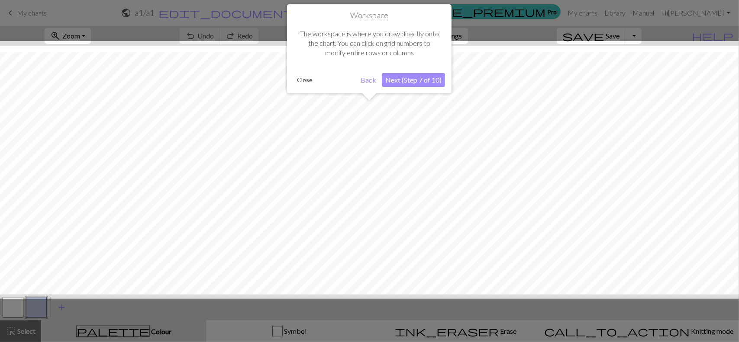
click at [405, 77] on button "Next (Step 7 of 10)" at bounding box center [413, 80] width 63 height 14
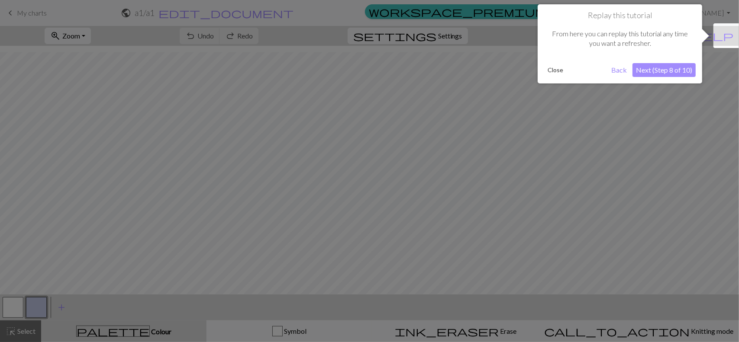
click at [661, 70] on button "Next (Step 8 of 10)" at bounding box center [663, 70] width 63 height 14
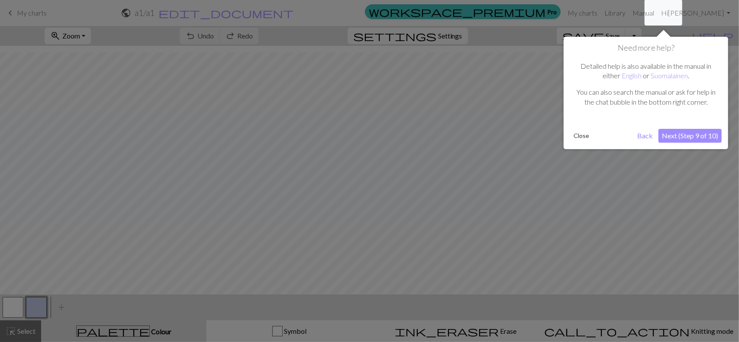
click at [697, 137] on button "Next (Step 9 of 10)" at bounding box center [689, 136] width 63 height 14
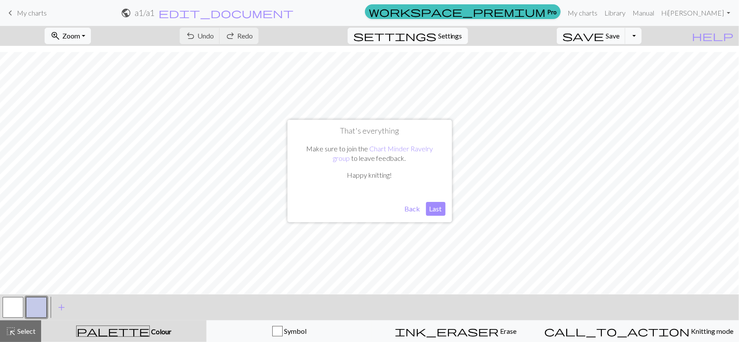
click at [437, 210] on button "Last" at bounding box center [435, 209] width 19 height 14
click at [619, 39] on span "Save" at bounding box center [612, 36] width 14 height 8
click at [641, 34] on button "Toggle Dropdown" at bounding box center [633, 36] width 16 height 16
click at [633, 70] on button "save_alt Download" at bounding box center [570, 68] width 143 height 14
drag, startPoint x: 655, startPoint y: 0, endPoint x: 721, endPoint y: 5, distance: 65.9
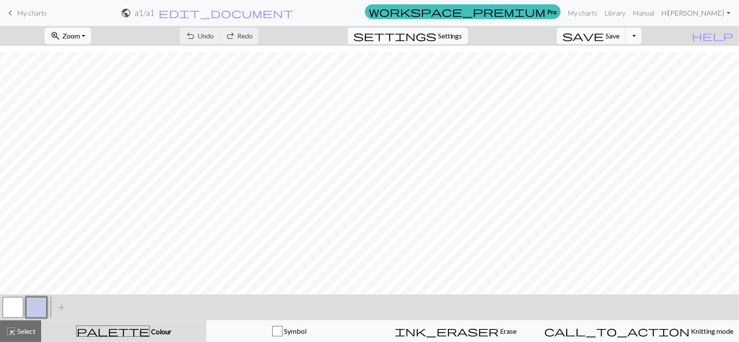
click at [721, 5] on link "Hi [PERSON_NAME]" at bounding box center [695, 12] width 76 height 17
drag, startPoint x: 645, startPoint y: 36, endPoint x: 646, endPoint y: 31, distance: 5.4
click at [641, 35] on button "Toggle Dropdown" at bounding box center [633, 36] width 16 height 16
click at [601, 9] on link "My charts" at bounding box center [582, 12] width 37 height 17
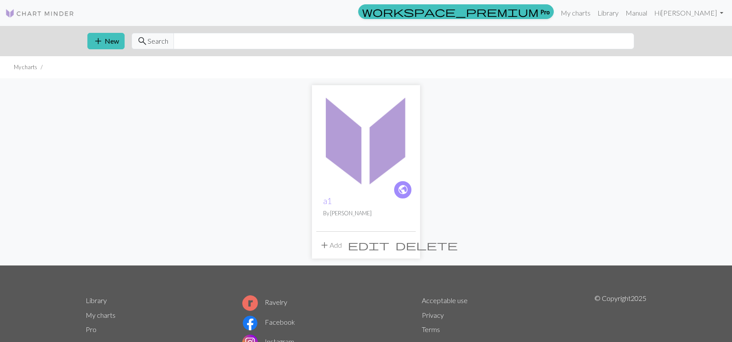
click at [388, 248] on span "edit" at bounding box center [369, 245] width 42 height 12
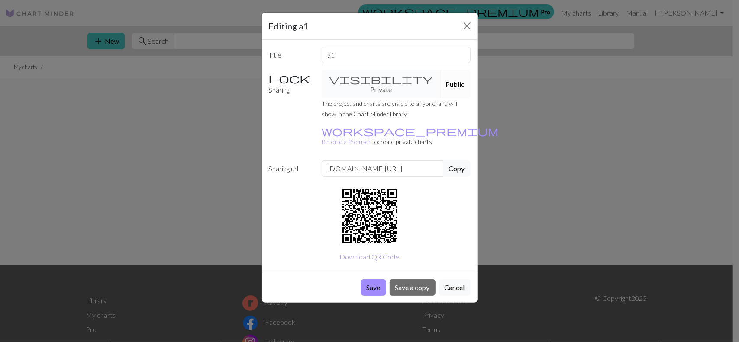
click at [434, 225] on div "Title a1 Sharing visibility Private Public The project and charts are visible t…" at bounding box center [370, 156] width 216 height 232
click at [380, 190] on icon at bounding box center [369, 216] width 55 height 55
click at [457, 275] on div "Save Save a copy Cancel" at bounding box center [370, 287] width 216 height 31
click at [454, 280] on button "Cancel" at bounding box center [455, 288] width 32 height 16
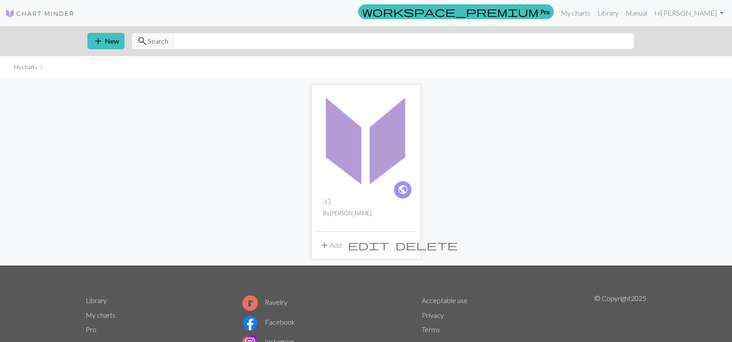
drag, startPoint x: 468, startPoint y: 239, endPoint x: 426, endPoint y: 212, distance: 50.7
click at [468, 238] on div "public a1 By young seon add Add edit delete" at bounding box center [366, 171] width 571 height 187
click at [393, 159] on img at bounding box center [366, 140] width 100 height 100
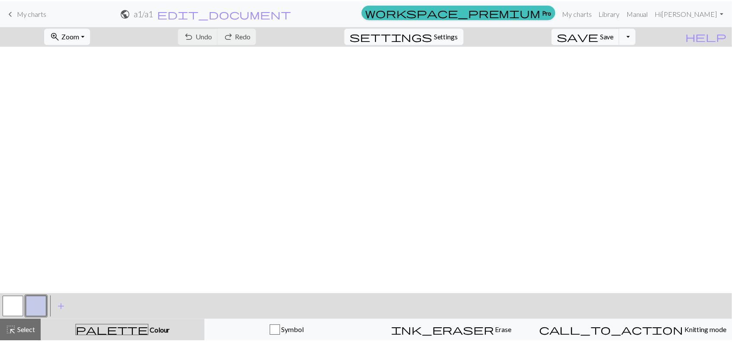
scroll to position [2393, 0]
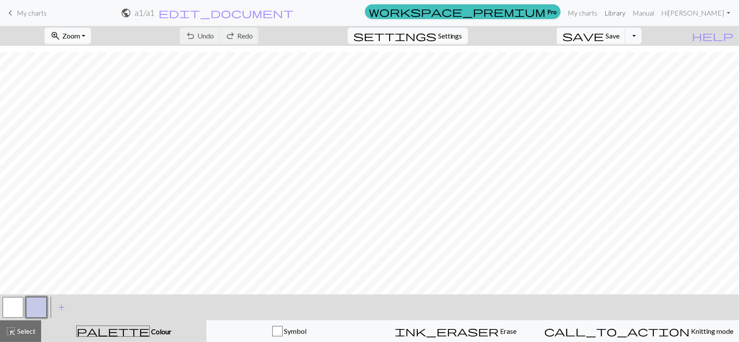
click at [629, 10] on link "Library" at bounding box center [615, 12] width 28 height 17
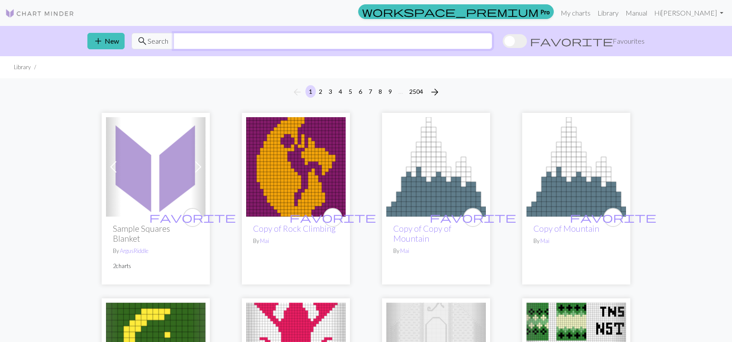
click at [279, 40] on input "text" at bounding box center [333, 41] width 319 height 16
type input "a1"
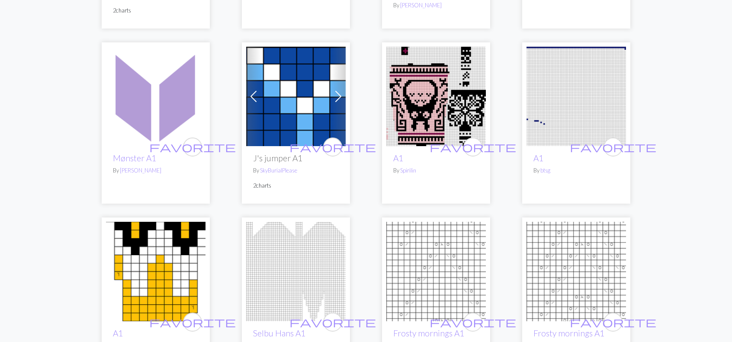
scroll to position [390, 0]
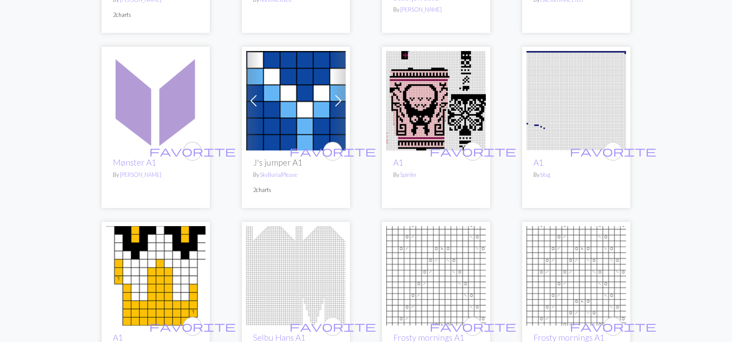
click at [164, 129] on img at bounding box center [156, 101] width 100 height 100
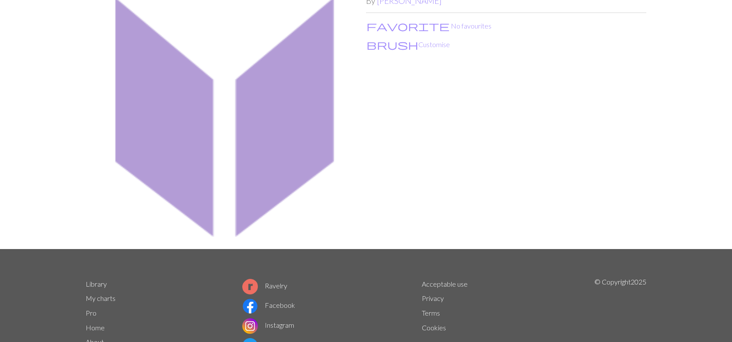
scroll to position [114, 0]
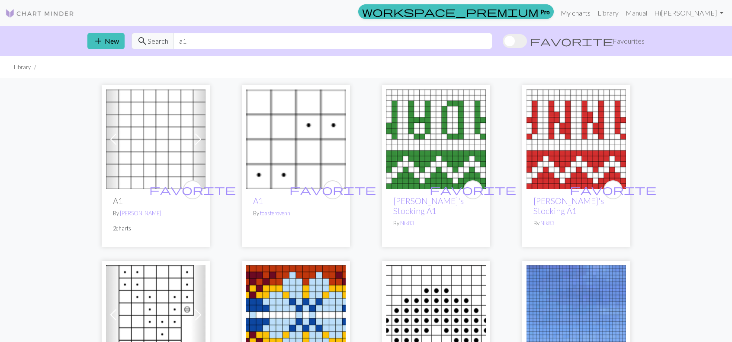
click at [594, 14] on link "My charts" at bounding box center [575, 12] width 37 height 17
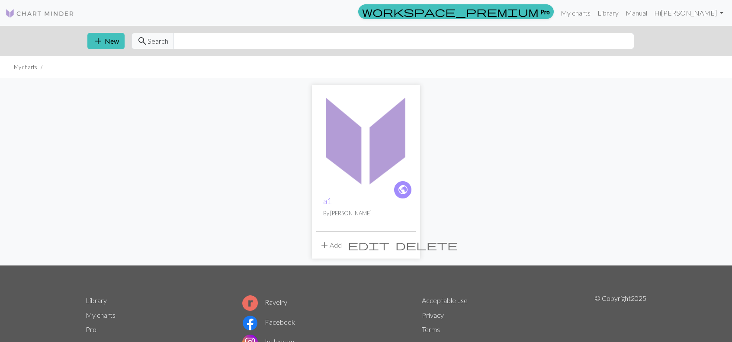
click at [410, 246] on span "delete" at bounding box center [427, 245] width 62 height 12
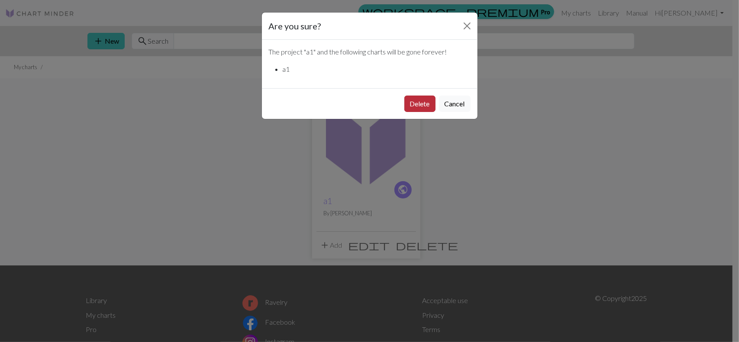
click at [423, 105] on button "Delete" at bounding box center [419, 104] width 31 height 16
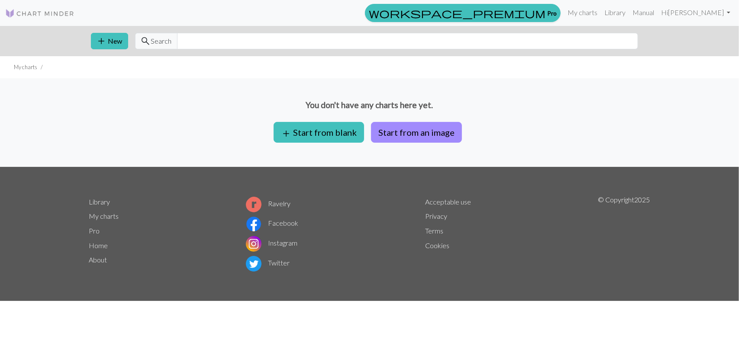
click at [622, 119] on div "You don't have any charts here yet. add Start from blank Start from an image" at bounding box center [369, 122] width 739 height 89
click at [716, 13] on link "Hi [PERSON_NAME]" at bounding box center [695, 12] width 76 height 17
click at [690, 68] on link "Logout" at bounding box center [684, 65] width 28 height 17
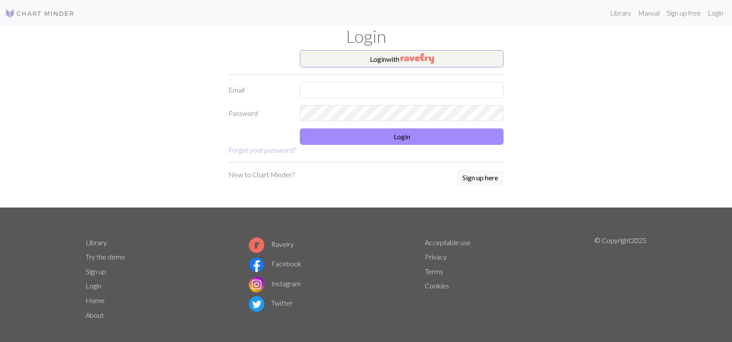
click at [617, 111] on div "Login with Email Password Login Forgot your password? New to Chart Minder? Sign…" at bounding box center [366, 129] width 571 height 158
